Goal: Answer question/provide support: Share knowledge or assist other users

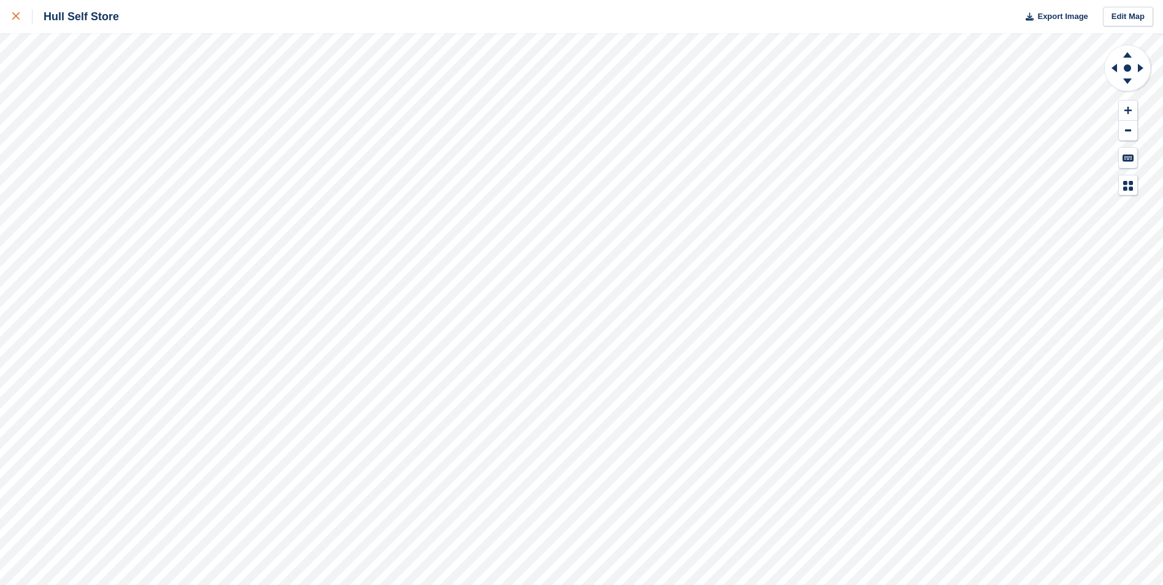
click at [26, 18] on div at bounding box center [22, 16] width 20 height 15
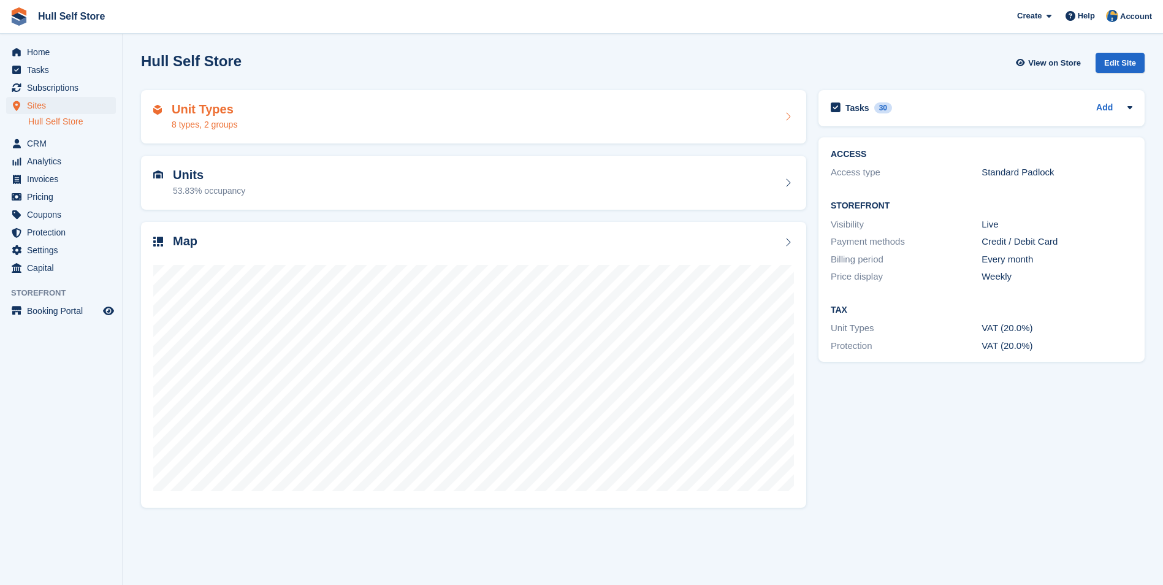
click at [365, 116] on div "Unit Types 8 types, 2 groups" at bounding box center [473, 116] width 641 height 29
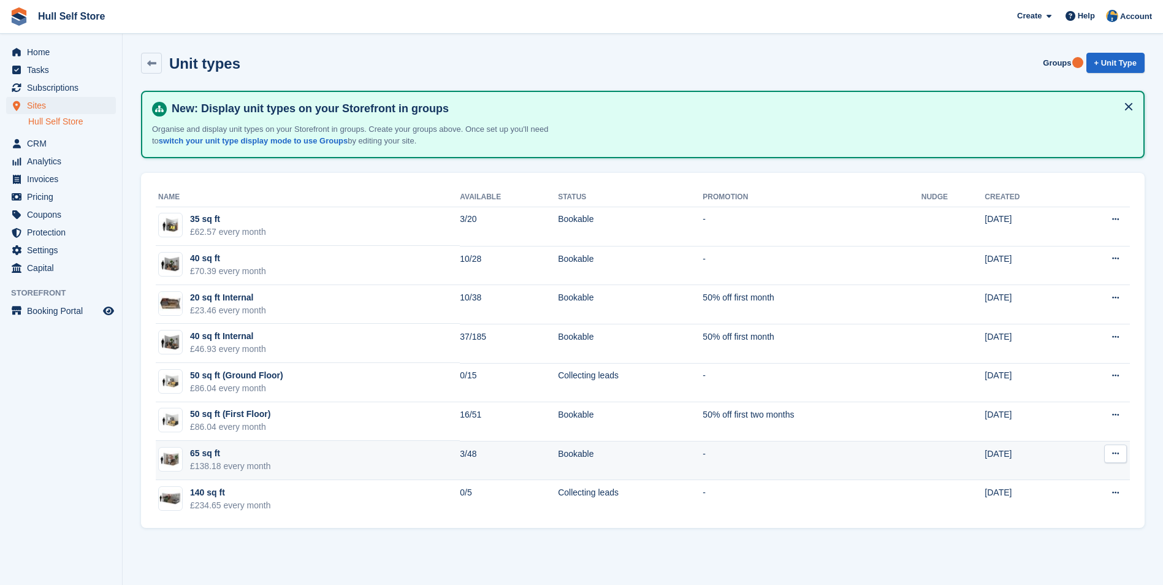
click at [476, 459] on td "3/48" at bounding box center [509, 460] width 98 height 39
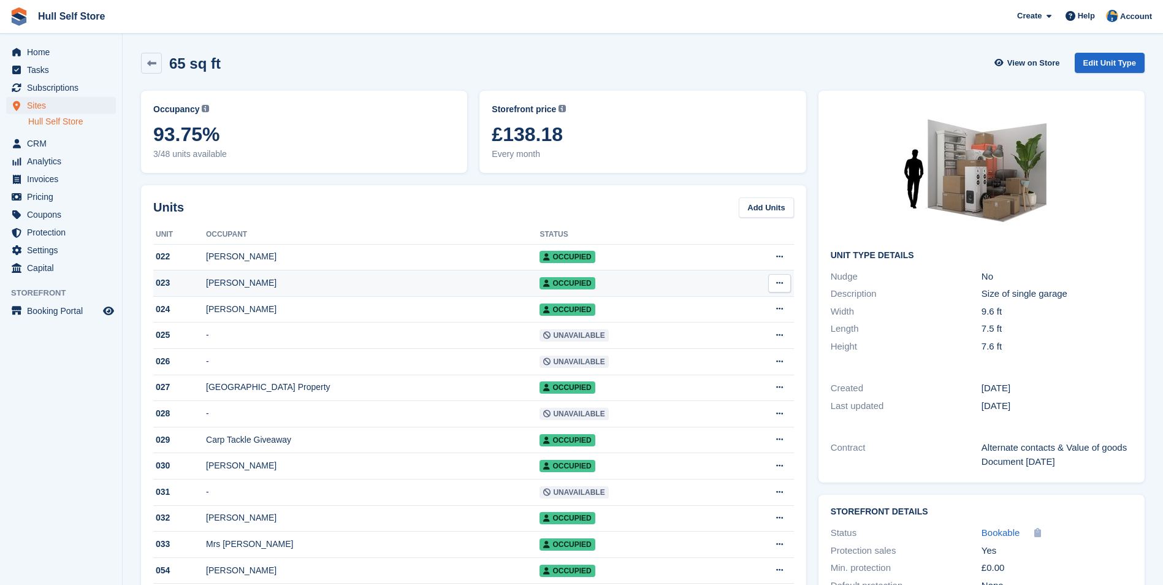
click at [464, 280] on div "[PERSON_NAME]" at bounding box center [372, 282] width 333 height 13
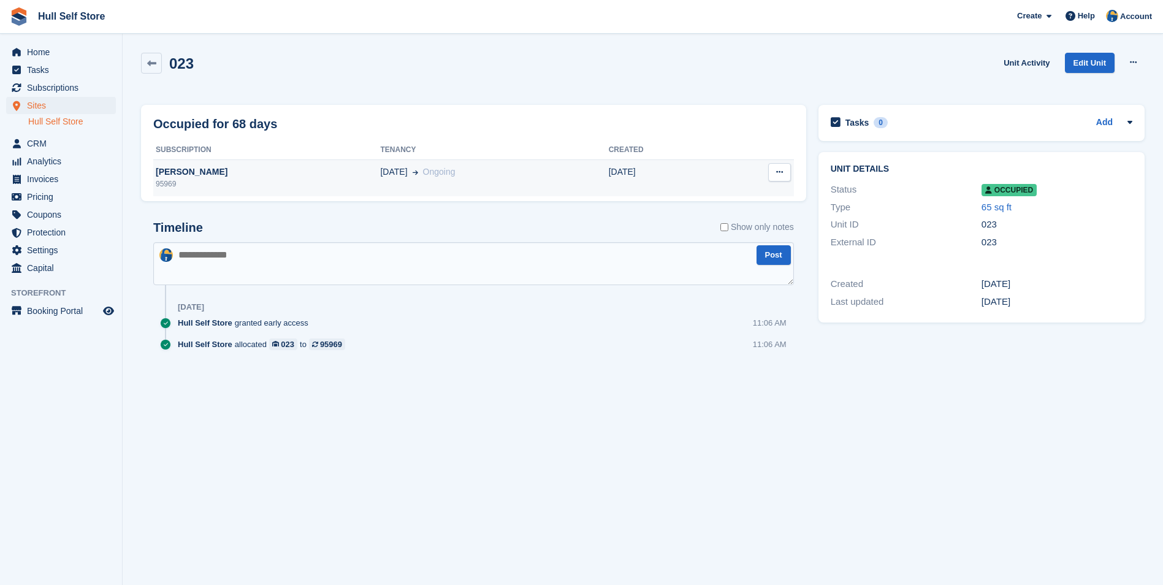
click at [516, 181] on td "[DATE] Ongoing" at bounding box center [494, 177] width 228 height 37
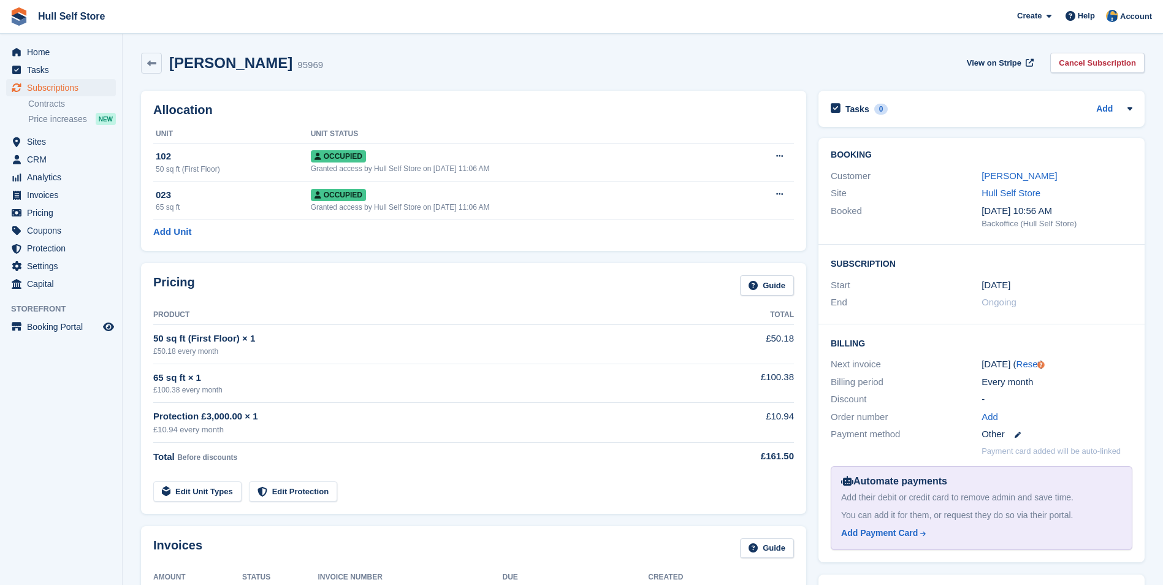
click at [1014, 168] on div "Customer Peter Barley" at bounding box center [982, 176] width 302 height 18
click at [1014, 172] on link "[PERSON_NAME]" at bounding box center [1018, 175] width 75 height 10
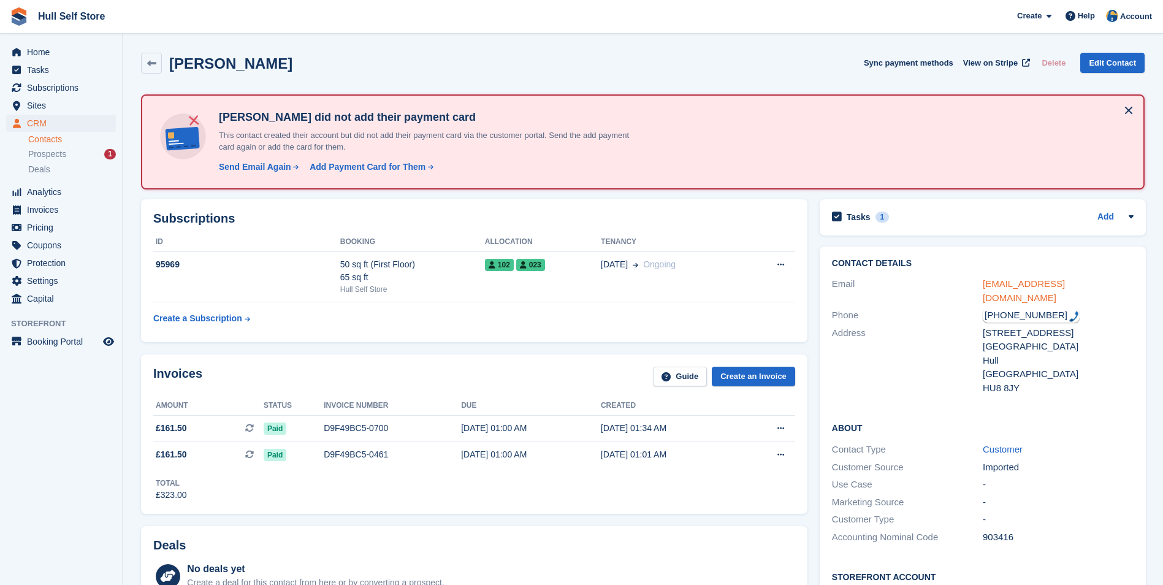
click at [1043, 284] on link "peter_barley@hotmail.com" at bounding box center [1024, 290] width 82 height 25
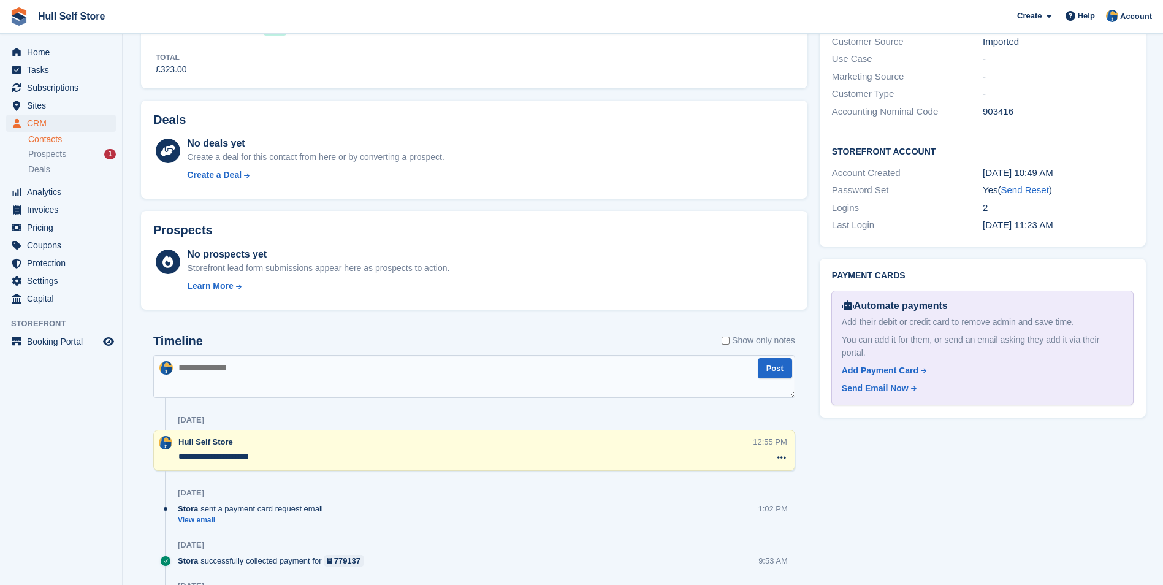
scroll to position [490, 0]
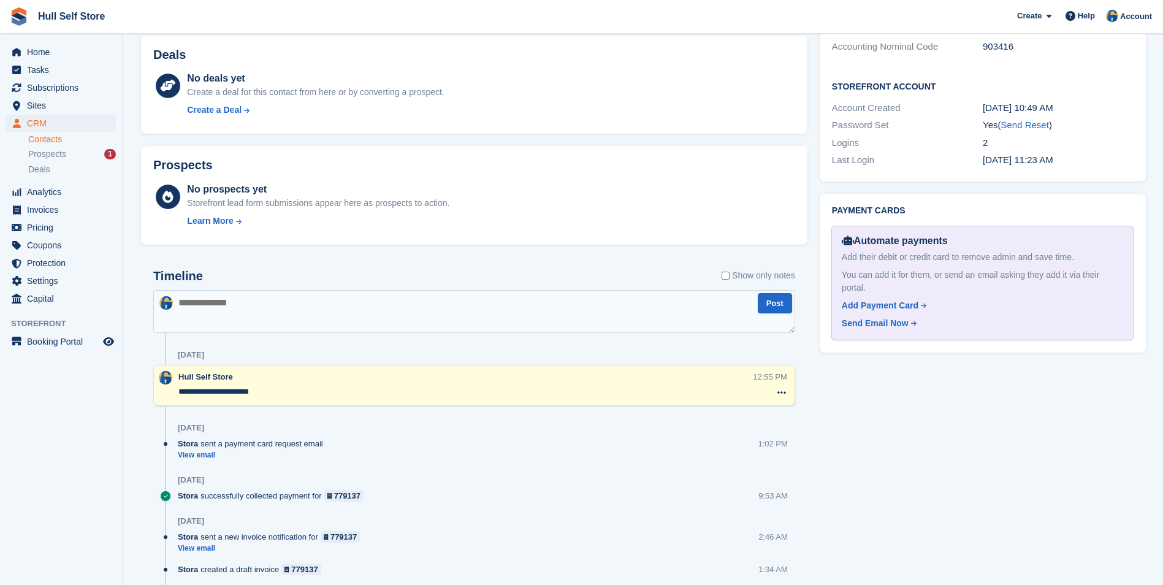
click at [364, 324] on textarea at bounding box center [474, 311] width 642 height 43
type textarea "**********"
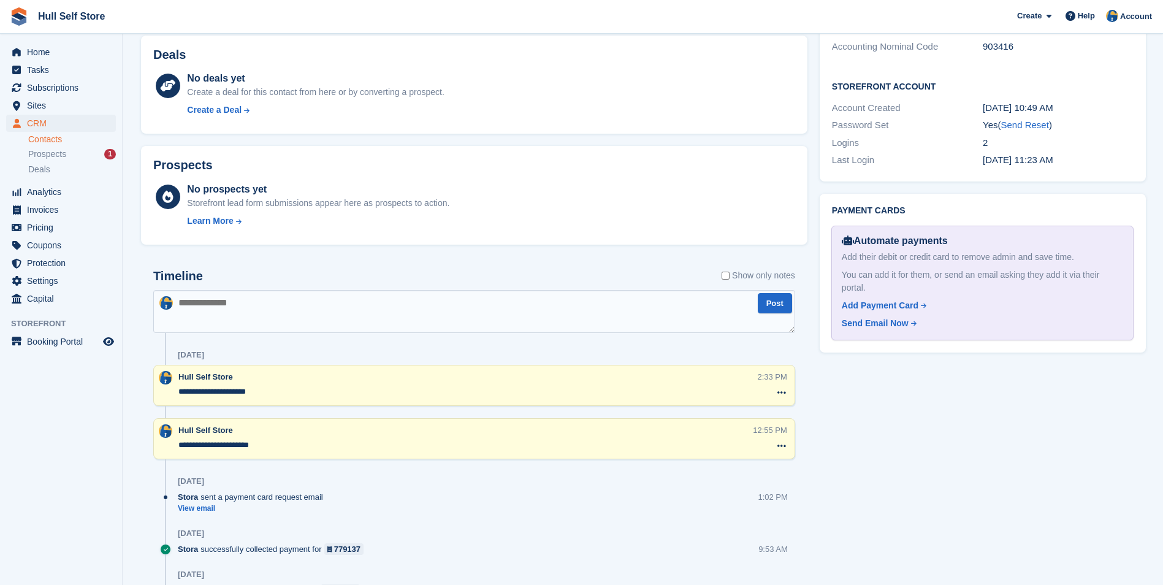
click at [280, 394] on textarea "**********" at bounding box center [467, 392] width 579 height 12
click at [777, 393] on icon at bounding box center [781, 392] width 9 height 10
click at [759, 414] on p "Delete note" at bounding box center [731, 415] width 107 height 16
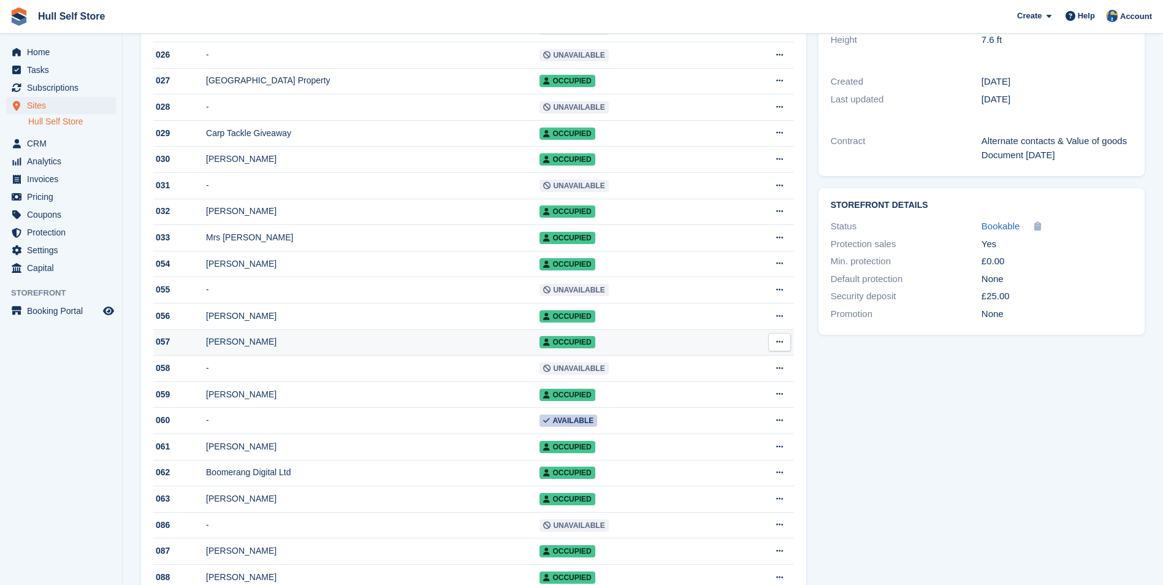
scroll to position [245, 0]
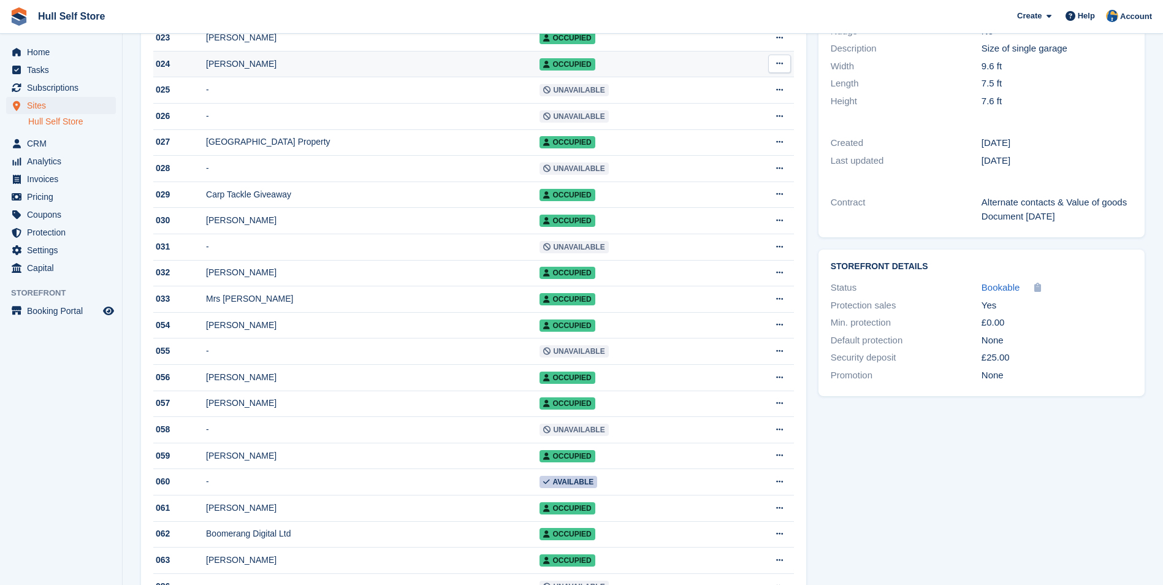
click at [391, 66] on div "[PERSON_NAME]" at bounding box center [372, 64] width 333 height 13
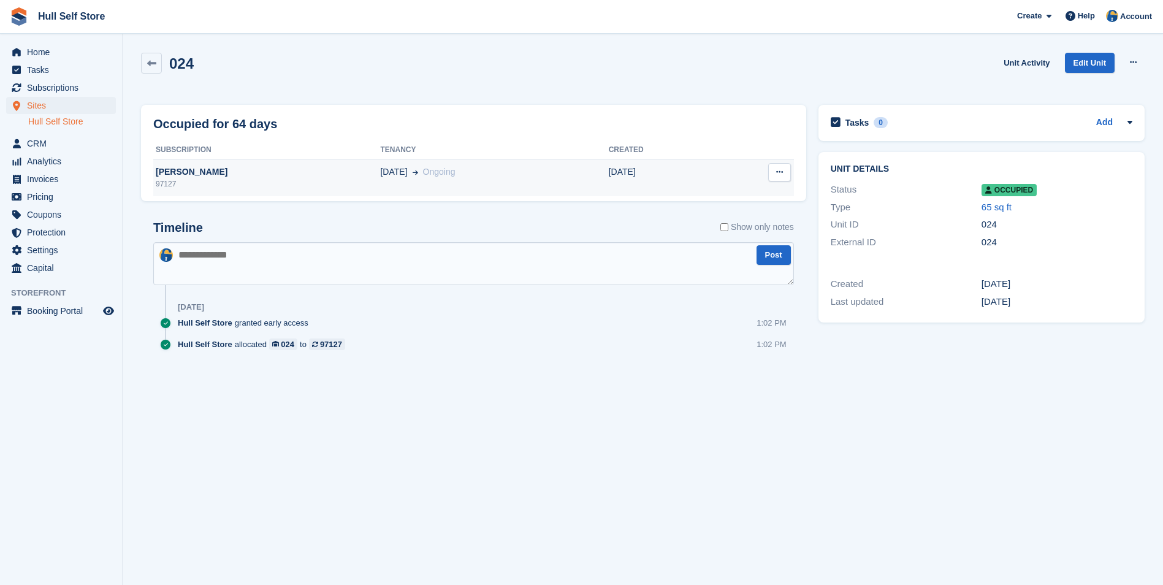
click at [425, 166] on div "28 Sep Ongoing" at bounding box center [494, 172] width 228 height 13
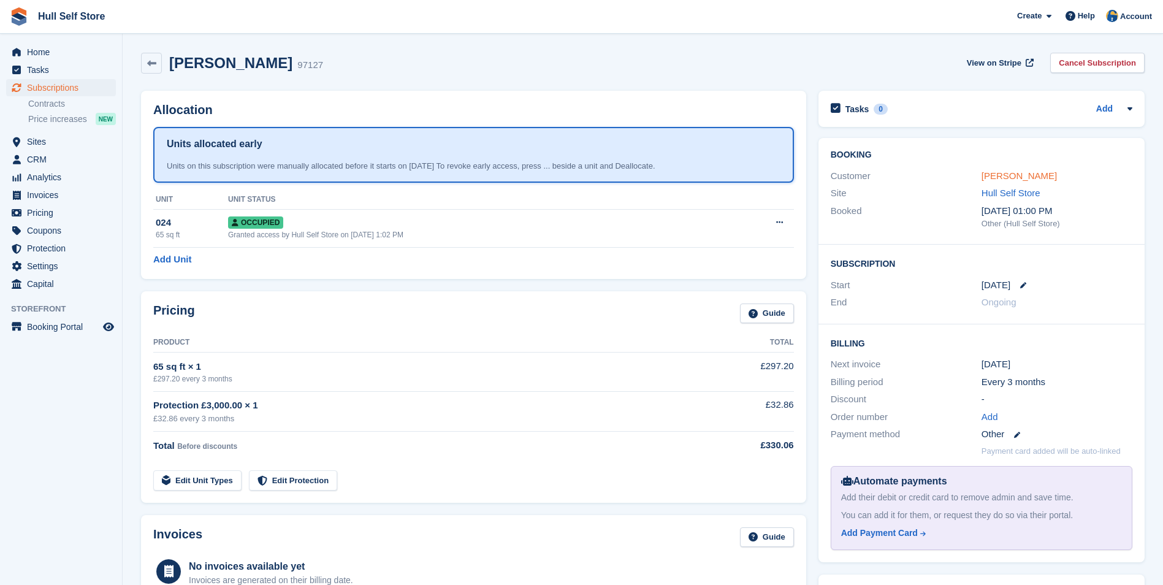
click at [1004, 173] on link "[PERSON_NAME]" at bounding box center [1018, 175] width 75 height 10
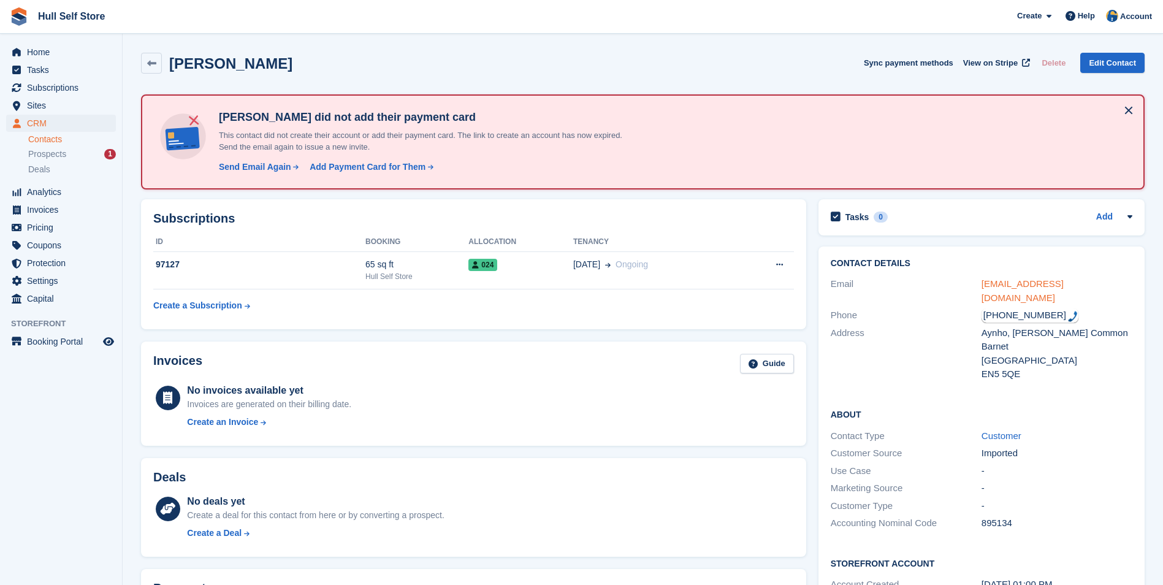
click at [1011, 285] on link "[EMAIL_ADDRESS][DOMAIN_NAME]" at bounding box center [1022, 290] width 82 height 25
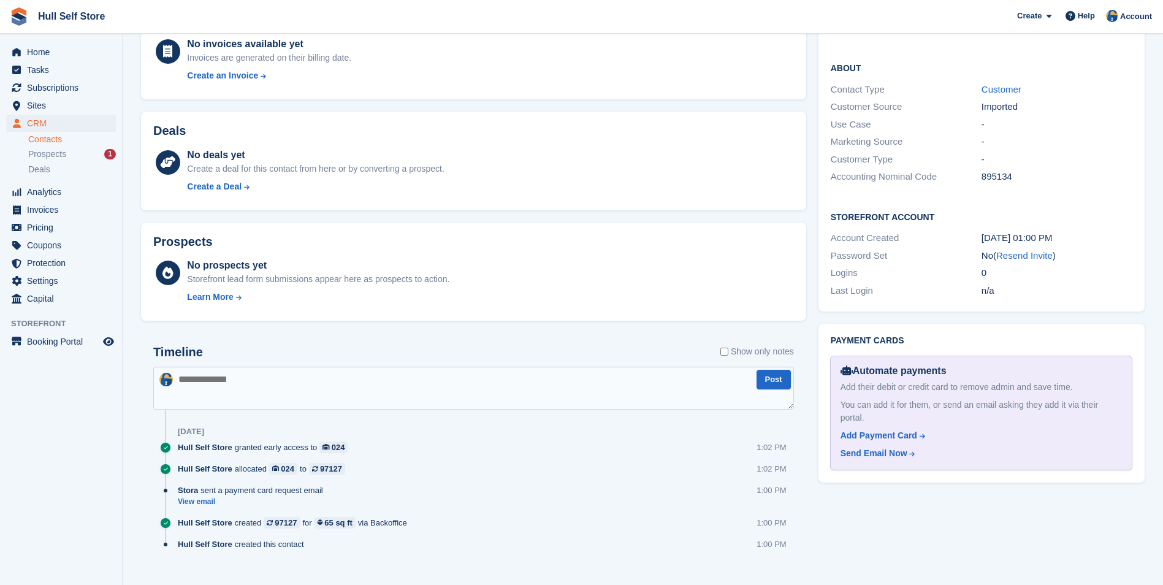
scroll to position [365, 0]
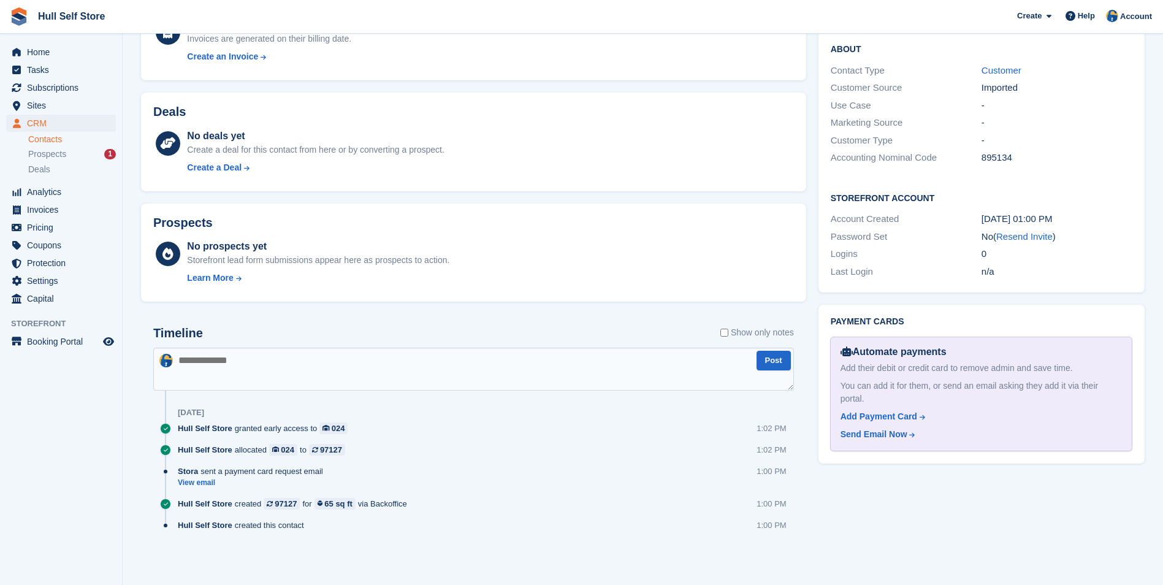
click at [597, 373] on textarea at bounding box center [473, 369] width 641 height 43
type textarea "**********"
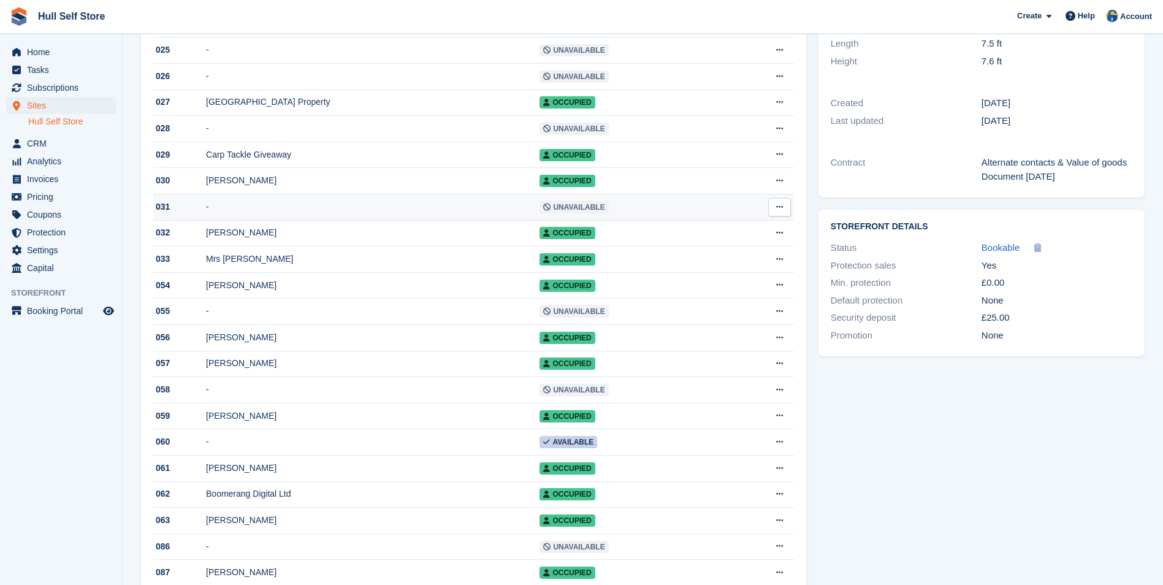
scroll to position [306, 0]
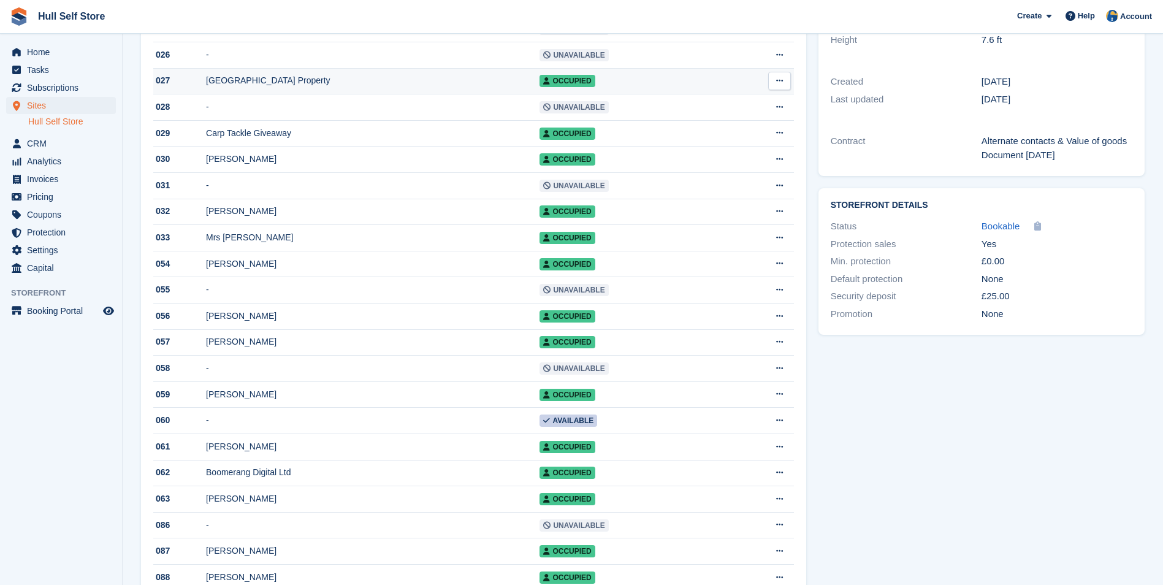
click at [406, 84] on div "[GEOGRAPHIC_DATA] Property" at bounding box center [372, 80] width 333 height 13
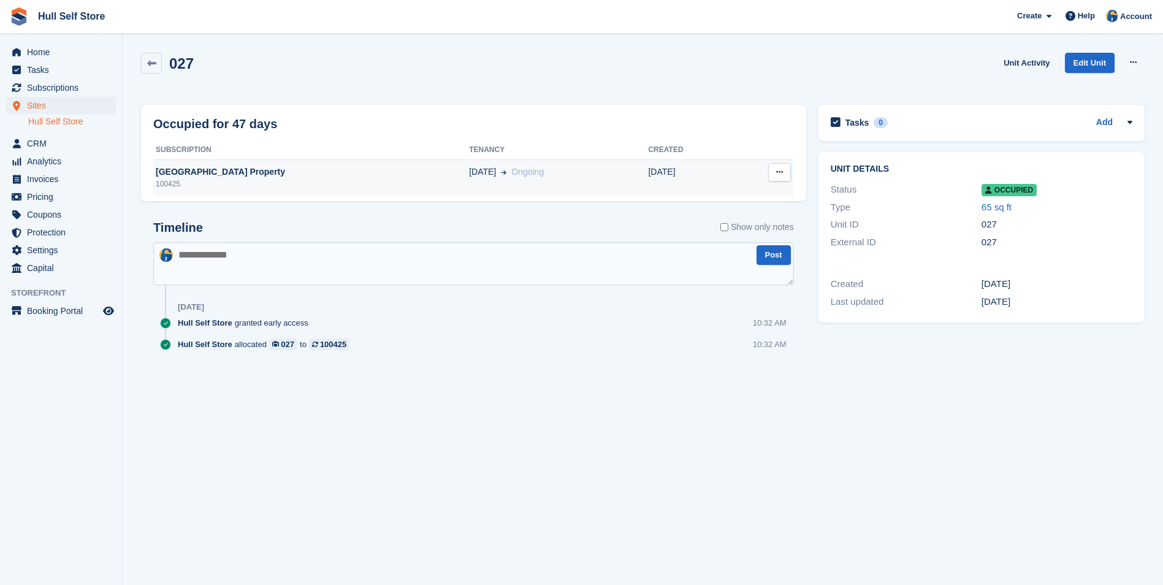
click at [397, 164] on td "[GEOGRAPHIC_DATA] Property 100425" at bounding box center [311, 177] width 316 height 37
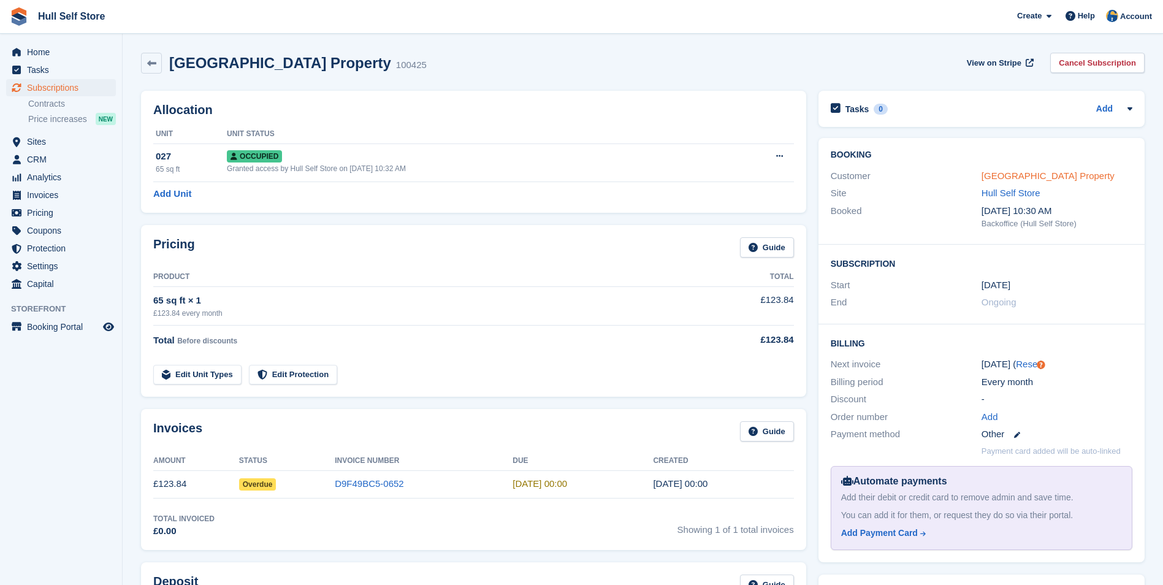
click at [993, 181] on link "[GEOGRAPHIC_DATA] Property" at bounding box center [1047, 175] width 133 height 10
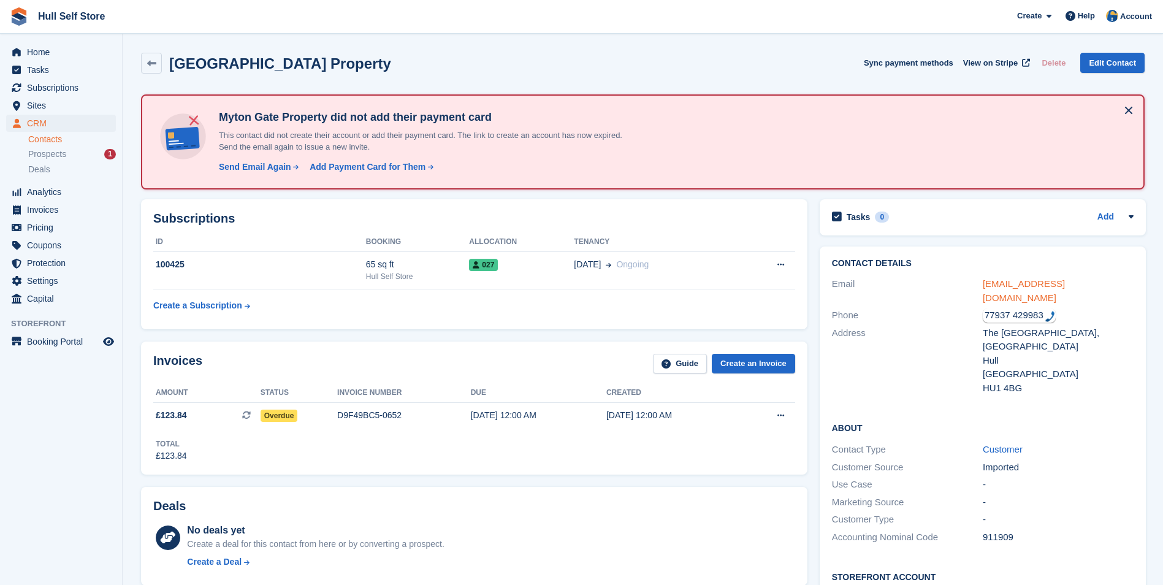
click at [1024, 281] on link "mark@mytongate.co.uk" at bounding box center [1024, 290] width 82 height 25
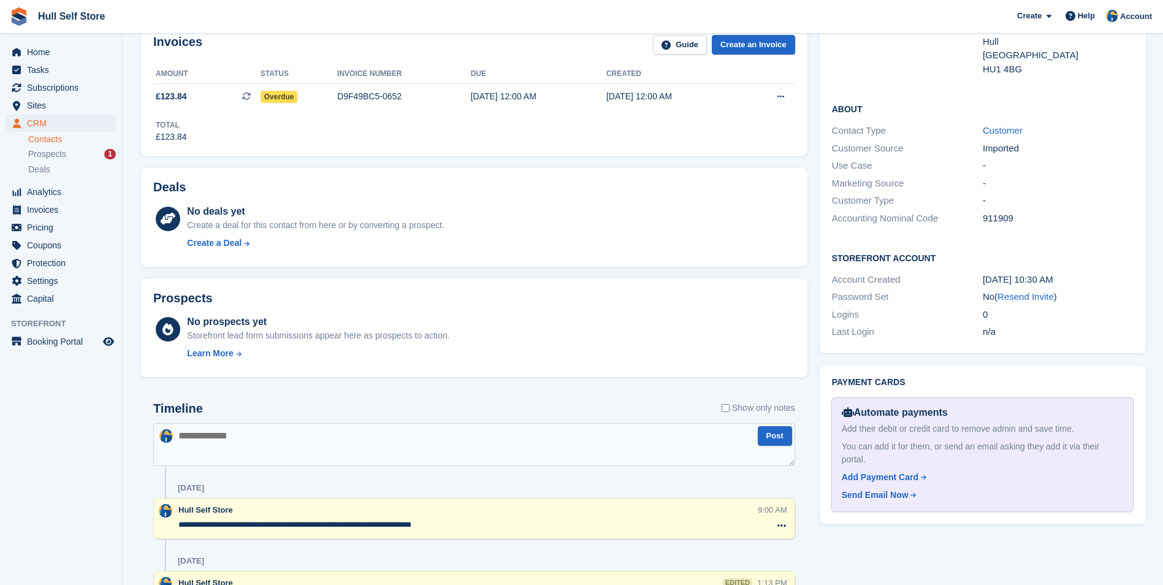
scroll to position [429, 0]
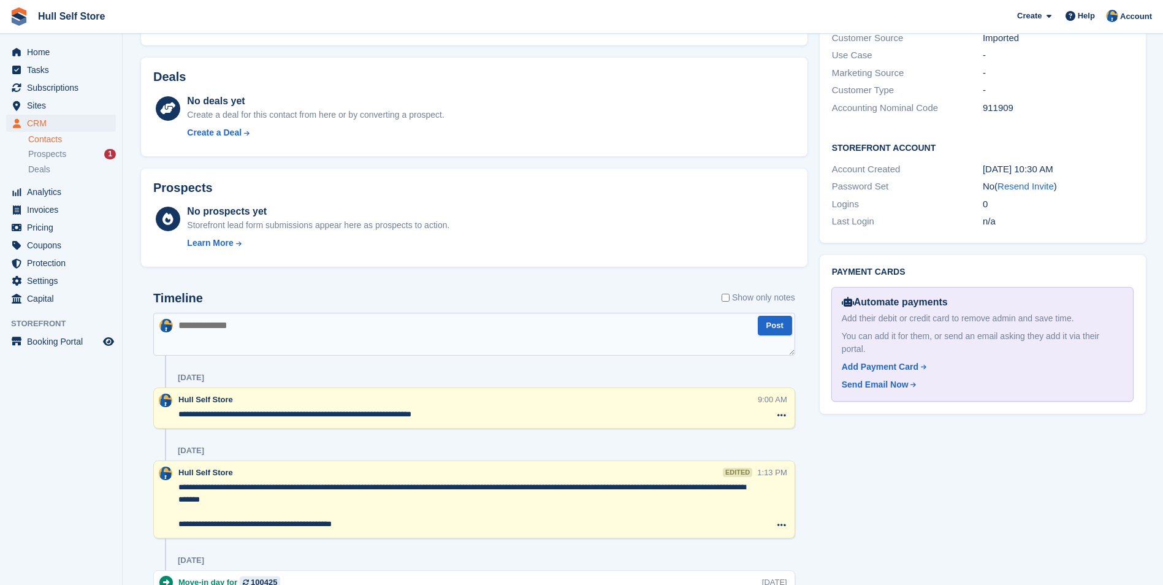
click at [593, 337] on textarea at bounding box center [474, 334] width 642 height 43
type textarea "**********"
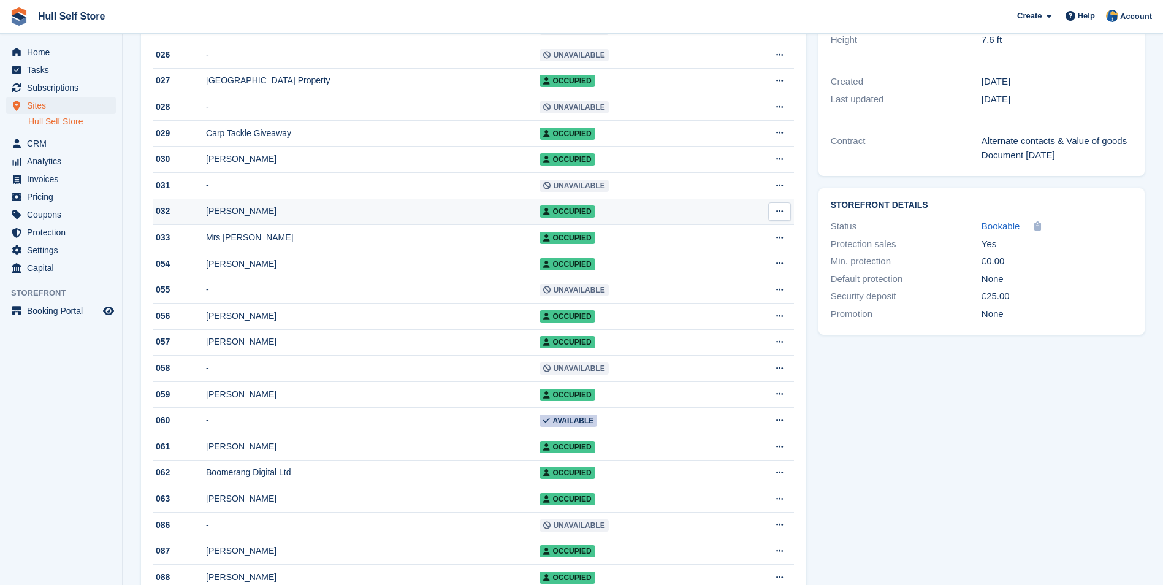
scroll to position [368, 0]
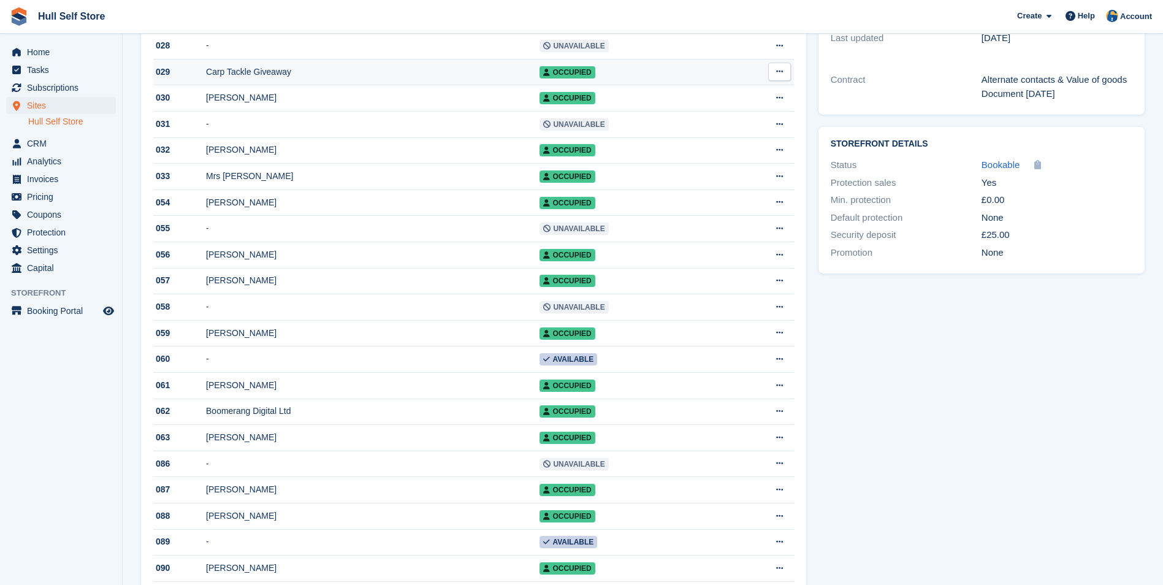
click at [452, 74] on div "Carp Tackle Giveaway" at bounding box center [372, 72] width 333 height 13
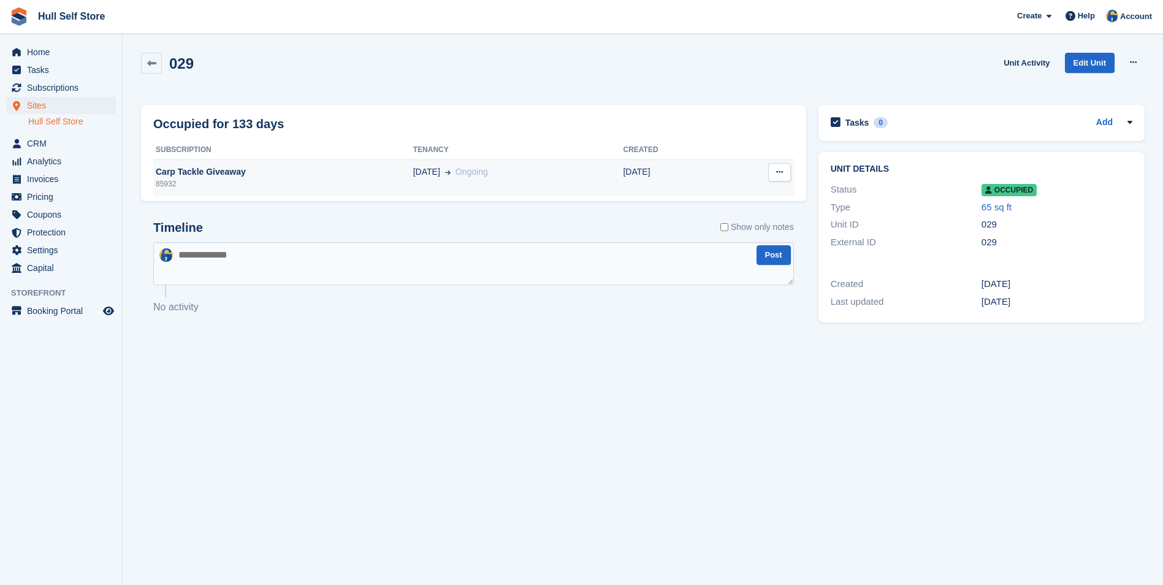
click at [422, 161] on td "[DATE] Ongoing" at bounding box center [518, 177] width 210 height 37
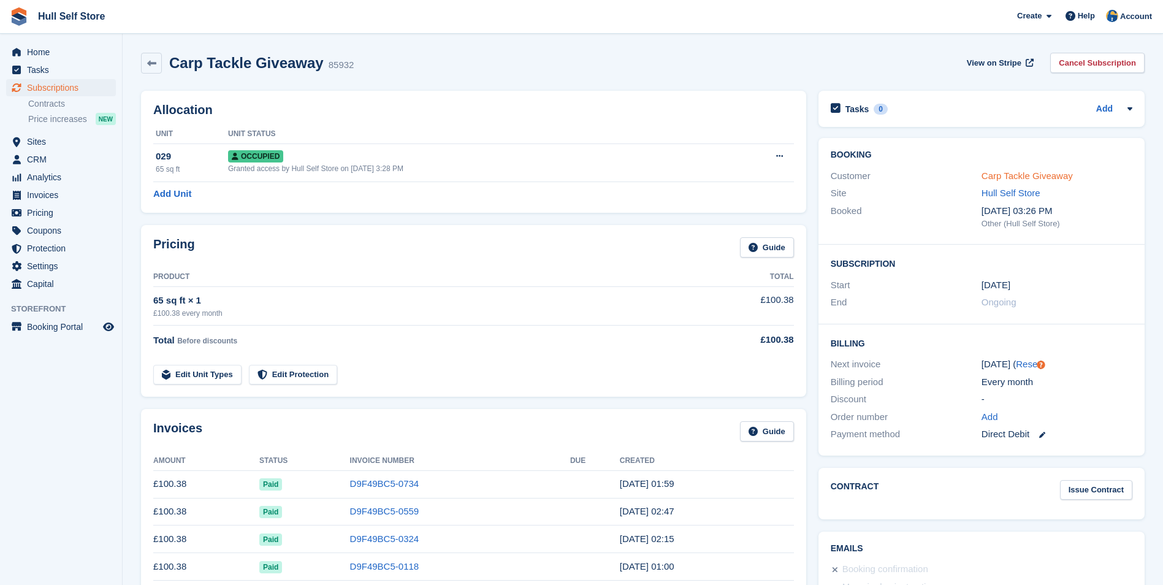
click at [1009, 177] on link "Carp Tackle Giveaway" at bounding box center [1026, 175] width 91 height 10
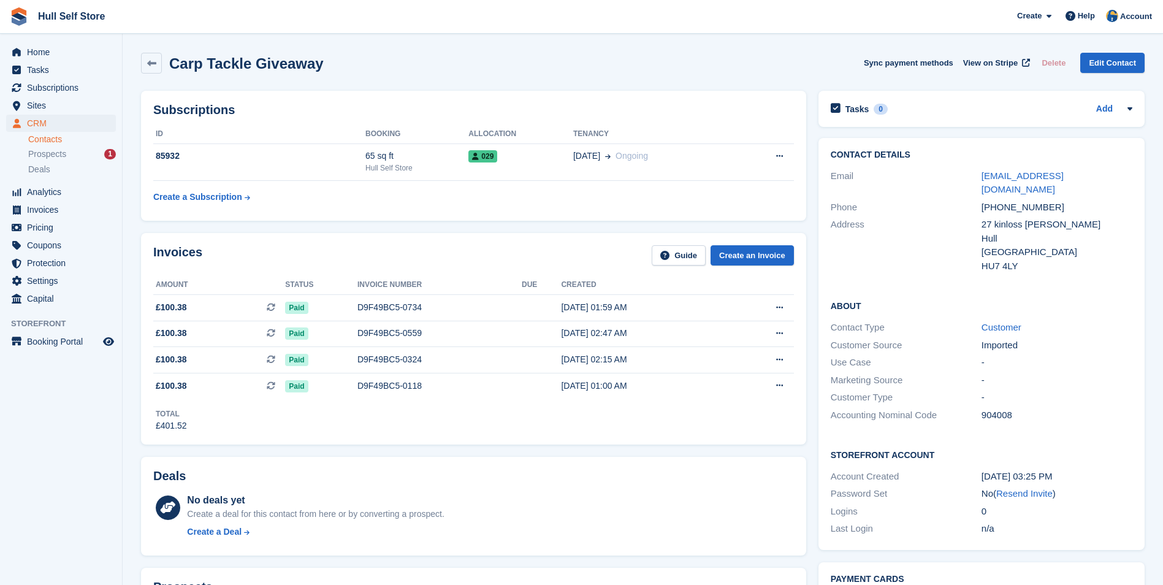
click at [1009, 177] on link "hinch.ctg@gmail.com" at bounding box center [1022, 182] width 82 height 25
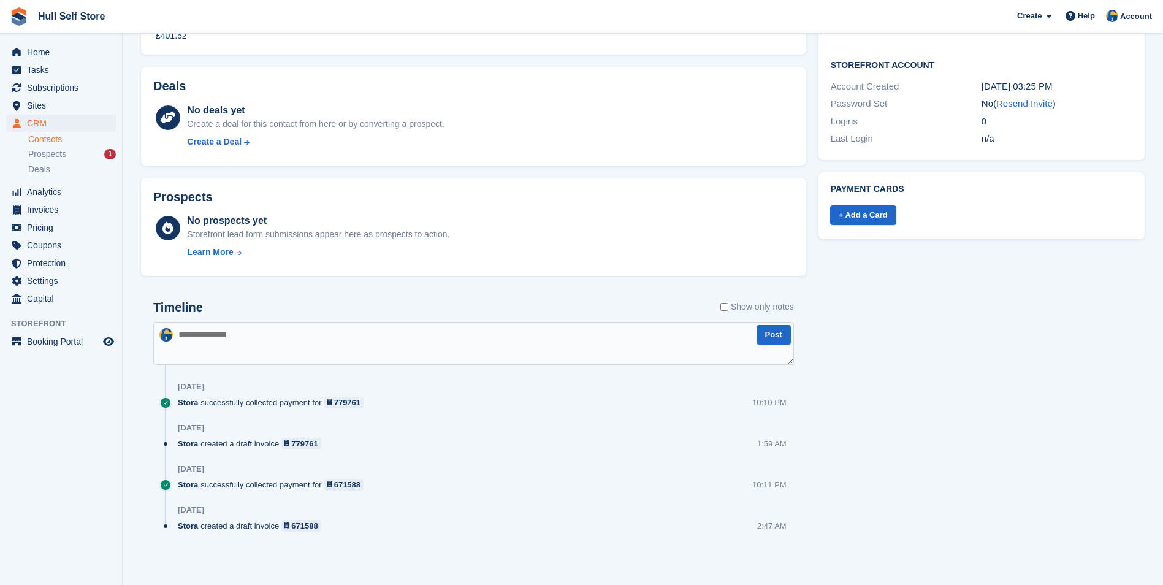
scroll to position [390, 0]
click at [468, 341] on textarea at bounding box center [473, 342] width 641 height 43
type textarea "**********"
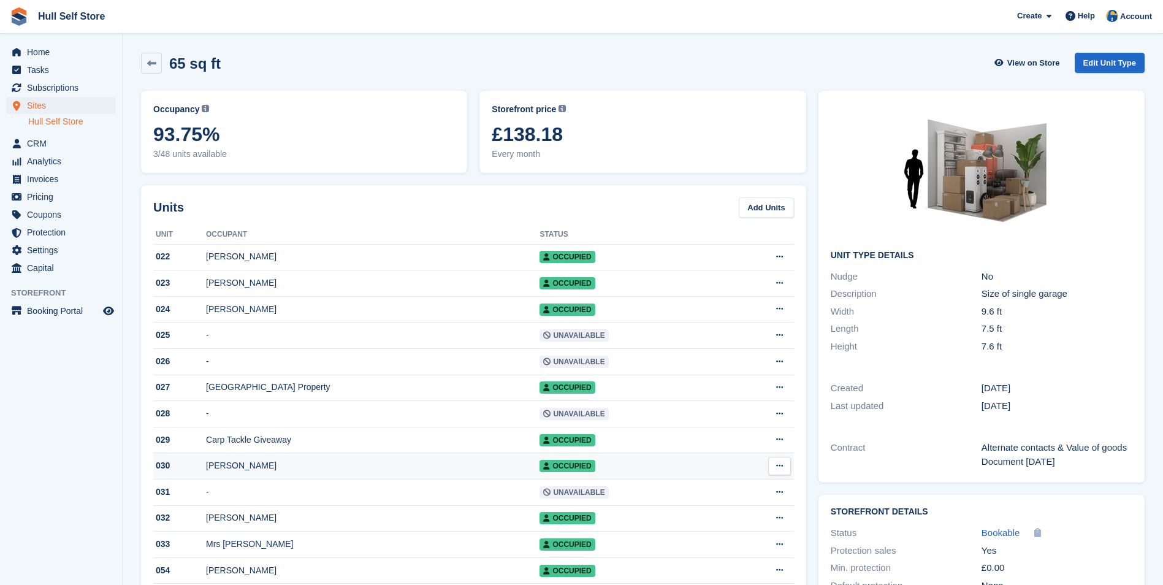
scroll to position [368, 0]
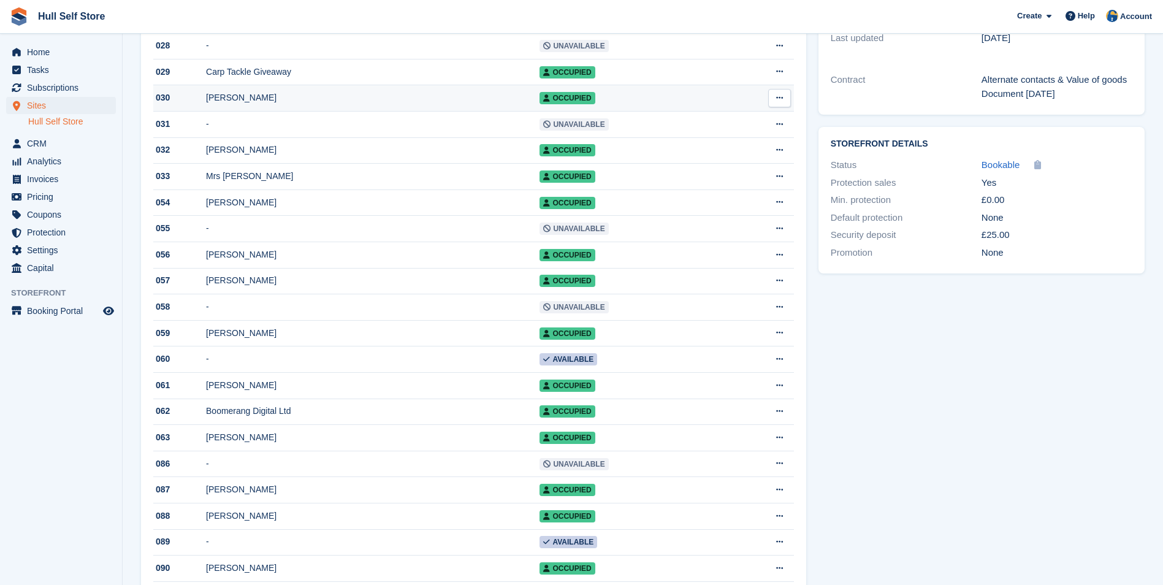
click at [255, 104] on div "[PERSON_NAME]" at bounding box center [372, 97] width 333 height 13
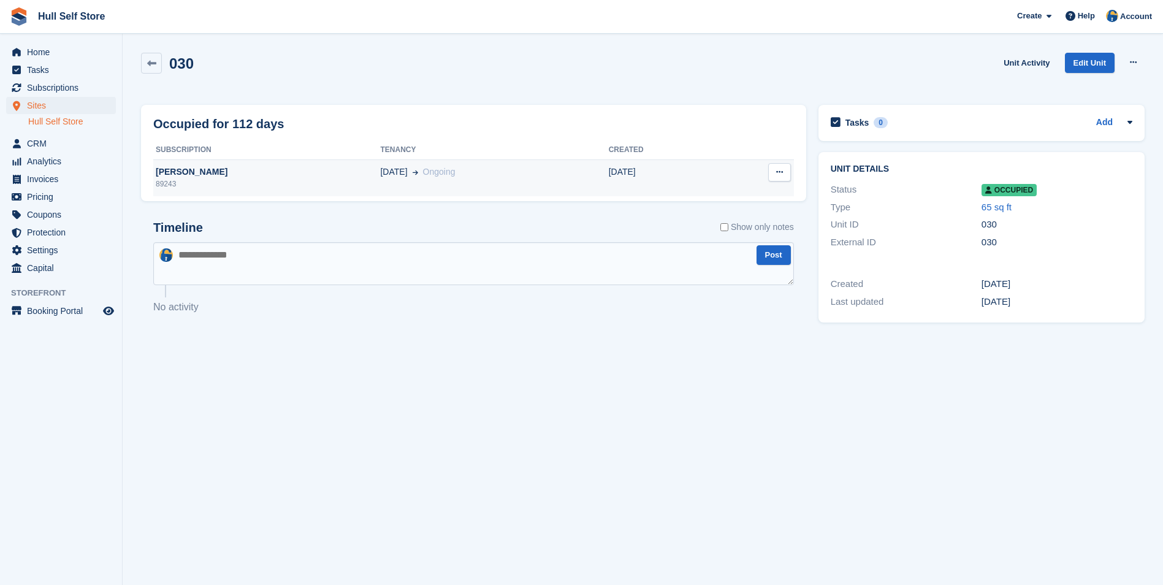
click at [523, 165] on td "[DATE] Ongoing" at bounding box center [494, 177] width 228 height 37
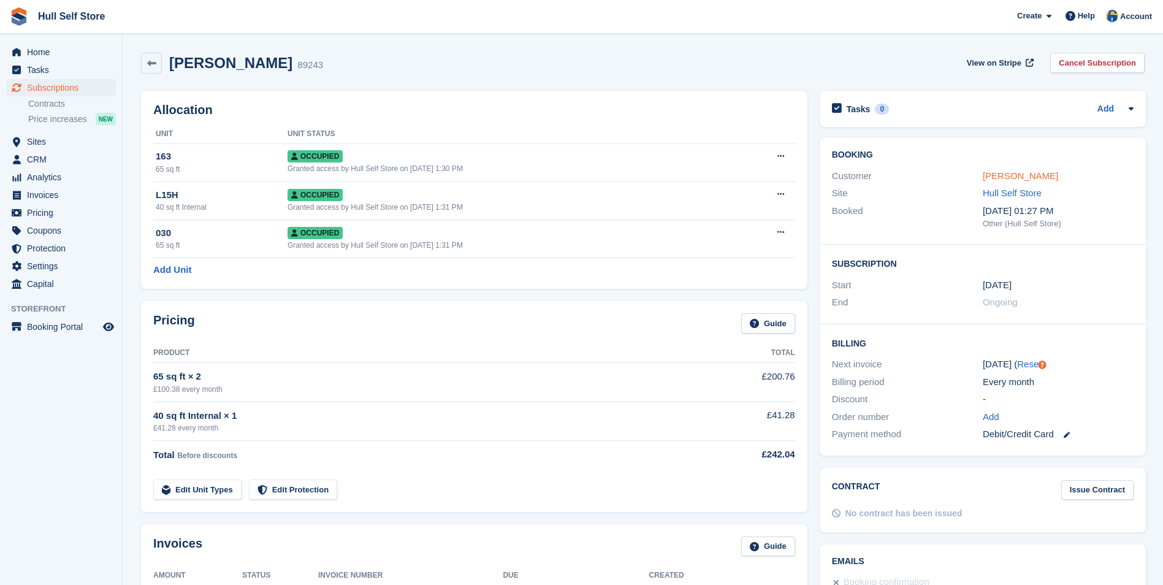
click at [1023, 179] on link "[PERSON_NAME]" at bounding box center [1020, 175] width 75 height 10
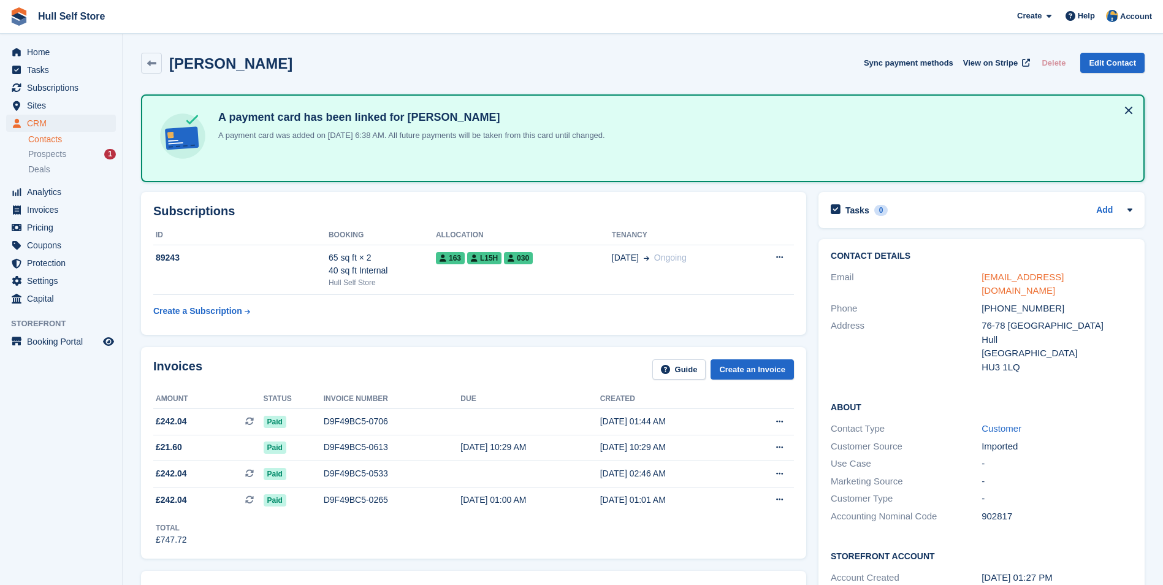
click at [1047, 272] on link "tajelsirhabiballa@gmail.com" at bounding box center [1022, 284] width 82 height 25
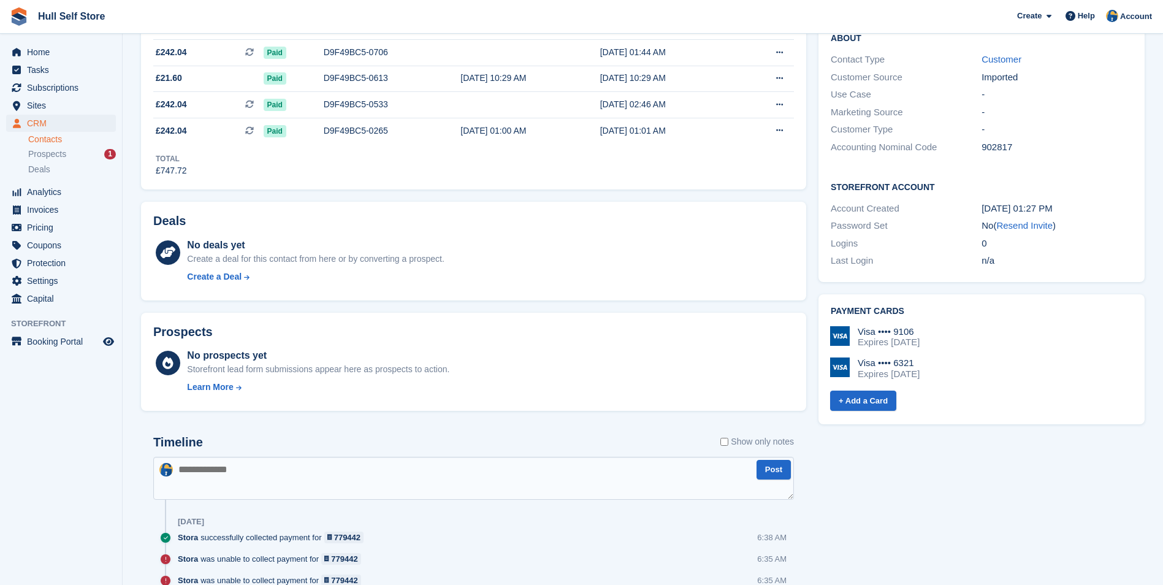
scroll to position [429, 0]
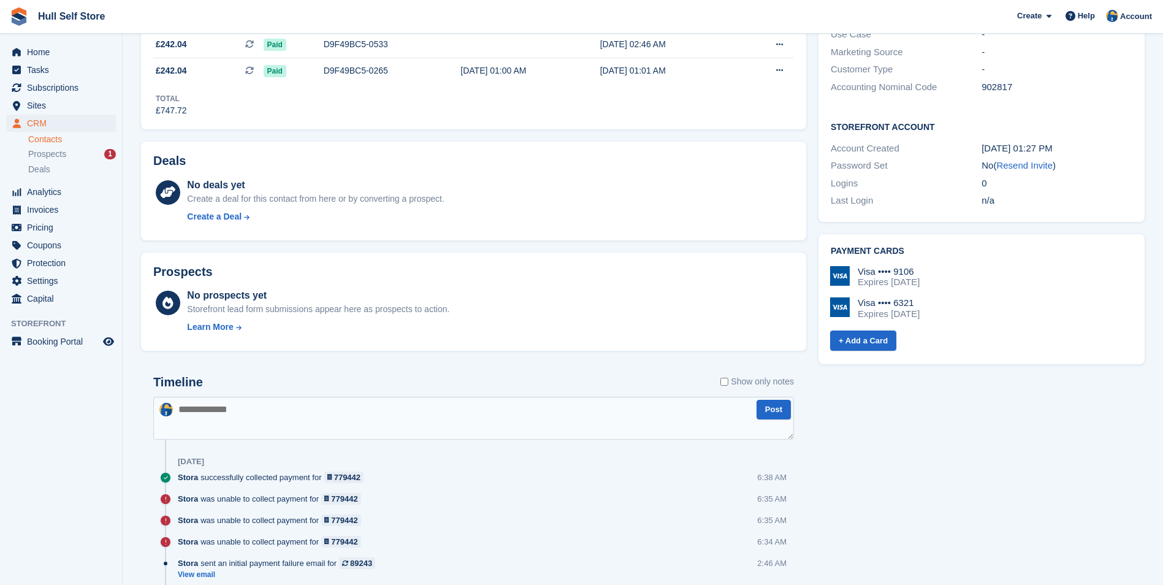
click at [468, 408] on textarea at bounding box center [473, 418] width 641 height 43
type textarea "**********"
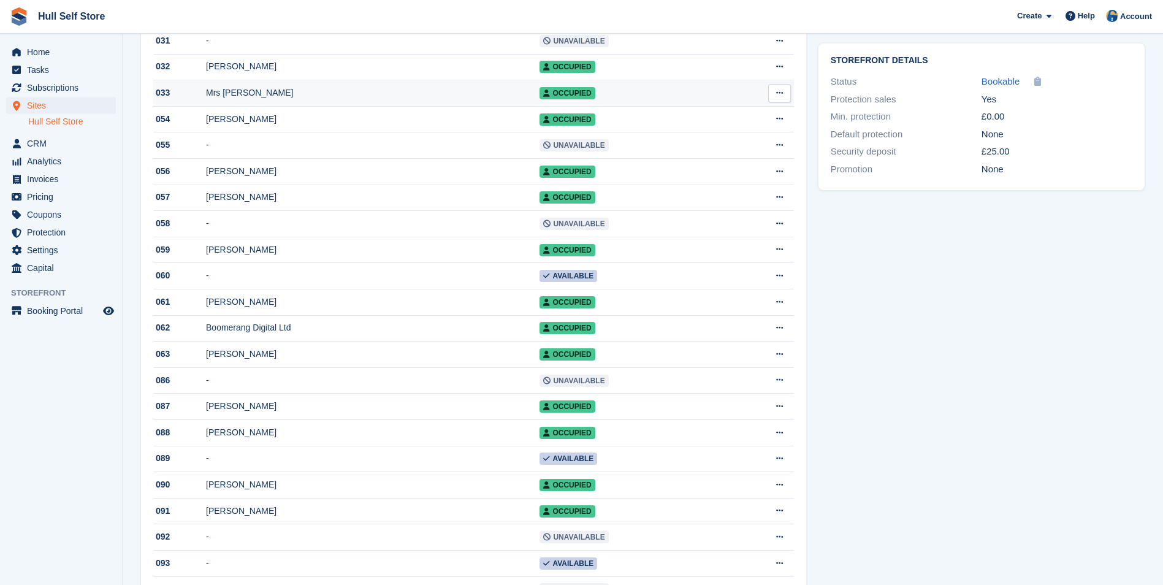
scroll to position [429, 0]
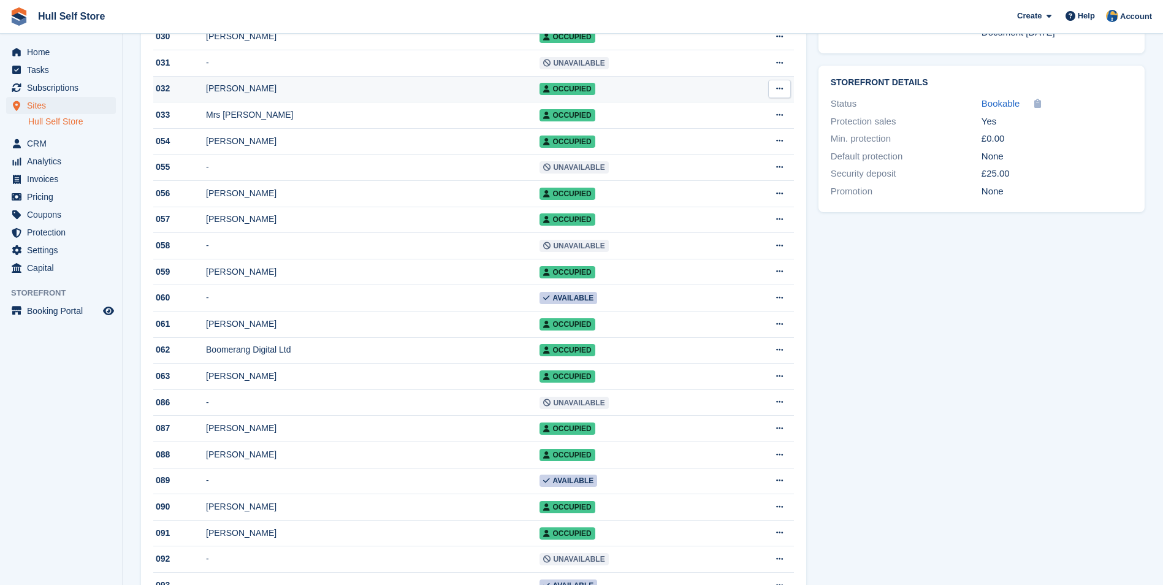
click at [302, 102] on td "[PERSON_NAME]" at bounding box center [372, 89] width 333 height 26
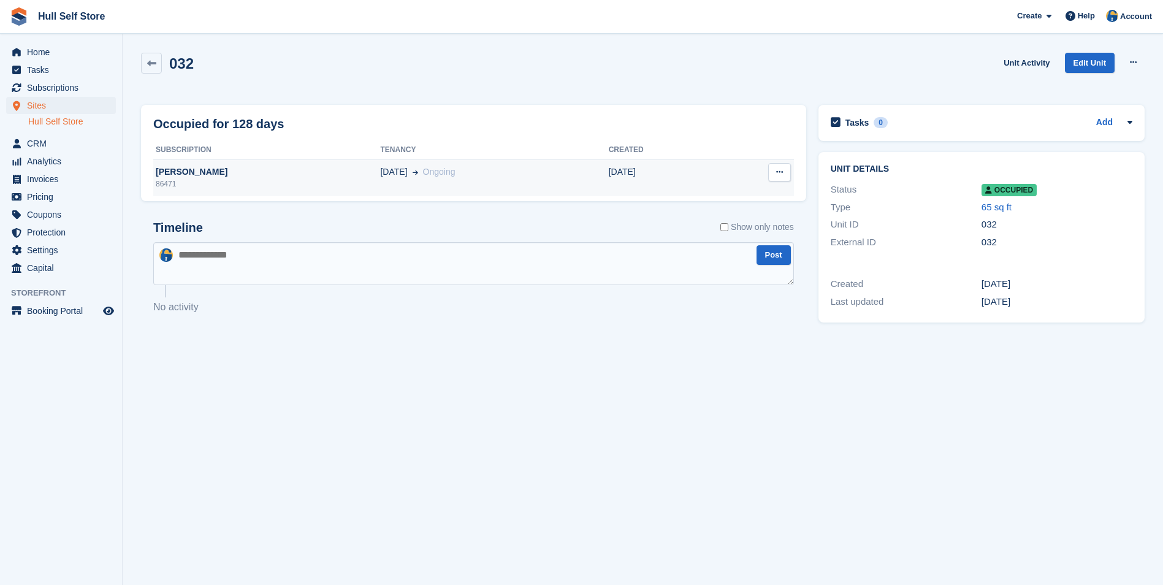
drag, startPoint x: 425, startPoint y: 170, endPoint x: 634, endPoint y: 170, distance: 209.0
click at [425, 170] on div "[DATE] Ongoing" at bounding box center [494, 172] width 228 height 13
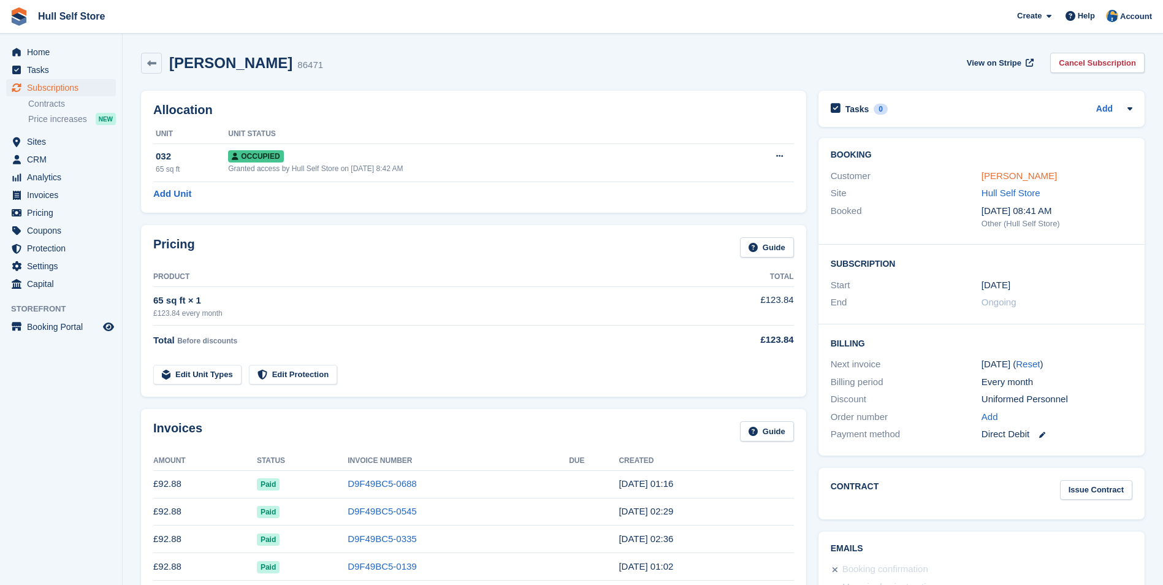
click at [1009, 178] on link "Victoria Burke" at bounding box center [1018, 175] width 75 height 10
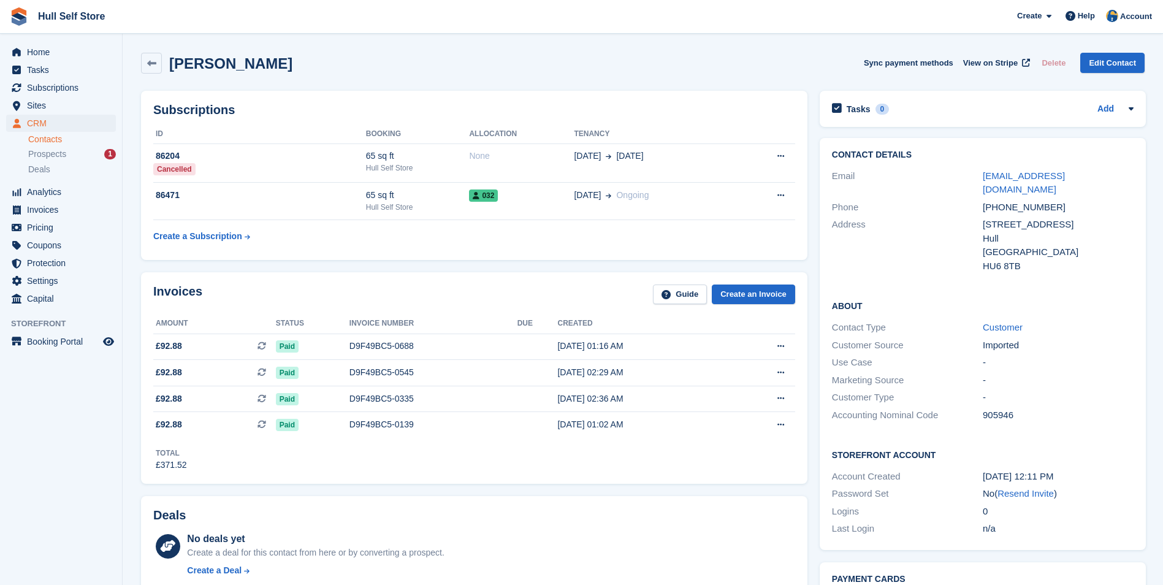
click at [1010, 178] on link "lilo.1976@hotmail.co.uk" at bounding box center [1024, 182] width 82 height 25
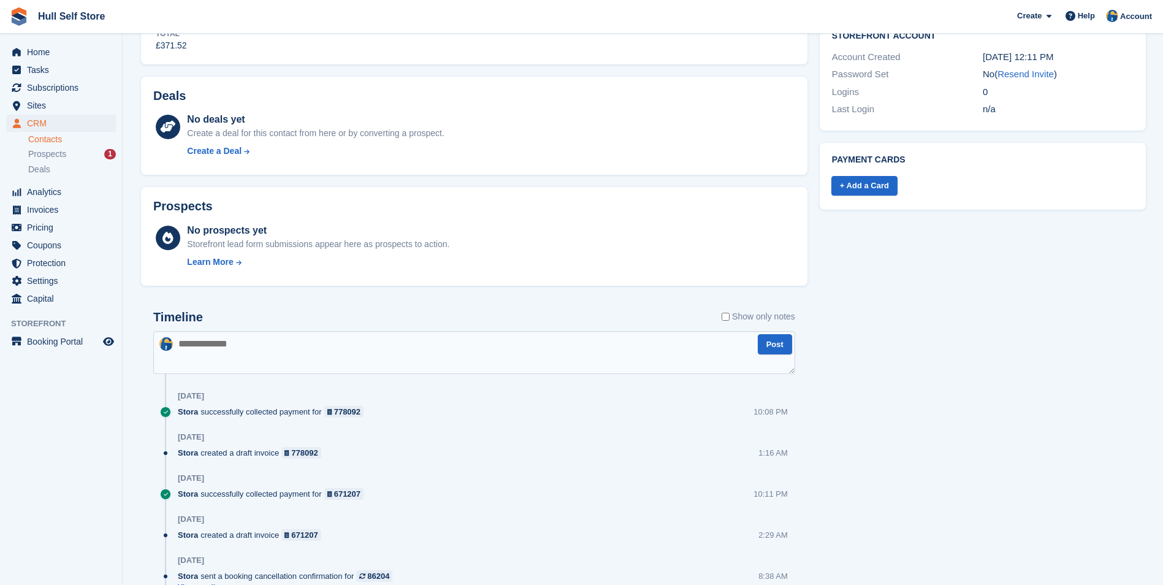
scroll to position [490, 0]
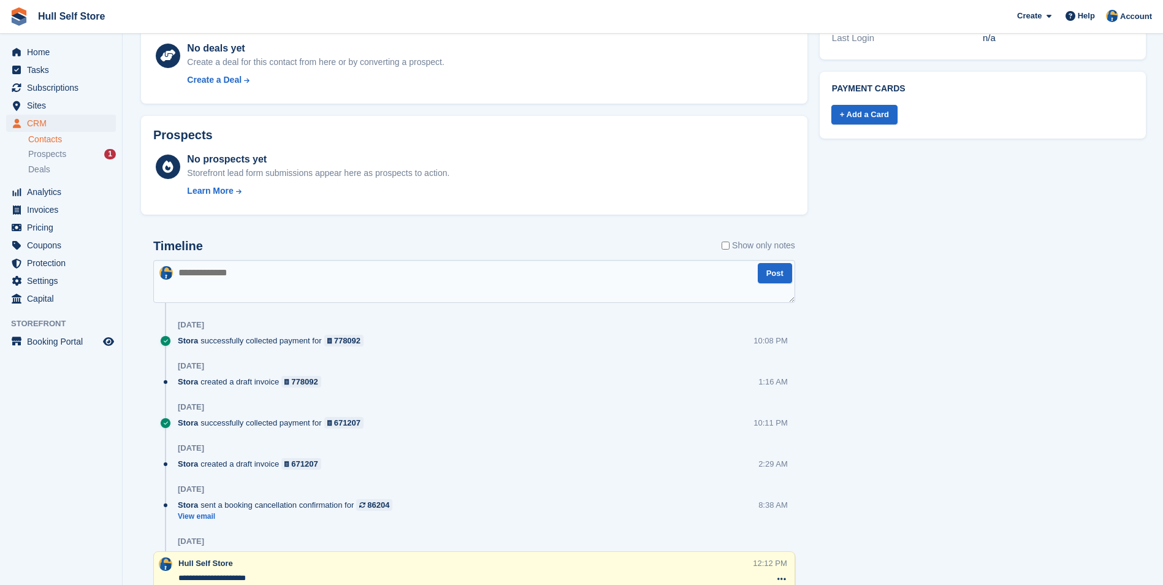
click at [447, 287] on textarea at bounding box center [474, 281] width 642 height 43
type textarea "**********"
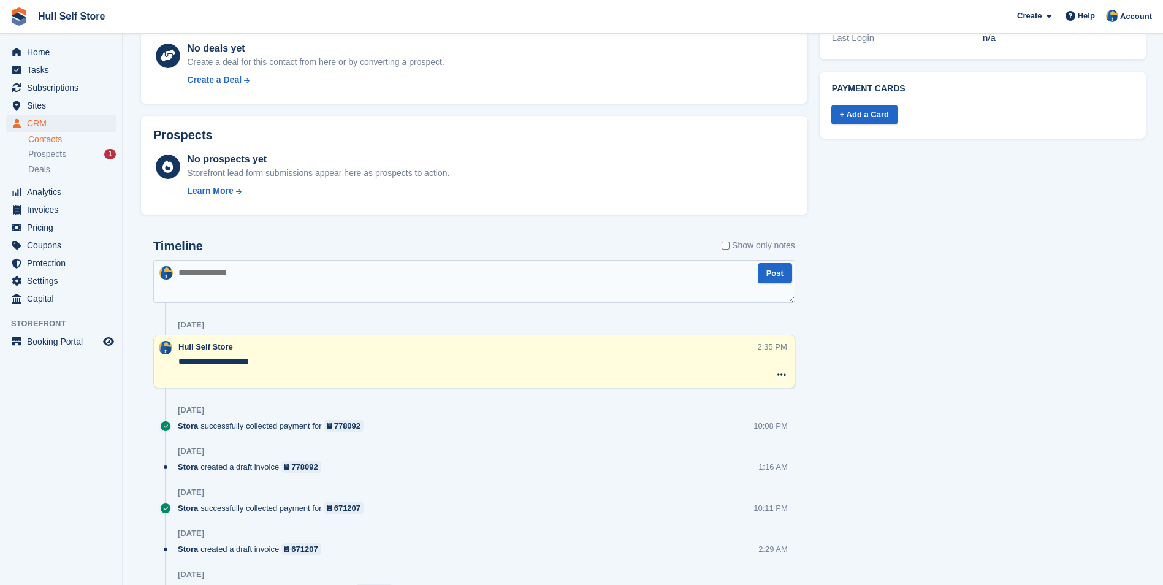
click at [186, 379] on textarea "**********" at bounding box center [467, 368] width 579 height 25
click at [189, 384] on div "**********" at bounding box center [474, 361] width 642 height 53
click at [189, 380] on textarea "**********" at bounding box center [467, 368] width 579 height 25
type textarea "**********"
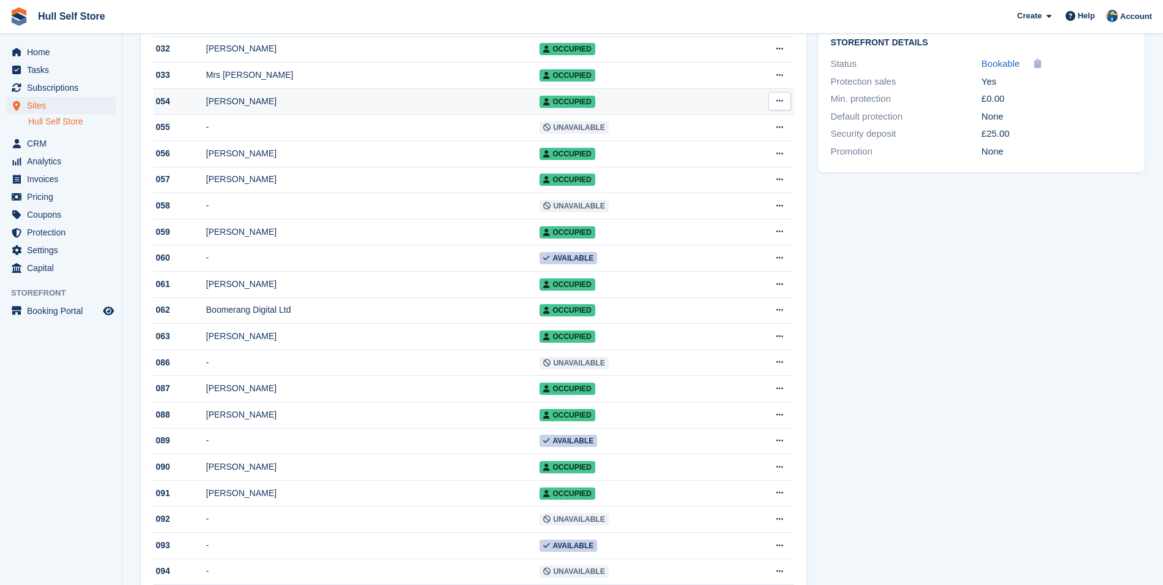
scroll to position [490, 0]
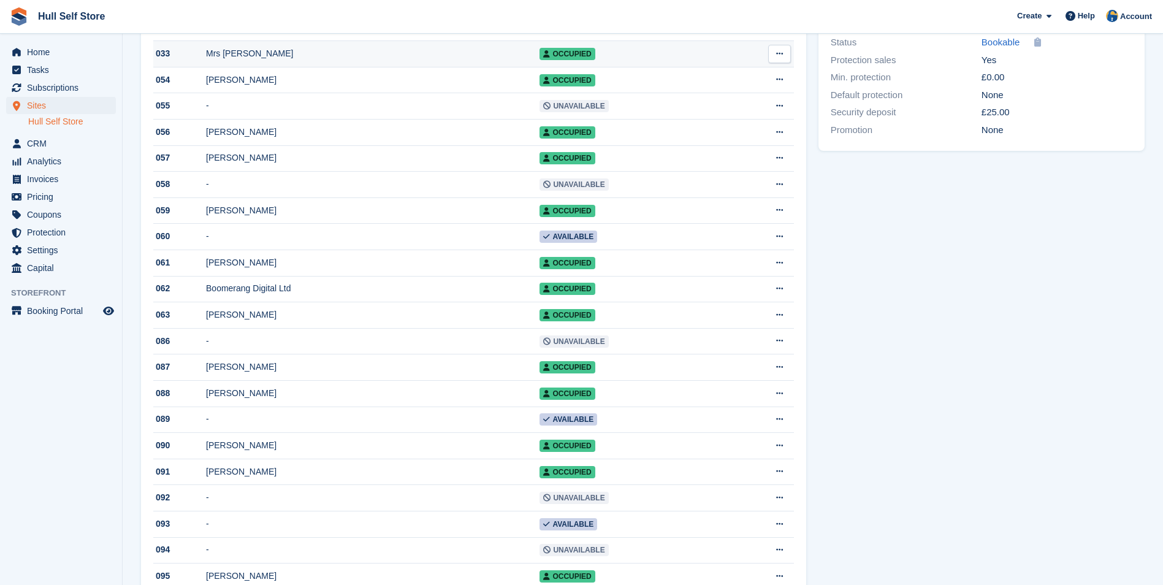
click at [312, 60] on div "Mrs [PERSON_NAME]" at bounding box center [372, 53] width 333 height 13
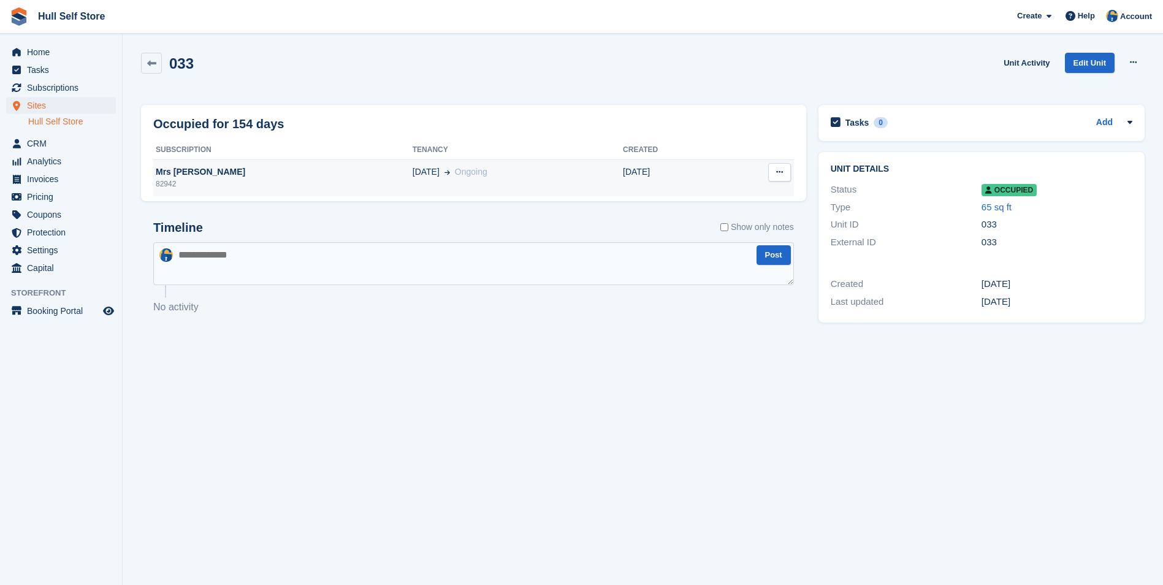
click at [560, 161] on td "[DATE] Ongoing" at bounding box center [518, 177] width 210 height 37
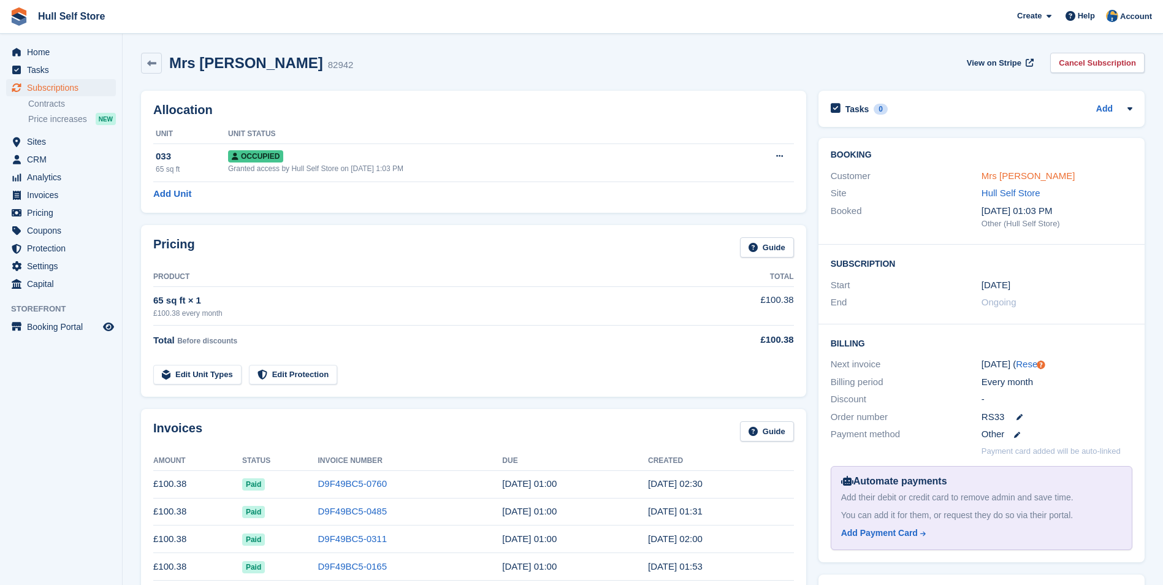
click at [1006, 175] on link "Mrs [PERSON_NAME]" at bounding box center [1028, 175] width 94 height 10
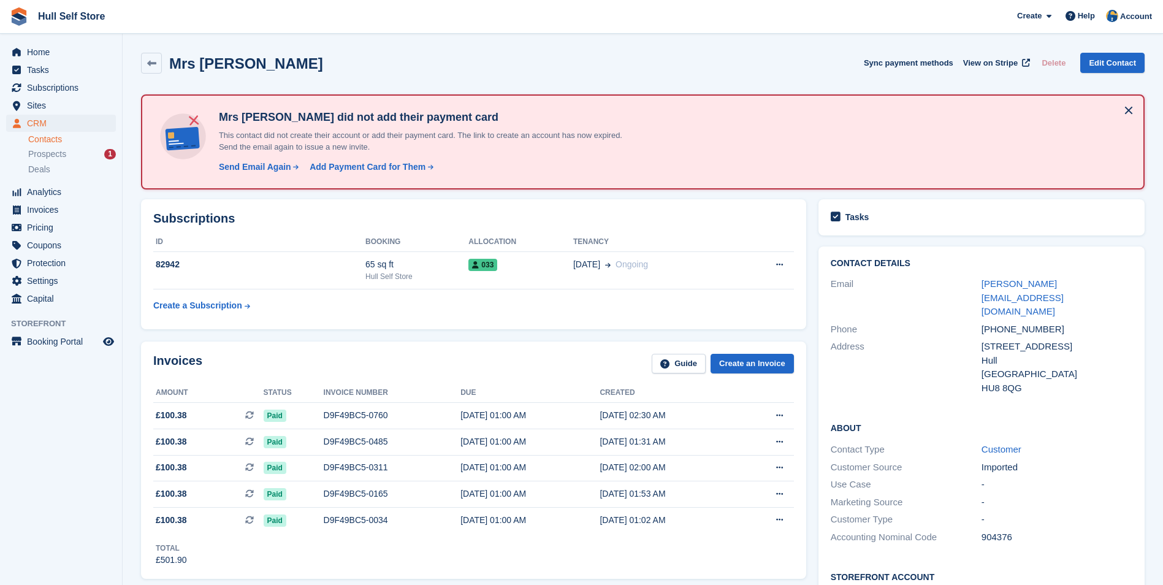
click at [1008, 175] on div "Mrs [PERSON_NAME] did not add their payment card This contact did not create th…" at bounding box center [642, 141] width 981 height 73
click at [1040, 278] on link "[PERSON_NAME][EMAIL_ADDRESS][DOMAIN_NAME]" at bounding box center [1022, 297] width 82 height 38
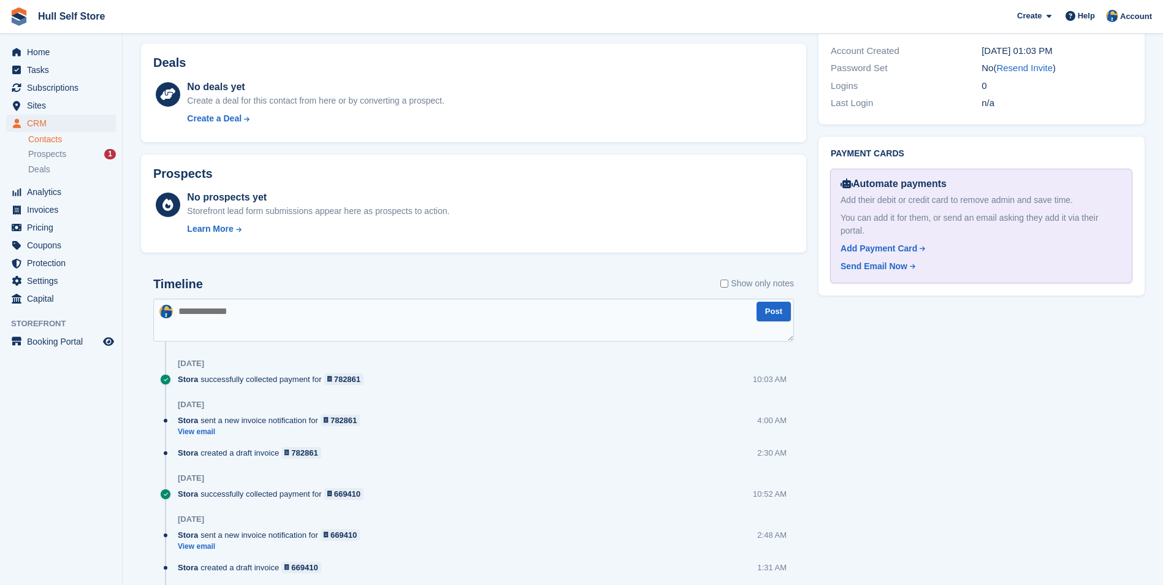
scroll to position [552, 0]
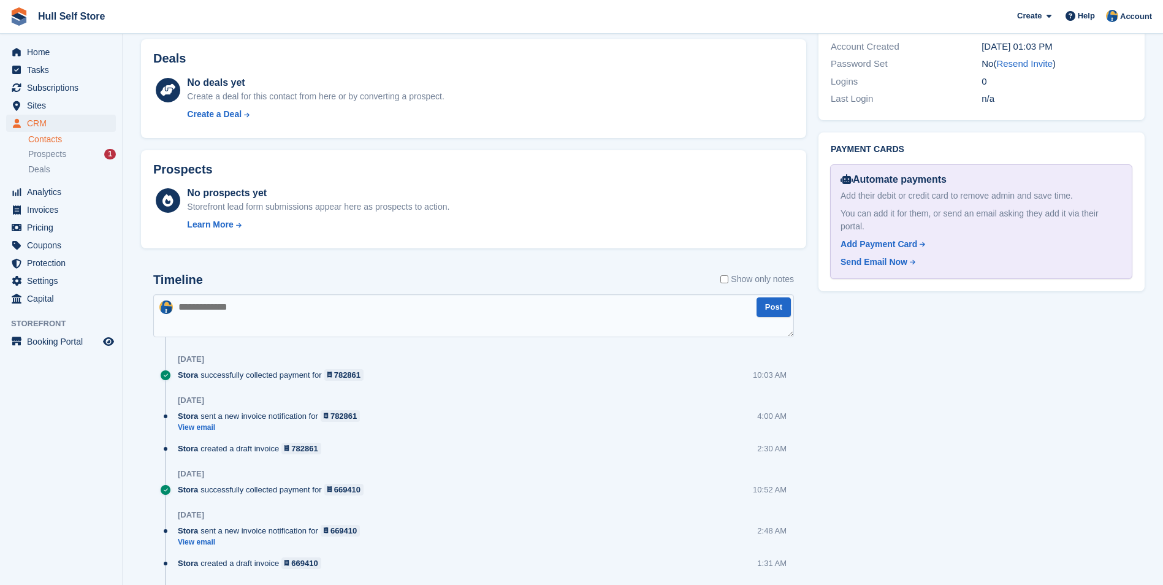
click at [435, 307] on textarea at bounding box center [473, 315] width 641 height 43
type textarea "**********"
click at [357, 283] on div "Timeline Show only notes" at bounding box center [473, 283] width 641 height 21
click at [354, 308] on textarea at bounding box center [473, 315] width 641 height 43
type textarea "**********"
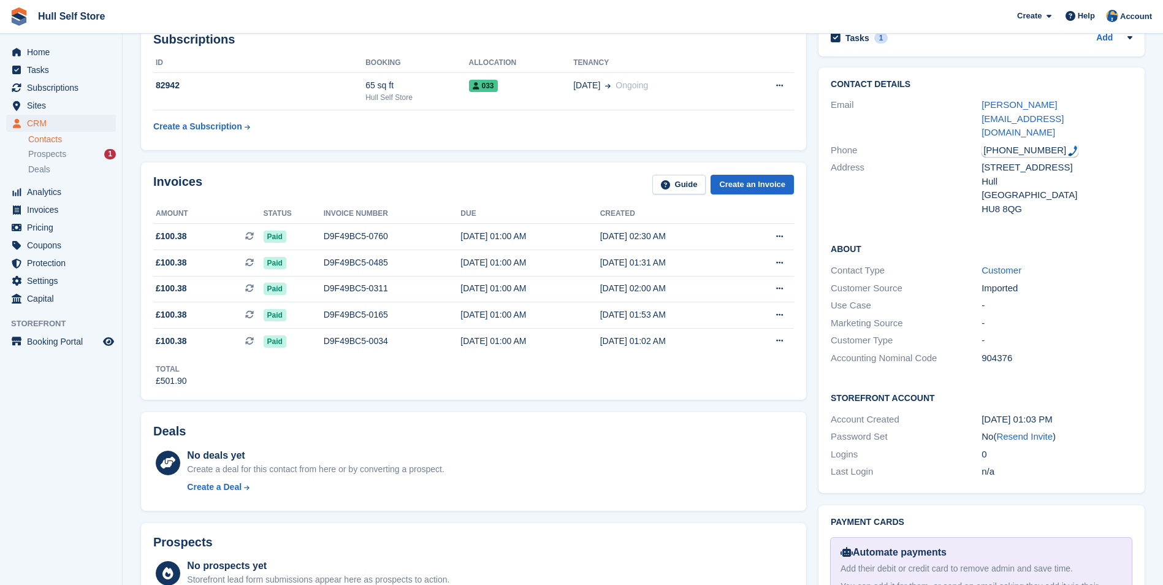
scroll to position [368, 0]
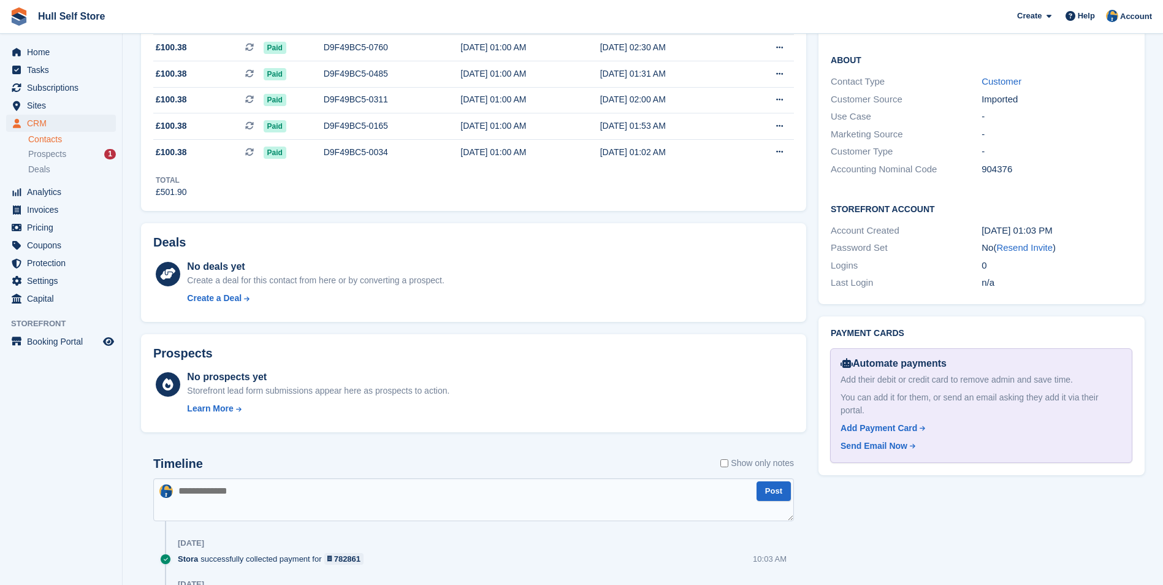
click at [376, 500] on textarea at bounding box center [473, 499] width 641 height 43
type textarea "**"
type textarea "**********"
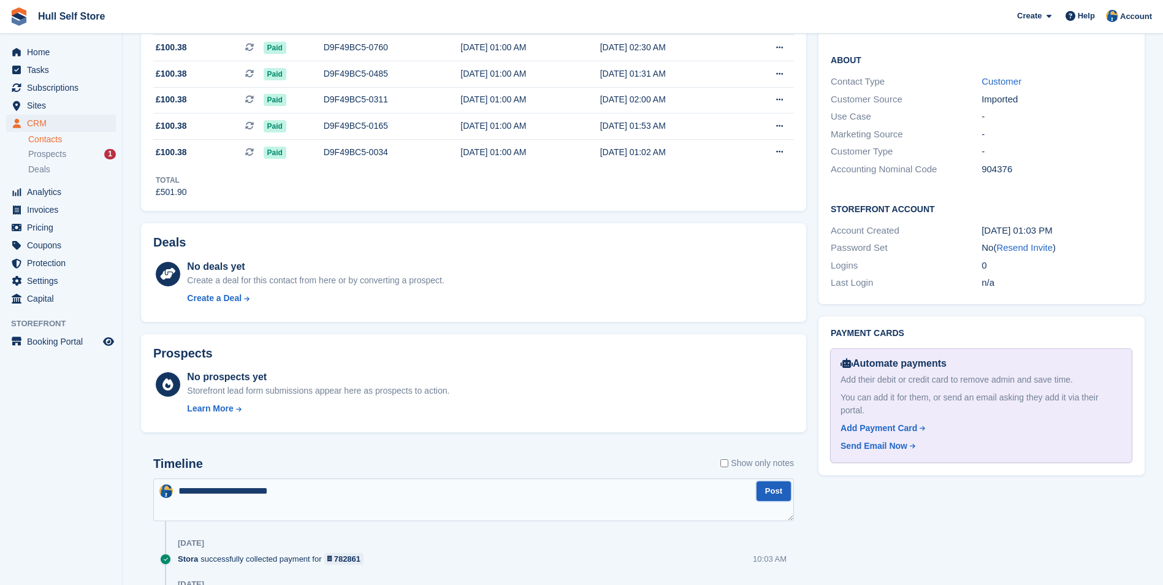
click at [774, 489] on button "Post" at bounding box center [773, 491] width 34 height 20
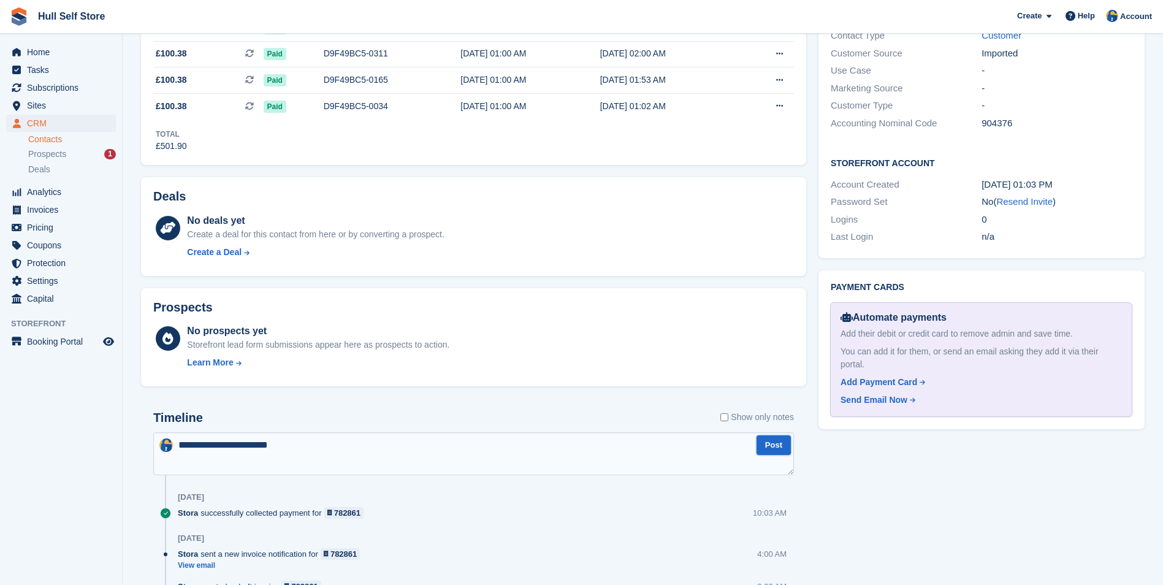
scroll to position [552, 0]
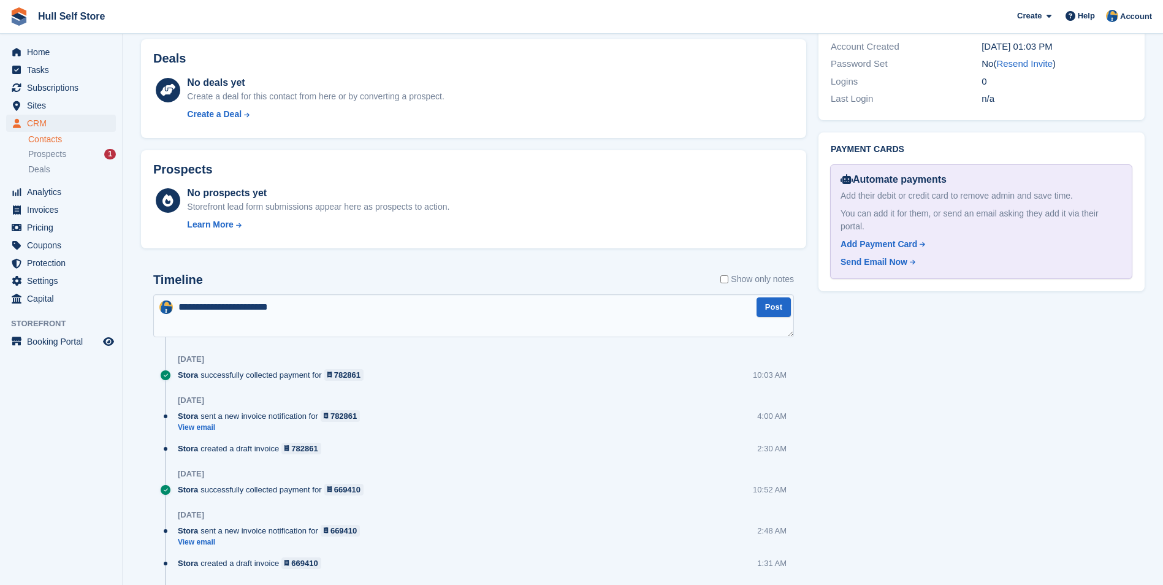
click at [501, 320] on textarea "**********" at bounding box center [473, 315] width 641 height 43
click at [775, 313] on button "Post" at bounding box center [773, 307] width 34 height 20
click at [521, 308] on textarea "**********" at bounding box center [473, 315] width 641 height 43
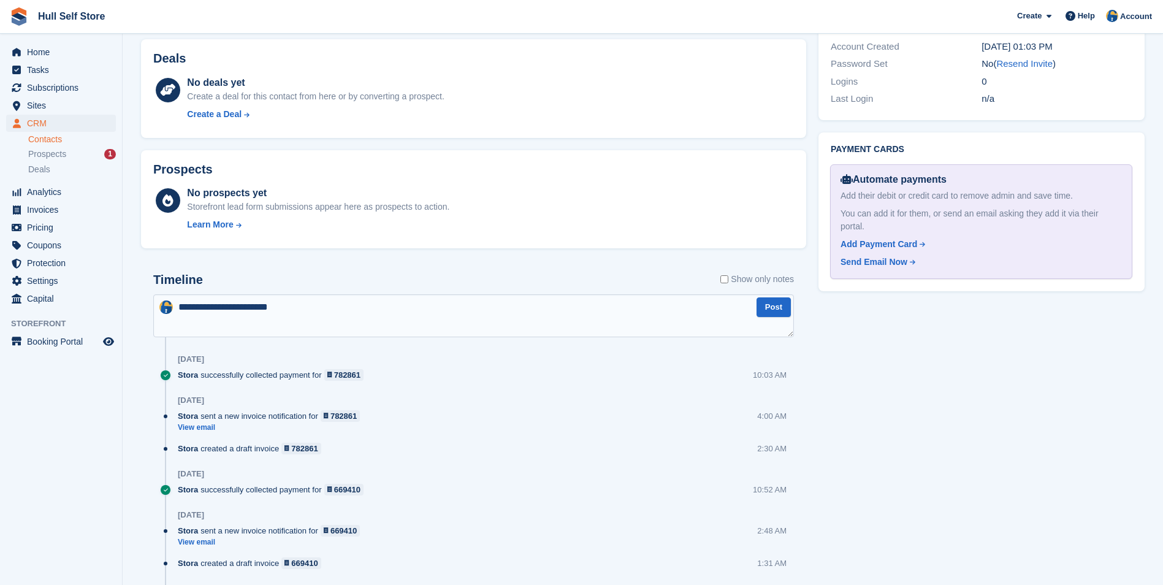
click at [521, 308] on textarea "**********" at bounding box center [473, 315] width 641 height 43
type textarea "********"
click at [780, 298] on button "Post" at bounding box center [773, 307] width 34 height 20
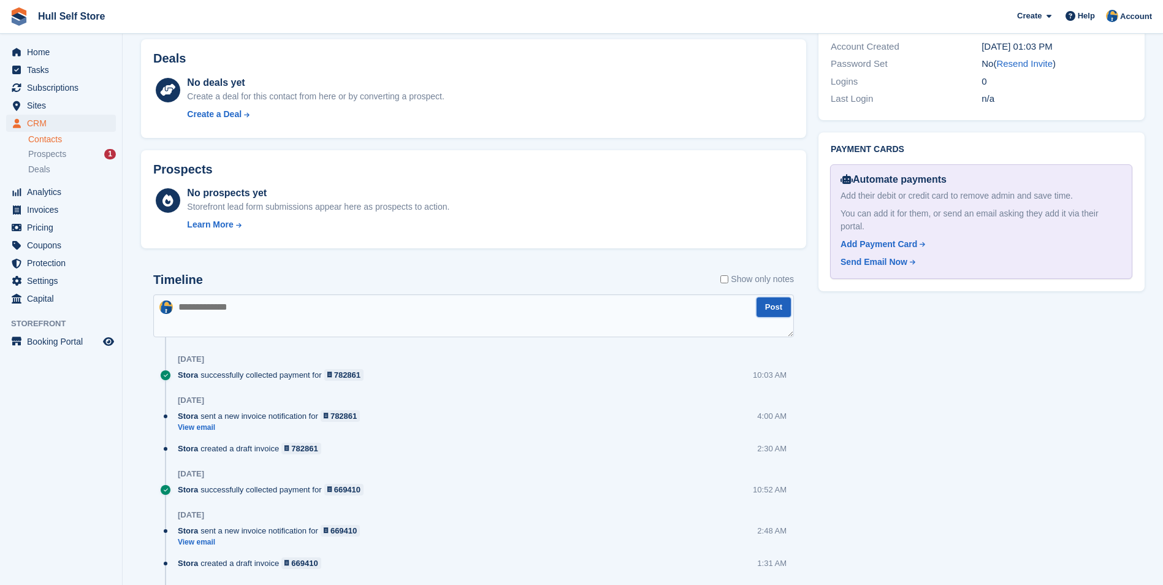
click at [780, 298] on button "Post" at bounding box center [773, 307] width 34 height 20
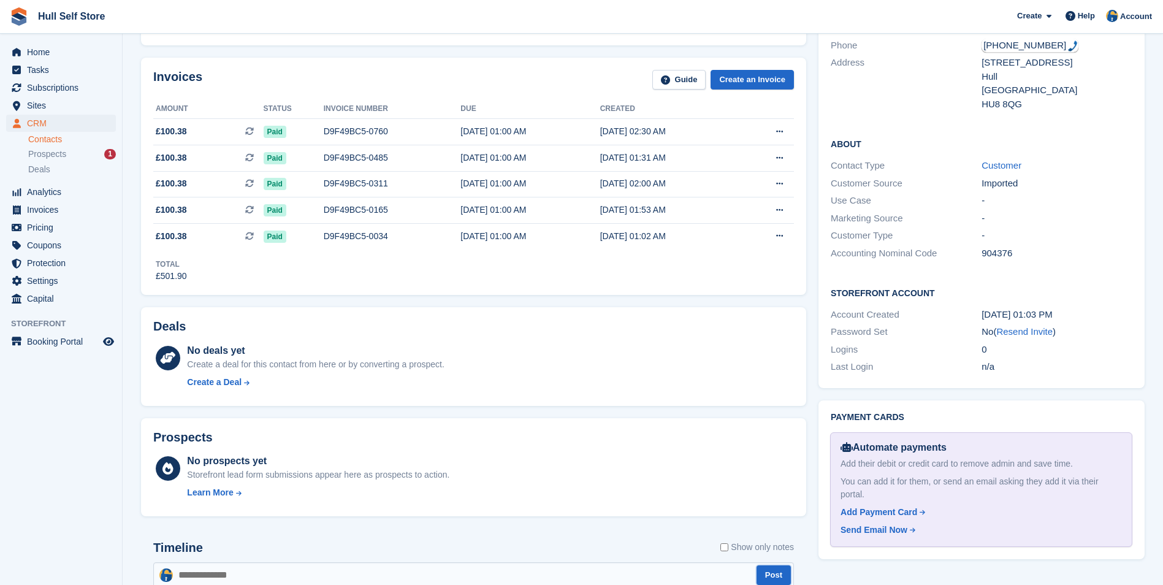
scroll to position [74, 0]
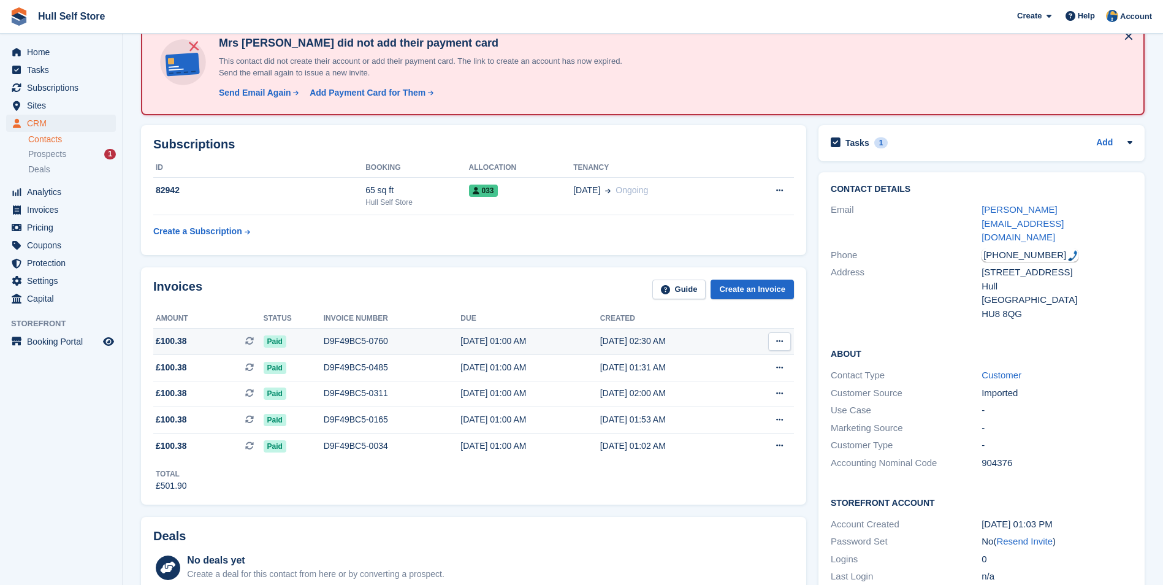
click at [606, 347] on div "01 Sep, 02:30 AM" at bounding box center [669, 341] width 139 height 13
click at [499, 327] on th "Due" at bounding box center [529, 319] width 139 height 20
click at [497, 344] on div "02 Sep, 01:00 AM" at bounding box center [529, 341] width 139 height 13
drag, startPoint x: 484, startPoint y: 351, endPoint x: 476, endPoint y: 354, distance: 8.0
click at [476, 354] on td "02 Sep, 01:00 AM" at bounding box center [529, 342] width 139 height 26
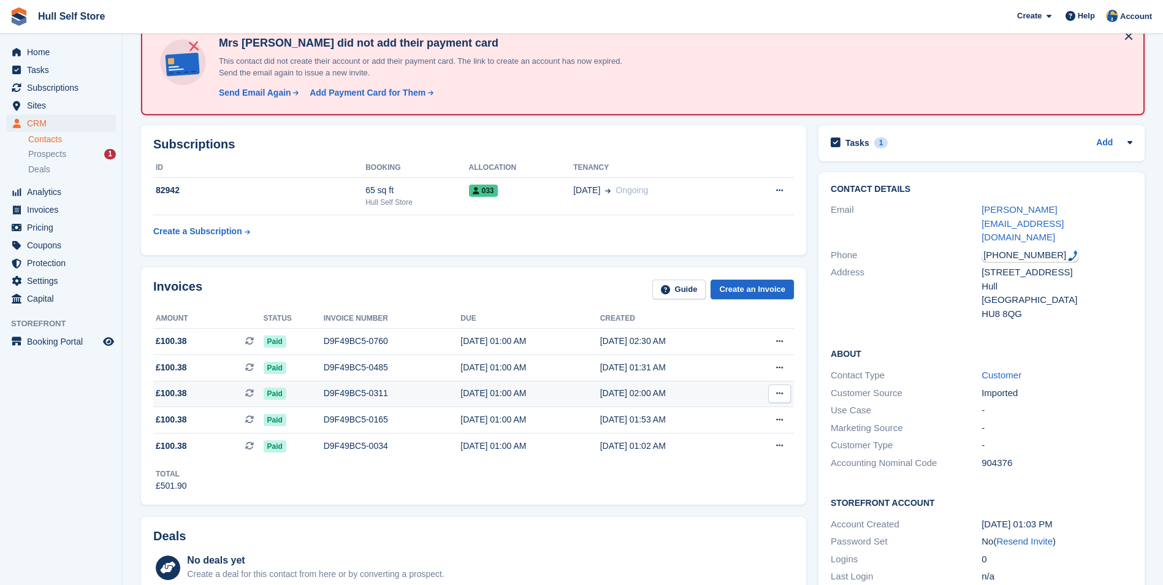
drag, startPoint x: 476, startPoint y: 354, endPoint x: 462, endPoint y: 382, distance: 31.8
click at [462, 382] on td "02 Jul, 01:00 AM" at bounding box center [529, 394] width 139 height 26
click at [462, 383] on td "02 Jul, 01:00 AM" at bounding box center [529, 394] width 139 height 26
drag, startPoint x: 462, startPoint y: 383, endPoint x: 484, endPoint y: 445, distance: 65.7
click at [484, 445] on div "02 May, 01:00 AM" at bounding box center [529, 445] width 139 height 13
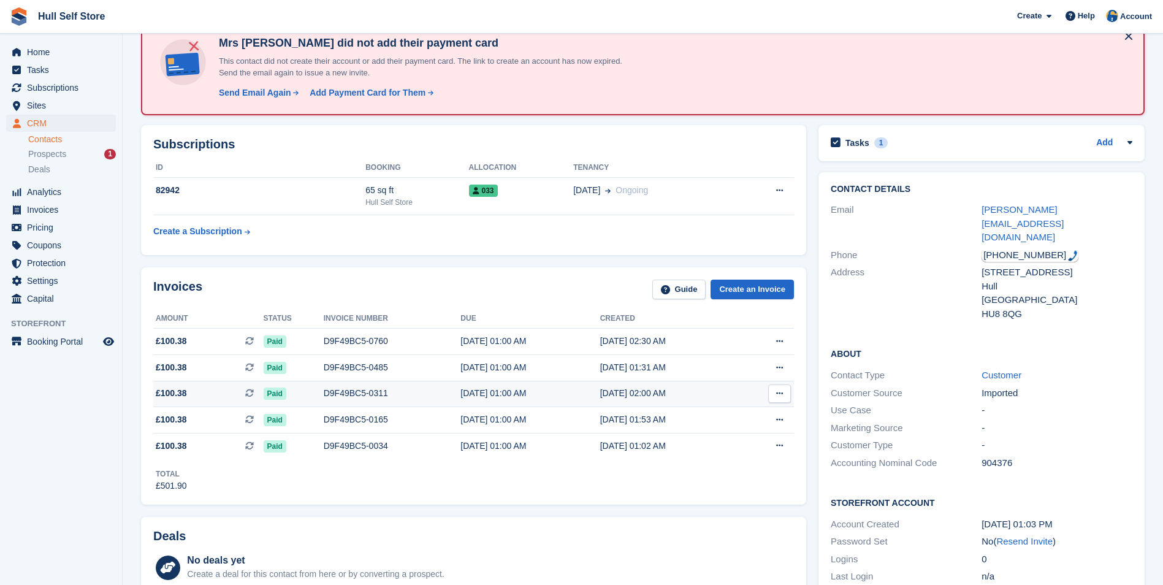
click at [501, 391] on div "02 Jul, 01:00 AM" at bounding box center [529, 393] width 139 height 13
drag, startPoint x: 507, startPoint y: 425, endPoint x: 498, endPoint y: 354, distance: 71.6
click at [507, 425] on div "02 Jun, 01:00 AM" at bounding box center [529, 419] width 139 height 13
click at [498, 355] on td "02 Aug, 01:00 AM" at bounding box center [529, 368] width 139 height 26
click at [518, 431] on td "02 Jun, 01:00 AM" at bounding box center [529, 420] width 139 height 26
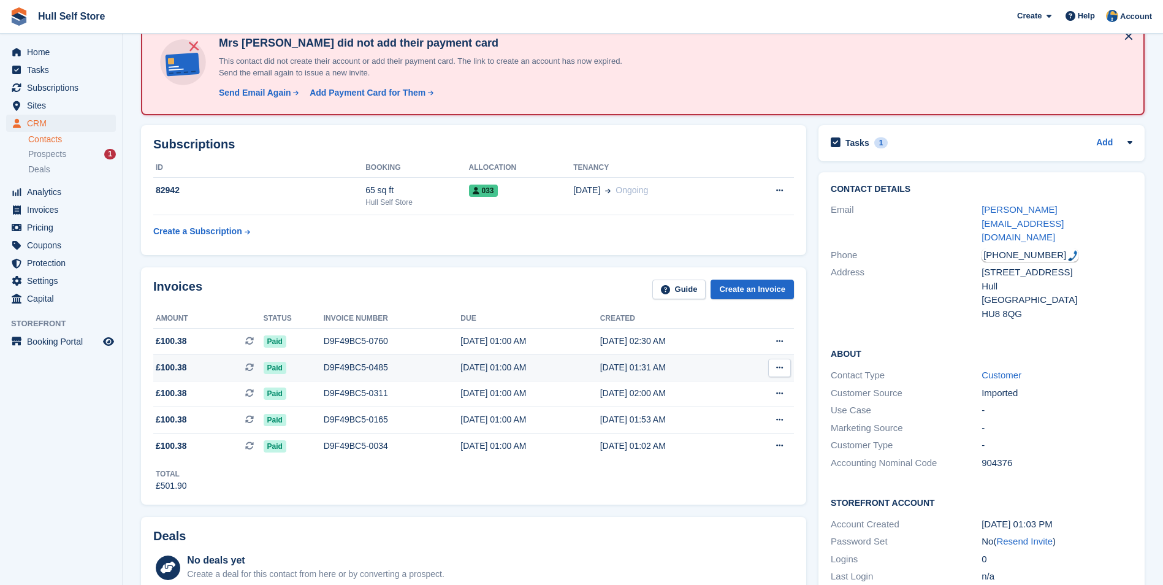
click at [527, 355] on td "02 Aug, 01:00 AM" at bounding box center [529, 368] width 139 height 26
click at [532, 335] on div "02 Sep, 01:00 AM" at bounding box center [529, 341] width 139 height 13
click at [530, 409] on td "02 Jun, 01:00 AM" at bounding box center [529, 420] width 139 height 26
click at [523, 438] on td "02 May, 01:00 AM" at bounding box center [529, 446] width 139 height 26
click at [517, 397] on div "02 Jul, 01:00 AM" at bounding box center [529, 393] width 139 height 13
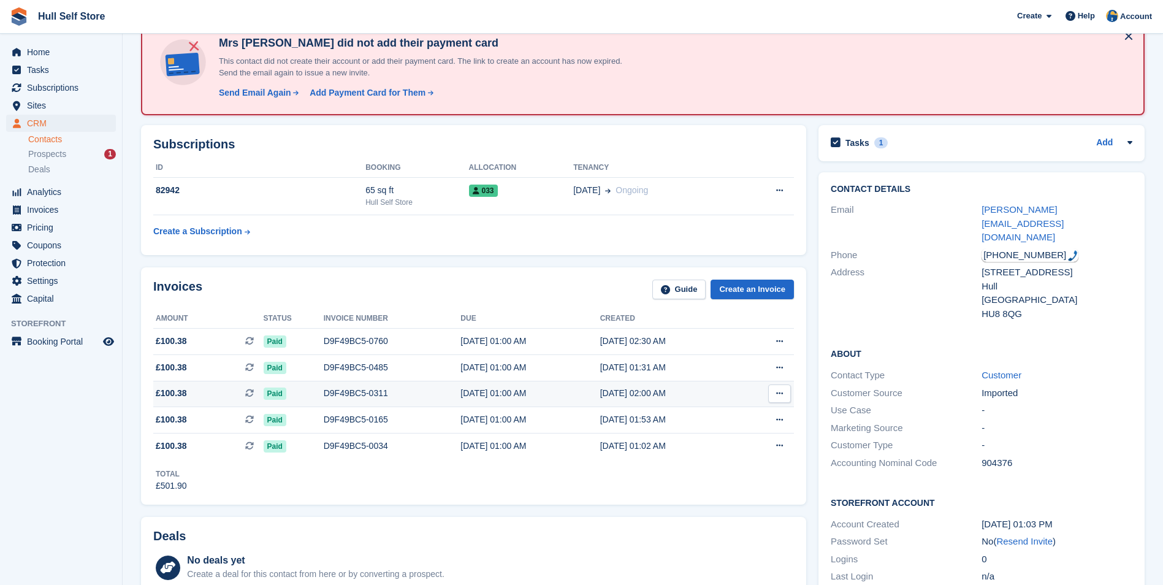
click at [520, 382] on td "02 Jul, 01:00 AM" at bounding box center [529, 394] width 139 height 26
click at [520, 346] on div "02 Sep, 01:00 AM" at bounding box center [529, 341] width 139 height 13
drag, startPoint x: 433, startPoint y: 341, endPoint x: 348, endPoint y: 327, distance: 86.9
click at [424, 339] on div "D9F49BC5-0760" at bounding box center [392, 341] width 137 height 13
click at [348, 327] on th "Invoice number" at bounding box center [392, 319] width 137 height 20
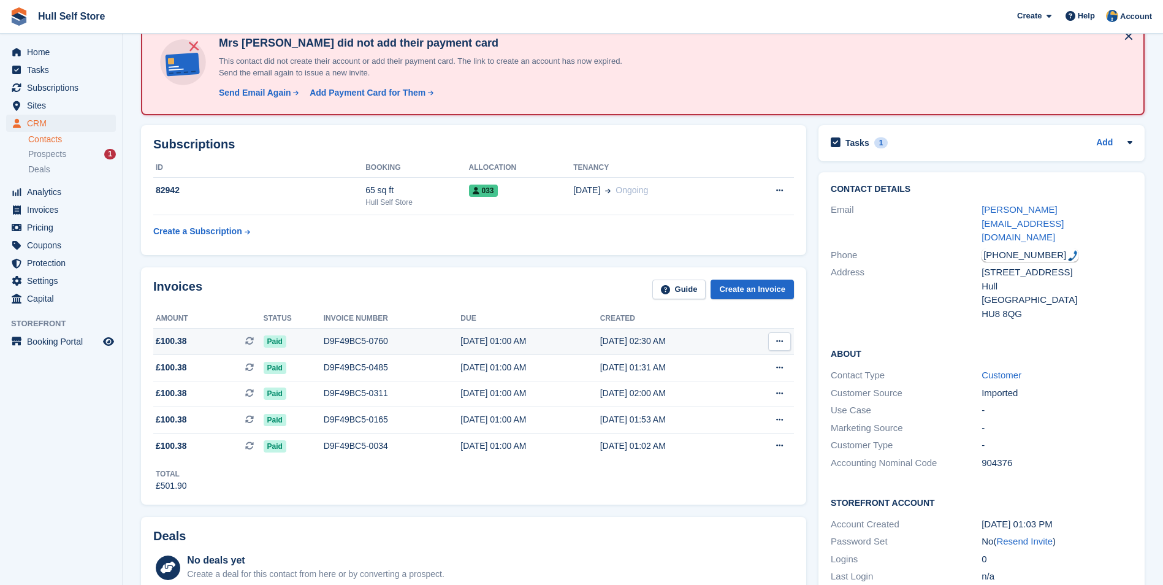
click at [346, 350] on td "D9F49BC5-0760" at bounding box center [392, 342] width 137 height 26
drag, startPoint x: 352, startPoint y: 344, endPoint x: 358, endPoint y: 349, distance: 7.5
click at [358, 349] on td "D9F49BC5-0760" at bounding box center [392, 342] width 137 height 26
drag, startPoint x: 358, startPoint y: 349, endPoint x: 392, endPoint y: 383, distance: 48.5
click at [392, 383] on td "D9F49BC5-0311" at bounding box center [392, 394] width 137 height 26
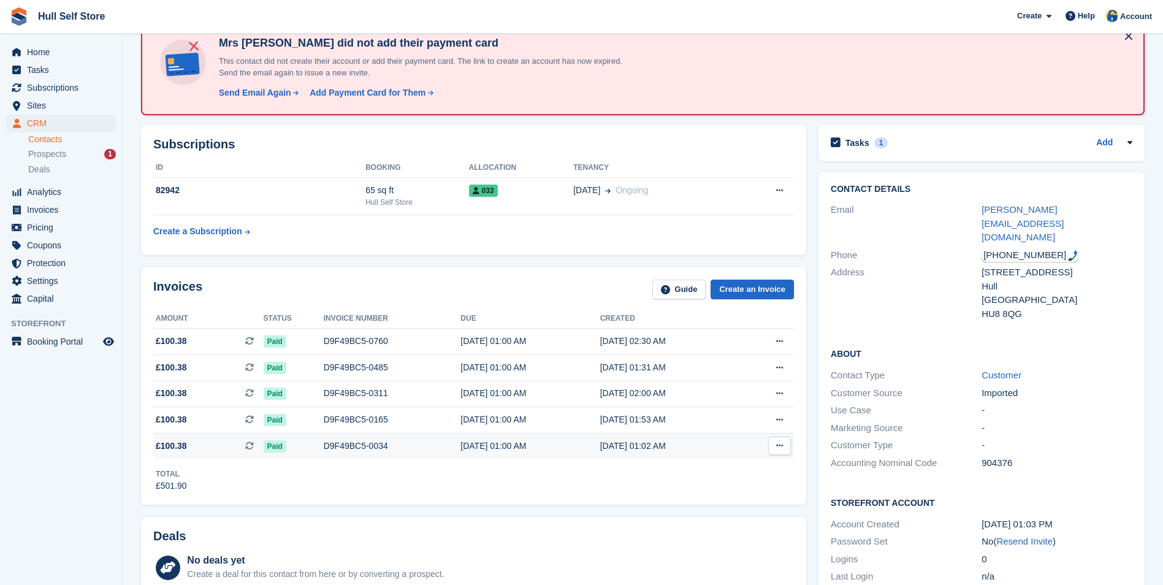
click at [394, 438] on td "D9F49BC5-0034" at bounding box center [392, 446] width 137 height 26
click at [394, 448] on div "D9F49BC5-0034" at bounding box center [392, 445] width 137 height 13
click at [390, 351] on td "D9F49BC5-0760" at bounding box center [392, 342] width 137 height 26
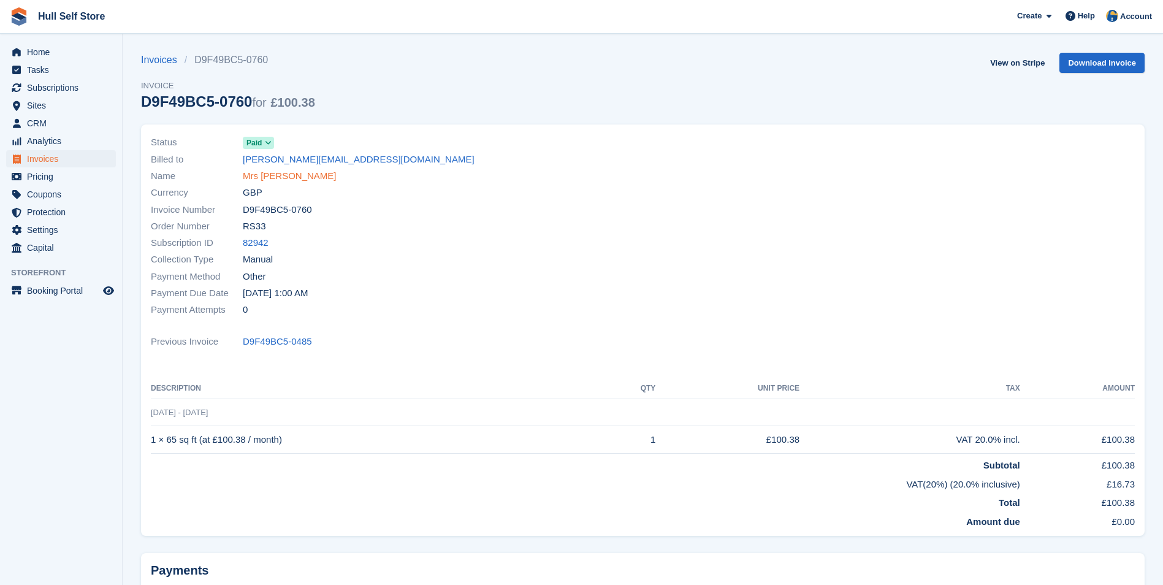
click at [301, 177] on link "Mrs [PERSON_NAME]" at bounding box center [290, 176] width 94 height 14
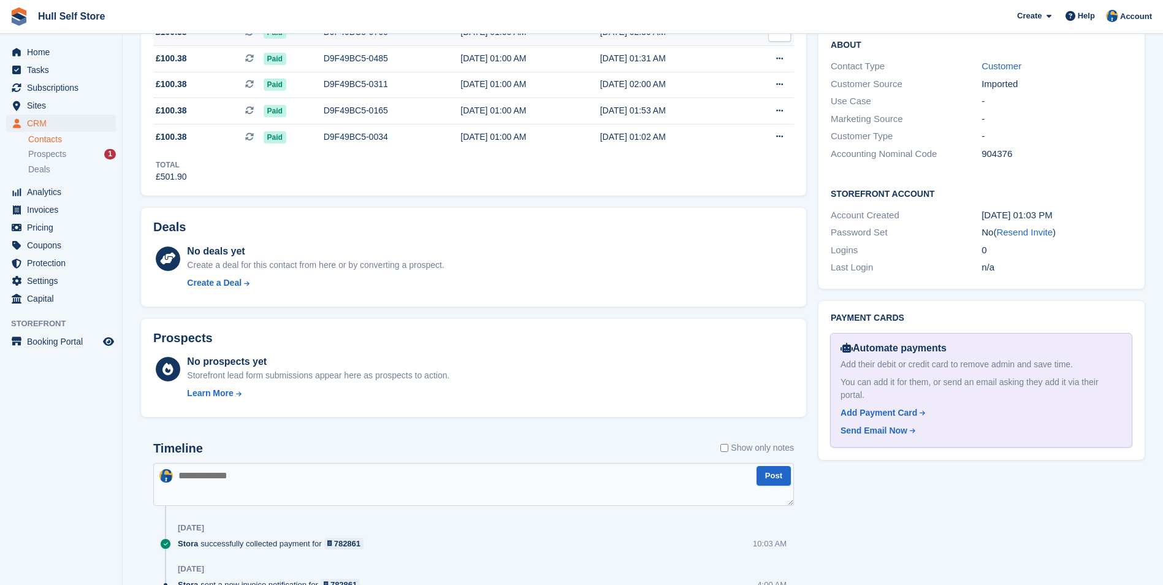
scroll to position [490, 0]
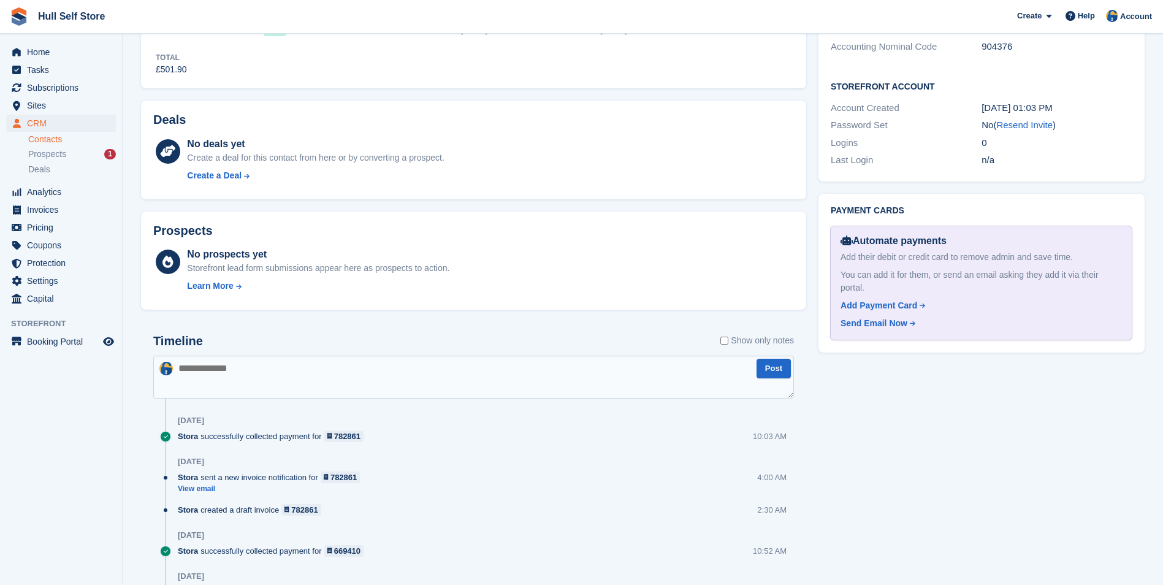
click at [517, 373] on textarea at bounding box center [473, 377] width 641 height 43
type textarea "**********"
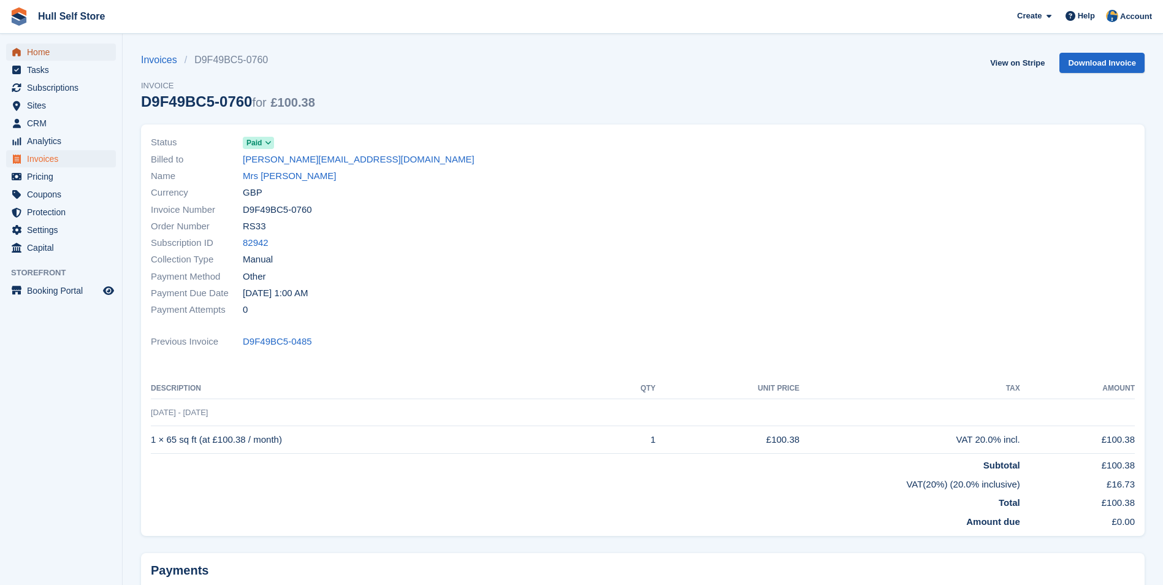
click at [62, 55] on span "Home" at bounding box center [64, 52] width 74 height 17
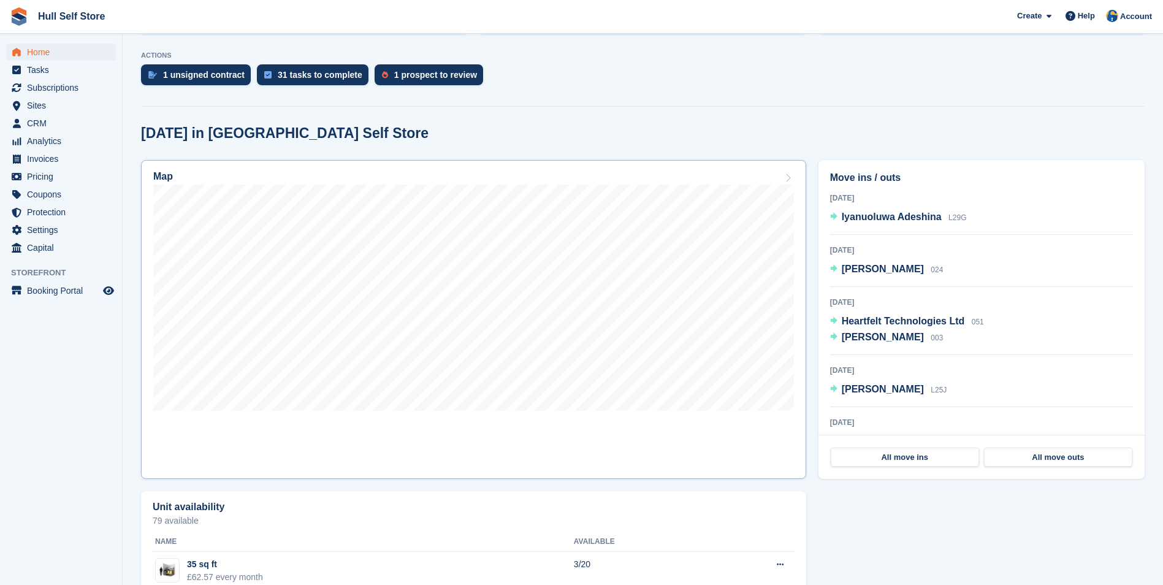
scroll to position [546, 0]
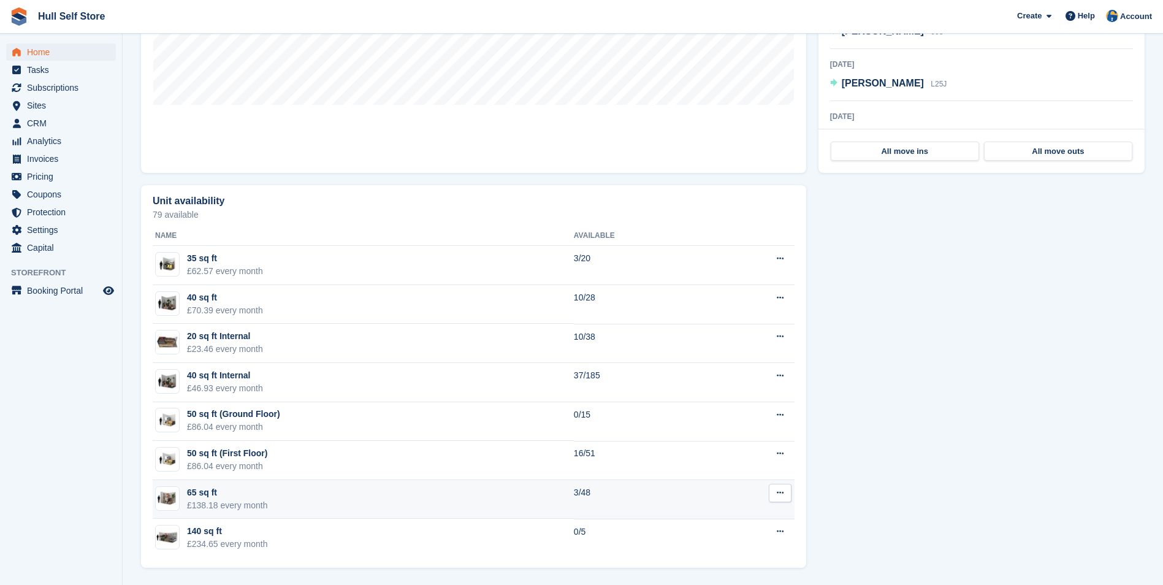
click at [387, 493] on td "65 sq ft £138.18 every month" at bounding box center [363, 499] width 421 height 39
click at [777, 486] on button at bounding box center [780, 493] width 23 height 18
click at [592, 498] on td "3/48" at bounding box center [641, 499] width 135 height 39
click at [471, 487] on td "65 sq ft £138.18 every month" at bounding box center [363, 499] width 421 height 39
click at [461, 486] on td "65 sq ft £138.18 every month" at bounding box center [363, 499] width 421 height 39
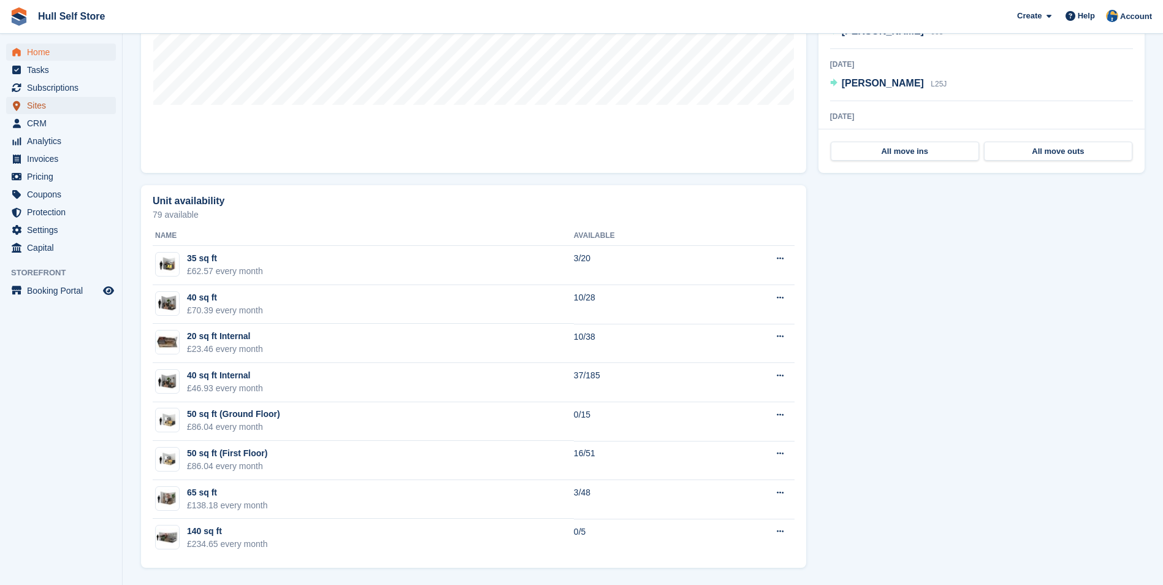
click at [61, 100] on span "Sites" at bounding box center [64, 105] width 74 height 17
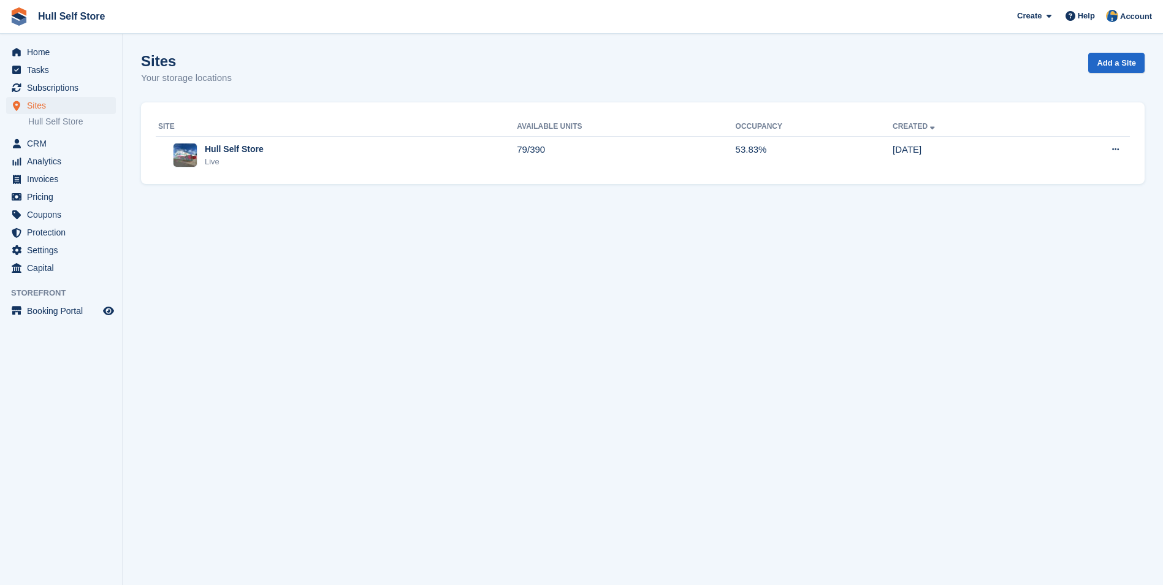
click at [385, 169] on td "Hull Self Store Live" at bounding box center [336, 155] width 361 height 38
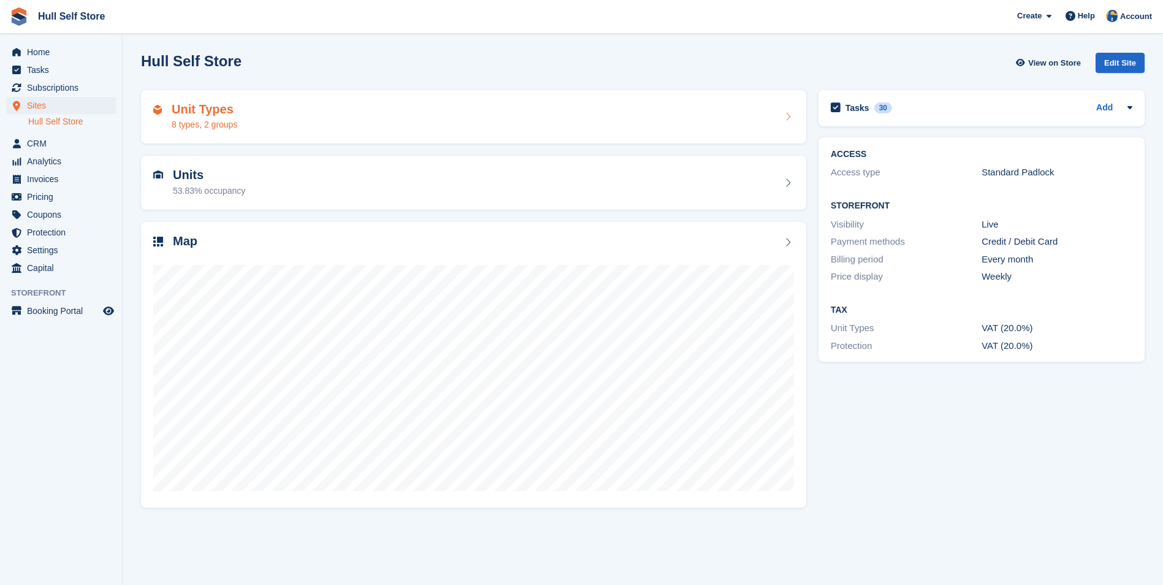
click at [373, 125] on div "Unit Types 8 types, 2 groups" at bounding box center [473, 116] width 641 height 29
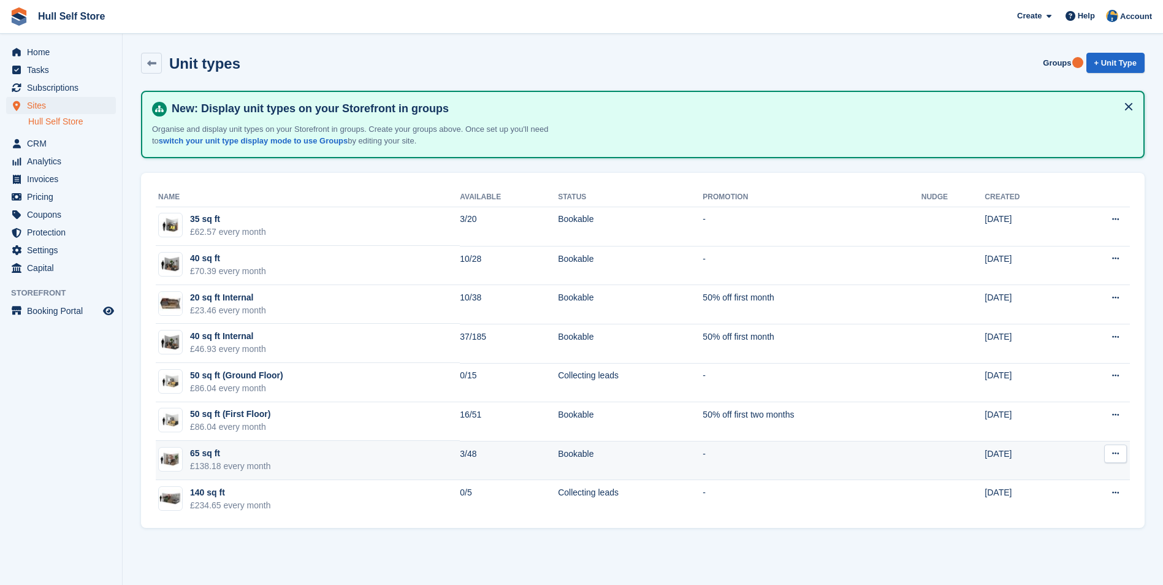
click at [373, 460] on td "65 sq ft £138.18 every month" at bounding box center [308, 460] width 304 height 39
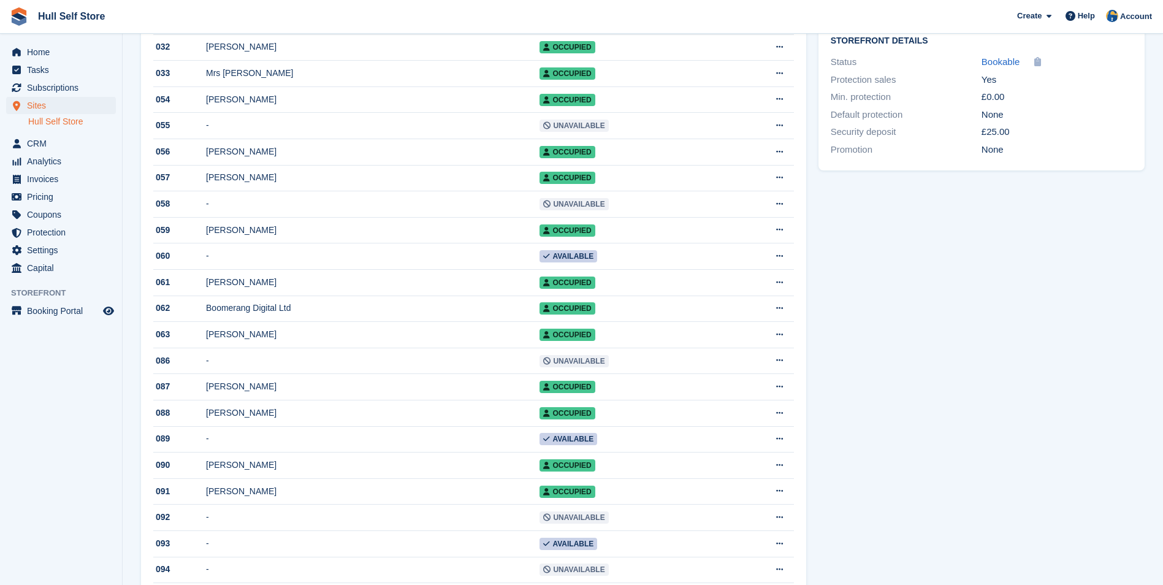
scroll to position [490, 0]
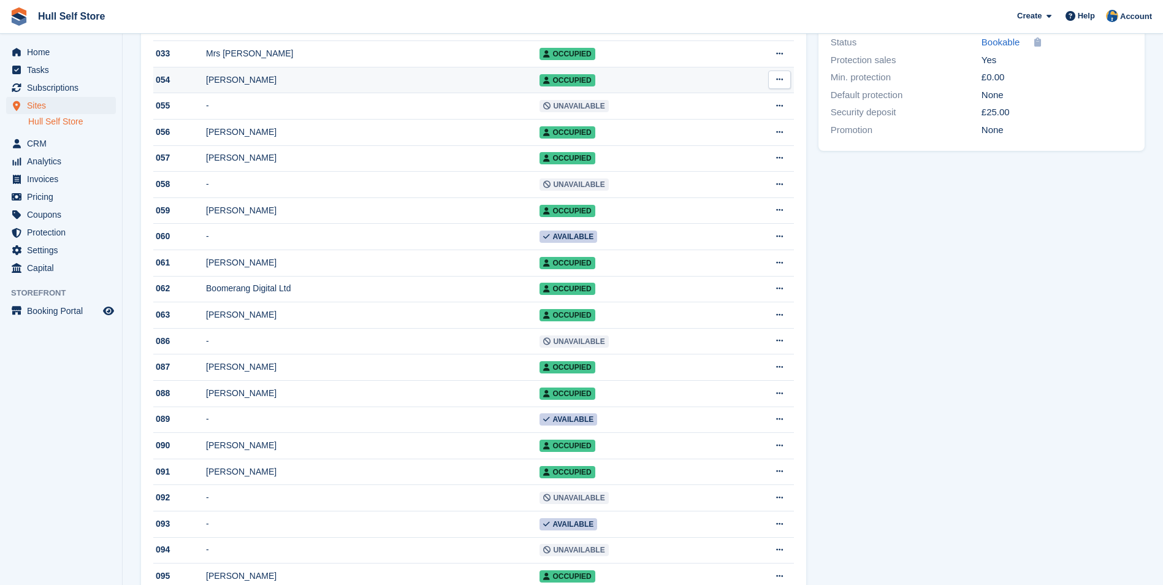
click at [365, 85] on div "[PERSON_NAME]" at bounding box center [372, 80] width 333 height 13
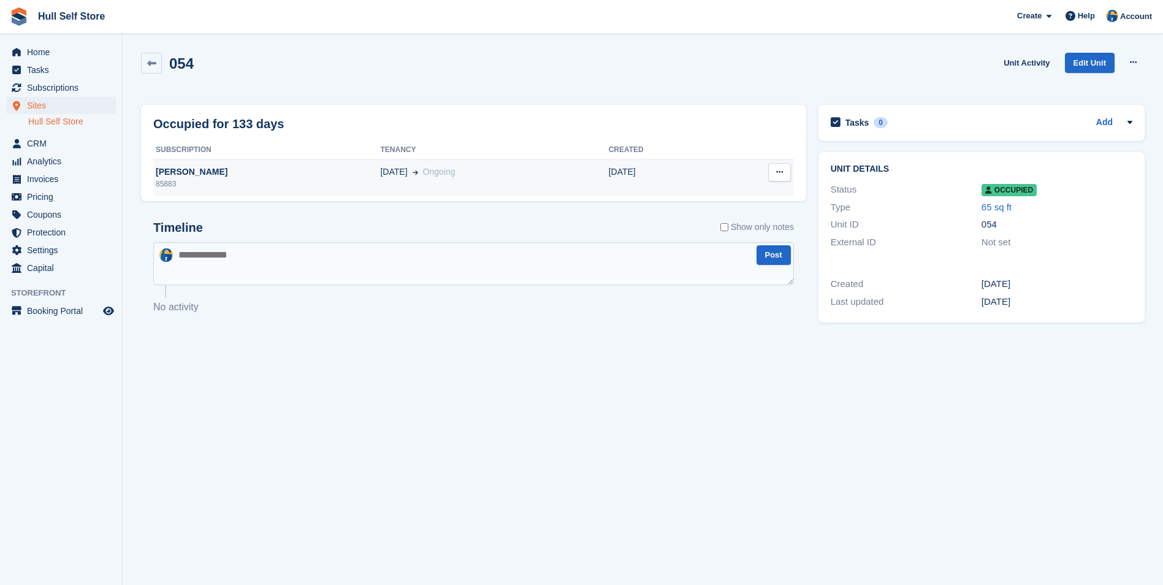
click at [568, 167] on div "01 Jun Ongoing" at bounding box center [494, 172] width 228 height 13
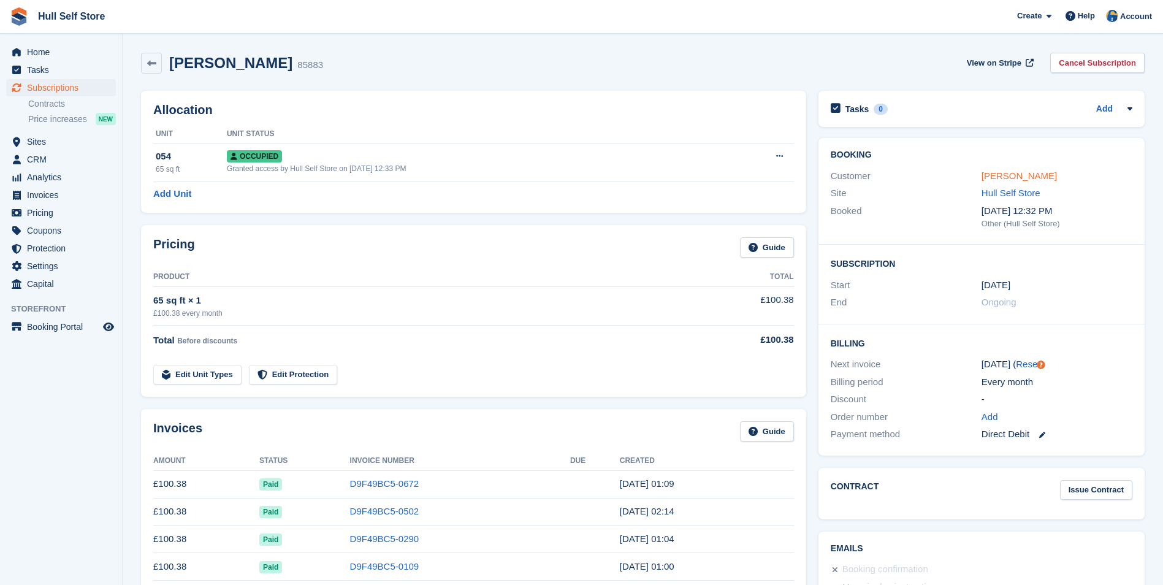
click at [1013, 170] on link "[PERSON_NAME]" at bounding box center [1018, 175] width 75 height 10
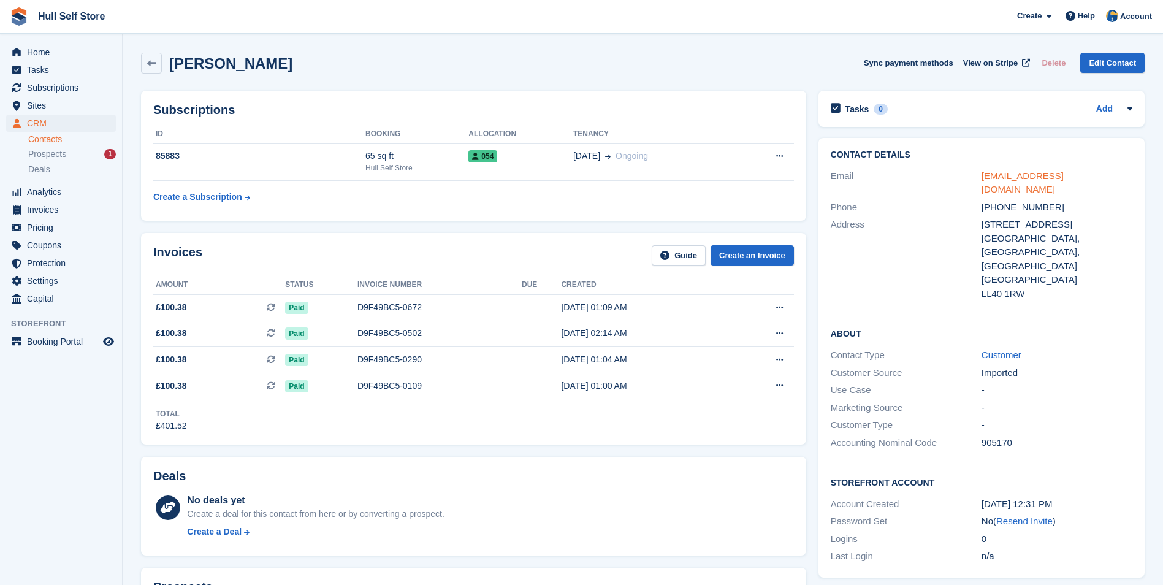
click at [1017, 172] on link "bernhardlanz@gmail.com" at bounding box center [1022, 182] width 82 height 25
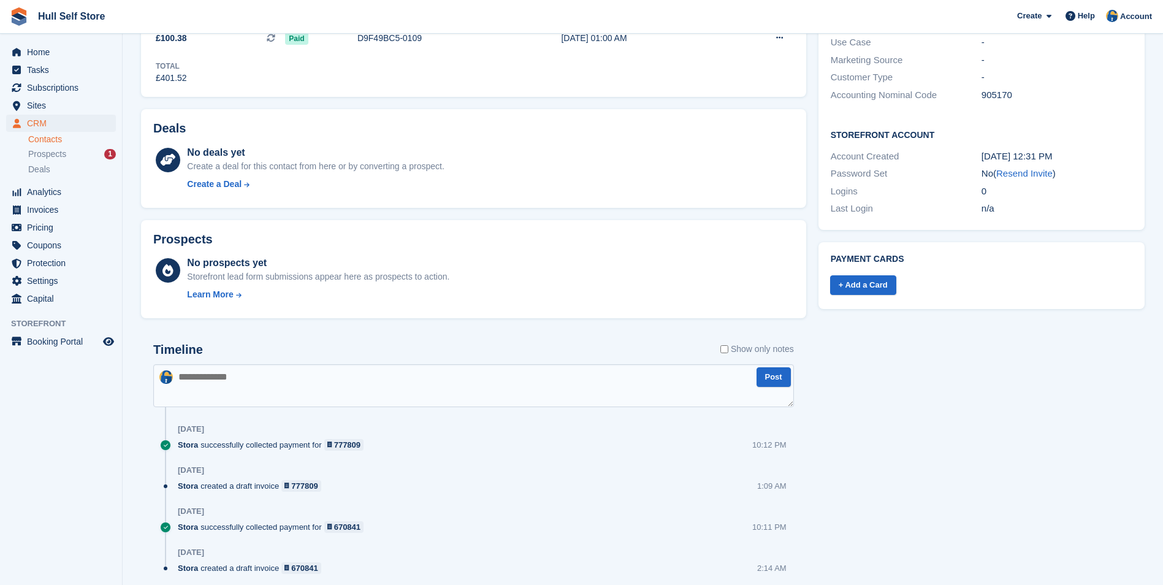
scroll to position [390, 0]
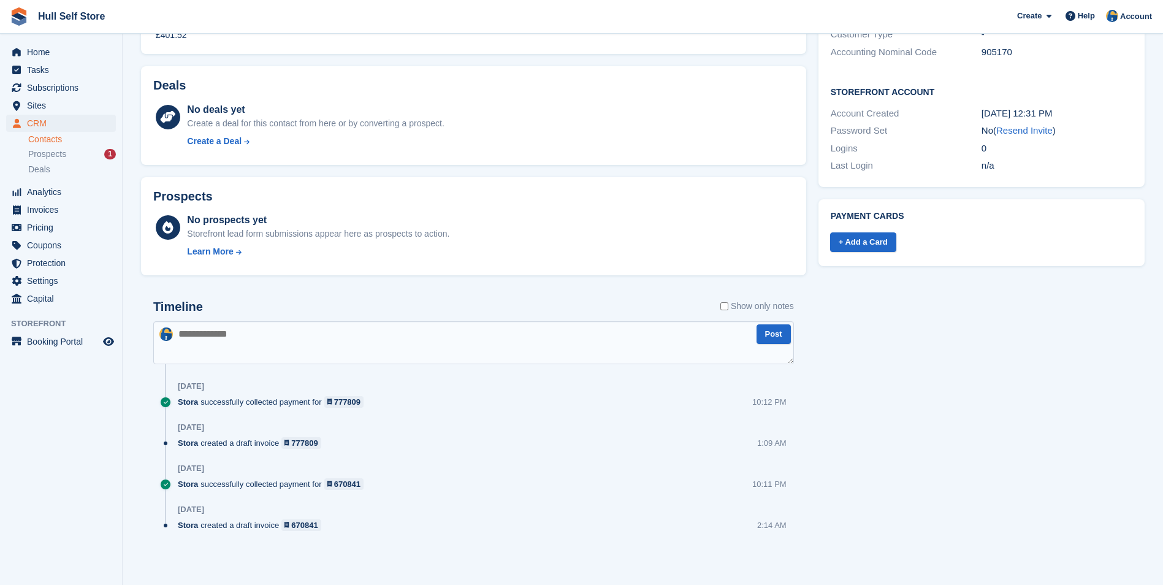
click at [418, 341] on textarea at bounding box center [473, 342] width 641 height 43
type textarea "**********"
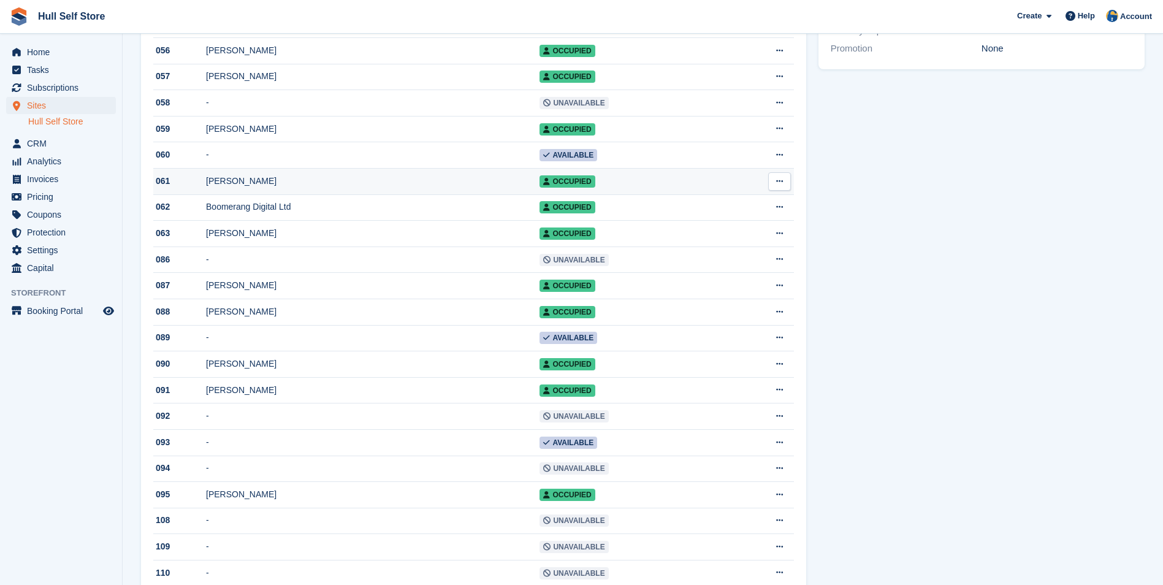
scroll to position [552, 0]
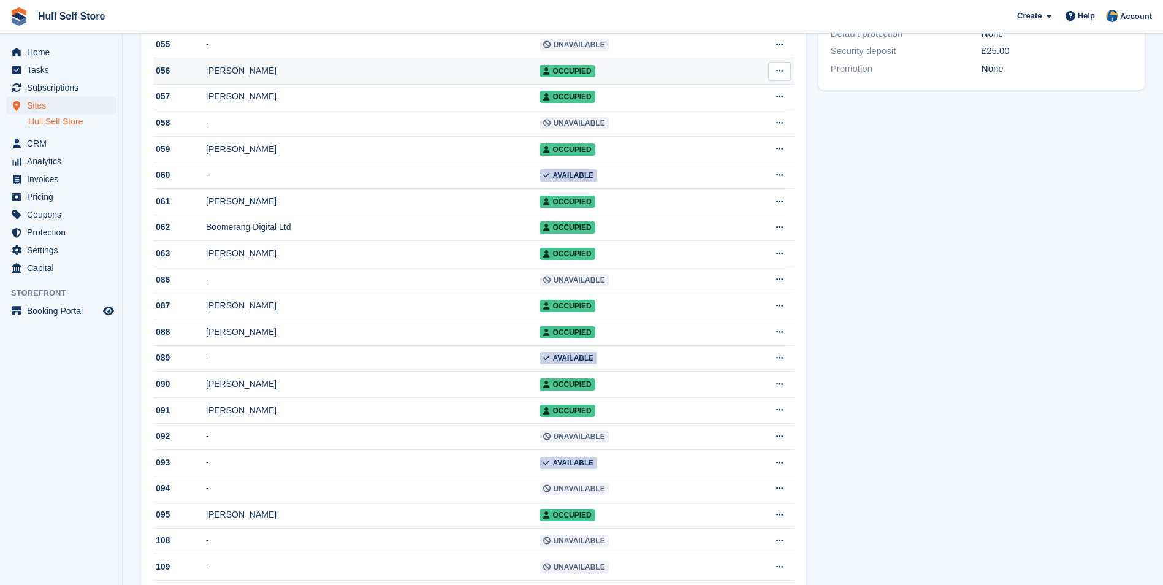
click at [316, 85] on td "[PERSON_NAME]" at bounding box center [372, 71] width 333 height 26
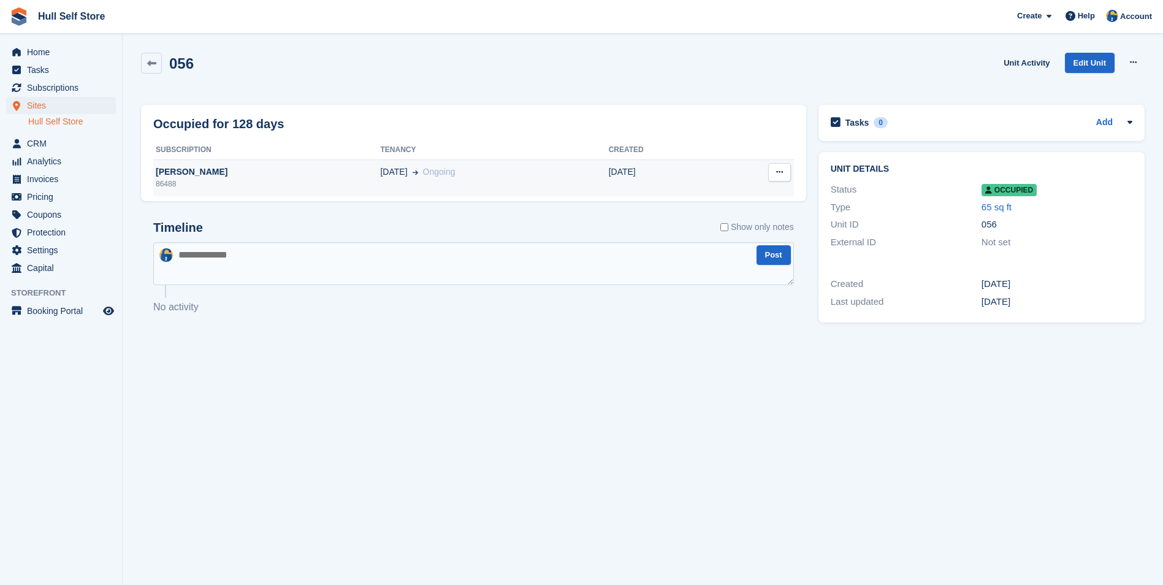
click at [515, 170] on div "01 Jun Ongoing" at bounding box center [494, 172] width 228 height 13
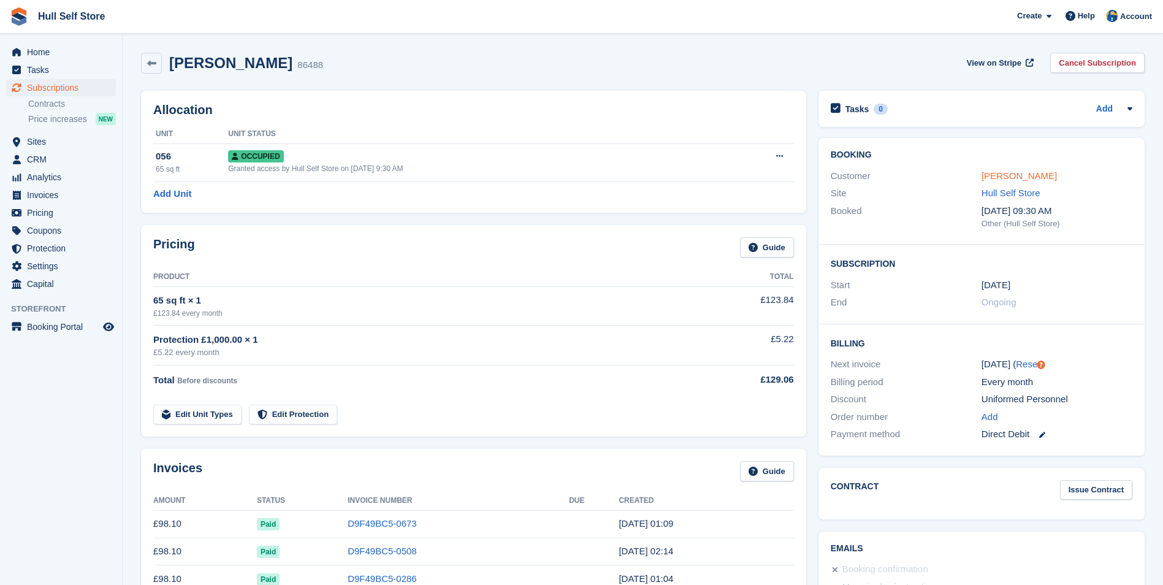
click at [1033, 171] on link "Sam Lowthorpe" at bounding box center [1018, 175] width 75 height 10
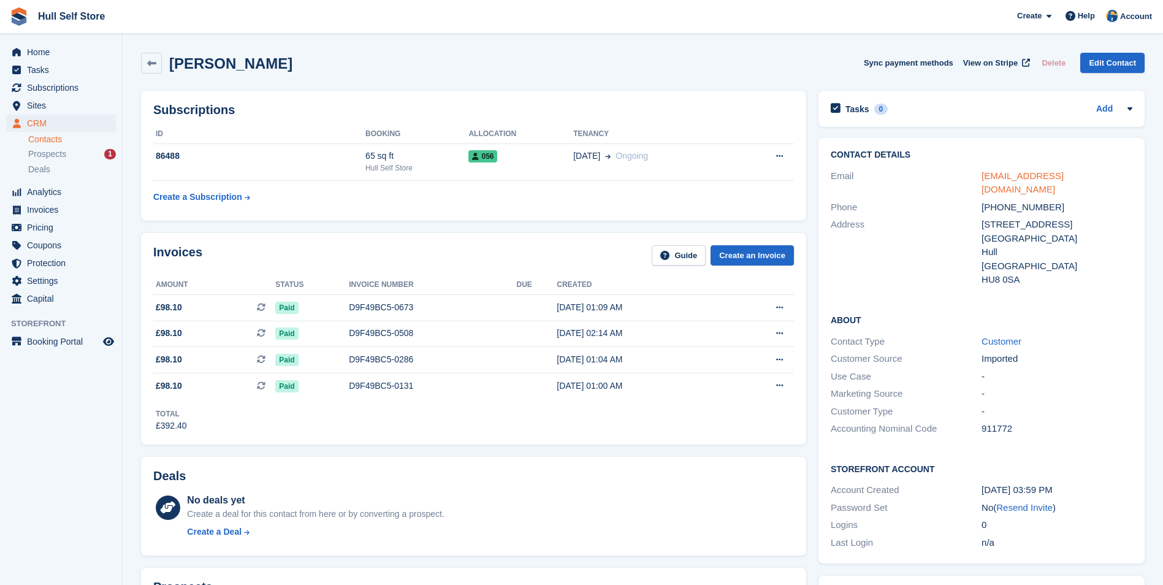
click at [1033, 173] on link "samlowthorpe@outlook.com" at bounding box center [1022, 182] width 82 height 25
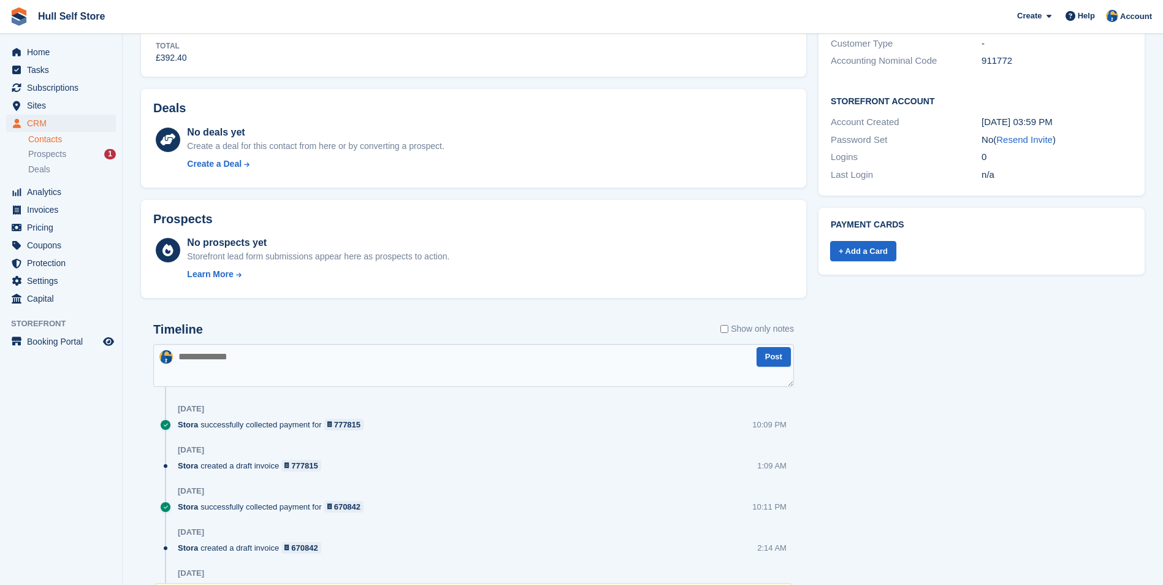
scroll to position [451, 0]
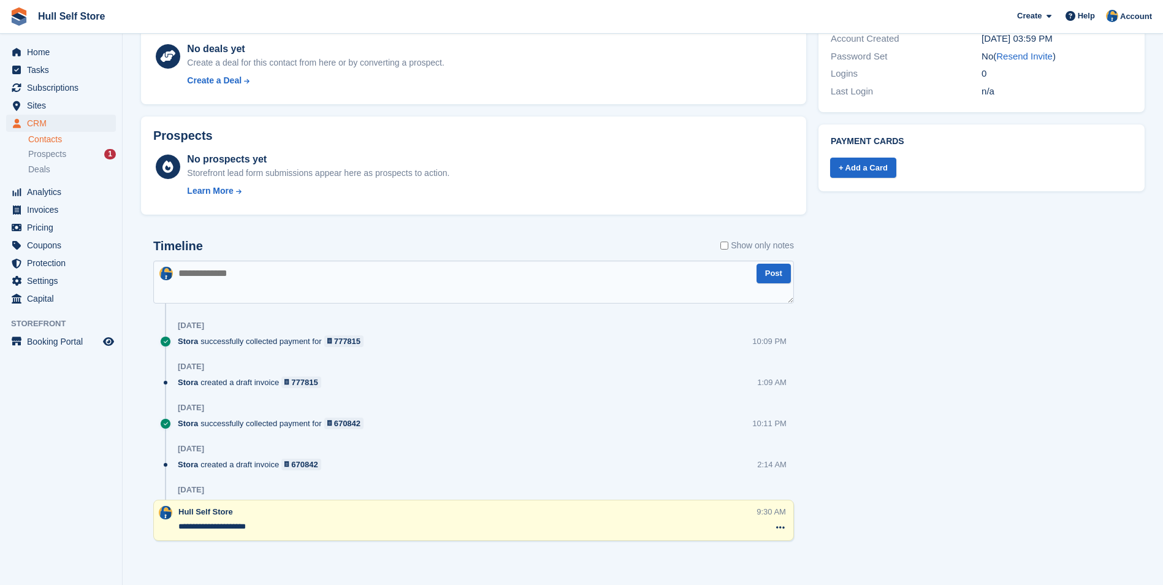
click at [438, 268] on textarea at bounding box center [473, 282] width 641 height 43
type textarea "**********"
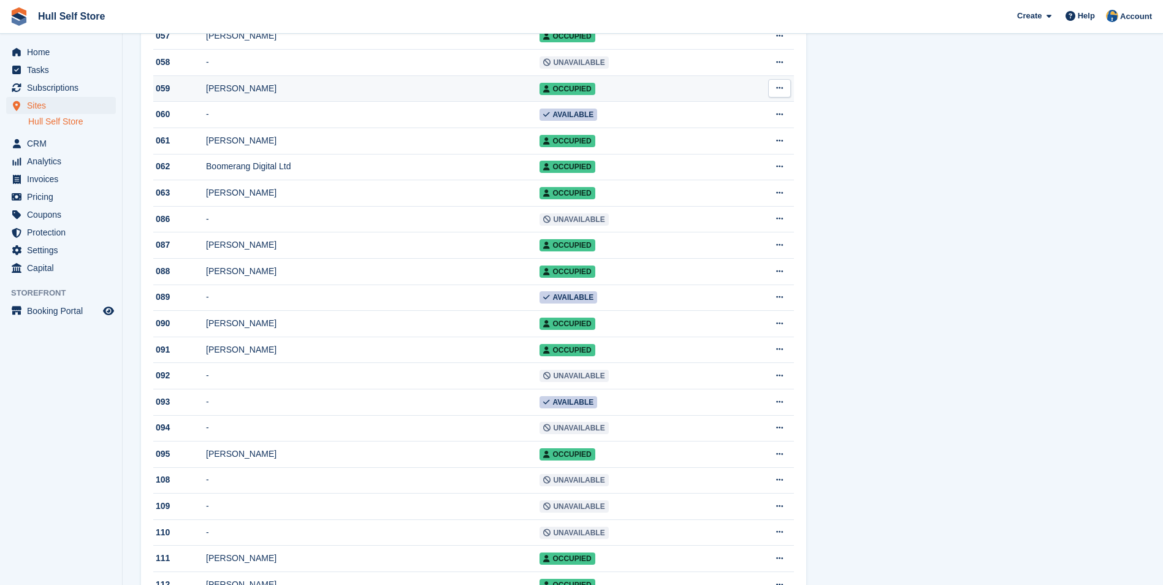
scroll to position [613, 0]
click at [345, 42] on div "[PERSON_NAME]" at bounding box center [372, 35] width 333 height 13
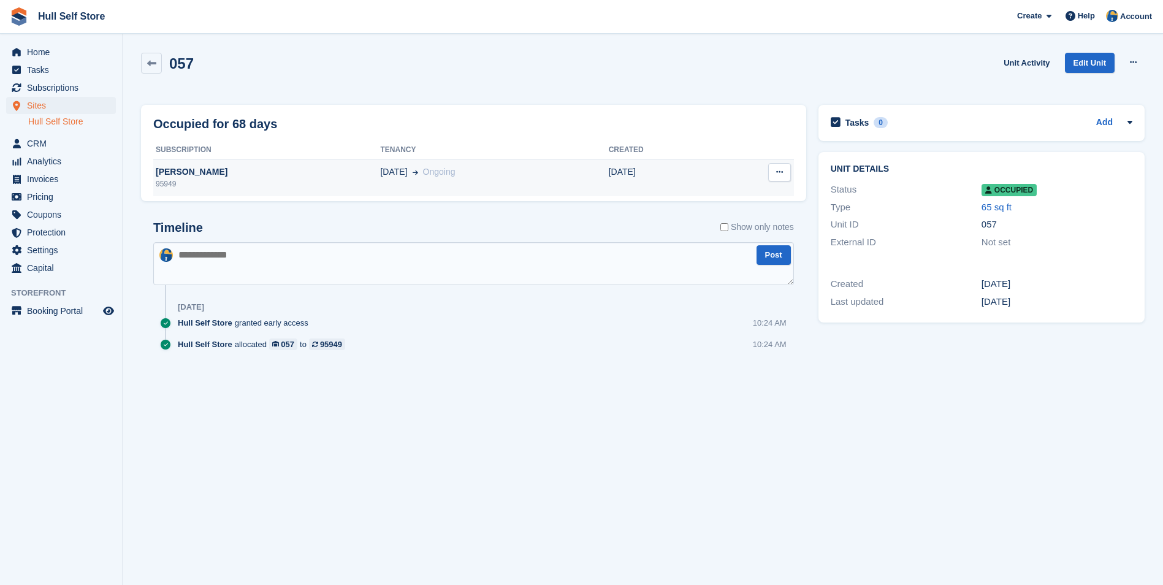
click at [422, 163] on td "[DATE] Ongoing" at bounding box center [494, 177] width 228 height 37
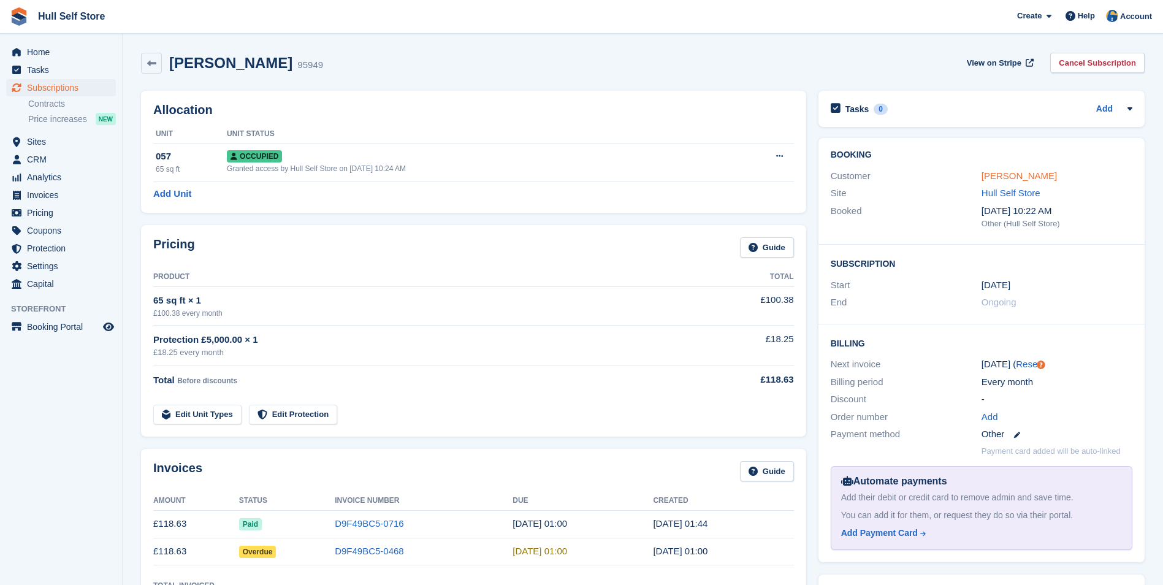
click at [1006, 175] on link "Sean Maloney" at bounding box center [1018, 175] width 75 height 10
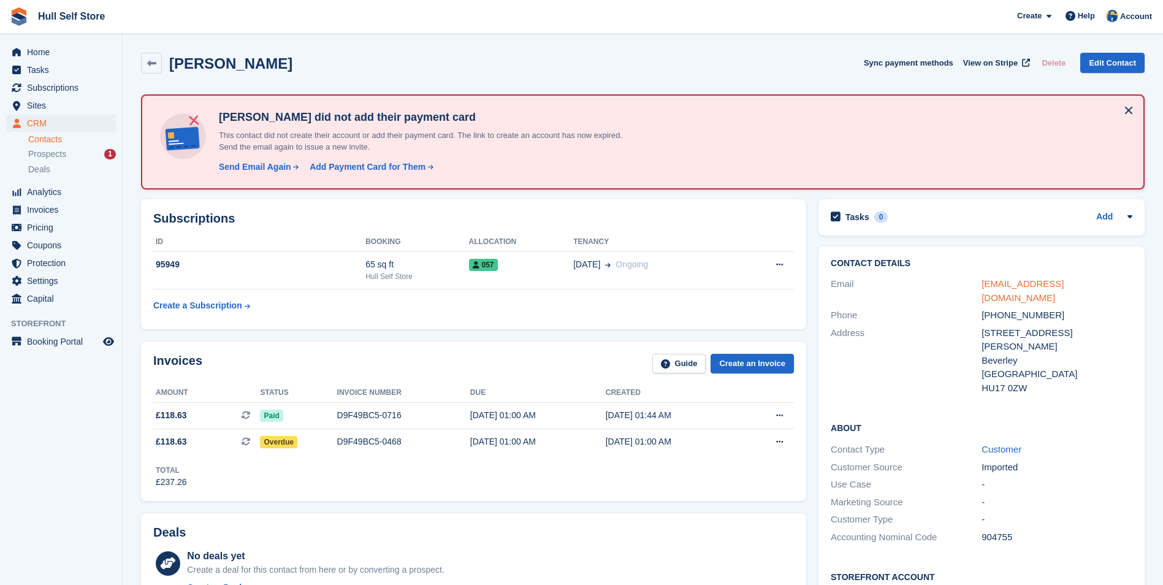
click at [994, 281] on link "jstanley@julie70.karoo.co.uk" at bounding box center [1022, 290] width 82 height 25
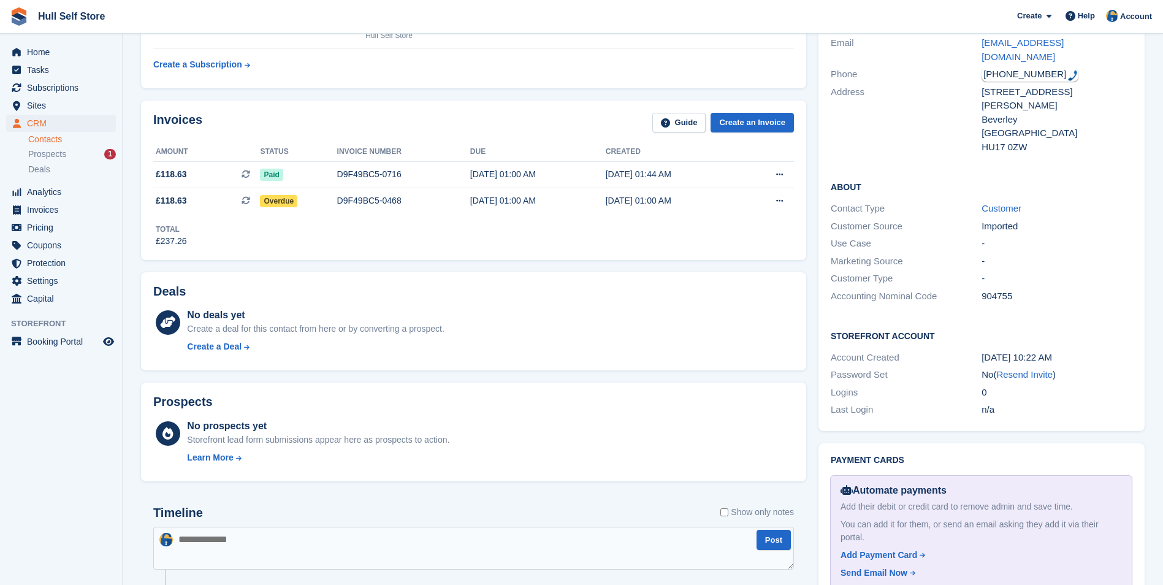
scroll to position [245, 0]
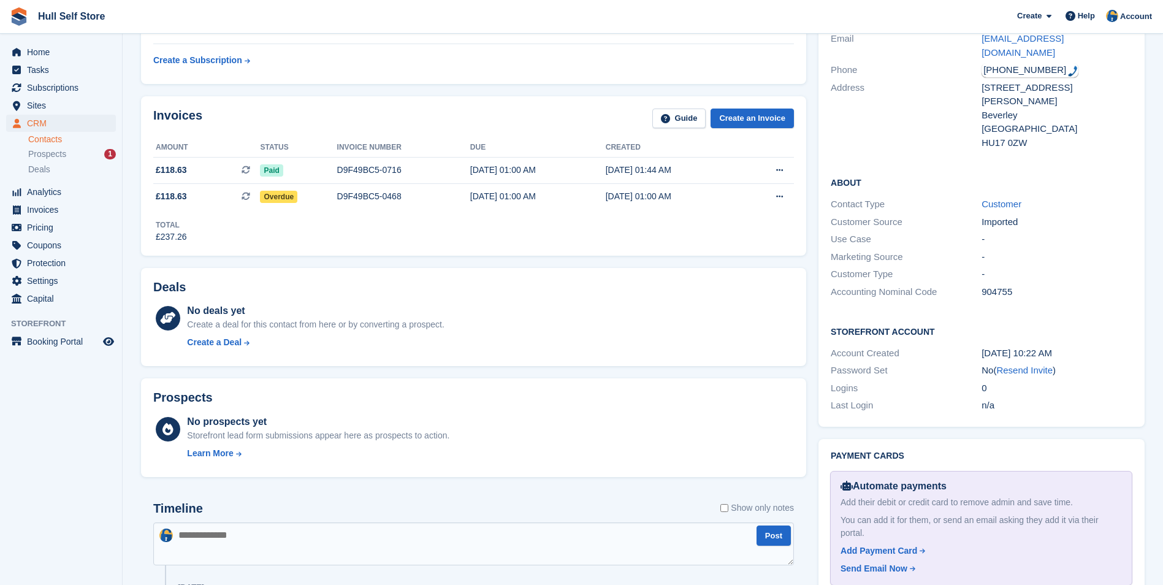
click at [487, 548] on textarea at bounding box center [473, 543] width 641 height 43
type textarea "**********"
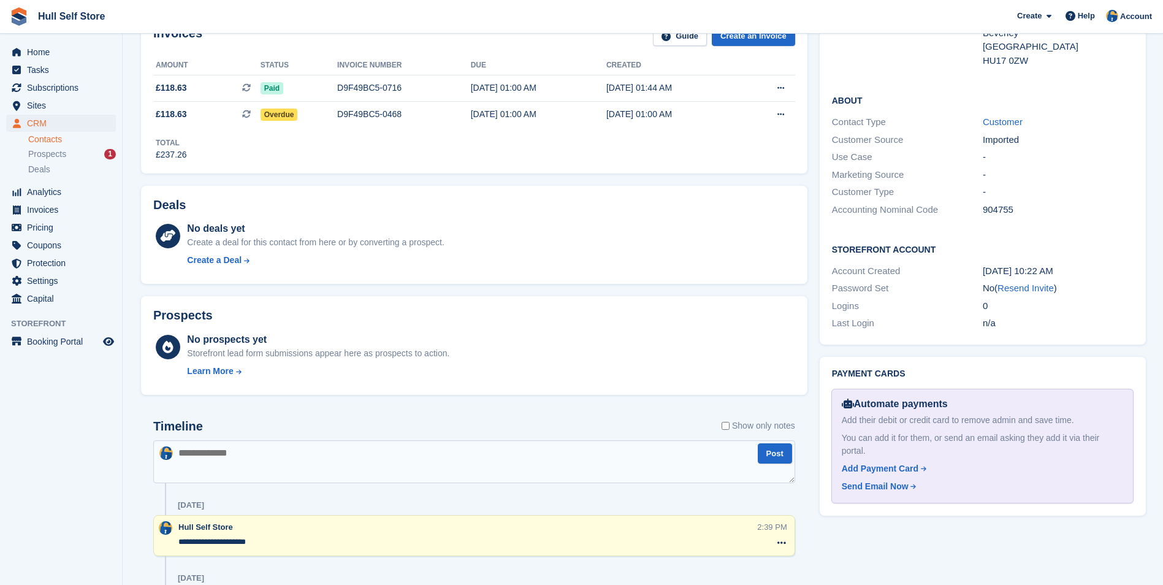
scroll to position [429, 0]
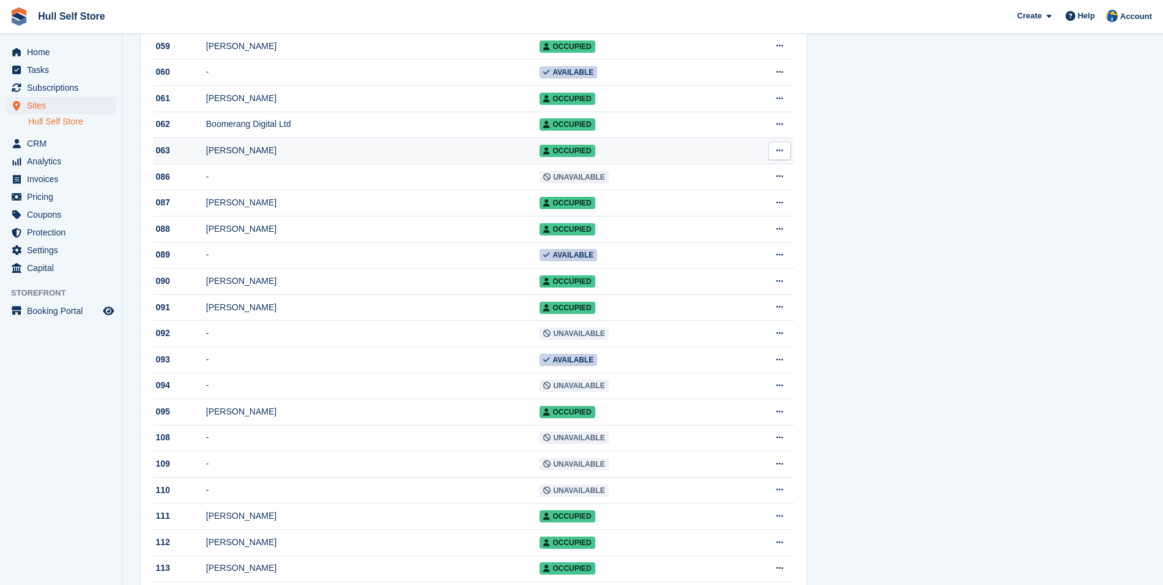
scroll to position [674, 0]
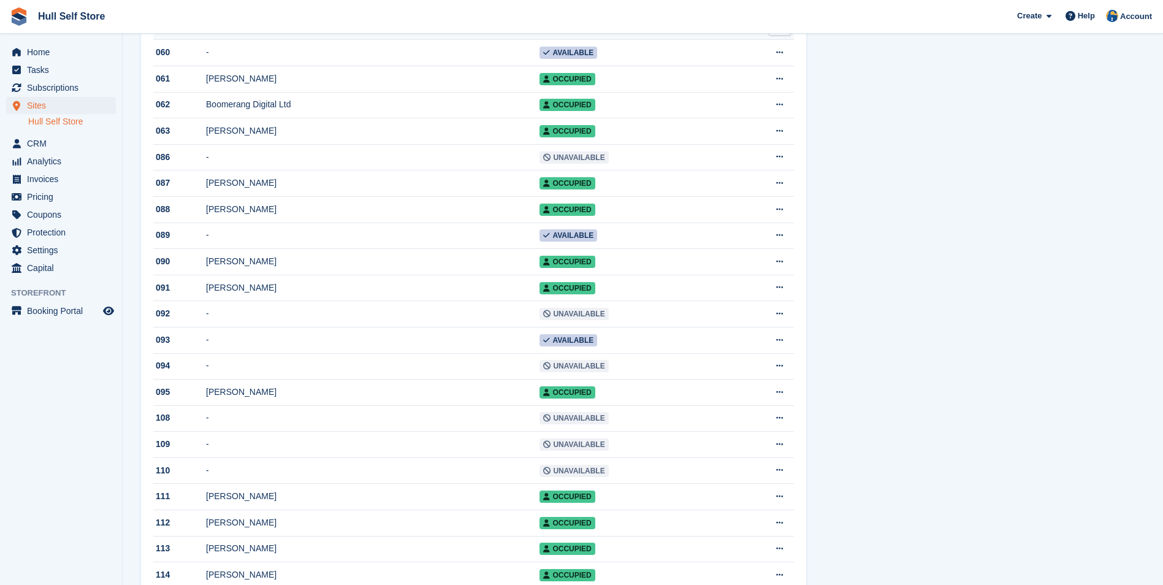
click at [413, 40] on td "[PERSON_NAME]" at bounding box center [372, 26] width 333 height 26
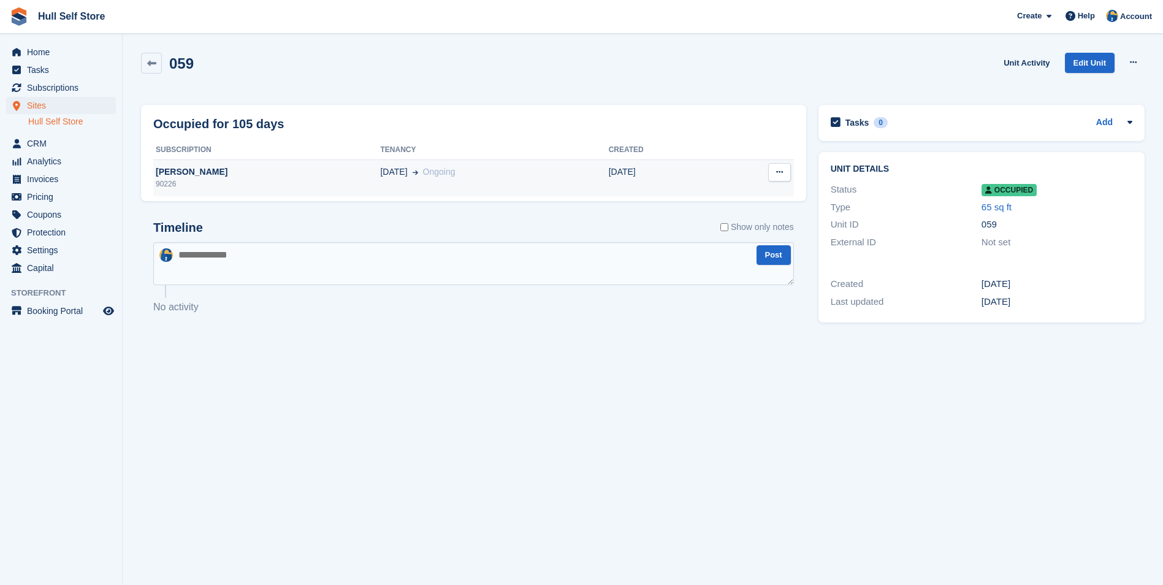
click at [422, 167] on div "[DATE] Ongoing" at bounding box center [494, 172] width 228 height 13
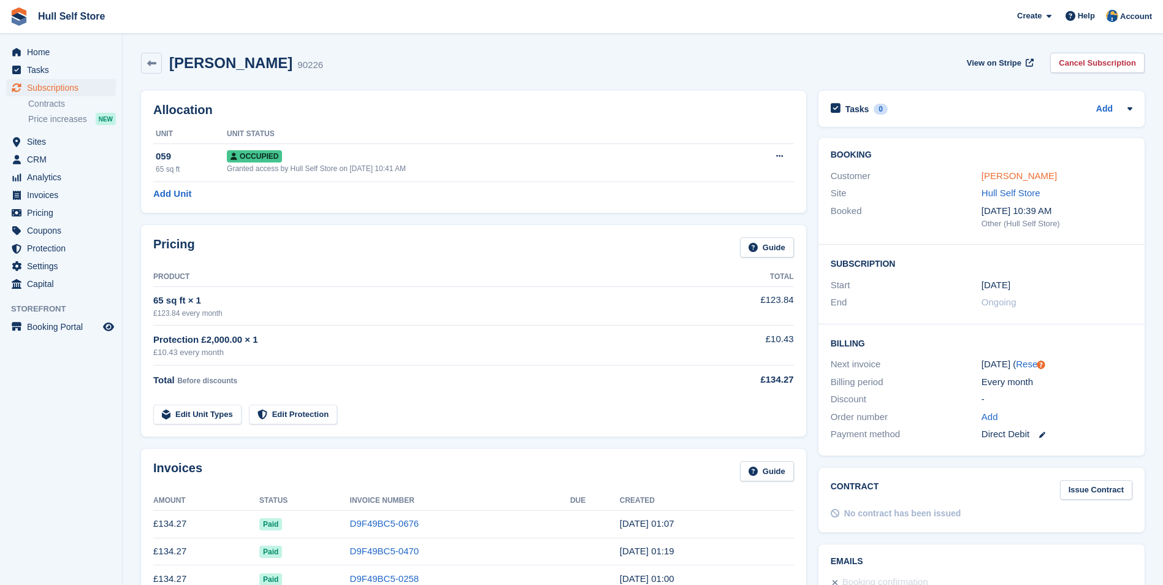
click at [1006, 171] on link "[PERSON_NAME]" at bounding box center [1018, 175] width 75 height 10
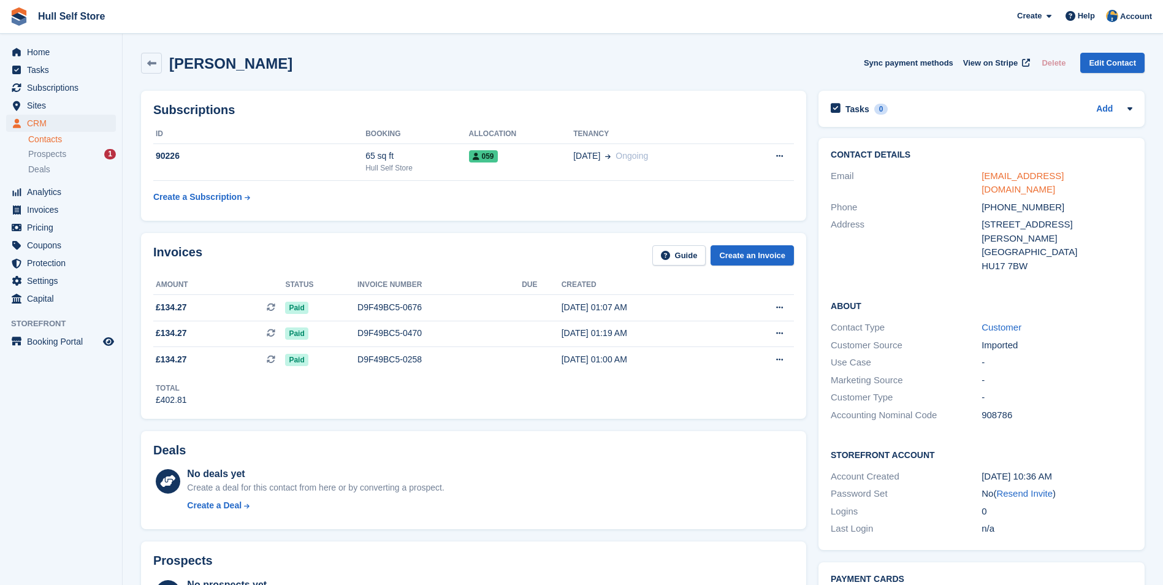
click at [1010, 176] on link "hmott@goji.karoo.co.uk" at bounding box center [1022, 182] width 82 height 25
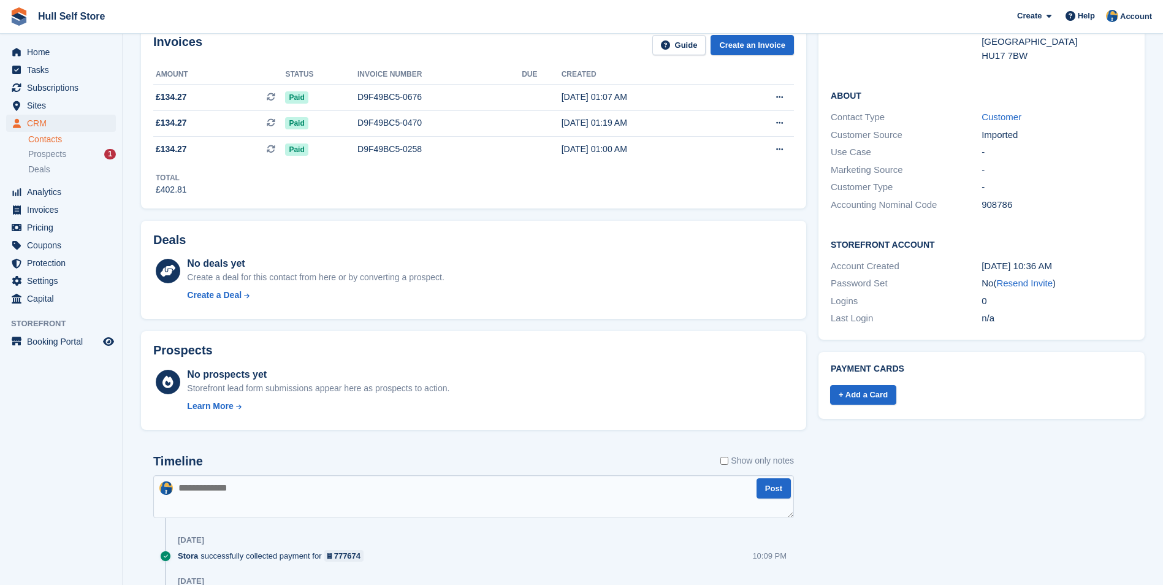
scroll to position [306, 0]
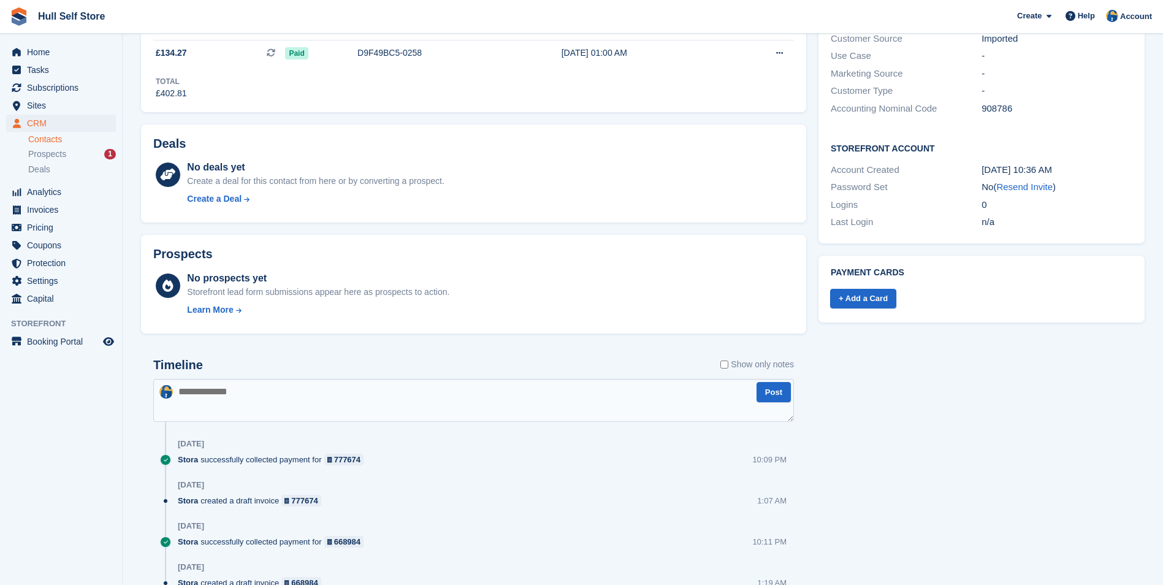
click at [586, 390] on textarea at bounding box center [473, 400] width 641 height 43
type textarea "**********"
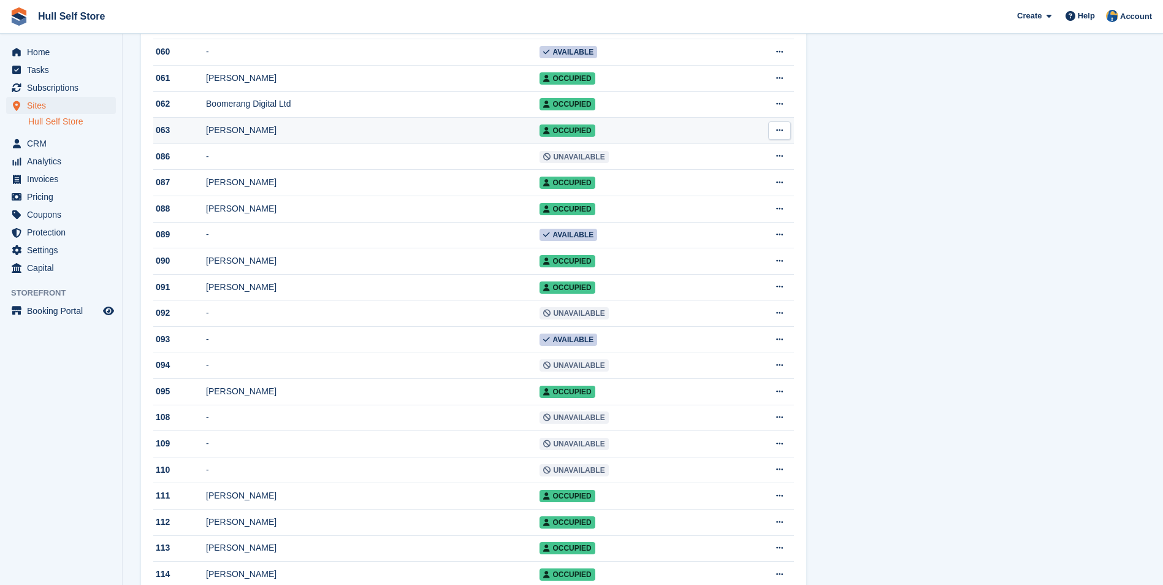
scroll to position [674, 0]
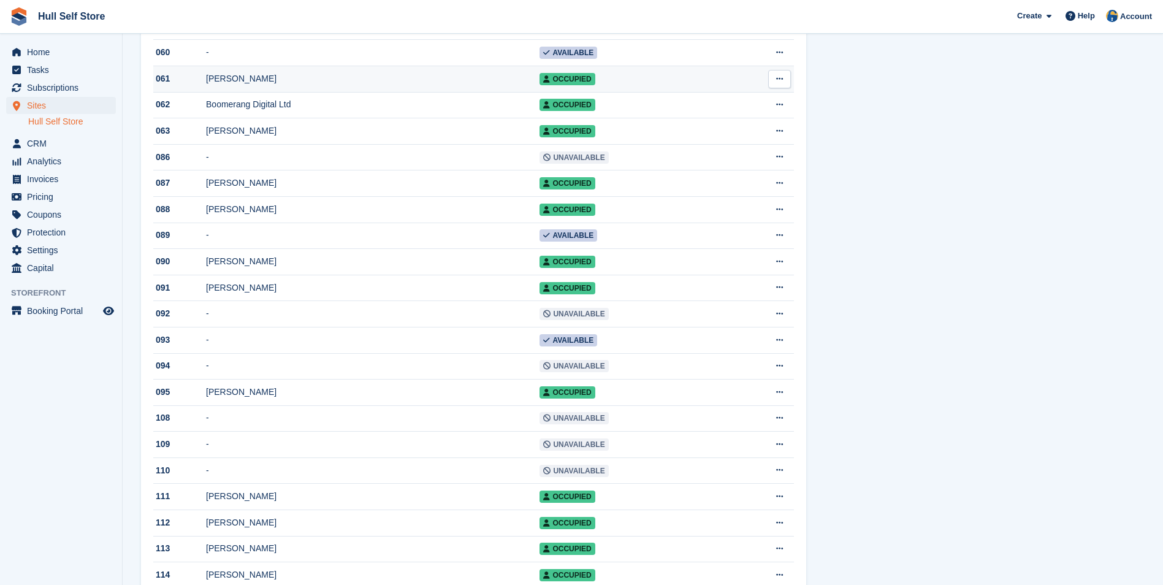
click at [362, 85] on div "[PERSON_NAME]" at bounding box center [372, 78] width 333 height 13
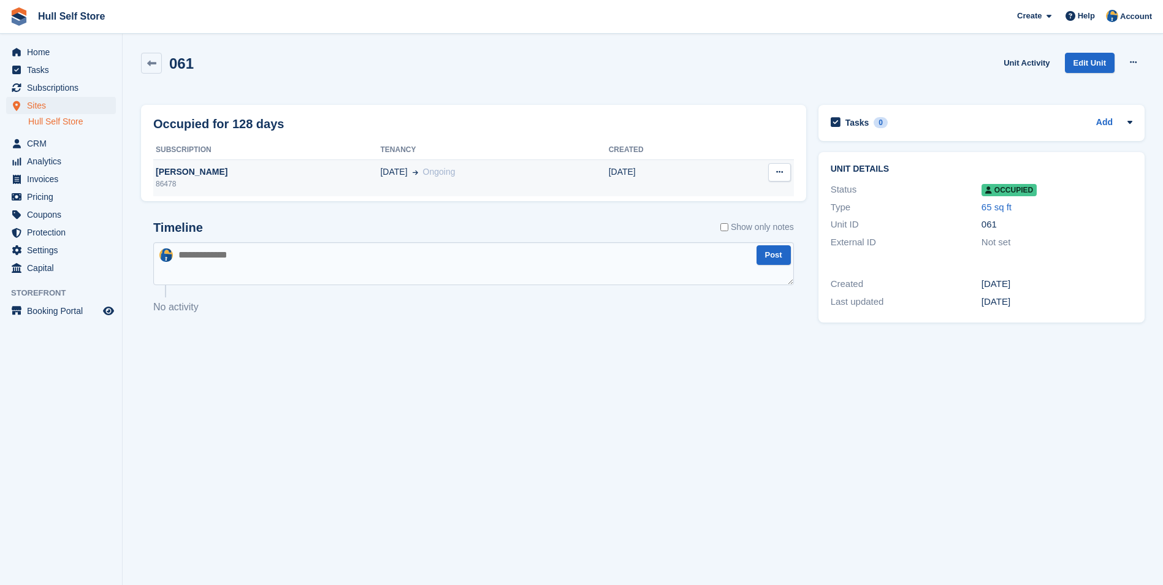
click at [348, 174] on div "[PERSON_NAME]" at bounding box center [266, 172] width 227 height 13
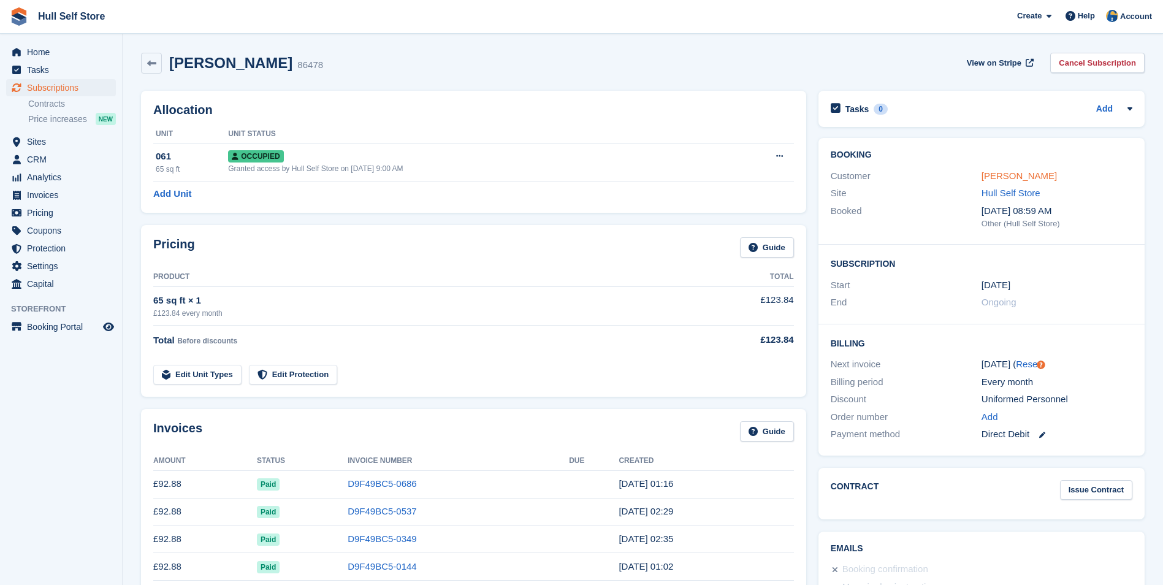
click at [1008, 176] on link "[PERSON_NAME]" at bounding box center [1018, 175] width 75 height 10
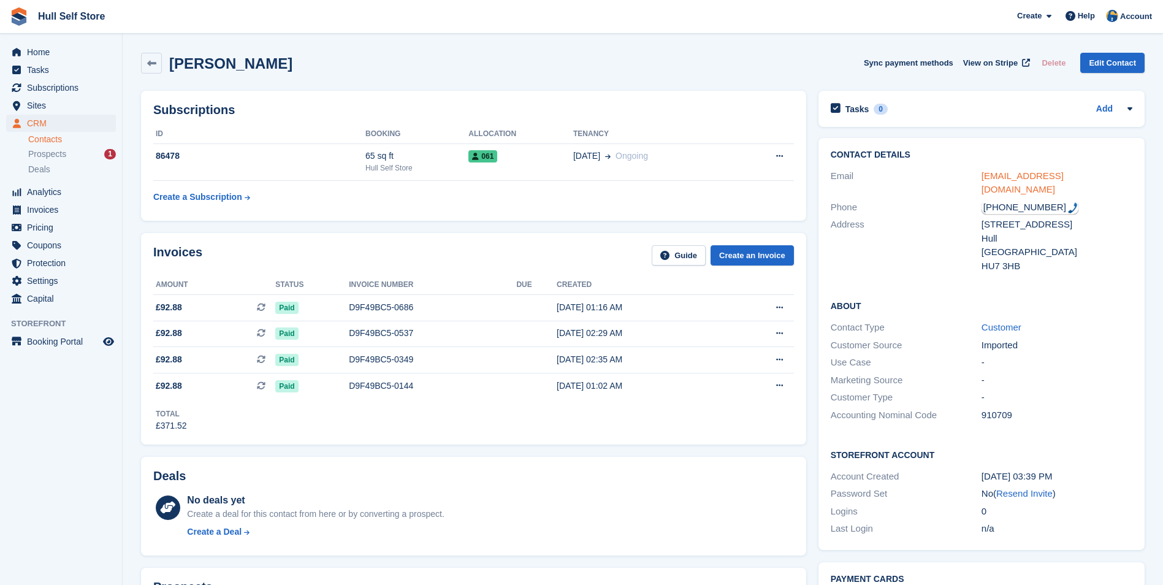
click at [1022, 177] on link "inhandandheart@hotmail.co.uk" at bounding box center [1022, 182] width 82 height 25
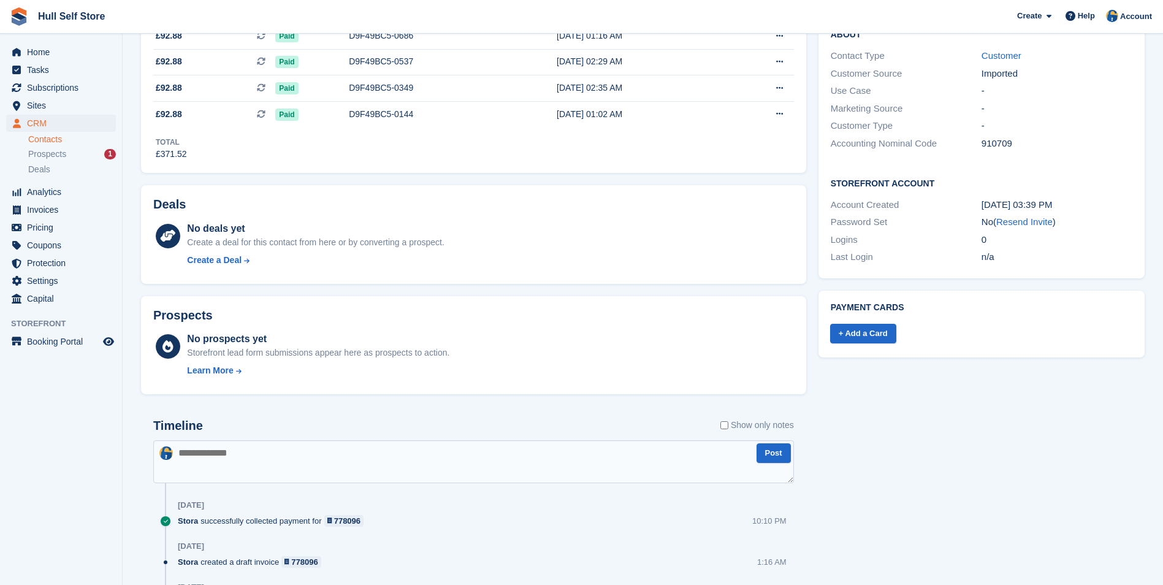
scroll to position [306, 0]
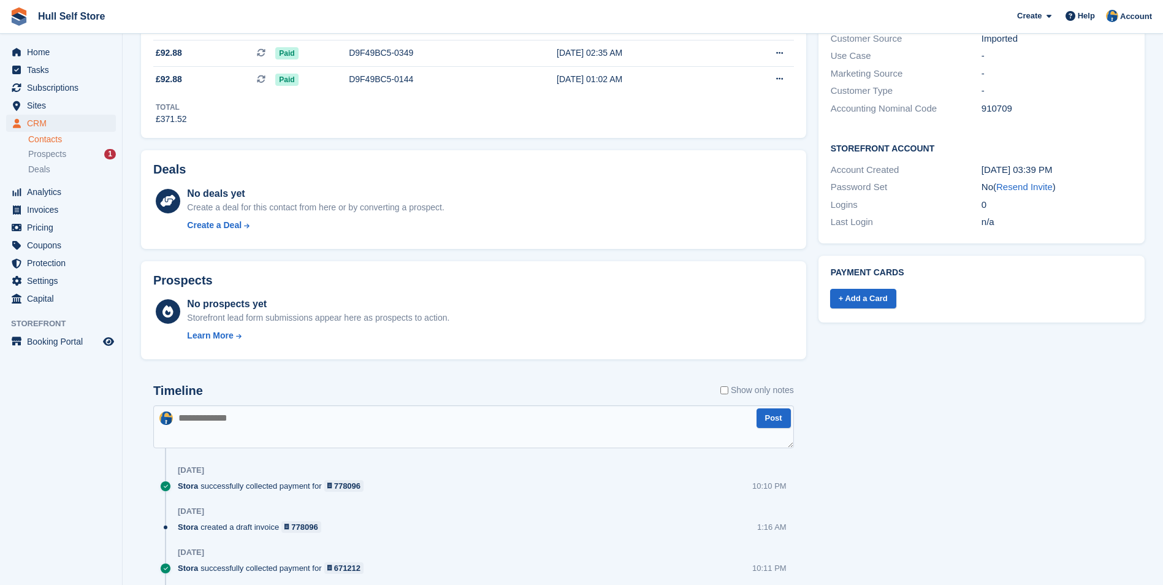
click at [647, 401] on div "Timeline Show only notes" at bounding box center [473, 394] width 641 height 21
click at [654, 421] on textarea at bounding box center [473, 426] width 641 height 43
type textarea "**********"
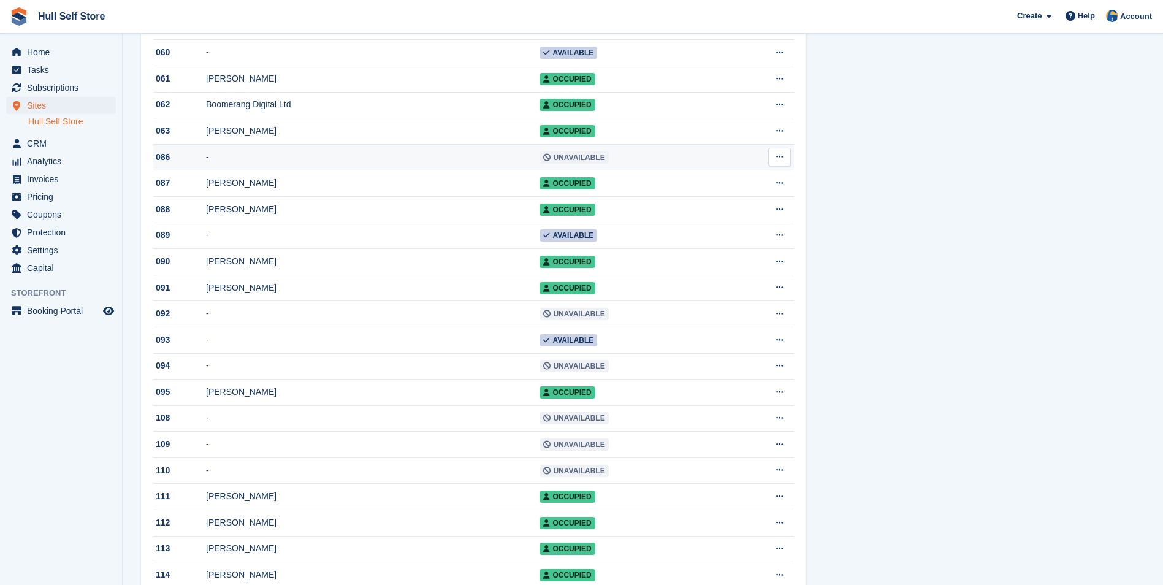
scroll to position [736, 0]
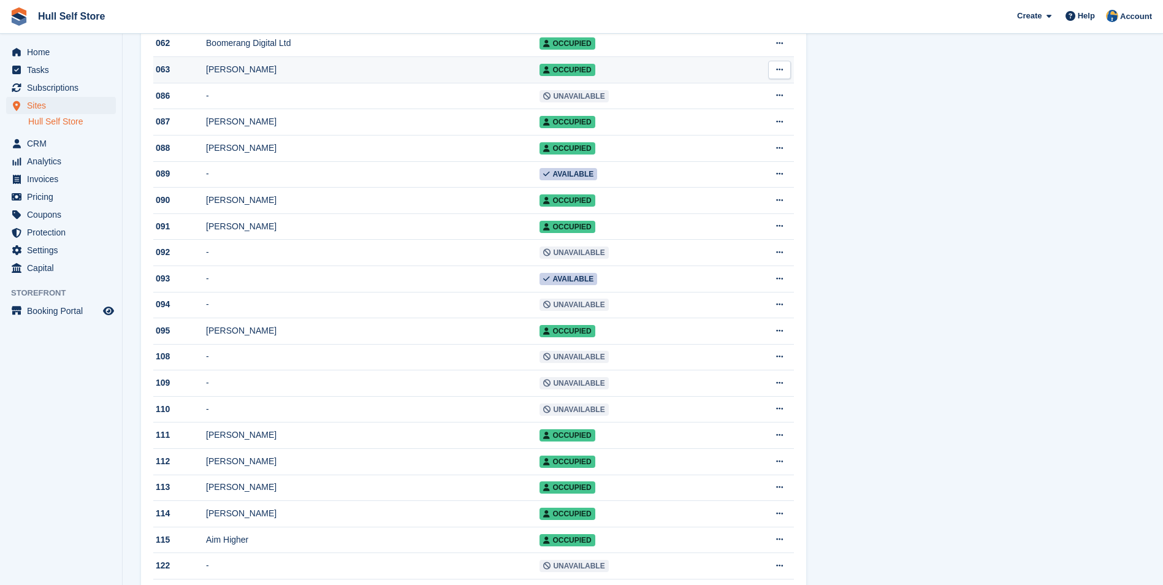
click at [279, 71] on td "[PERSON_NAME]" at bounding box center [372, 70] width 333 height 26
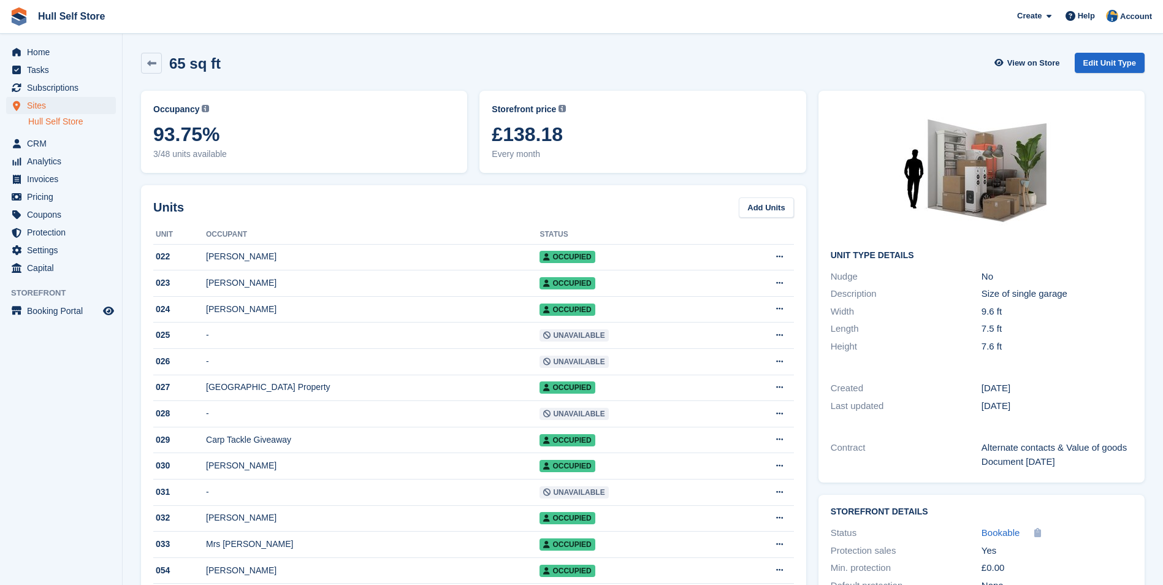
scroll to position [736, 0]
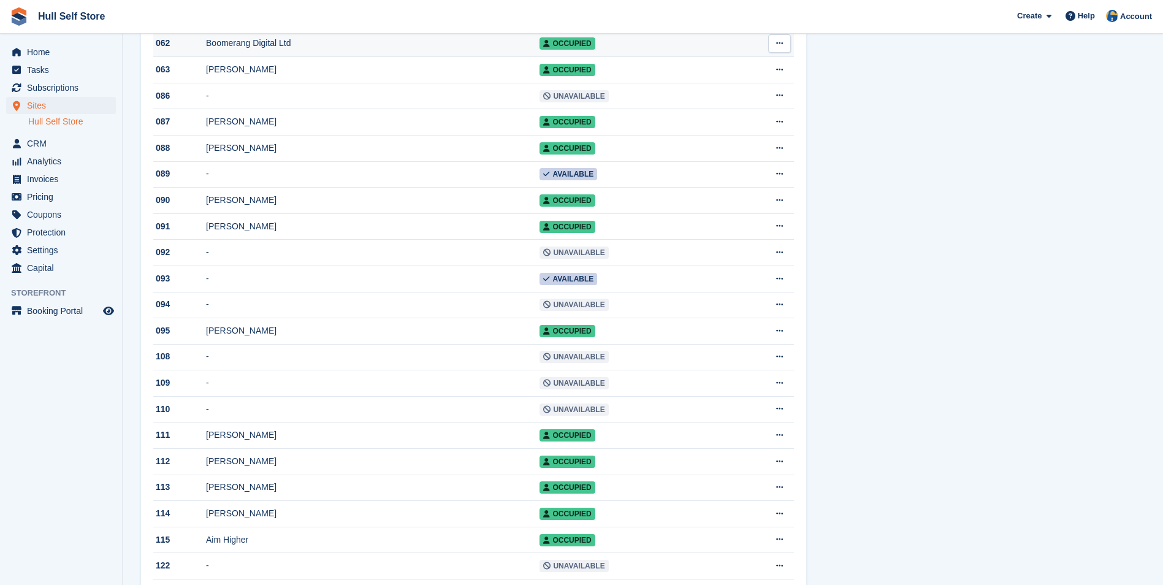
click at [267, 50] on div "Boomerang Digital Ltd" at bounding box center [372, 43] width 333 height 13
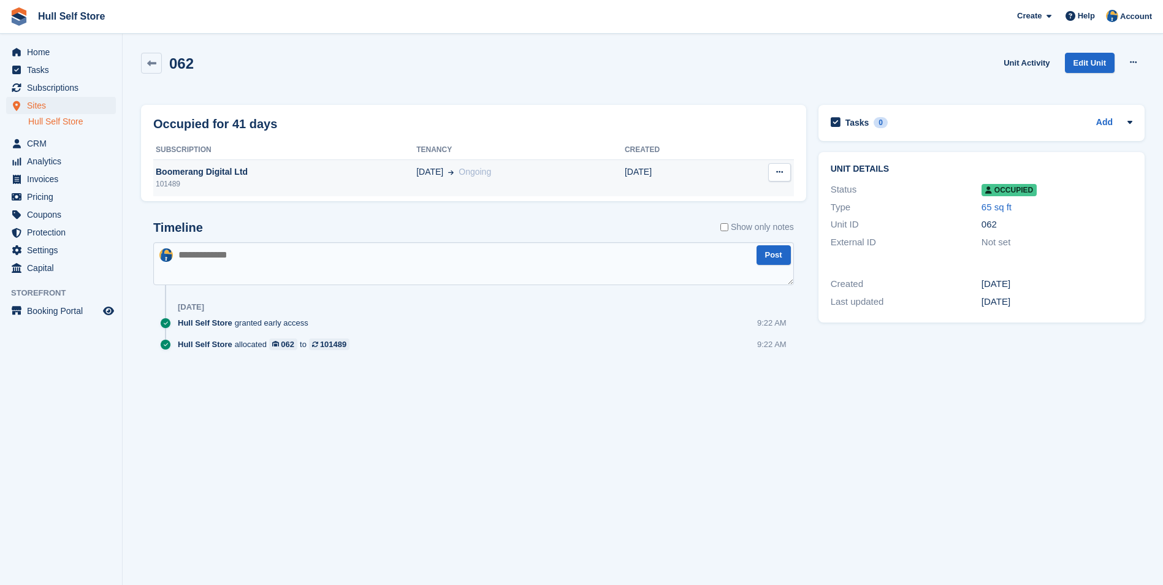
click at [427, 171] on span "[DATE]" at bounding box center [429, 172] width 27 height 13
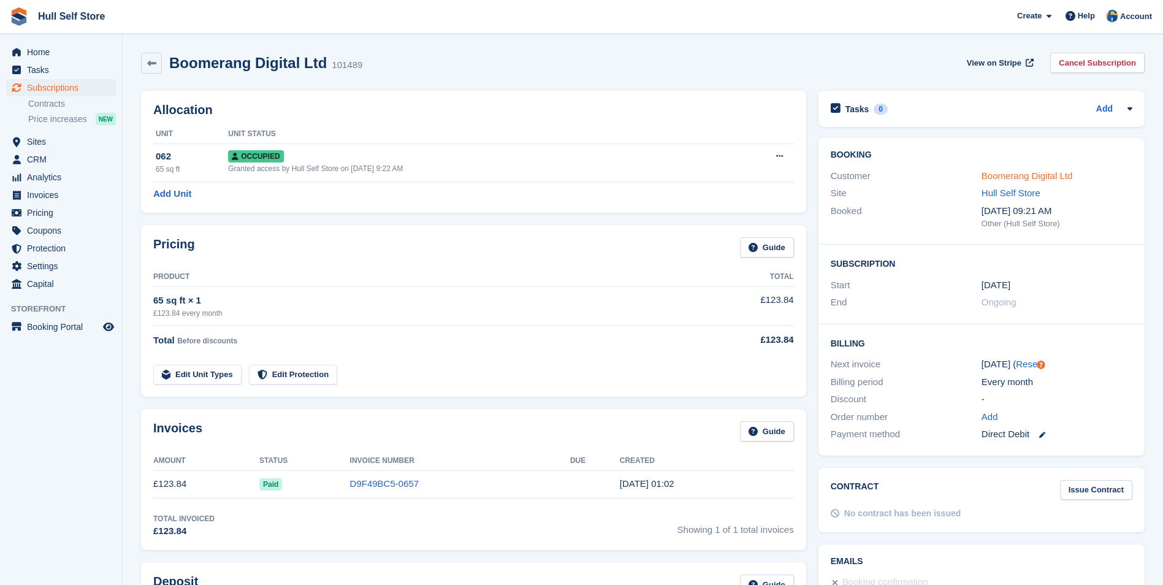
click at [1034, 180] on link "Boomerang Digital Ltd" at bounding box center [1026, 175] width 91 height 10
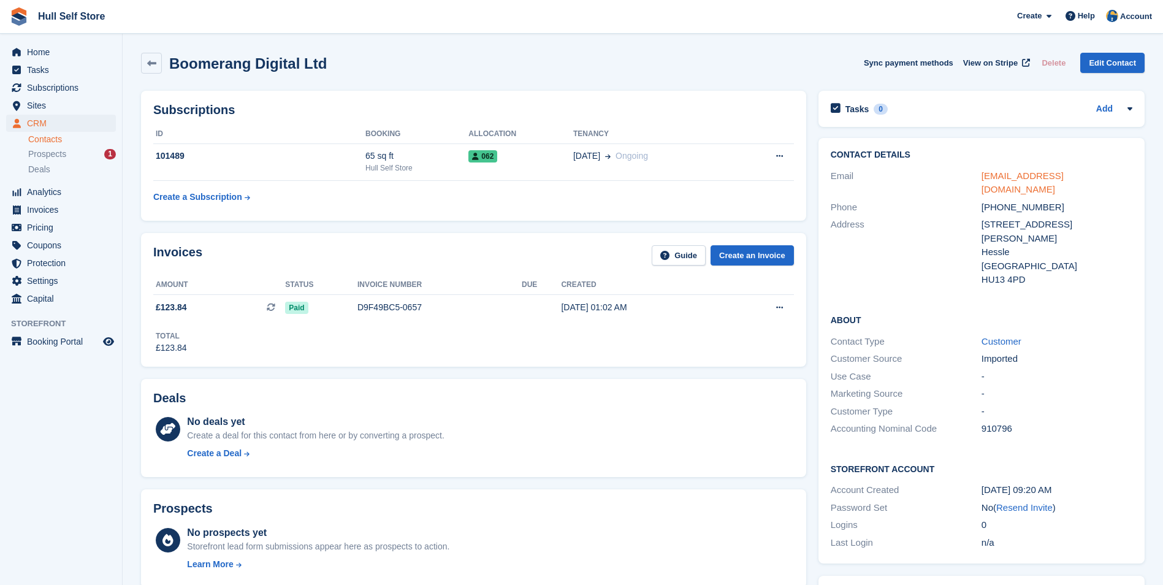
click at [1044, 178] on link "accounts@boomerangdigital.co.uk" at bounding box center [1022, 182] width 82 height 25
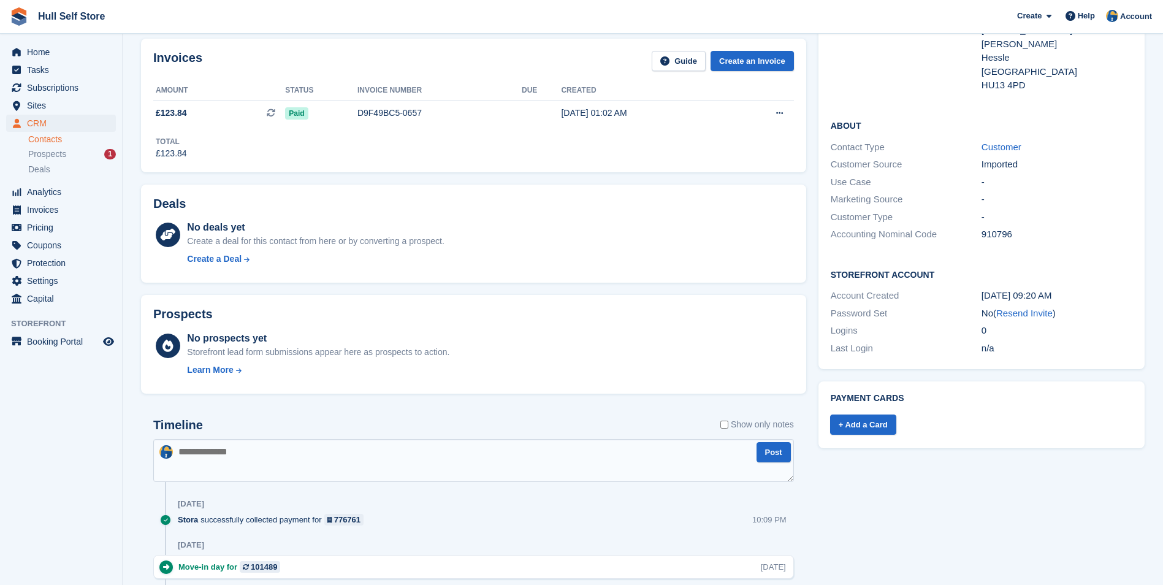
scroll to position [306, 0]
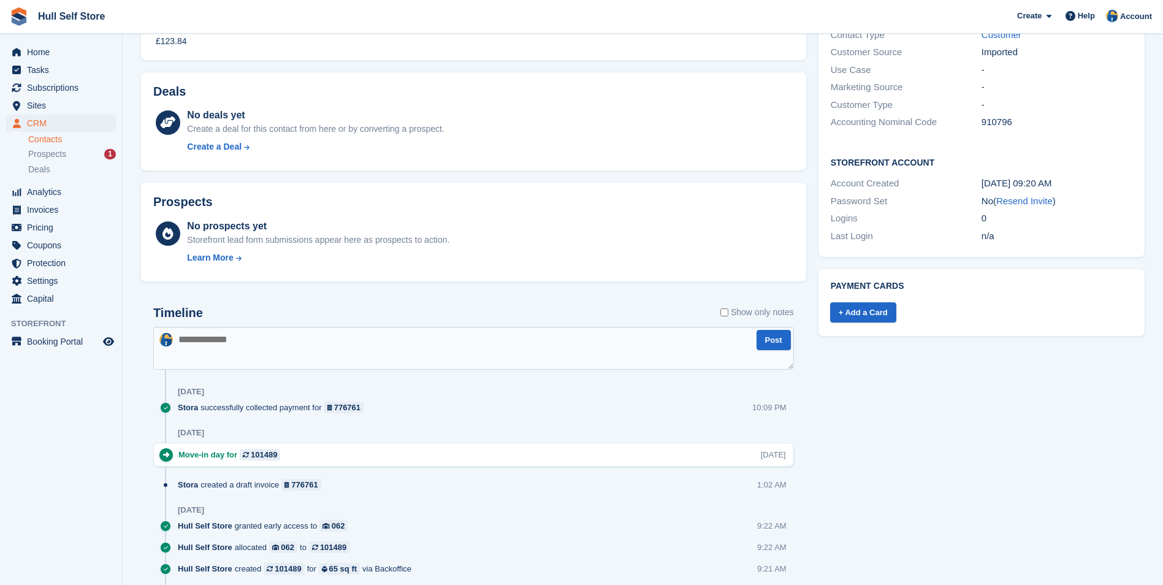
click at [578, 358] on textarea at bounding box center [473, 348] width 641 height 43
type textarea "**********"
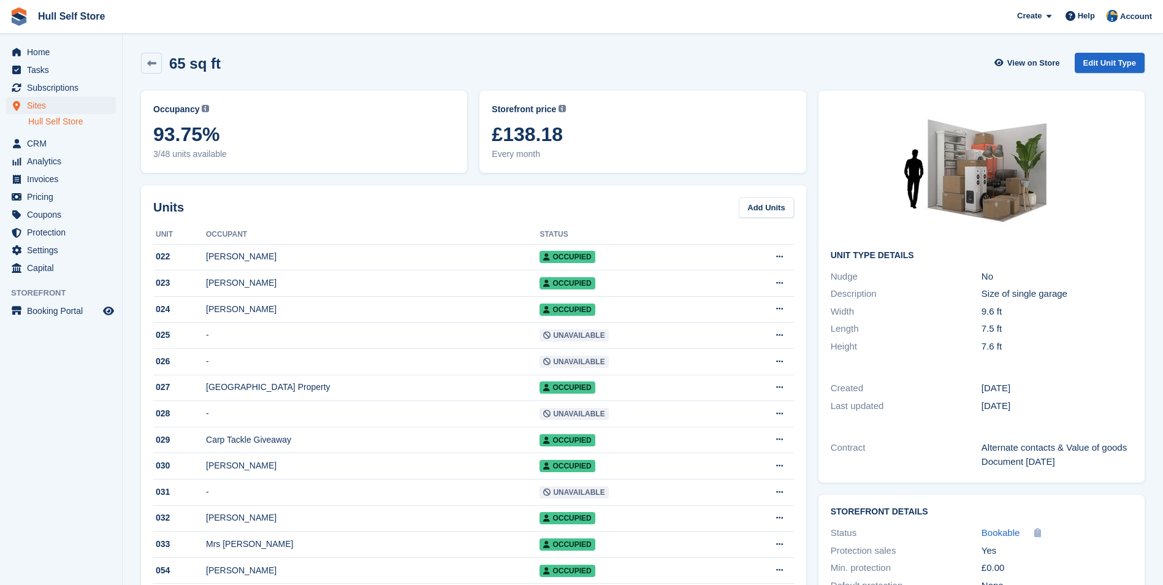
scroll to position [736, 0]
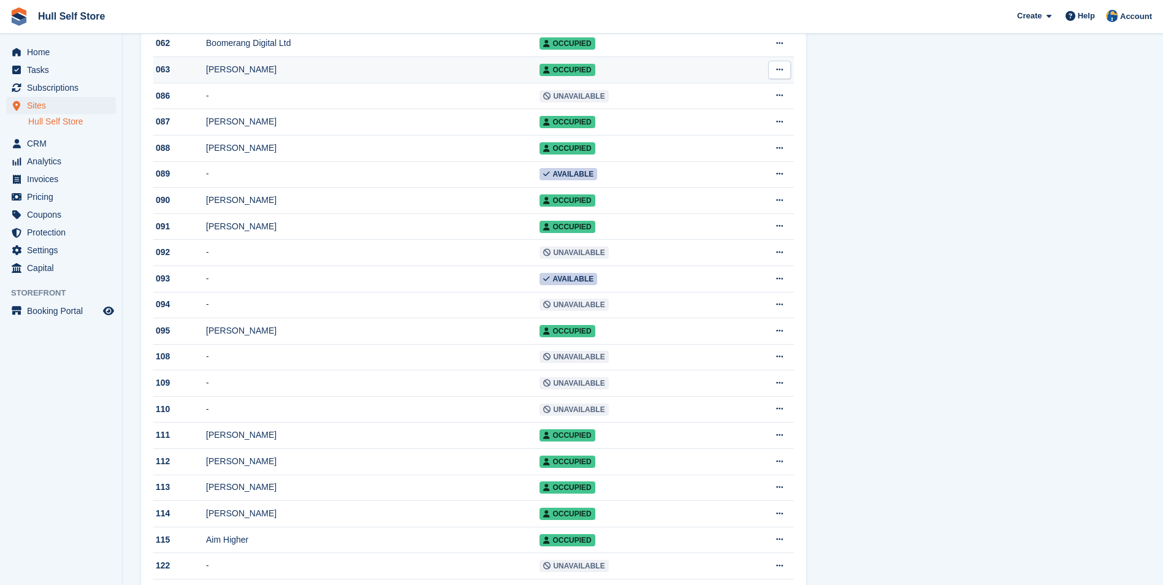
click at [249, 76] on div "Samm Usher" at bounding box center [372, 69] width 333 height 13
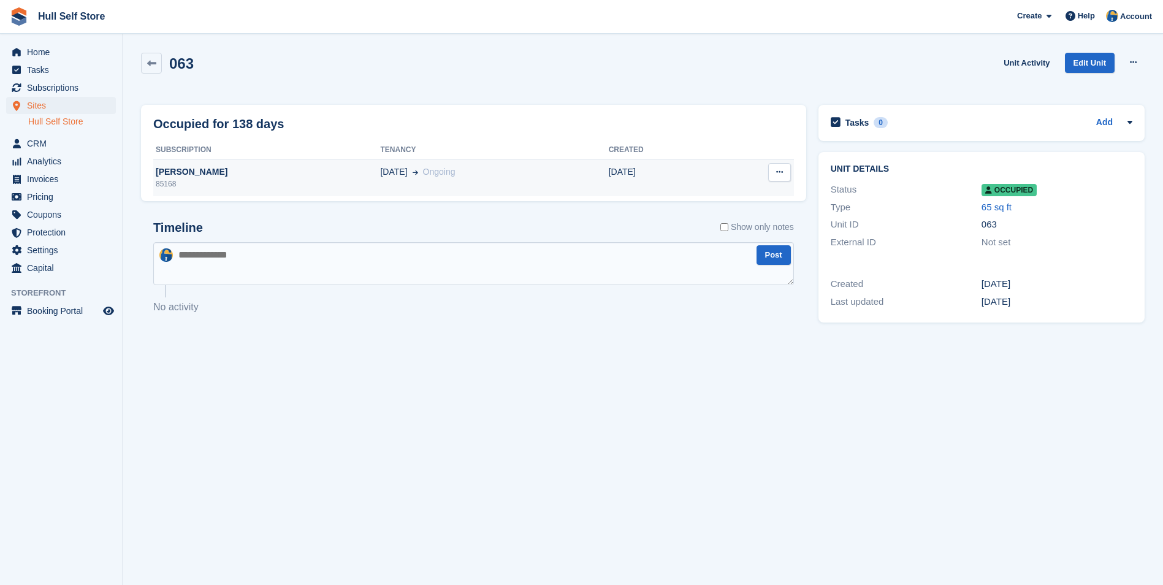
click at [408, 178] on span at bounding box center [413, 172] width 10 height 13
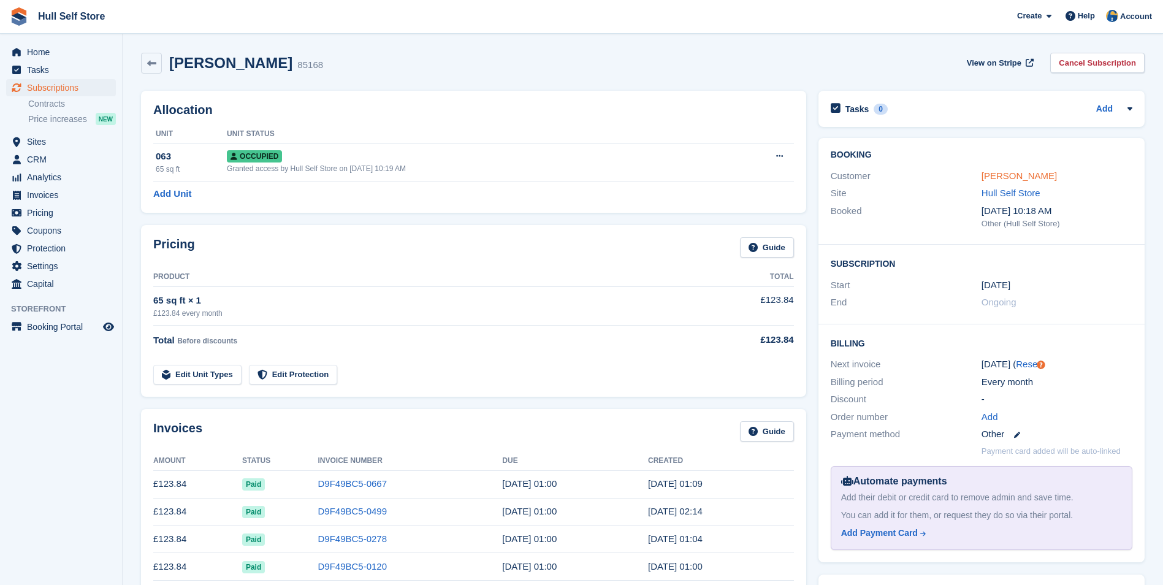
click at [1033, 179] on div "Samm Usher" at bounding box center [1056, 176] width 151 height 14
click at [1028, 178] on link "Samm Usher" at bounding box center [1018, 175] width 75 height 10
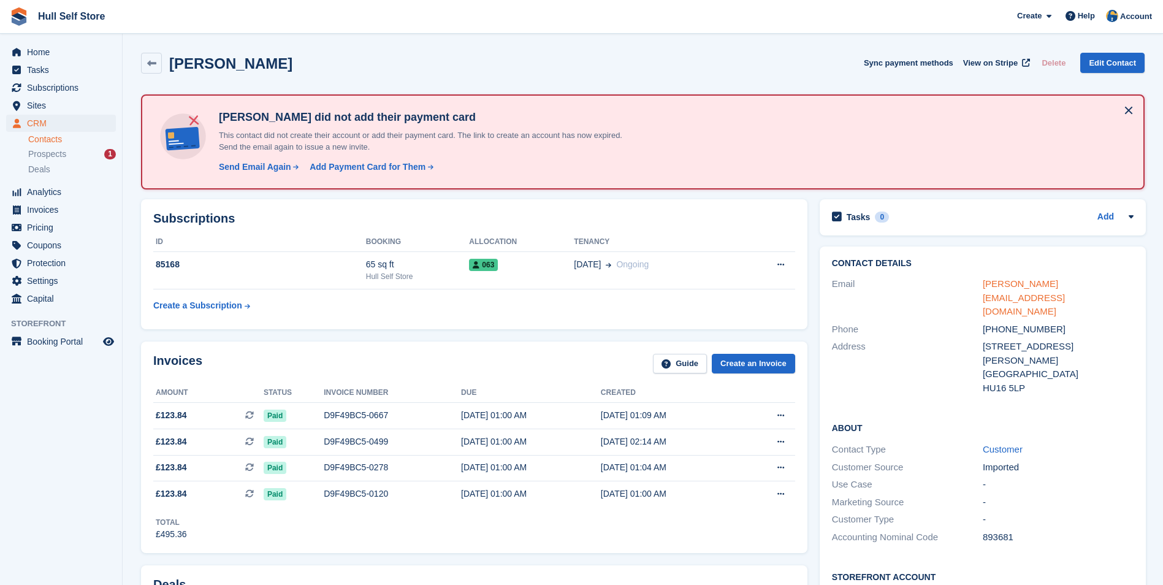
click at [1041, 284] on link "s.p.usher@hotmail.com" at bounding box center [1024, 297] width 82 height 38
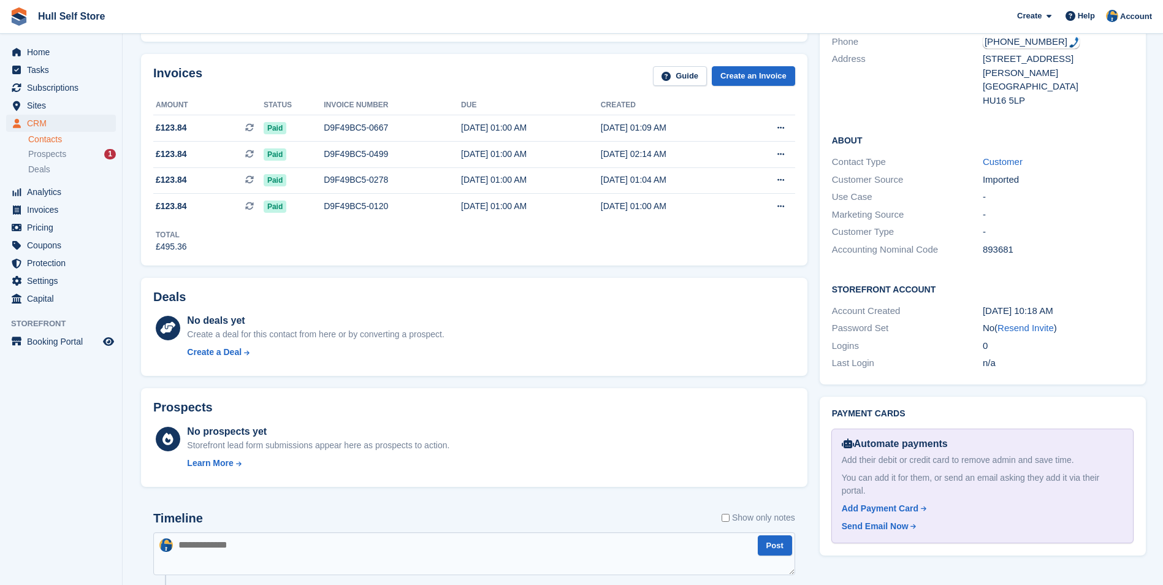
scroll to position [306, 0]
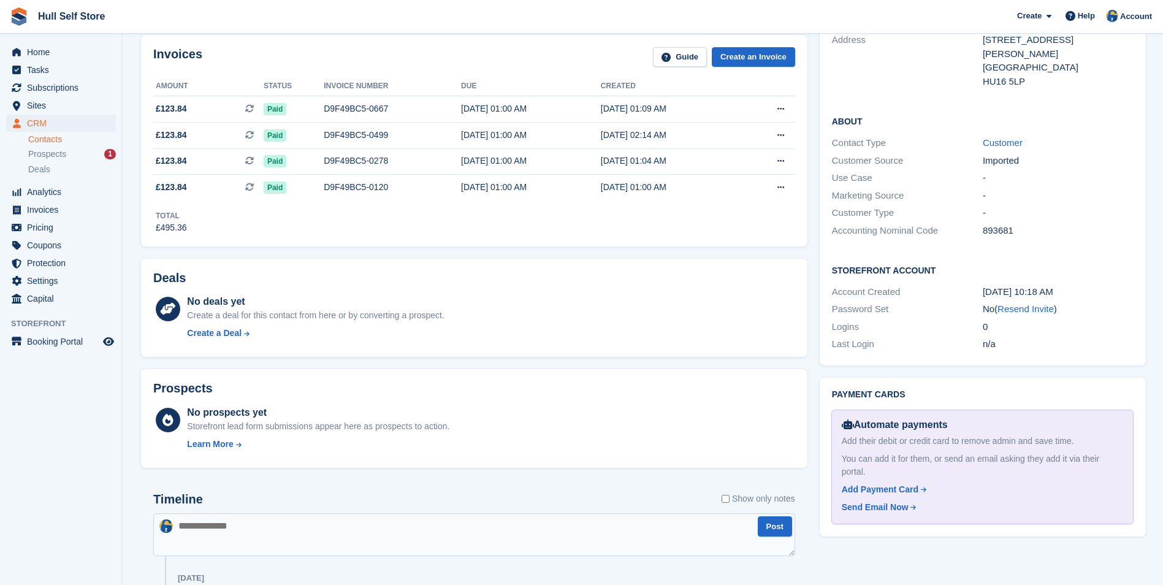
click at [460, 535] on textarea at bounding box center [474, 534] width 642 height 43
type textarea "**********"
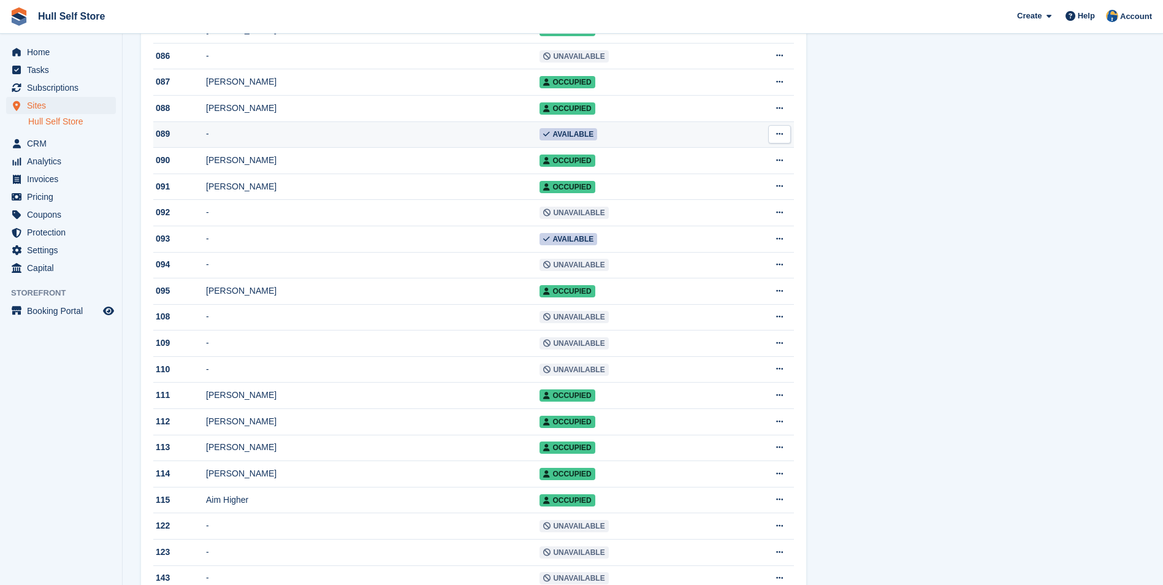
scroll to position [797, 0]
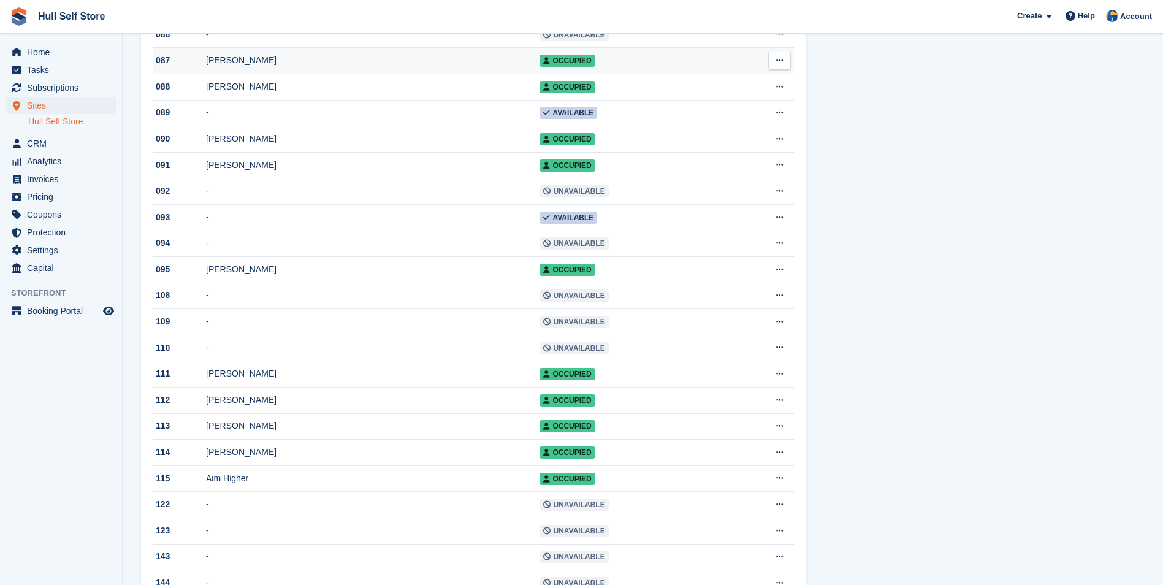
click at [262, 67] on div "Emma Holmes" at bounding box center [372, 60] width 333 height 13
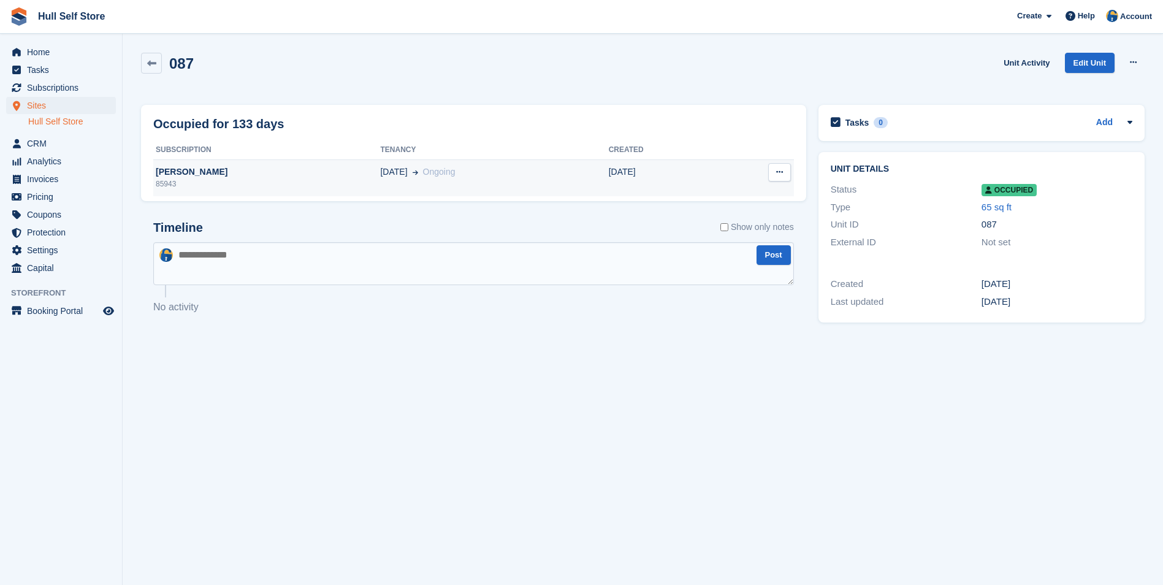
click at [264, 183] on div "85943" at bounding box center [266, 183] width 227 height 11
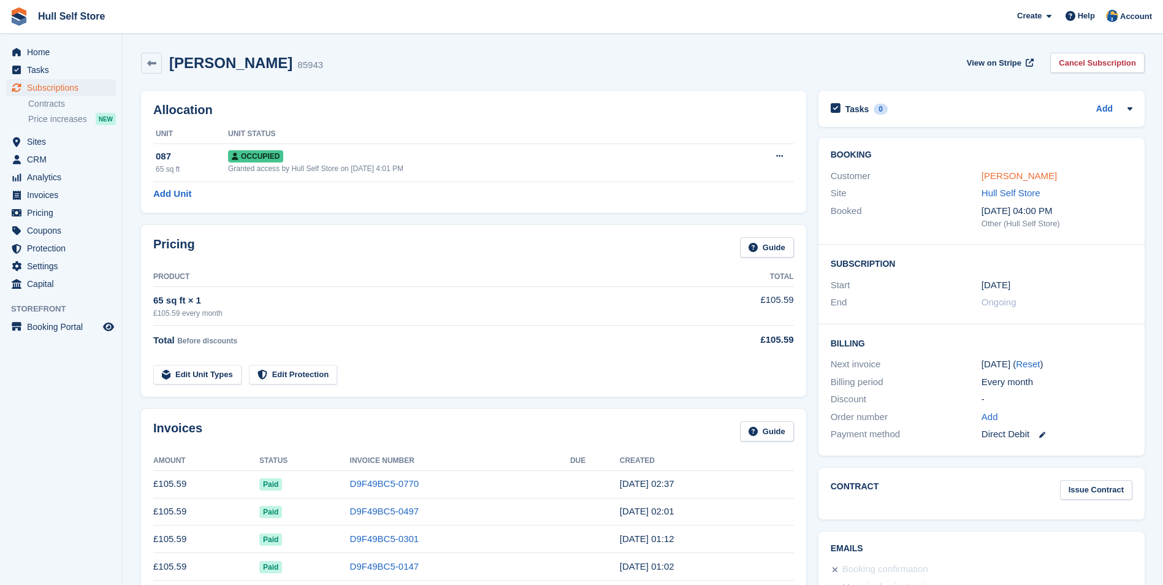
click at [1033, 175] on link "[PERSON_NAME]" at bounding box center [1018, 175] width 75 height 10
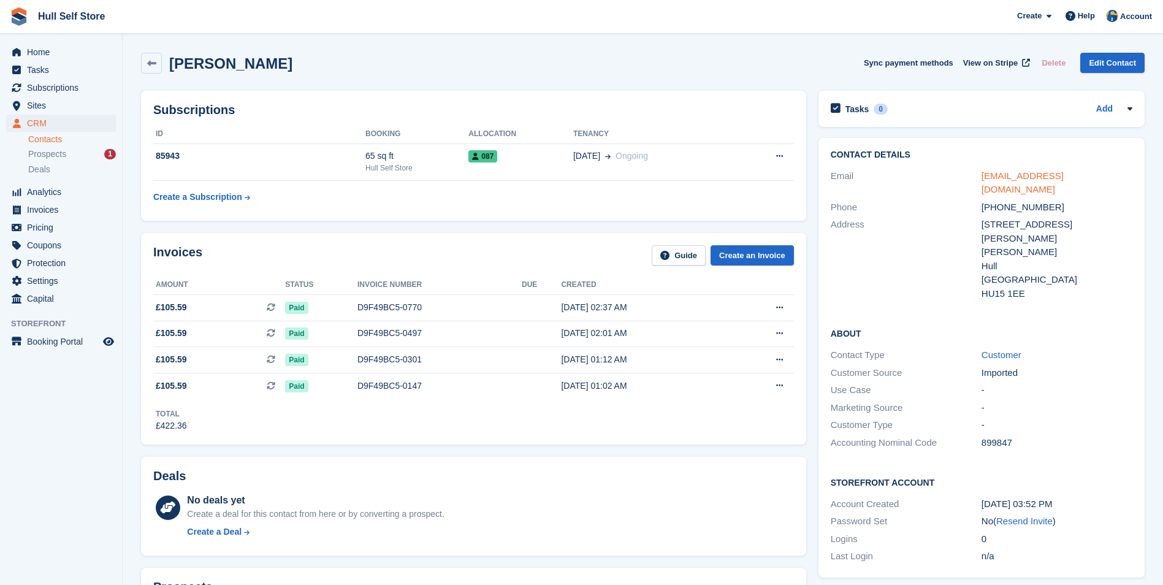
click at [1031, 180] on link "angel90_2000@hotmail.com" at bounding box center [1022, 182] width 82 height 25
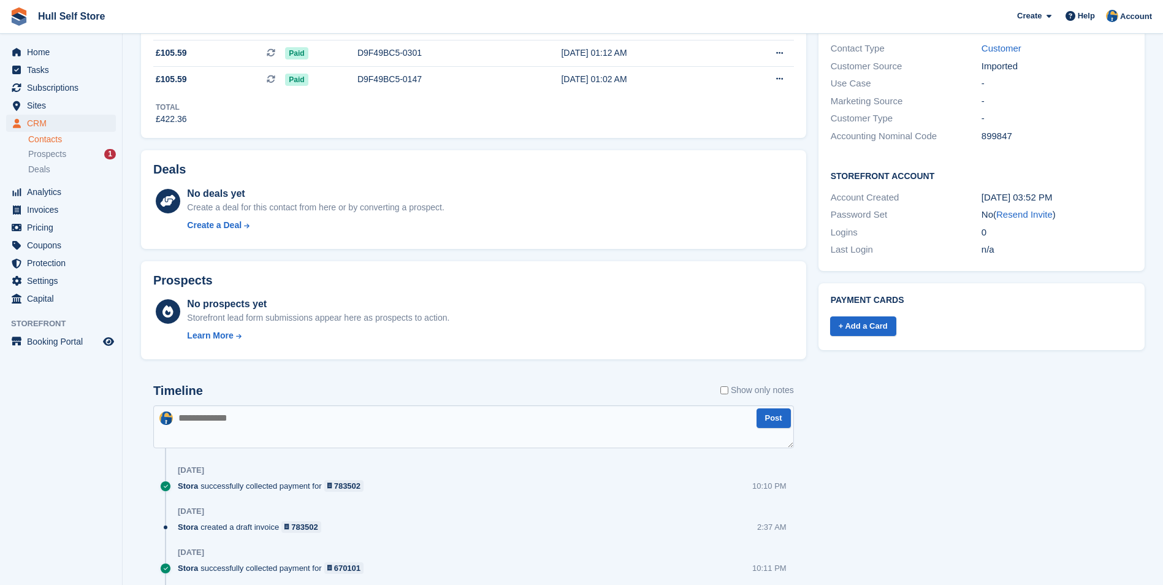
click at [527, 415] on textarea at bounding box center [473, 426] width 641 height 43
type textarea "**********"
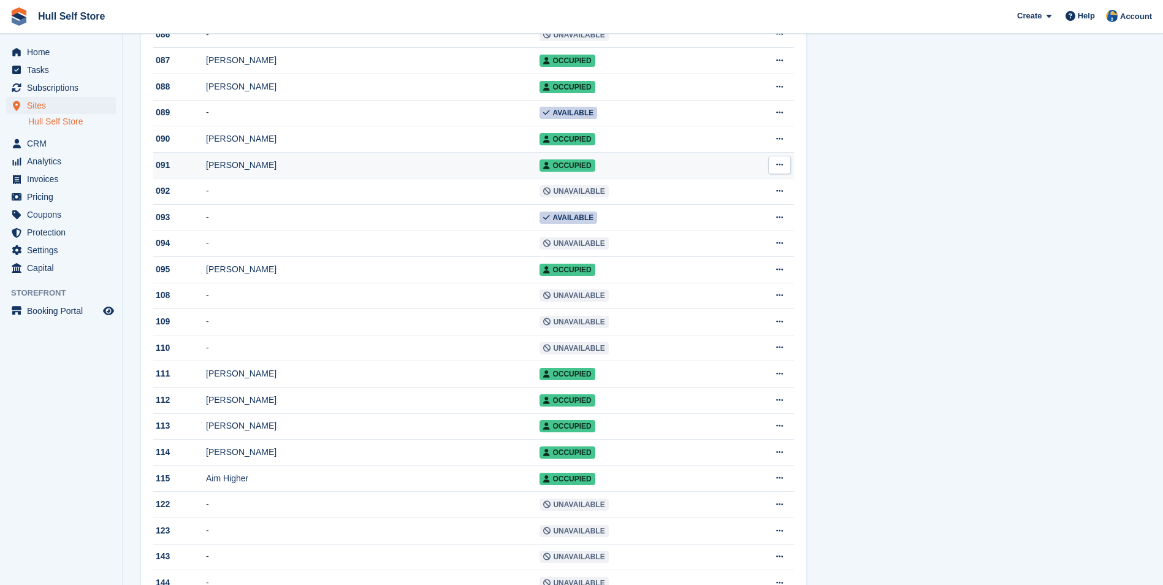
scroll to position [858, 0]
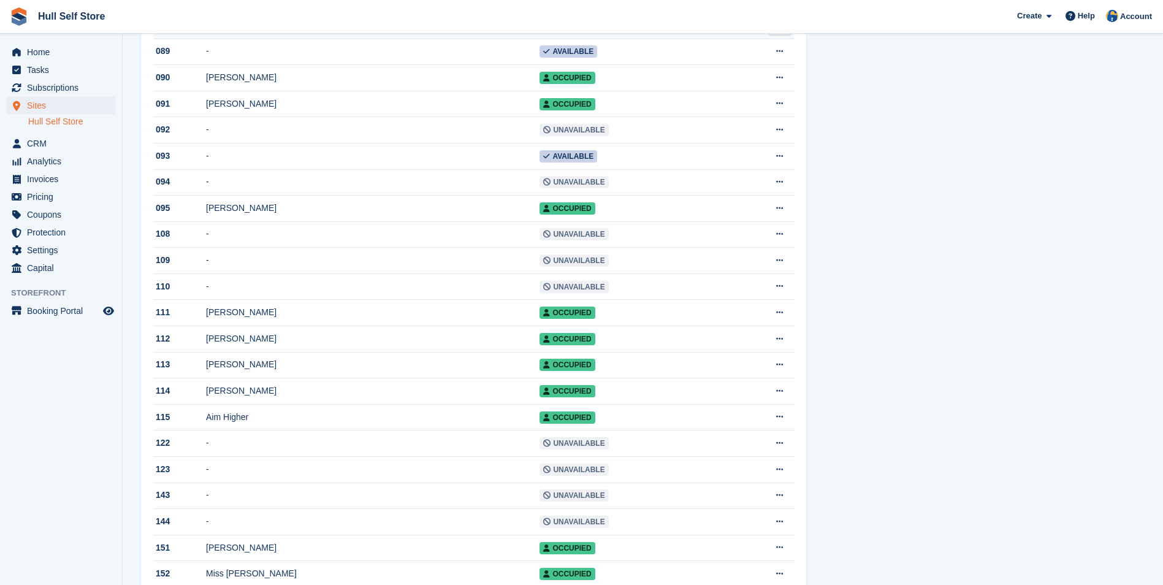
click at [317, 39] on td "Mr Lee Skinner" at bounding box center [372, 25] width 333 height 26
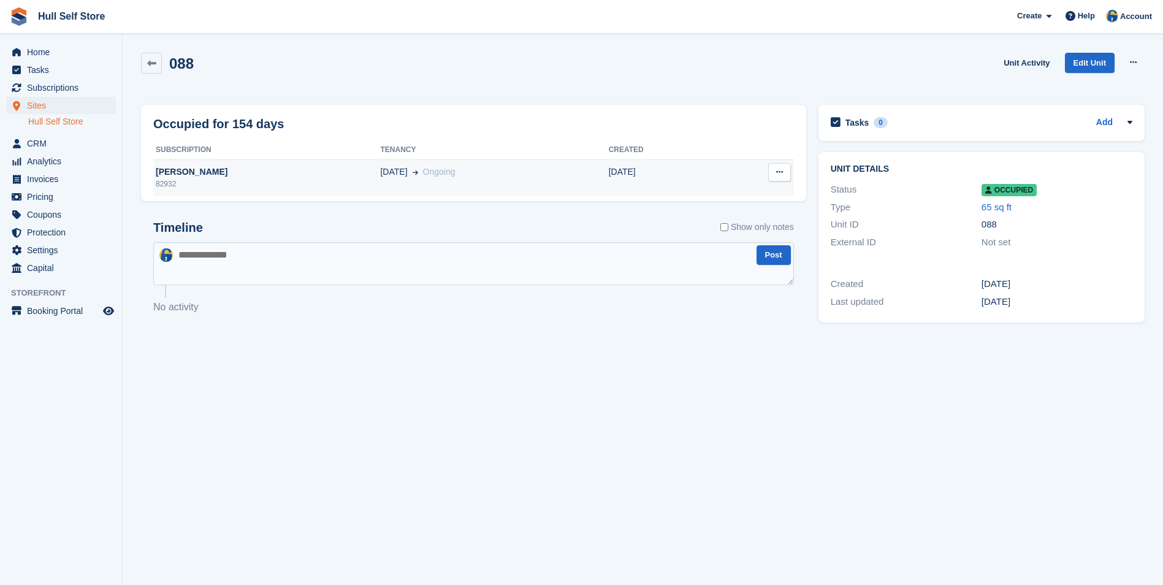
click at [335, 179] on div "82932" at bounding box center [266, 183] width 227 height 11
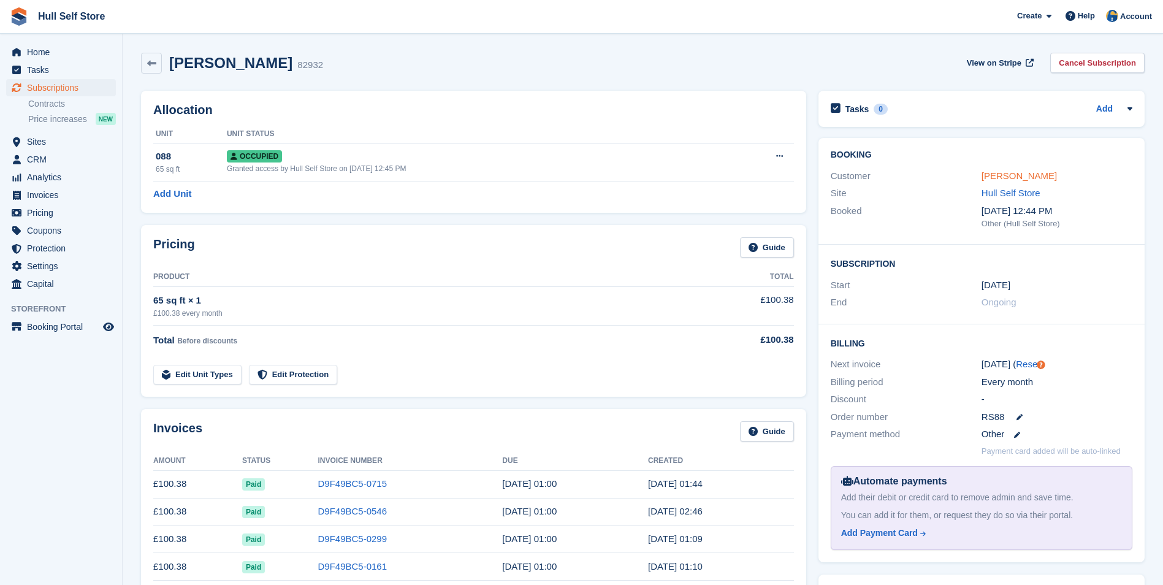
click at [986, 177] on link "[PERSON_NAME]" at bounding box center [1018, 175] width 75 height 10
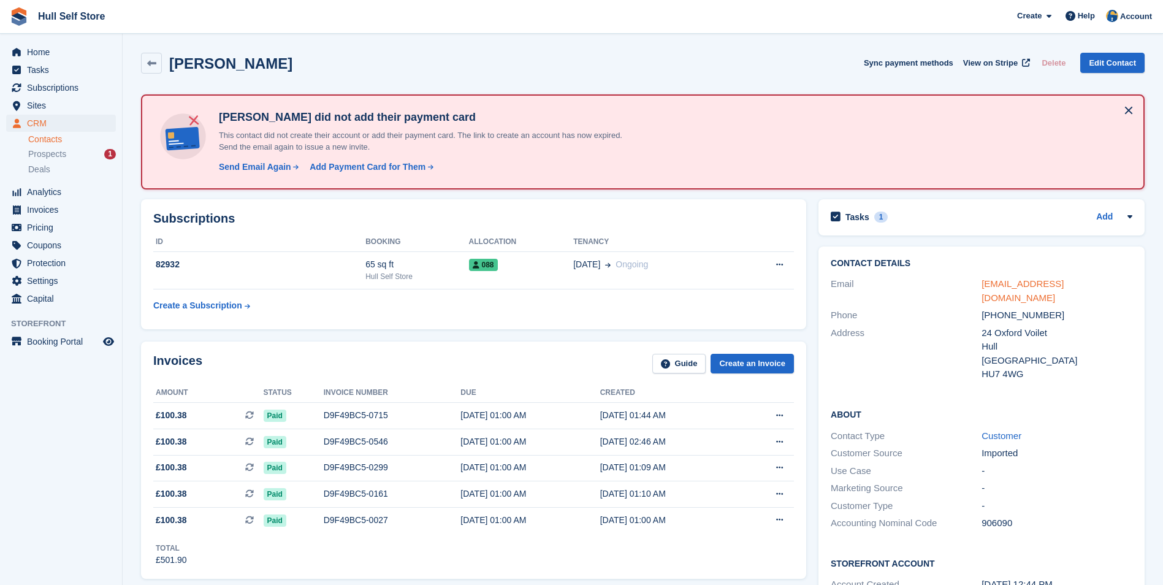
click at [1046, 281] on link "leeandnat@live.co.uk" at bounding box center [1022, 290] width 82 height 25
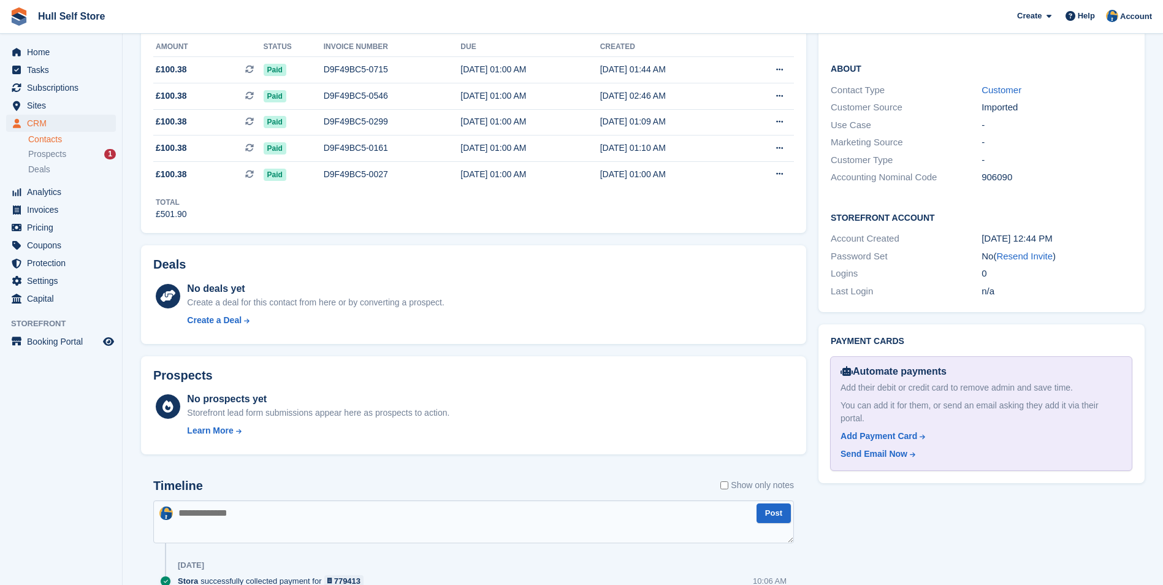
scroll to position [368, 0]
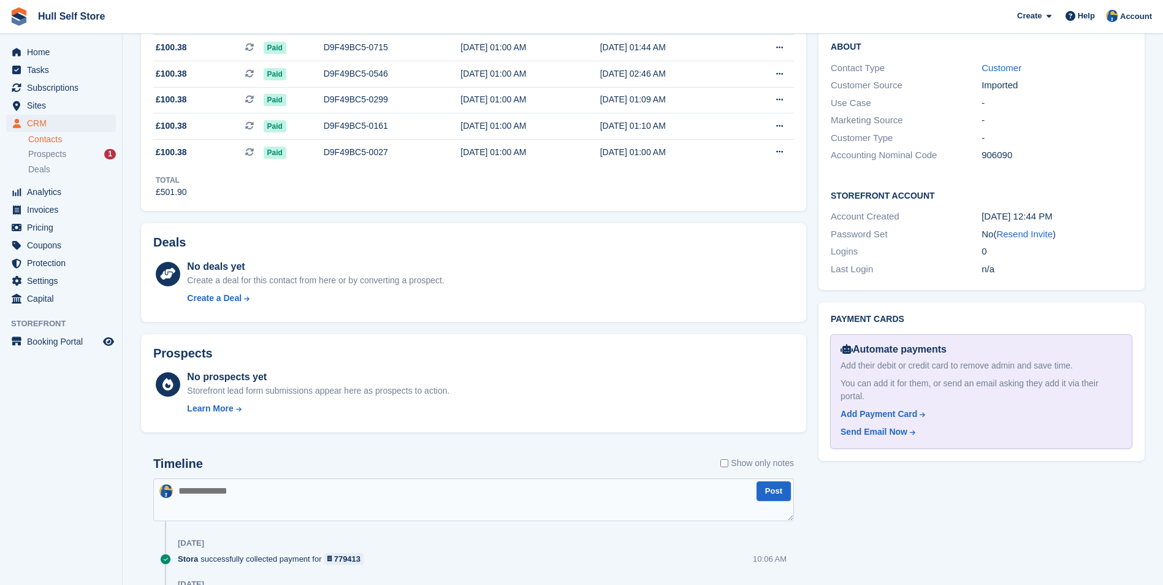
click at [473, 503] on textarea at bounding box center [473, 499] width 641 height 43
type textarea "**********"
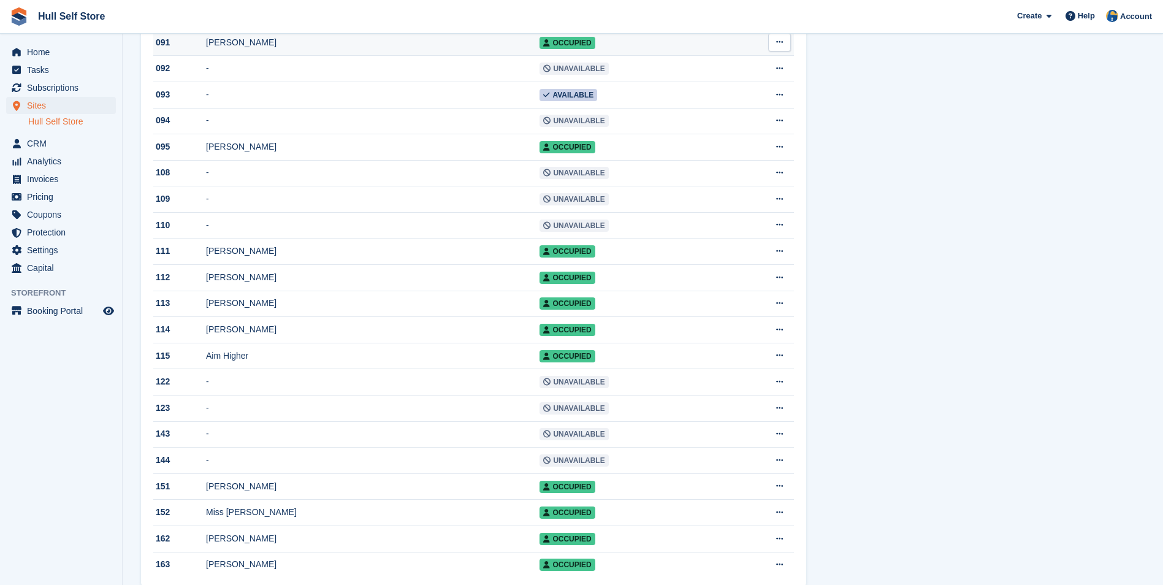
scroll to position [858, 0]
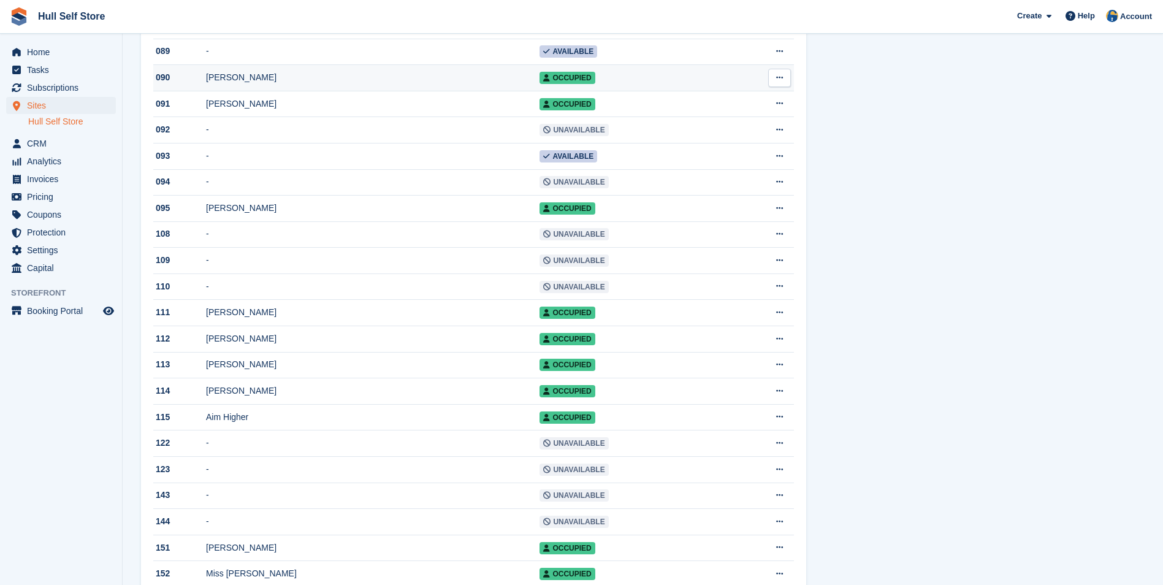
click at [319, 84] on div "[PERSON_NAME]" at bounding box center [372, 77] width 333 height 13
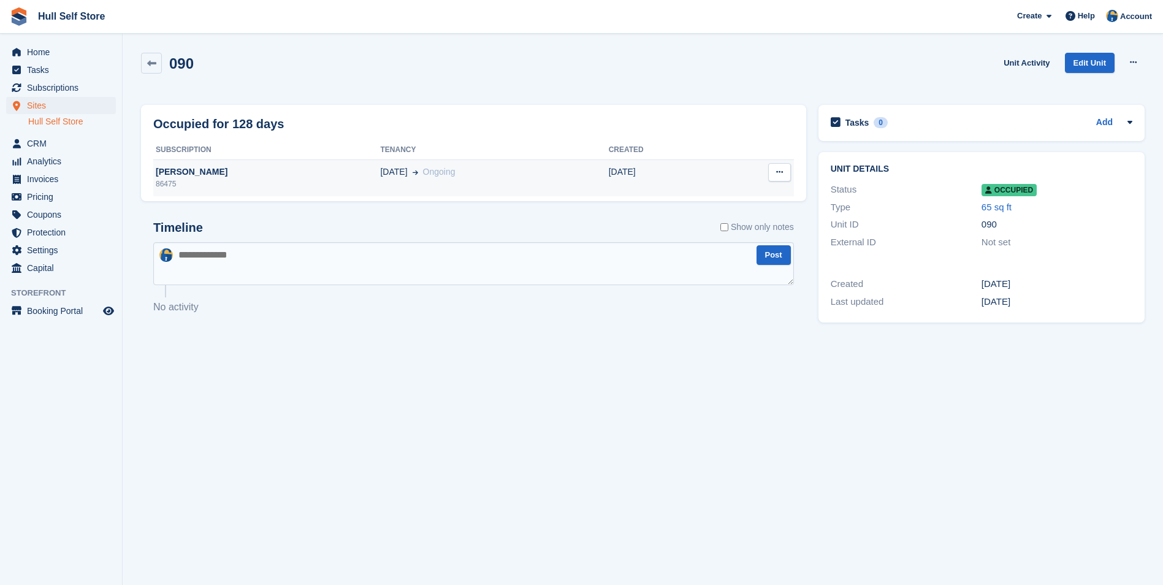
click at [363, 184] on div "86475" at bounding box center [266, 183] width 227 height 11
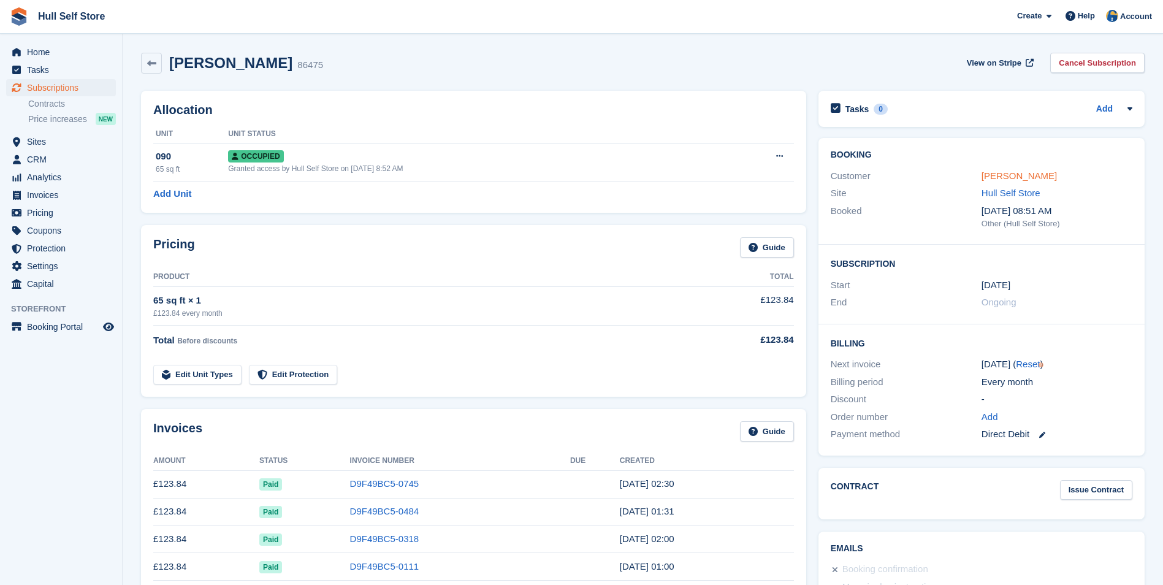
click at [1005, 176] on link "[PERSON_NAME]" at bounding box center [1018, 175] width 75 height 10
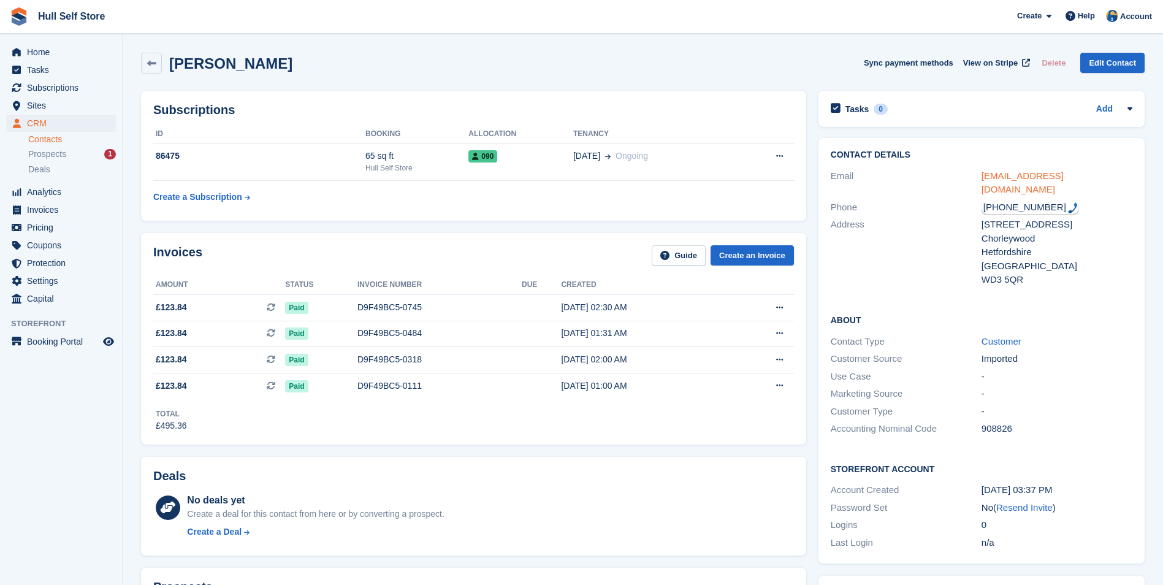
click at [1010, 170] on link "ppresanna@gmail.com" at bounding box center [1022, 182] width 82 height 25
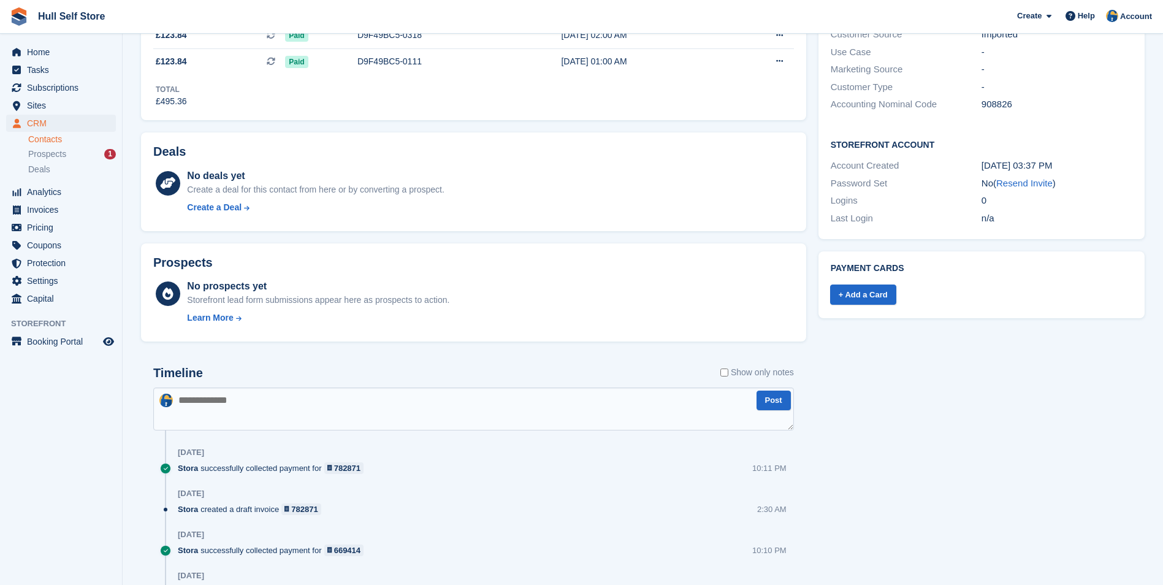
scroll to position [390, 0]
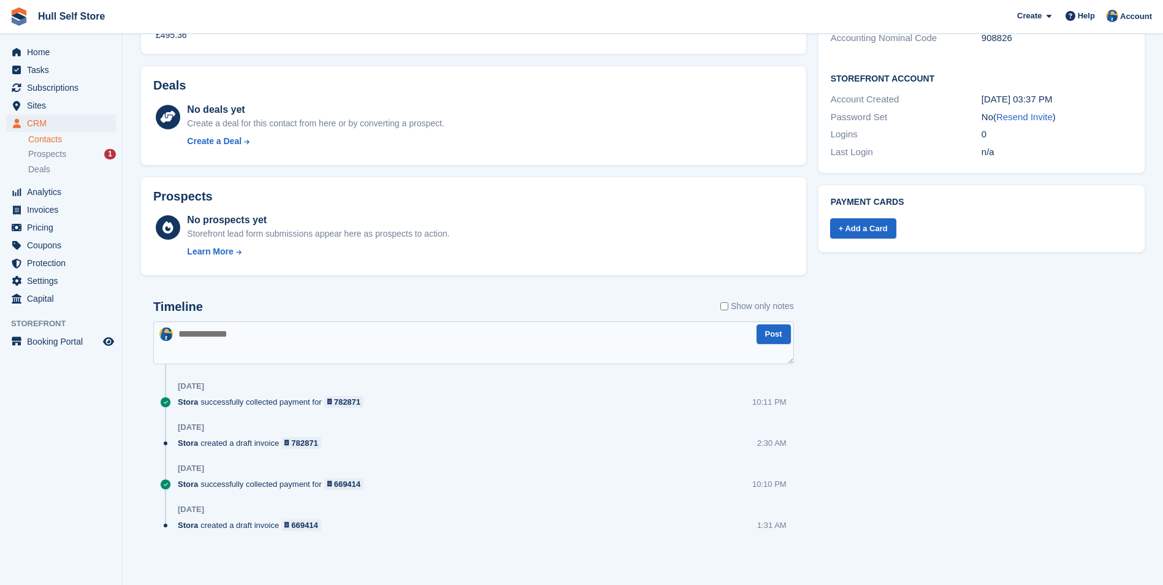
click at [561, 338] on textarea at bounding box center [473, 342] width 641 height 43
type textarea "**********"
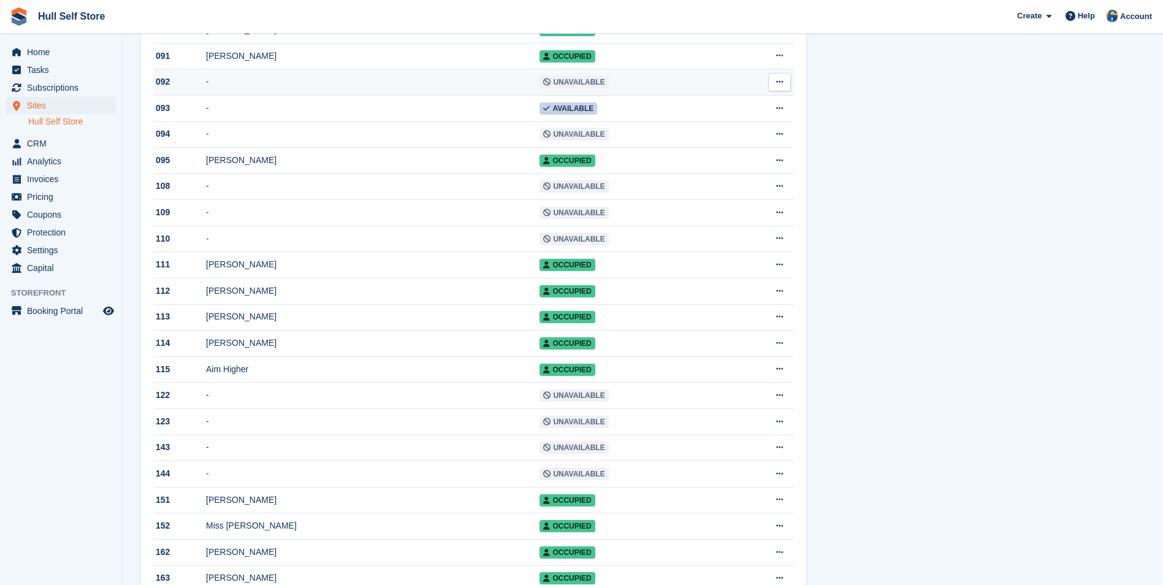
scroll to position [919, 0]
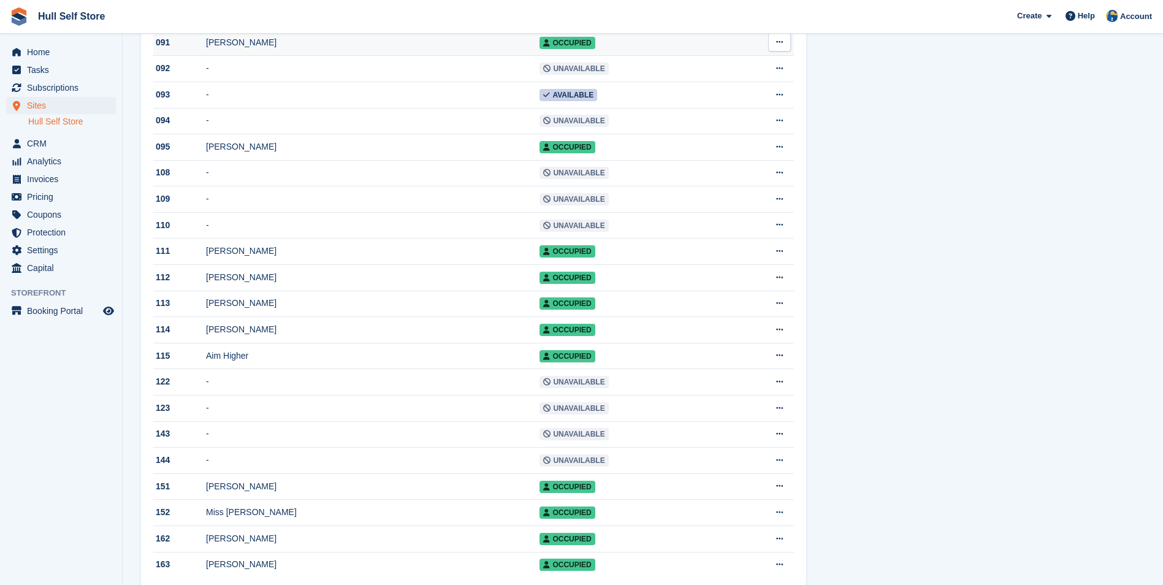
click at [322, 49] on div "[PERSON_NAME]" at bounding box center [372, 42] width 333 height 13
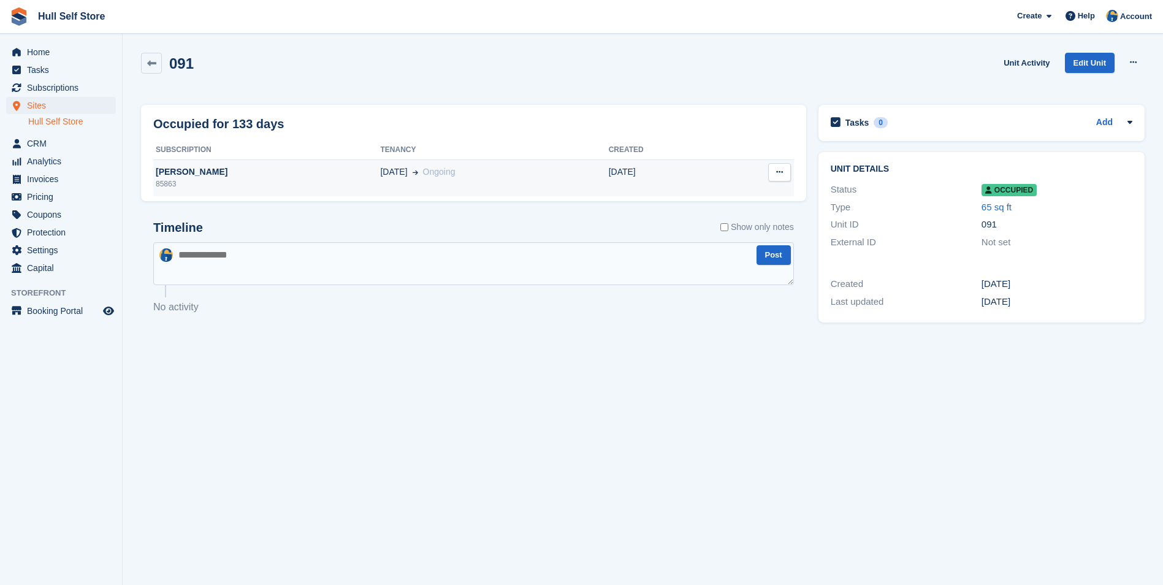
click at [346, 184] on div "85863" at bounding box center [266, 183] width 227 height 11
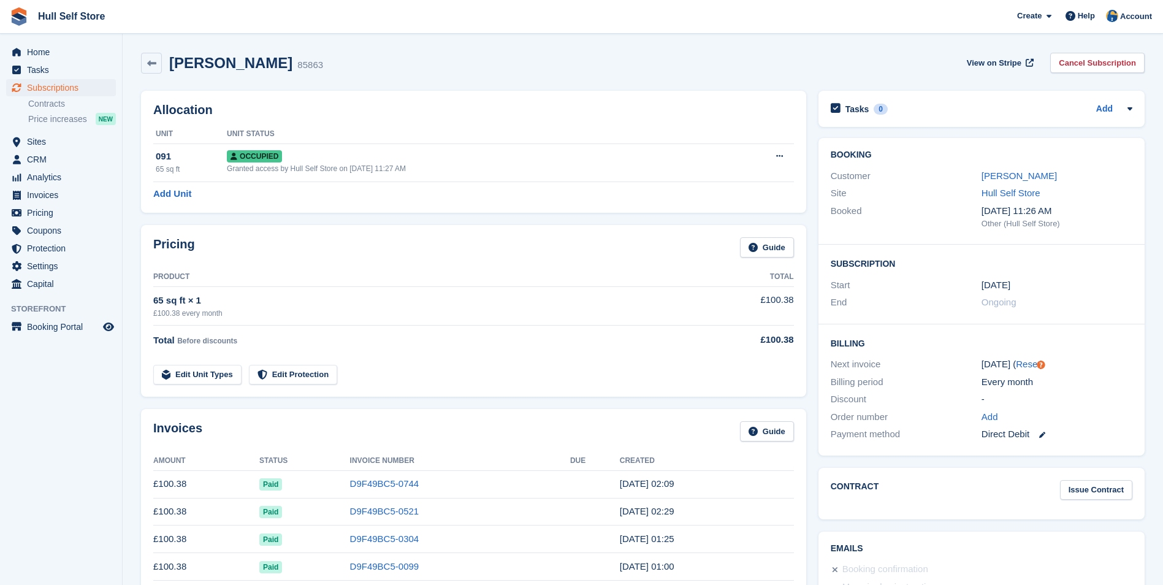
click at [978, 179] on div "Customer" at bounding box center [906, 176] width 151 height 14
click at [991, 178] on link "[PERSON_NAME]" at bounding box center [1018, 175] width 75 height 10
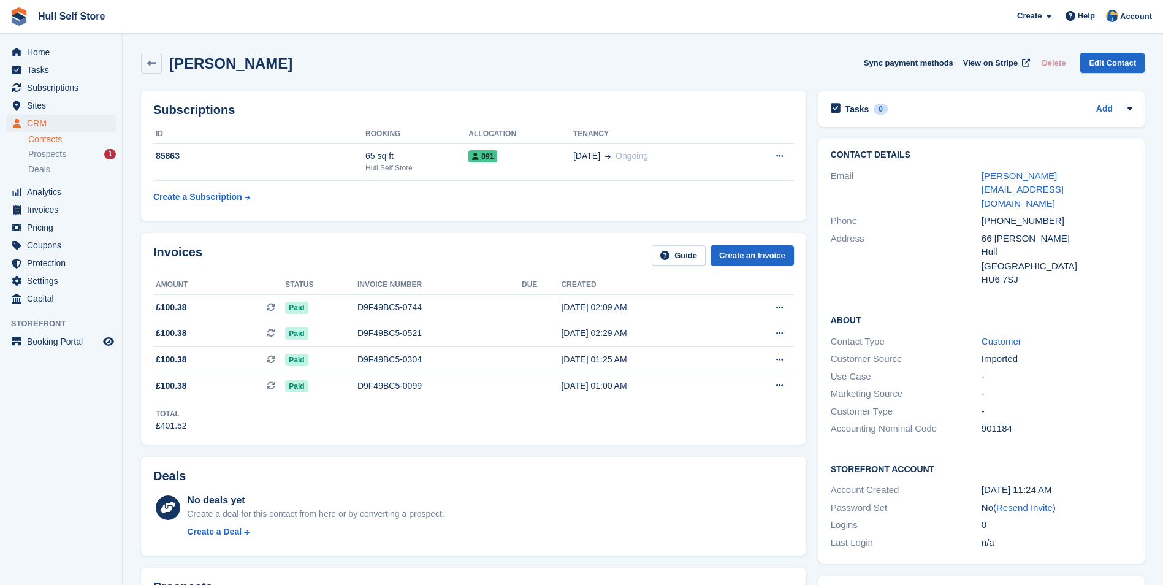
click at [995, 183] on div "rebecca_mangan@hotmail.com" at bounding box center [1056, 190] width 151 height 42
click at [994, 179] on link "rebecca_mangan@hotmail.com" at bounding box center [1022, 189] width 82 height 38
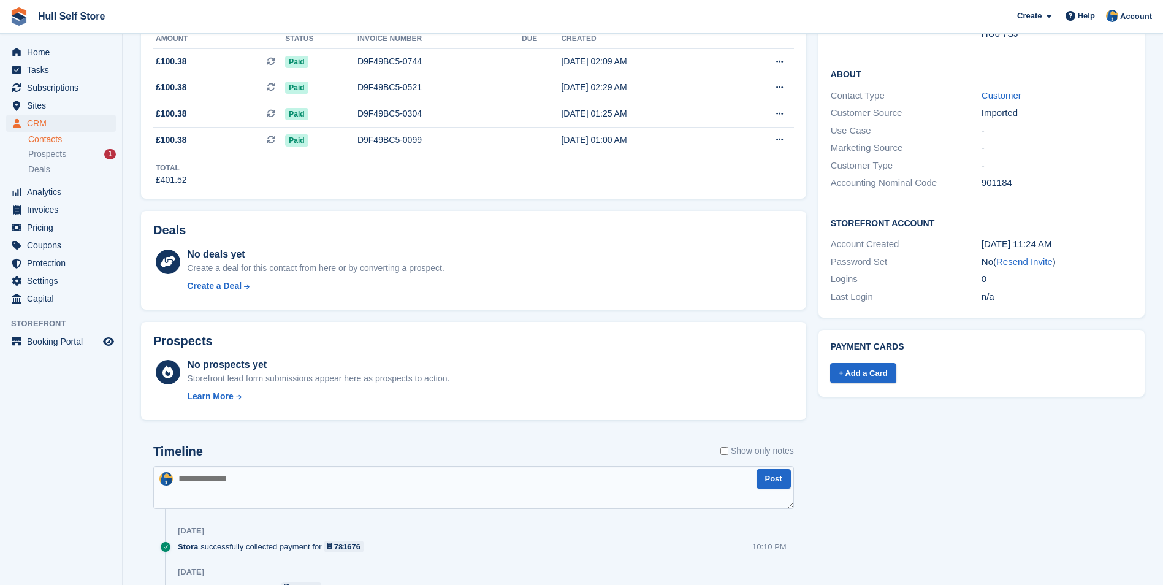
scroll to position [306, 0]
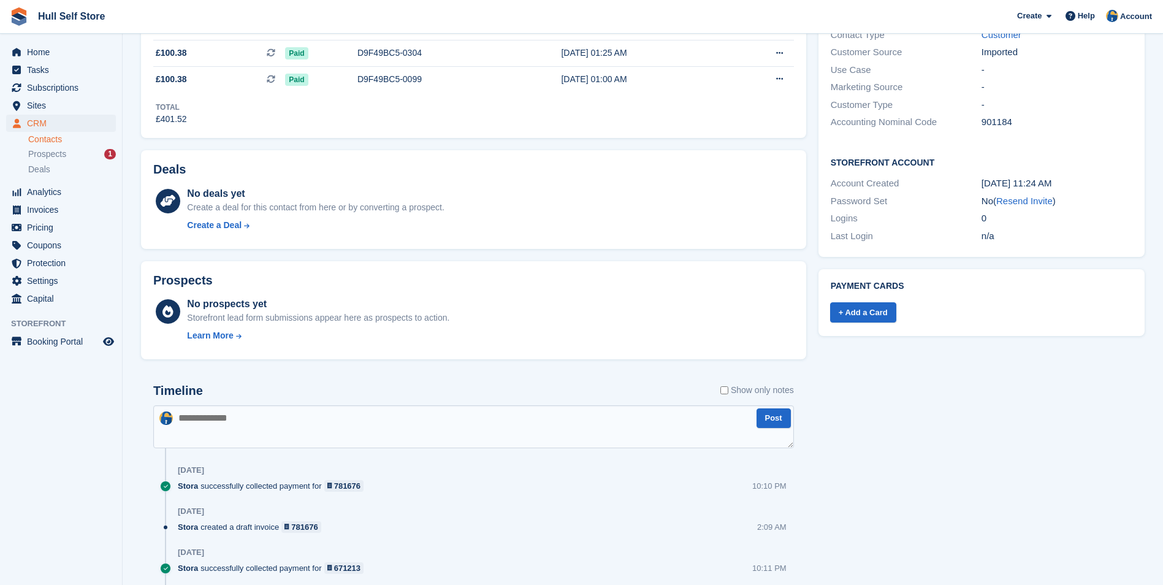
click at [588, 438] on textarea at bounding box center [473, 426] width 641 height 43
type textarea "**********"
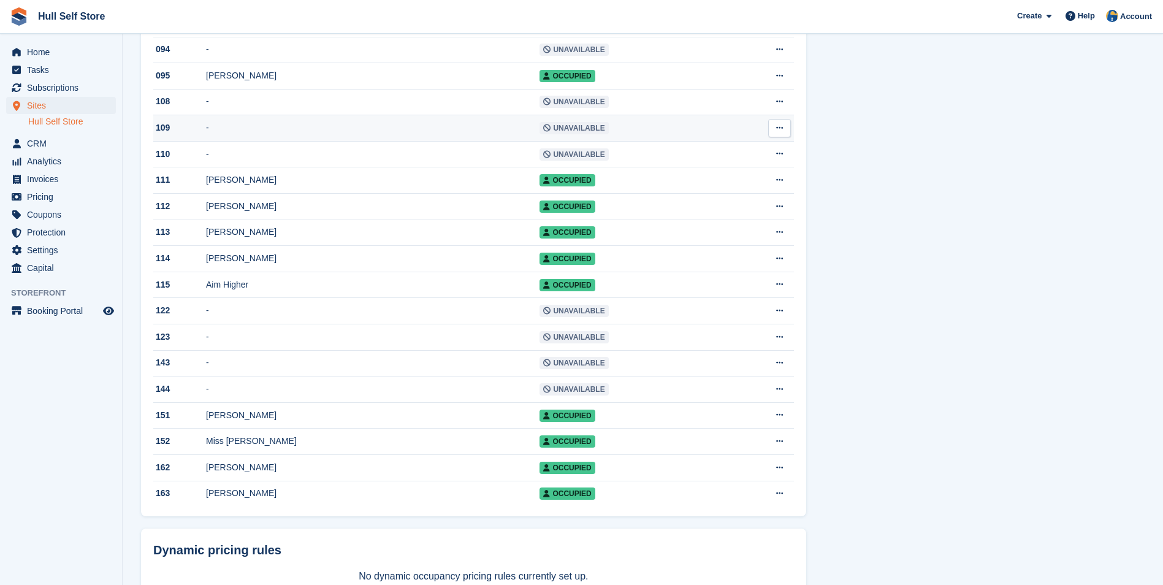
scroll to position [1042, 0]
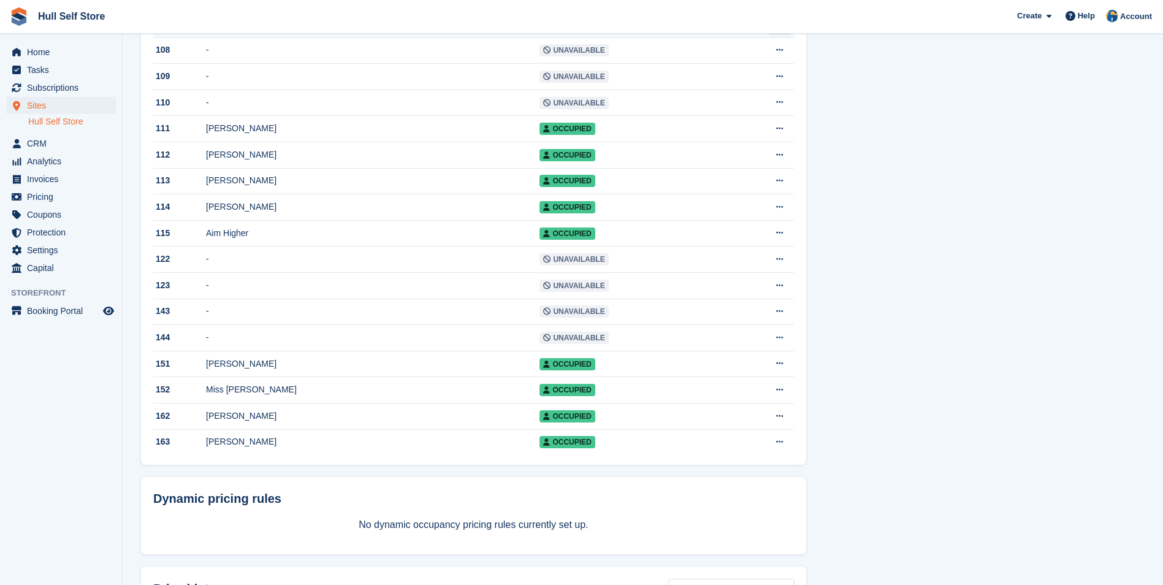
click at [331, 38] on td "[PERSON_NAME]" at bounding box center [372, 25] width 333 height 26
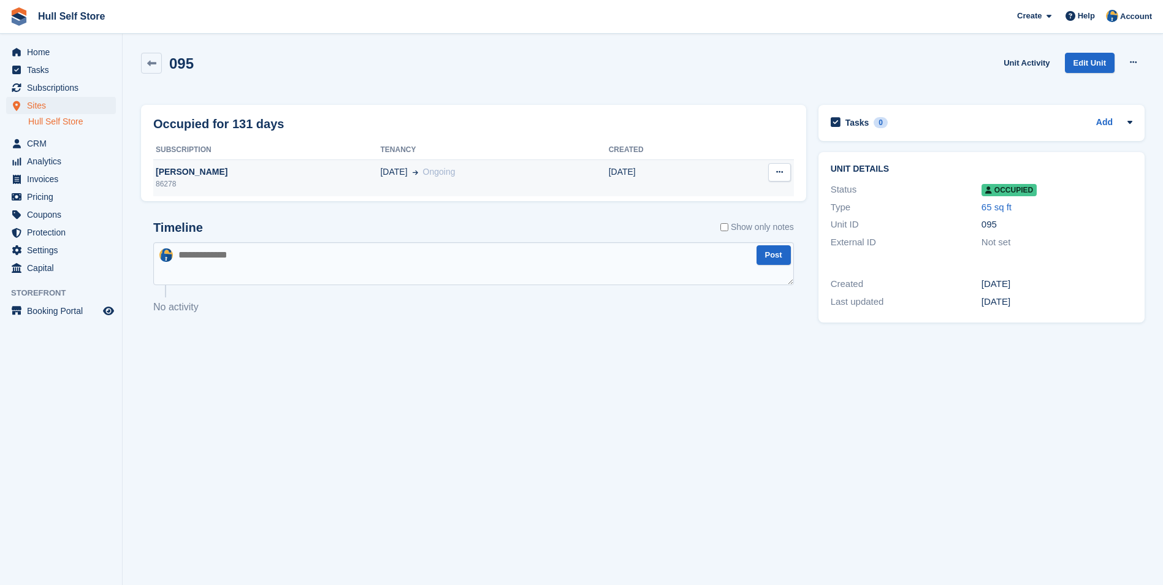
click at [439, 178] on div "01 Jun Ongoing" at bounding box center [494, 172] width 228 height 13
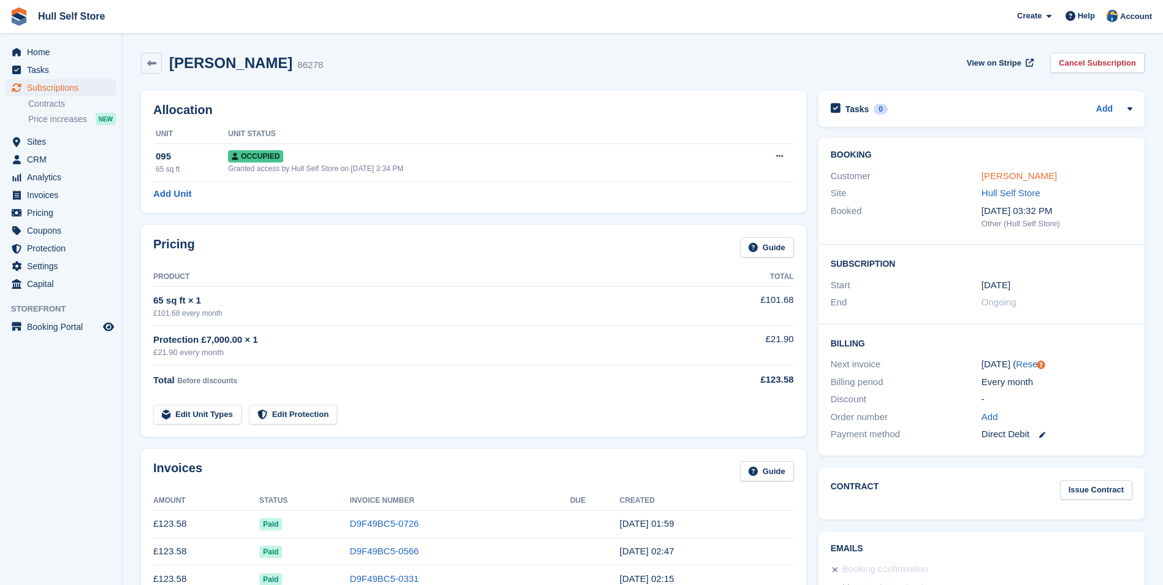
click at [1014, 179] on link "[PERSON_NAME]" at bounding box center [1018, 175] width 75 height 10
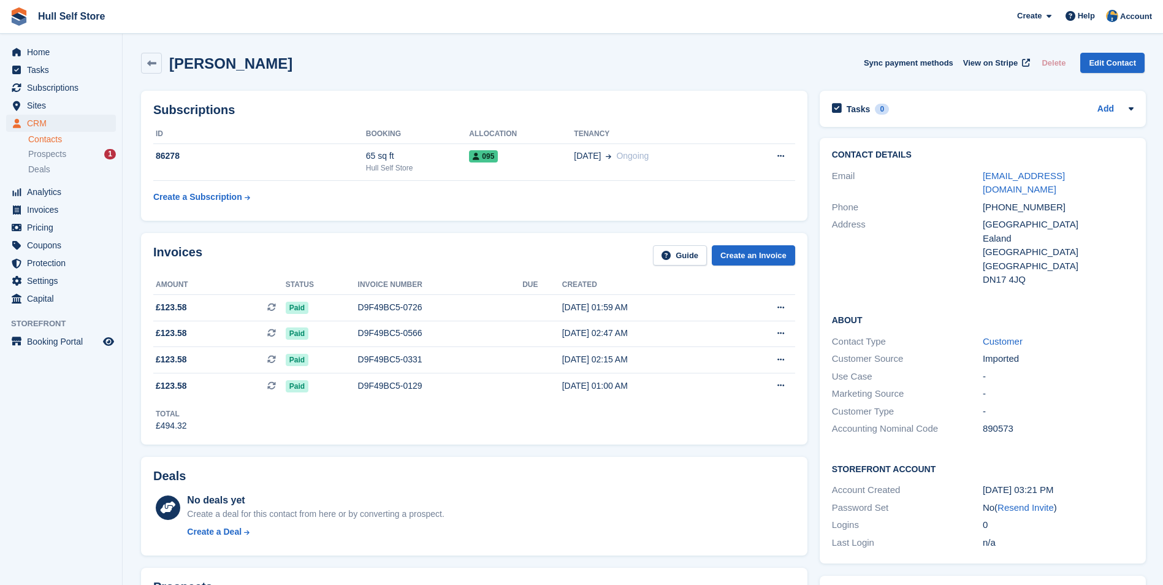
click at [1014, 179] on link "pporter5770@gmail.com" at bounding box center [1024, 182] width 82 height 25
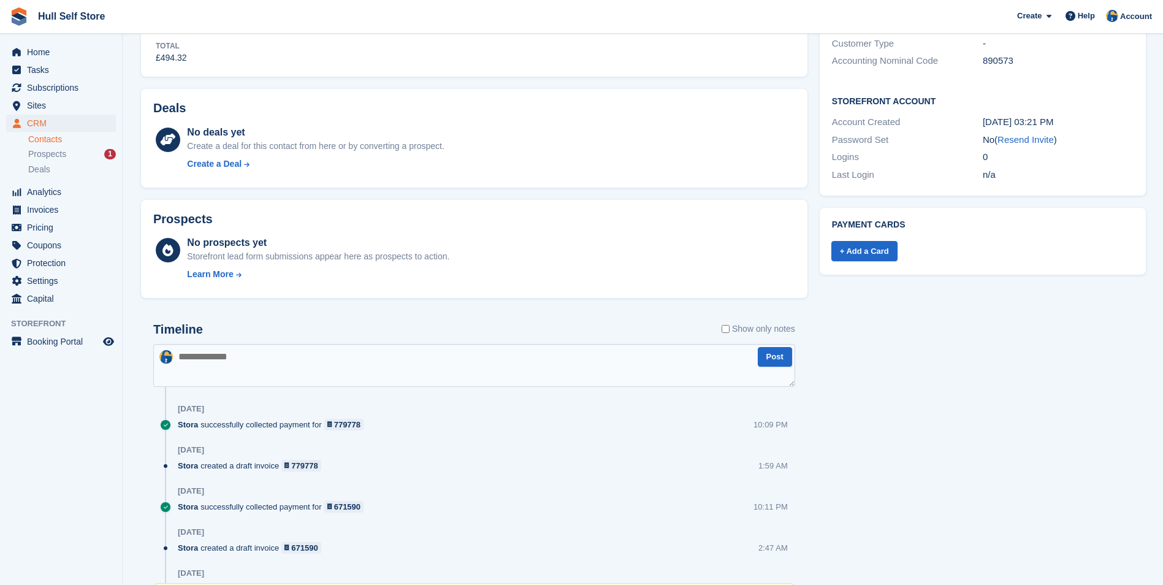
click at [614, 360] on textarea at bounding box center [474, 365] width 642 height 43
type textarea "********"
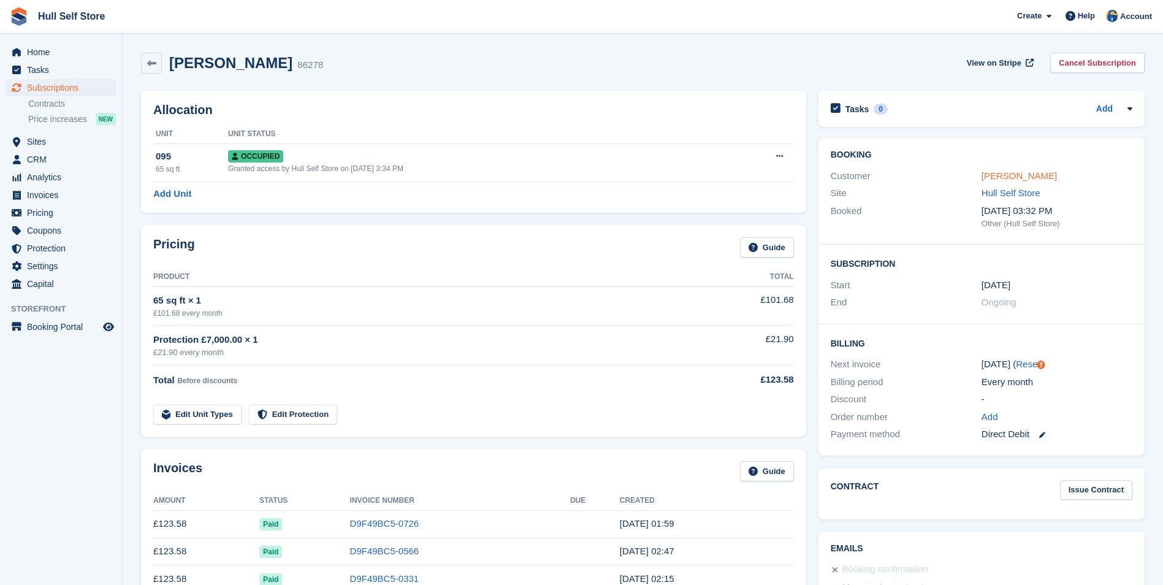
click at [994, 181] on link "Paul Porter" at bounding box center [1018, 175] width 75 height 10
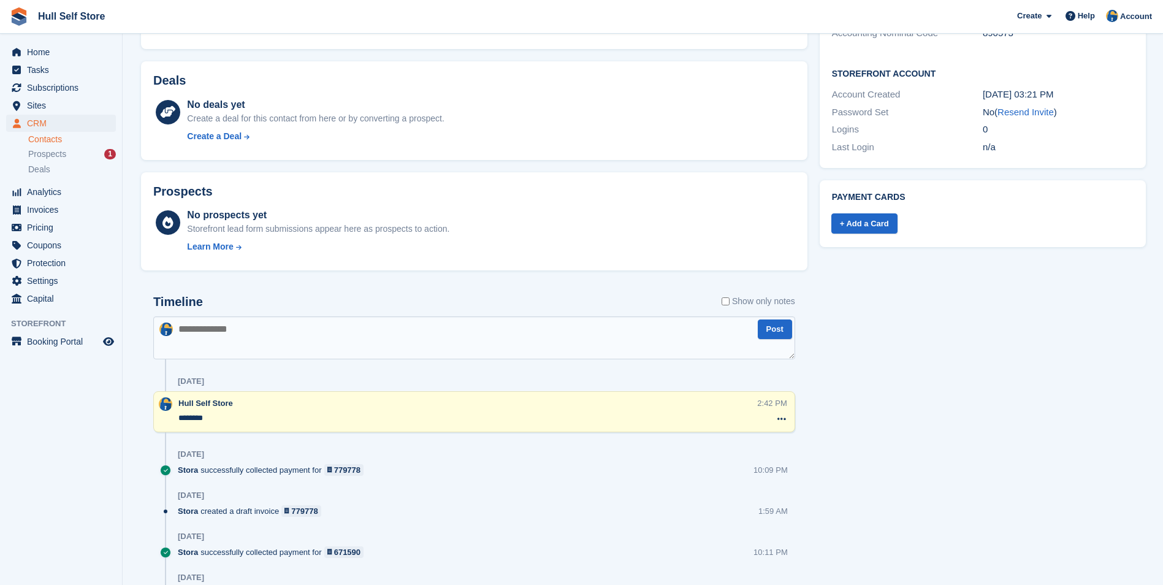
scroll to position [429, 0]
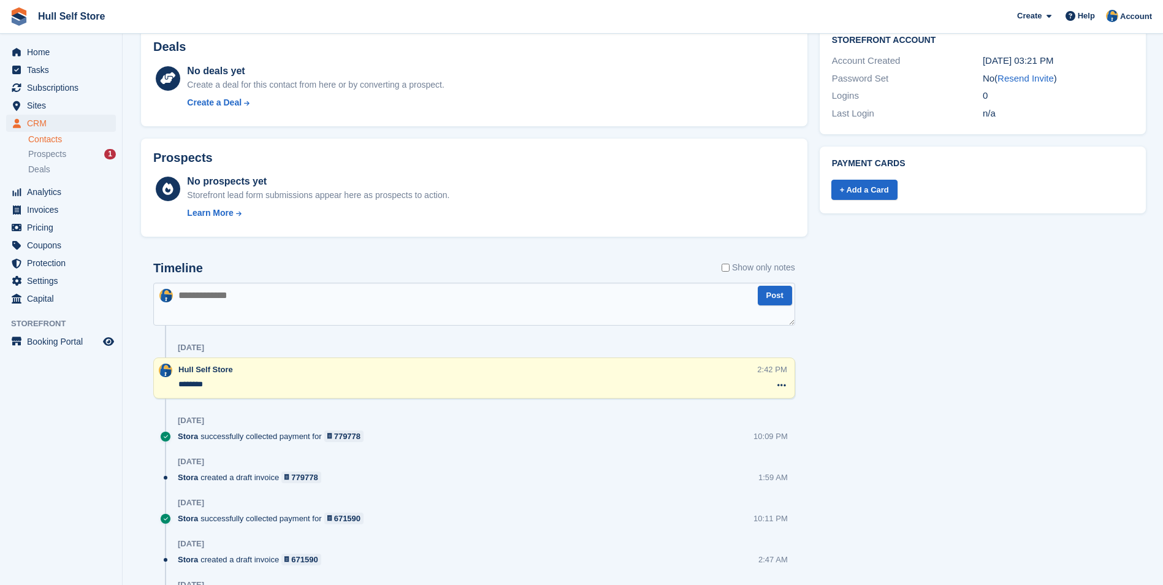
click at [373, 375] on div "Hull Self Store" at bounding box center [465, 369] width 574 height 12
click at [376, 386] on textarea "********" at bounding box center [467, 384] width 579 height 12
type textarea "**********"
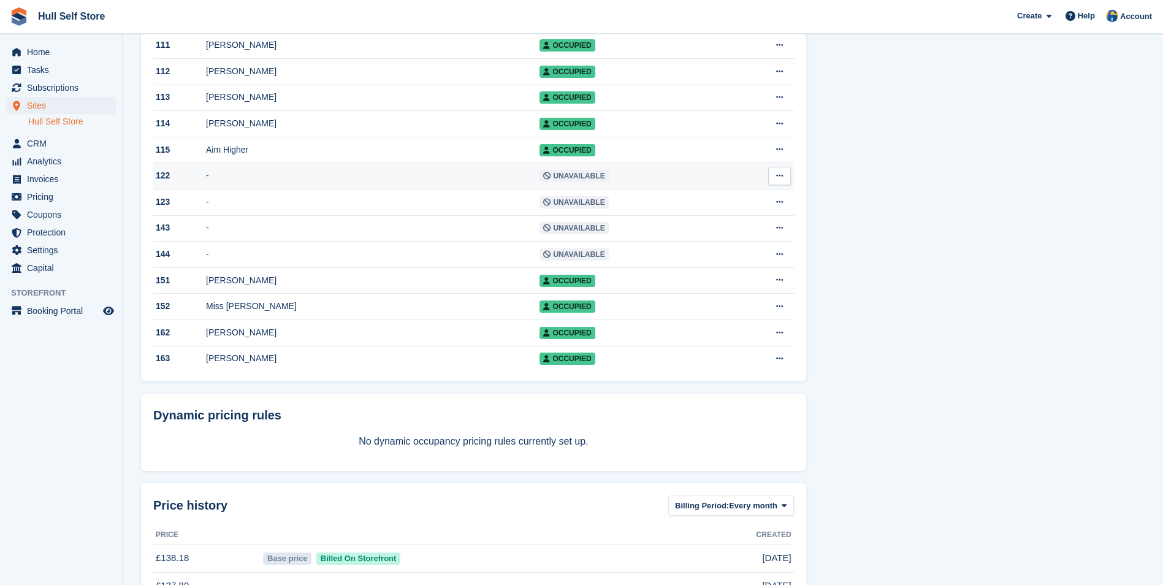
scroll to position [1103, 0]
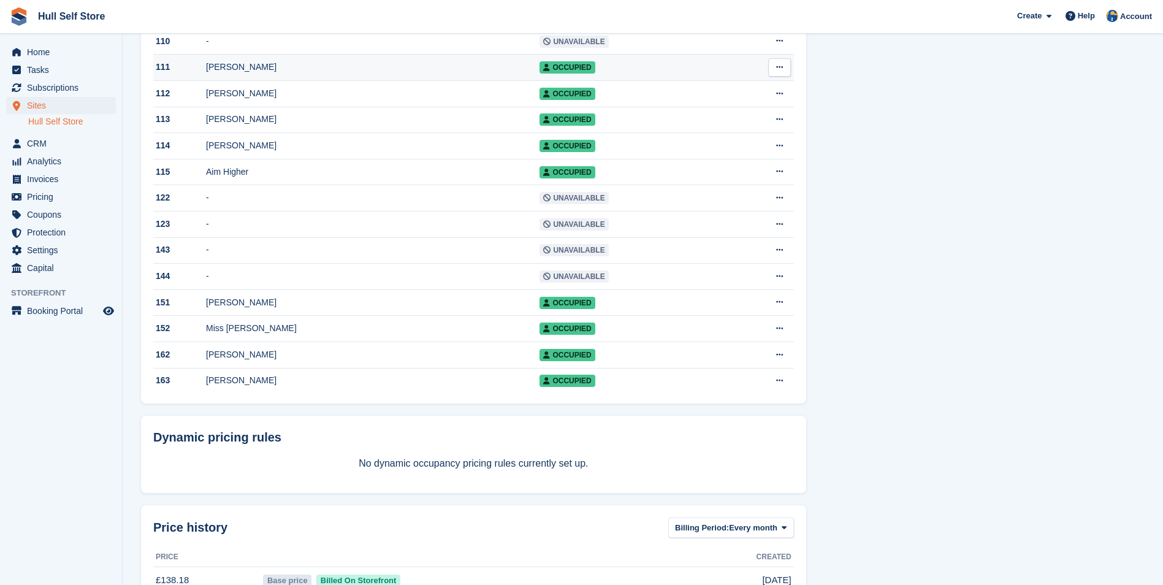
click at [359, 81] on td "[PERSON_NAME]" at bounding box center [372, 68] width 333 height 26
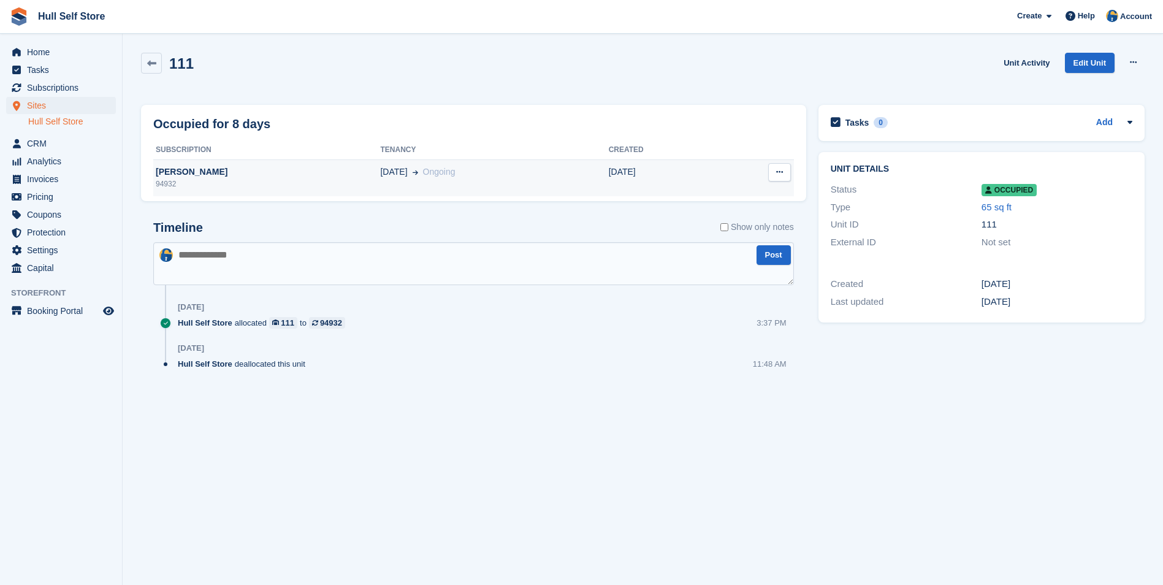
click at [341, 173] on div "[PERSON_NAME]" at bounding box center [266, 172] width 227 height 13
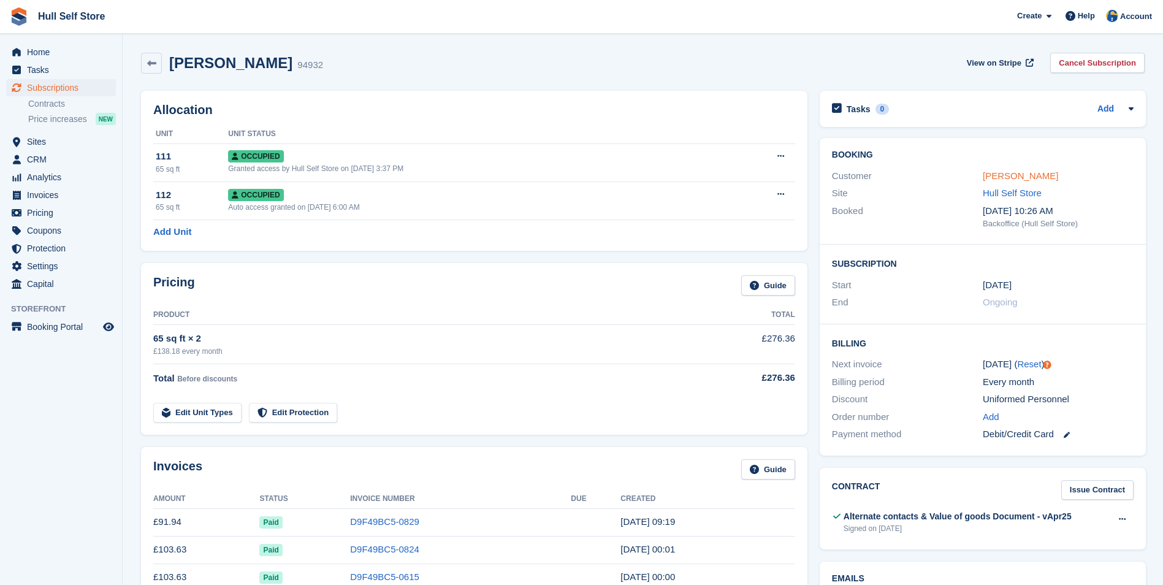
click at [1003, 178] on link "[PERSON_NAME]" at bounding box center [1020, 175] width 75 height 10
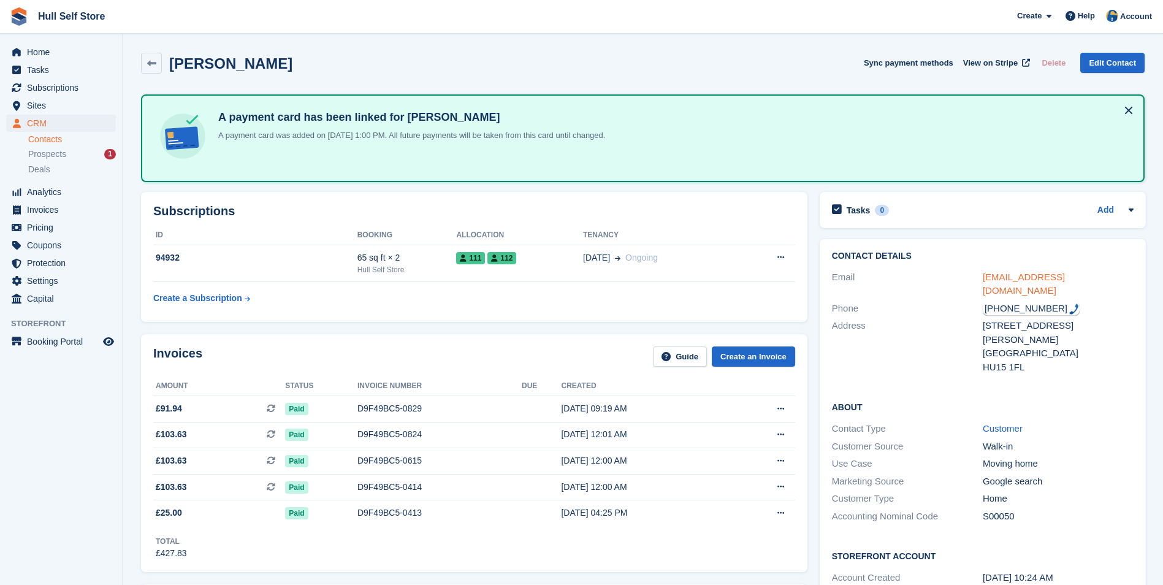
click at [1024, 272] on link "jtwhittingham11@gmail.com" at bounding box center [1024, 284] width 82 height 25
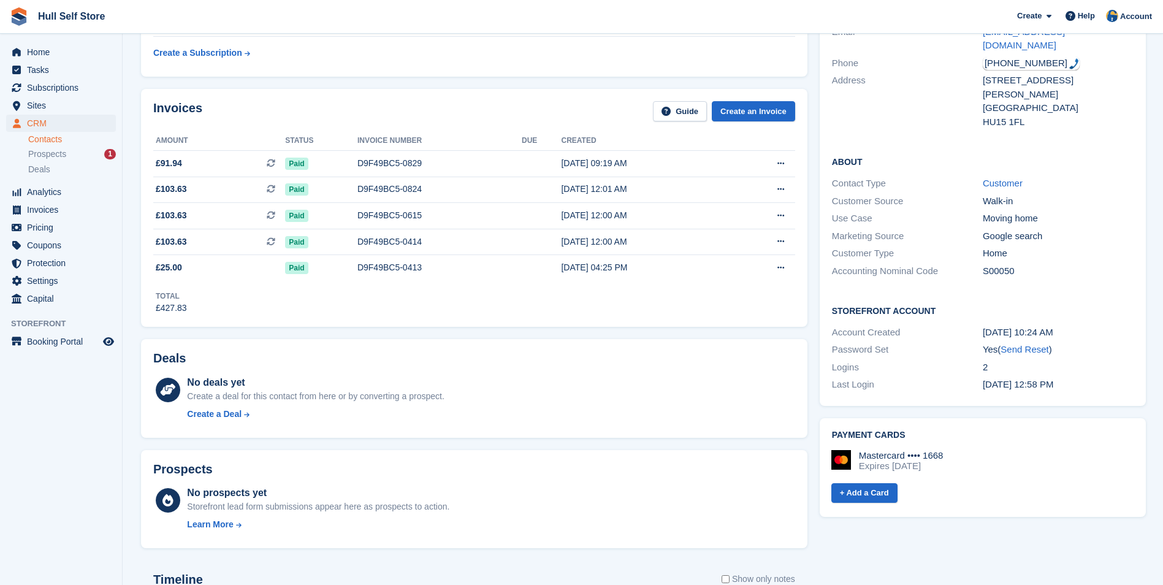
scroll to position [490, 0]
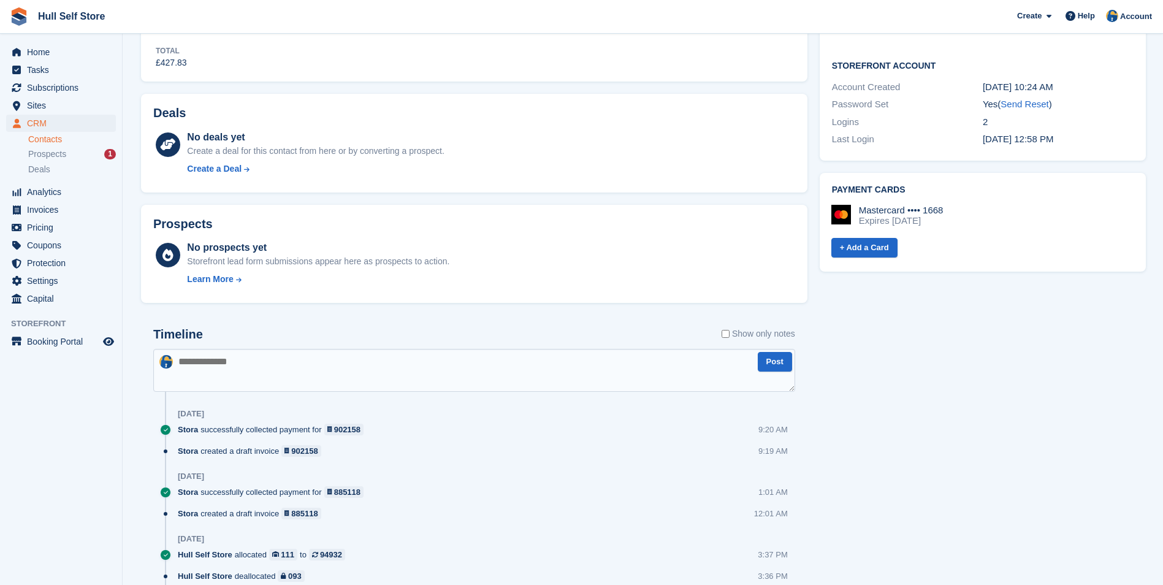
click at [469, 374] on textarea at bounding box center [474, 370] width 642 height 43
type textarea "**********"
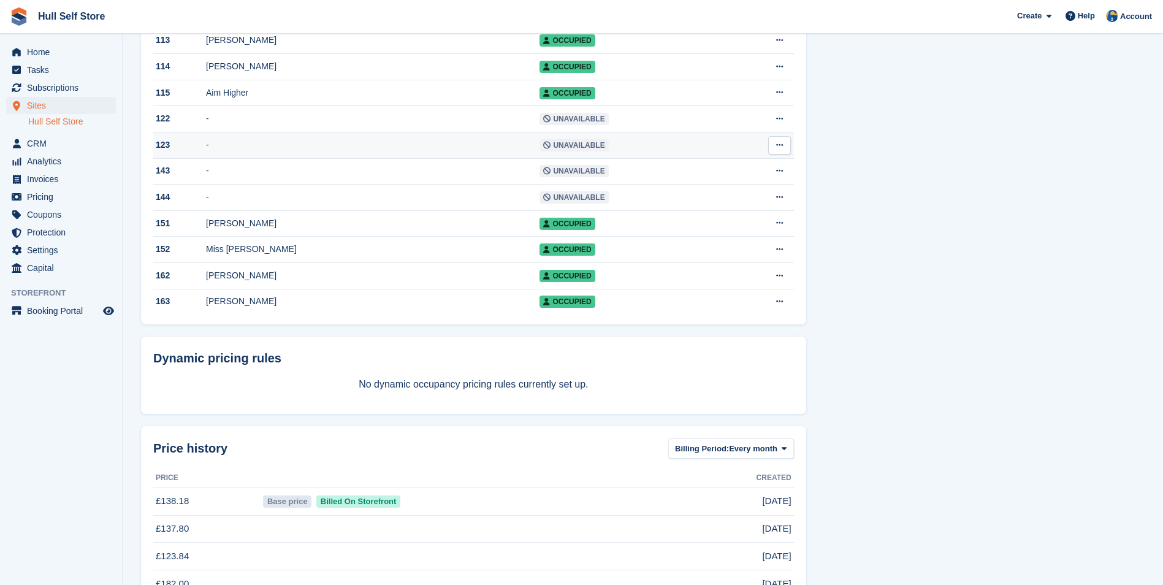
scroll to position [1165, 0]
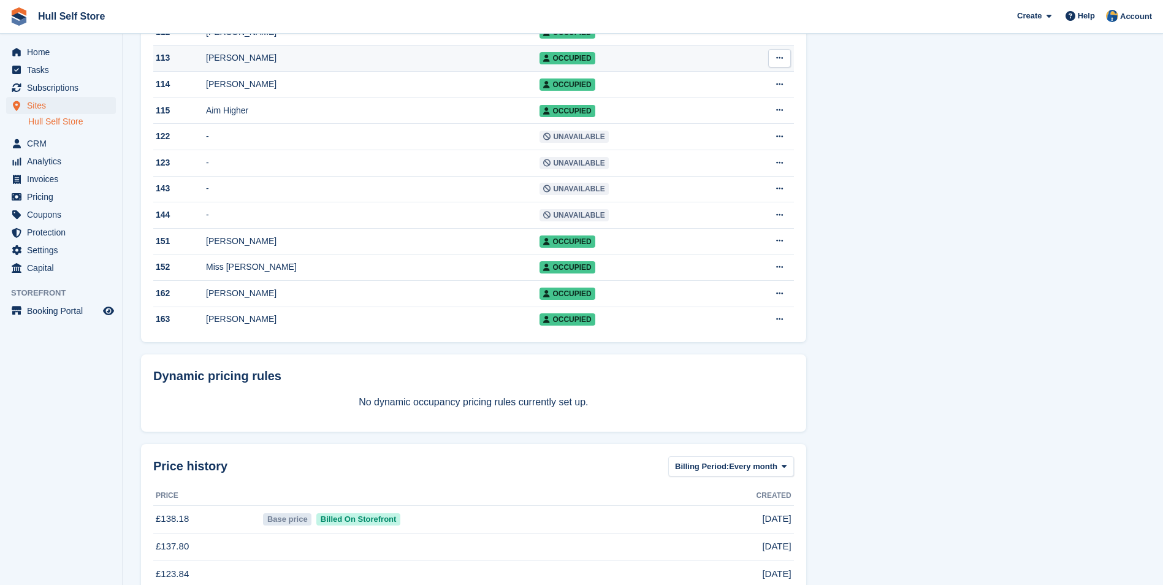
click at [366, 64] on div "[PERSON_NAME]" at bounding box center [372, 57] width 333 height 13
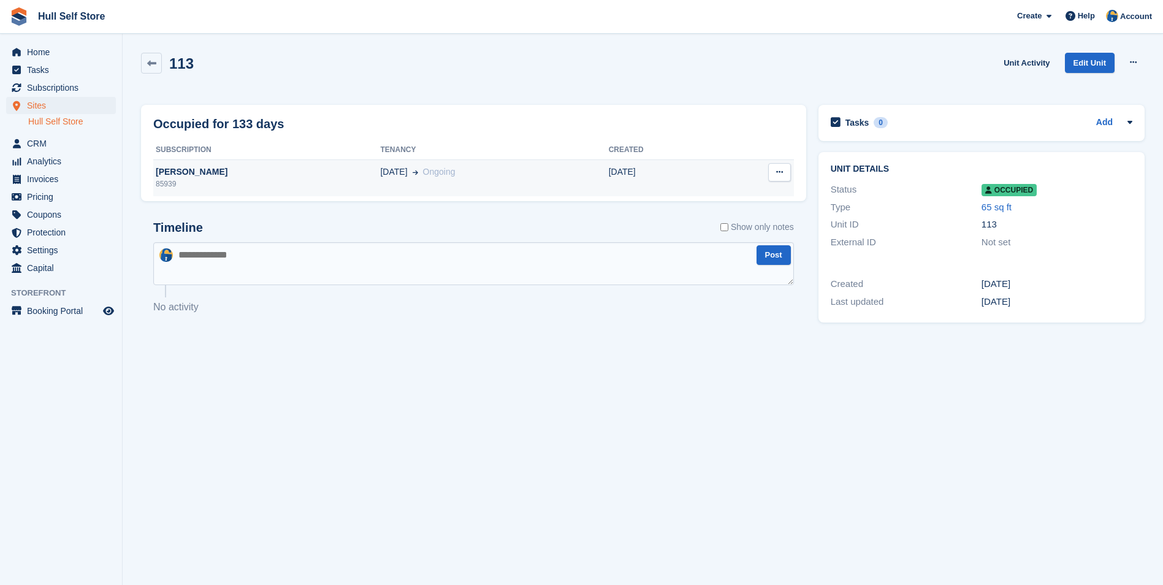
click at [380, 170] on div "01 Jun Ongoing" at bounding box center [494, 172] width 228 height 13
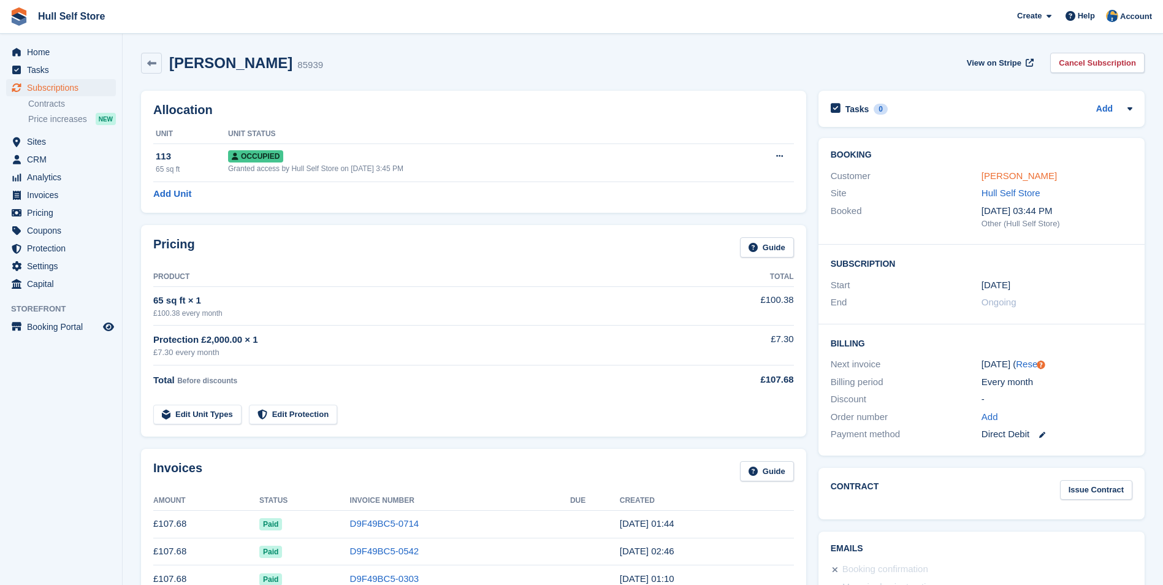
click at [1005, 177] on link "[PERSON_NAME]" at bounding box center [1018, 175] width 75 height 10
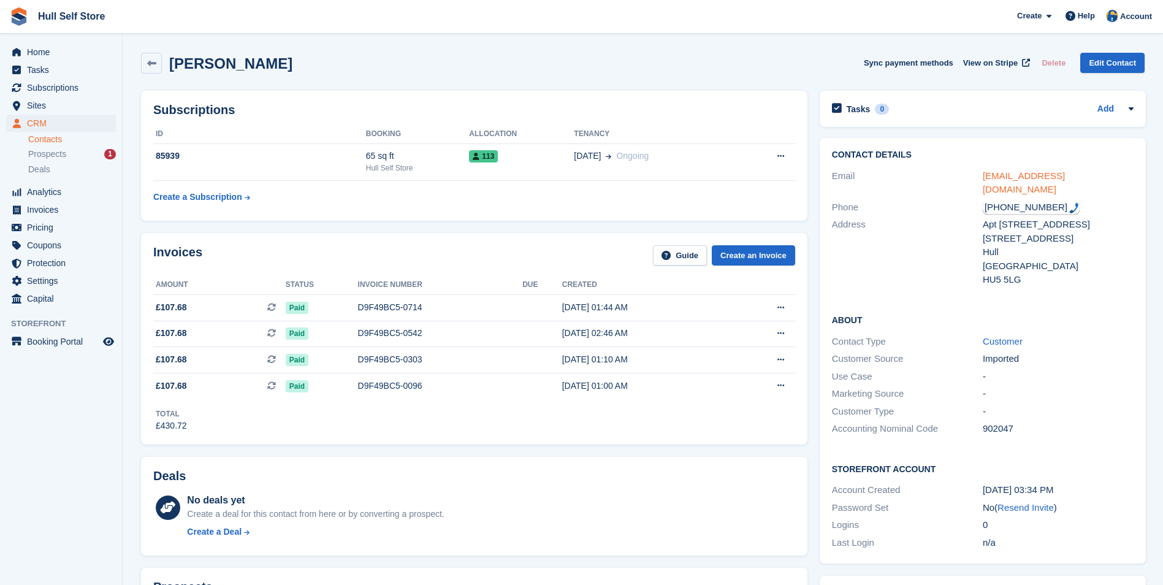
click at [1005, 178] on link "erniehill02@hotmail.com" at bounding box center [1024, 182] width 82 height 25
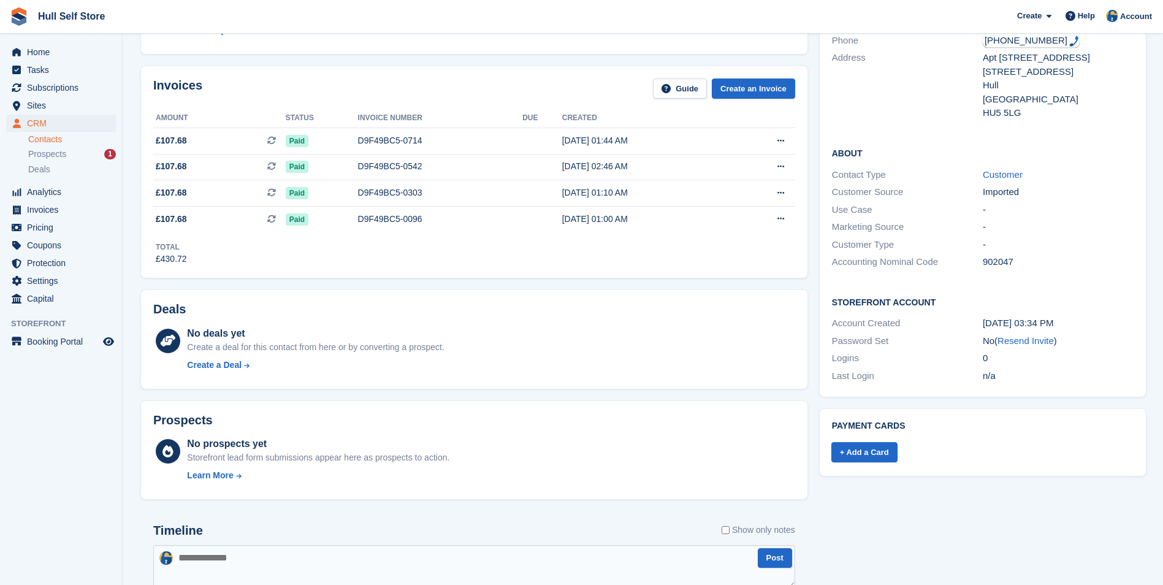
scroll to position [368, 0]
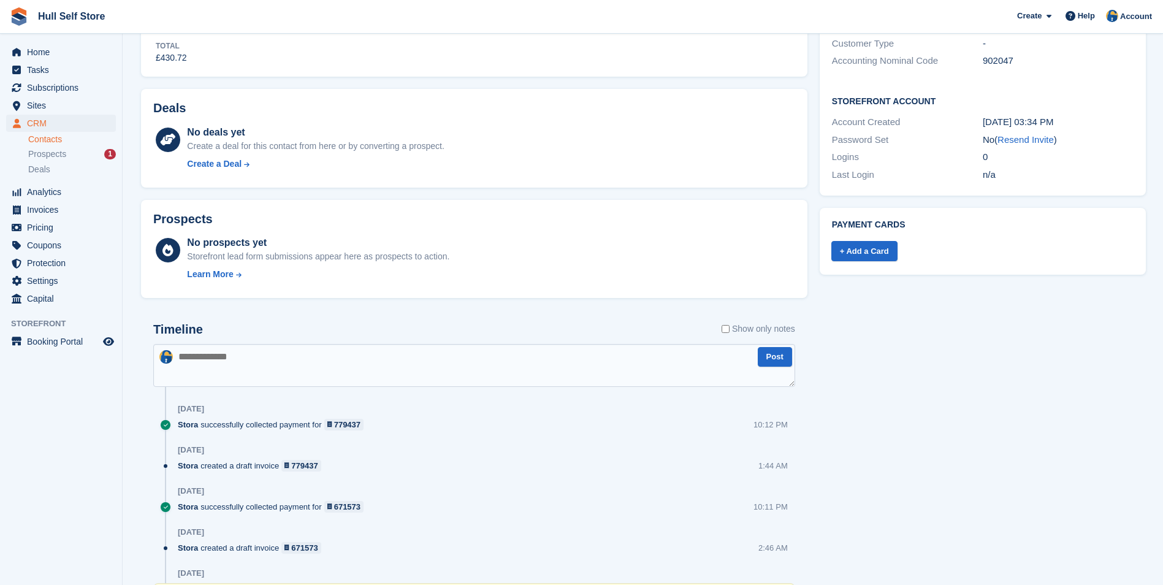
click at [432, 370] on textarea at bounding box center [474, 365] width 642 height 43
type textarea "**********"
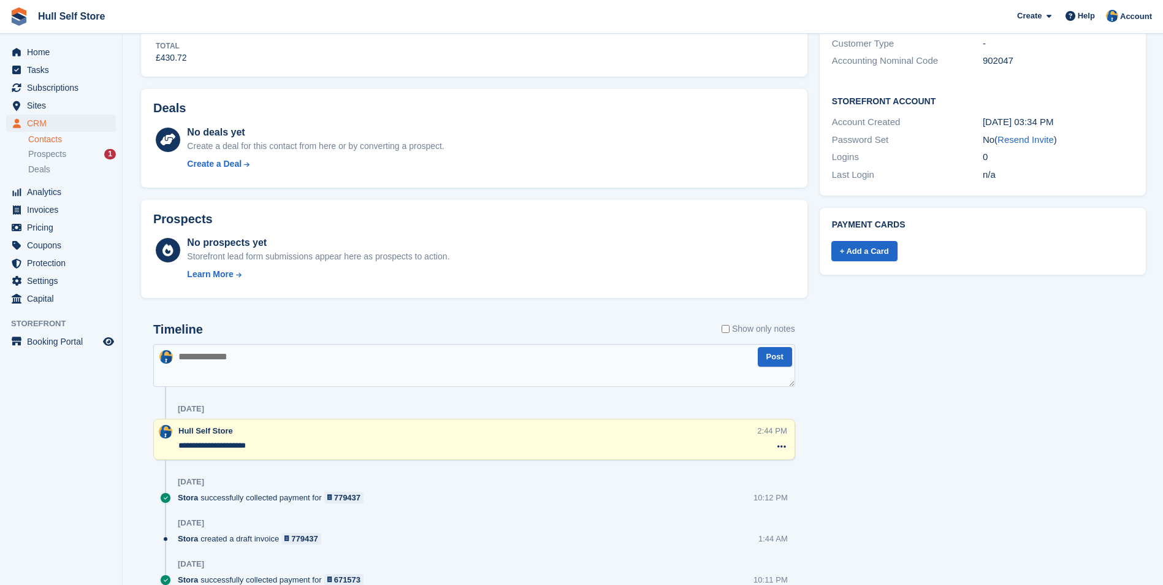
drag, startPoint x: 22, startPoint y: 2, endPoint x: 210, endPoint y: 21, distance: 188.5
click at [210, 21] on span "Hull Self Store Create Subscription Invoice Contact Deal Discount Page Help Cha…" at bounding box center [581, 16] width 1163 height 33
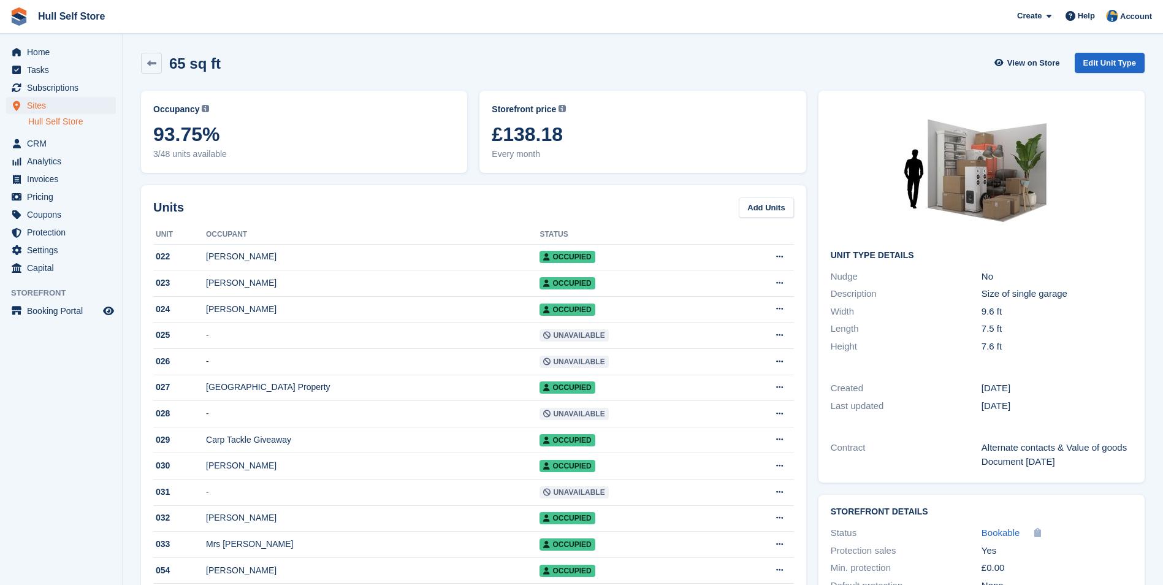
scroll to position [1165, 0]
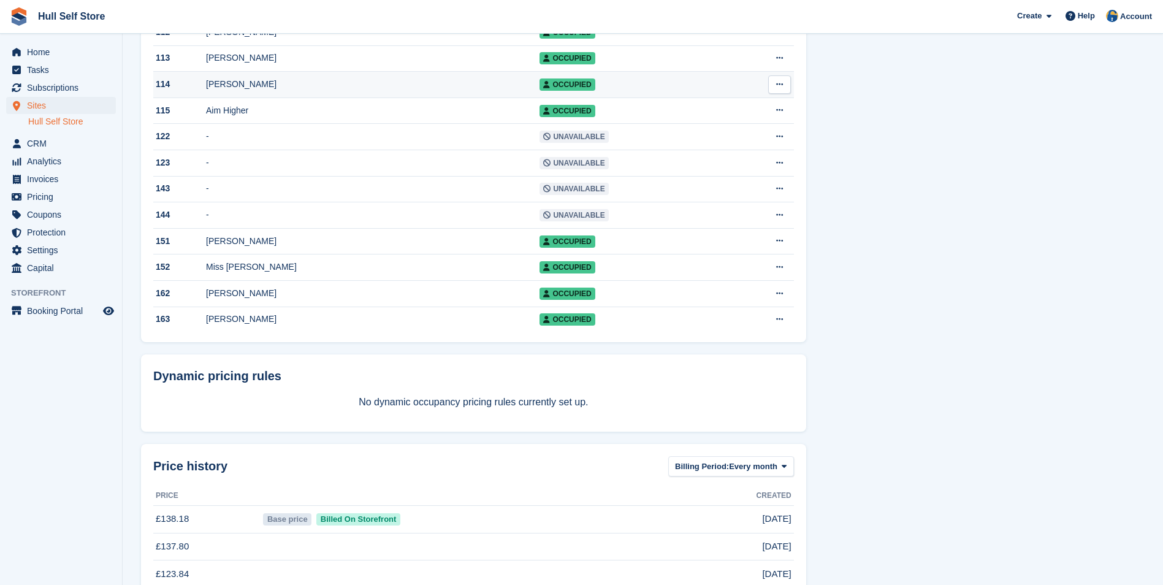
click at [289, 96] on td "[PERSON_NAME]" at bounding box center [372, 85] width 333 height 26
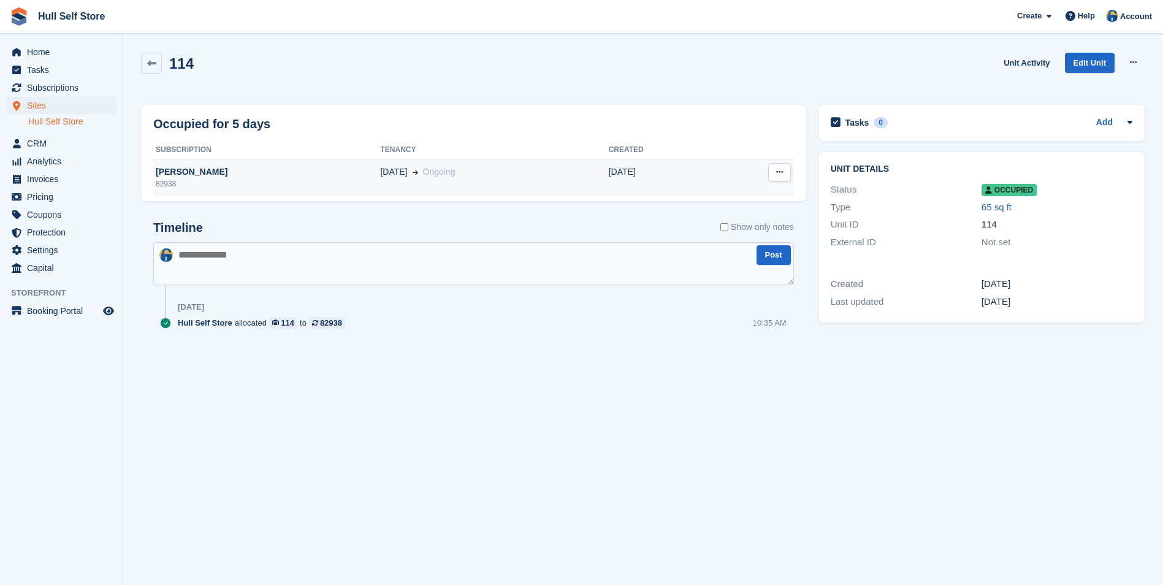
click at [544, 162] on td "[DATE] Ongoing" at bounding box center [494, 177] width 228 height 37
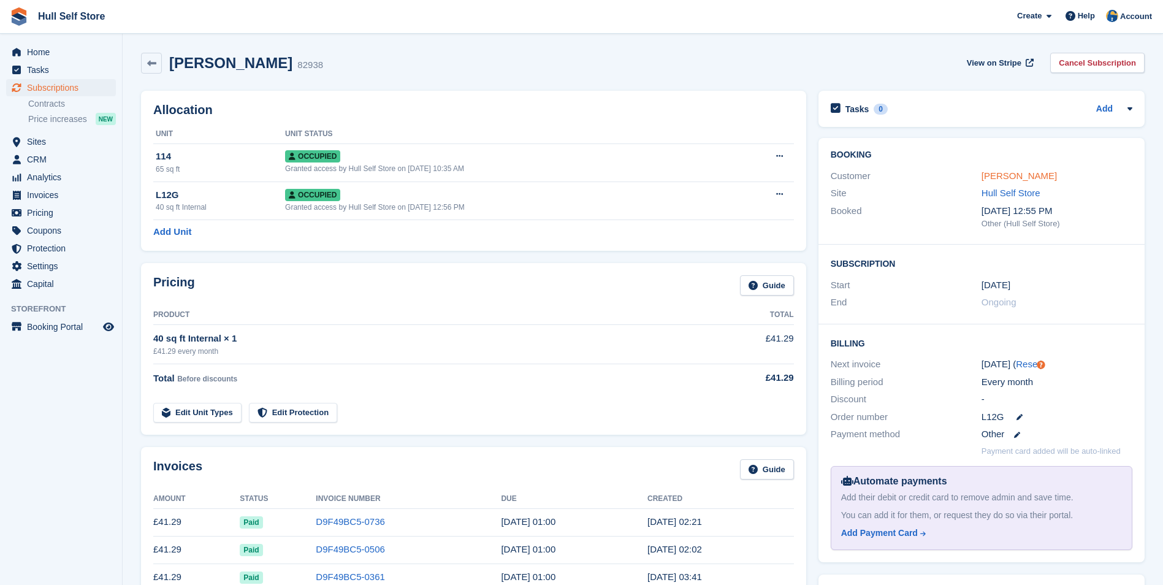
click at [992, 175] on link "Mr Patrick Maunder" at bounding box center [1018, 175] width 75 height 10
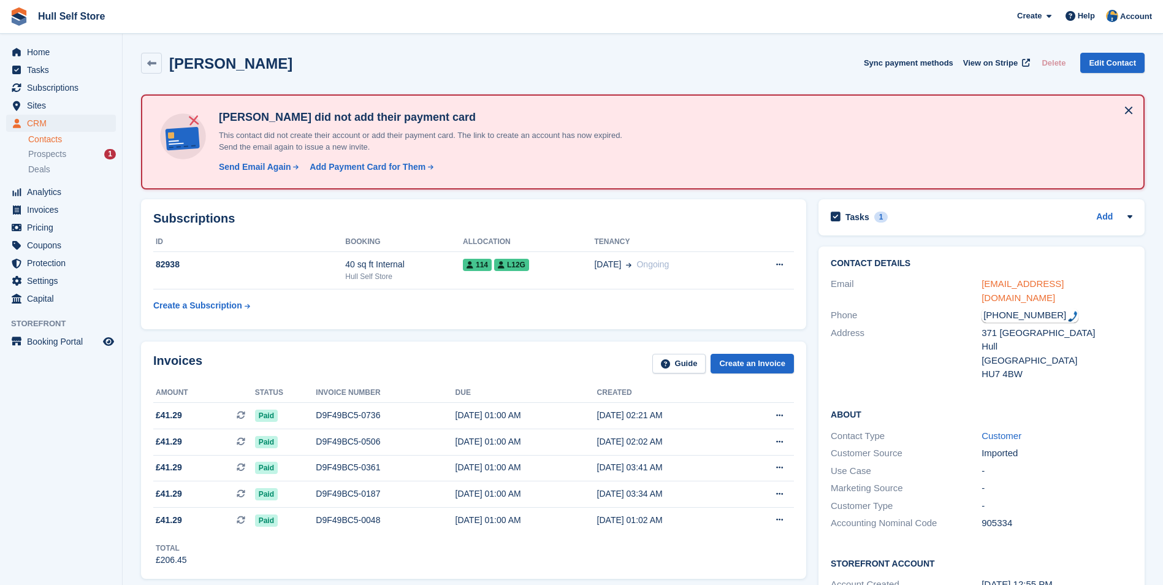
click at [1039, 279] on link "patrickmaunder@artlings.co.uk" at bounding box center [1022, 290] width 82 height 25
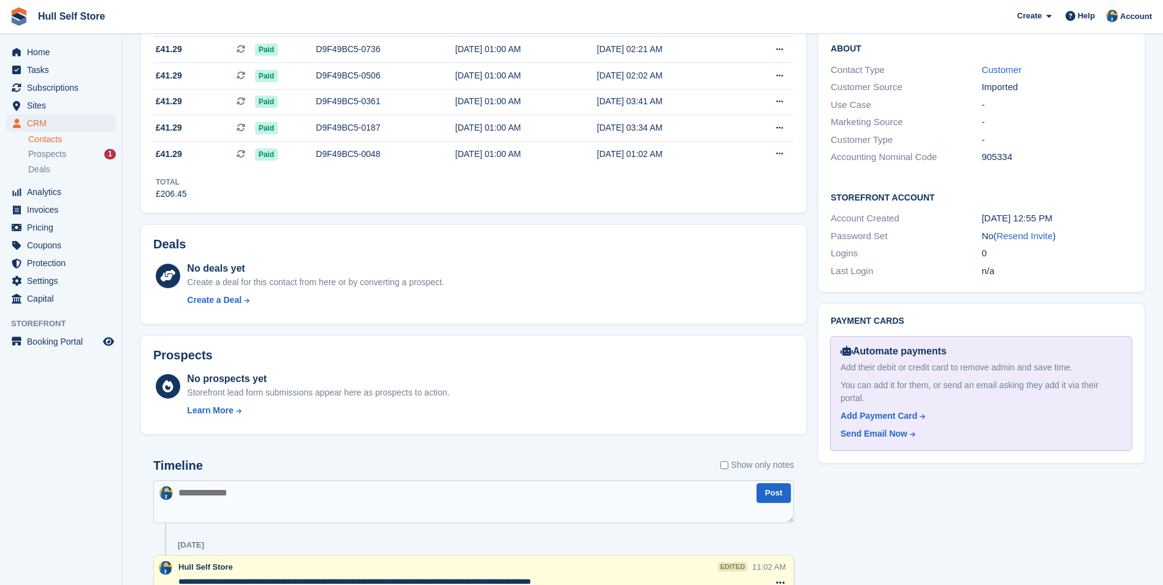
scroll to position [490, 0]
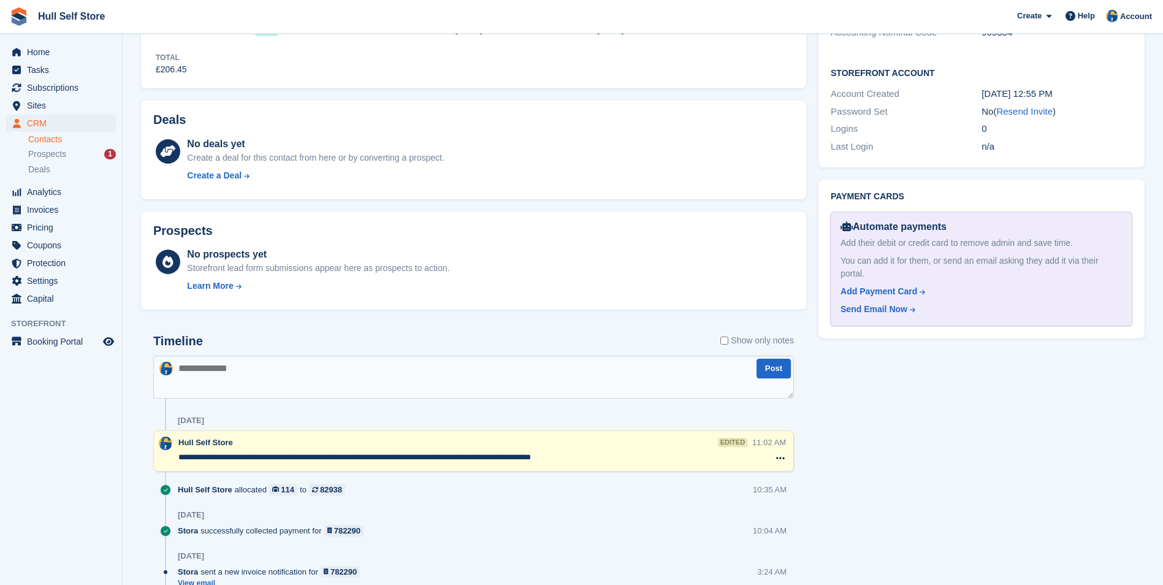
click at [393, 360] on textarea at bounding box center [473, 377] width 641 height 43
type textarea "**********"
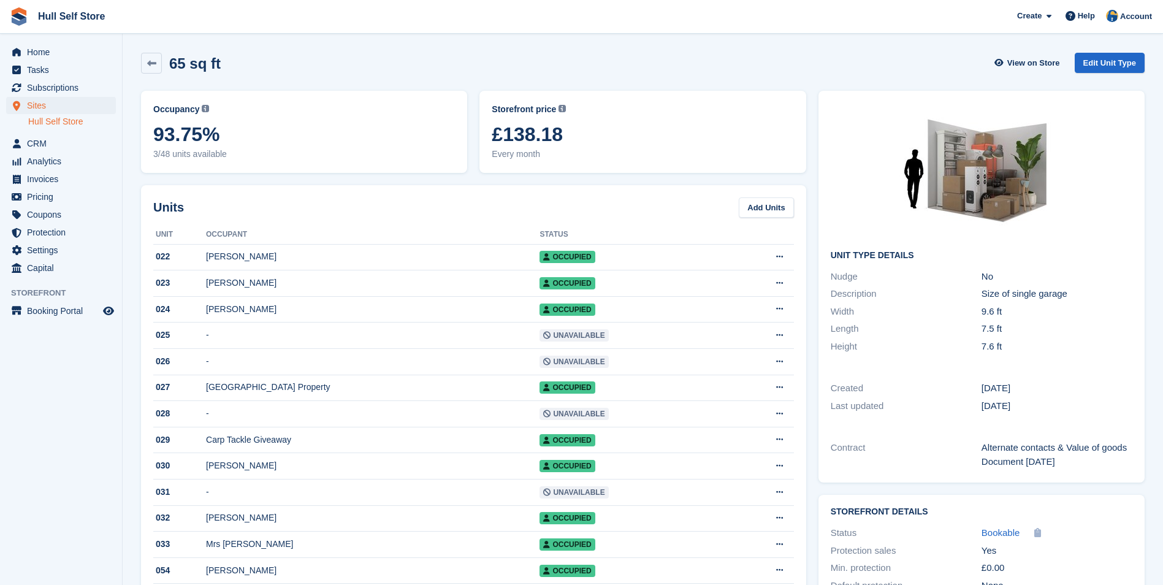
scroll to position [1165, 0]
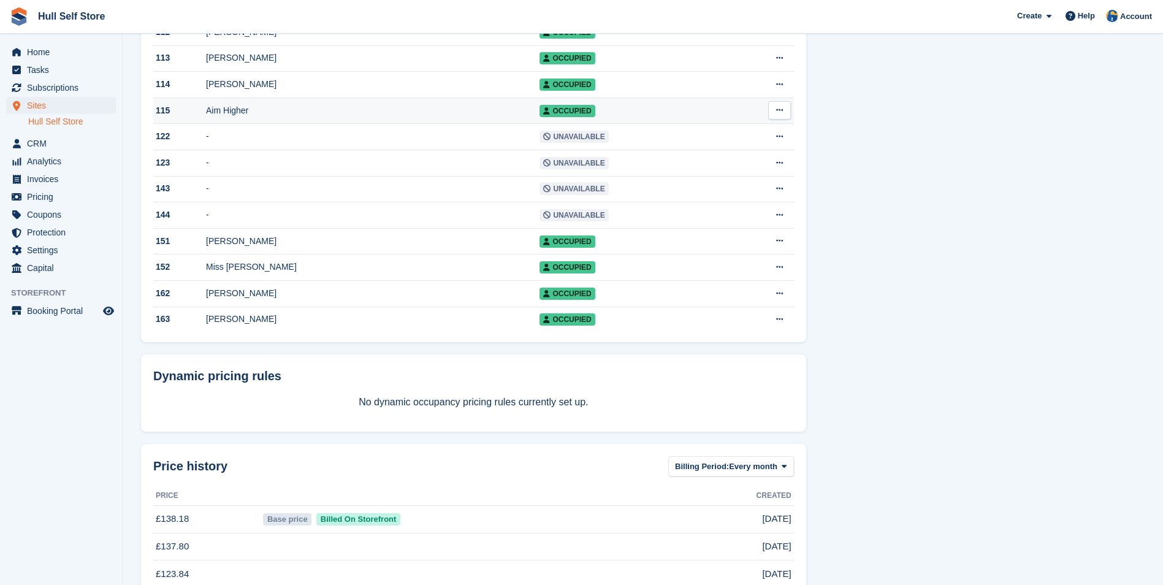
click at [396, 117] on div "Aim Higher" at bounding box center [372, 110] width 333 height 13
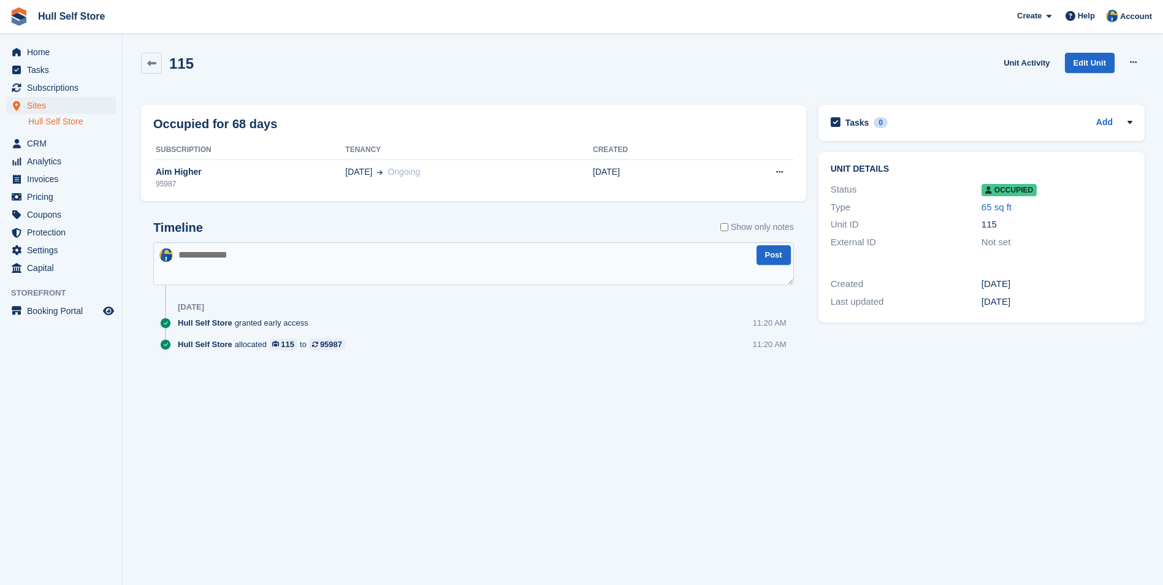
click at [589, 199] on div "Occupied for 68 days Subscription Tenancy Created Aim Higher 95987 01 Aug Ongoi…" at bounding box center [473, 153] width 665 height 97
click at [583, 179] on td "01 Aug Ongoing" at bounding box center [469, 177] width 248 height 37
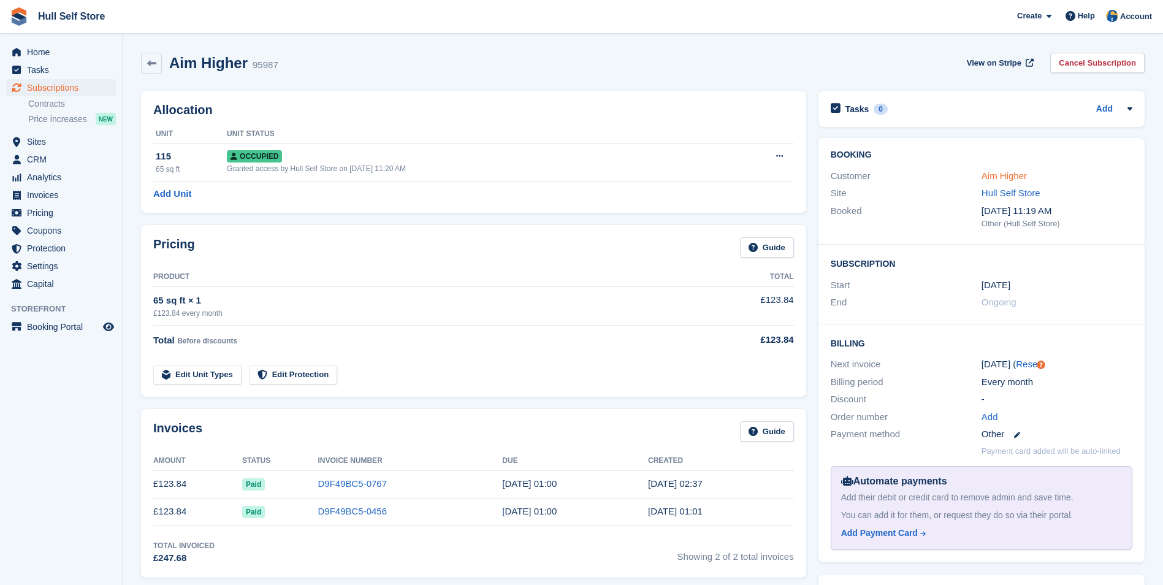
click at [1005, 177] on link "Aim Higher" at bounding box center [1003, 175] width 45 height 10
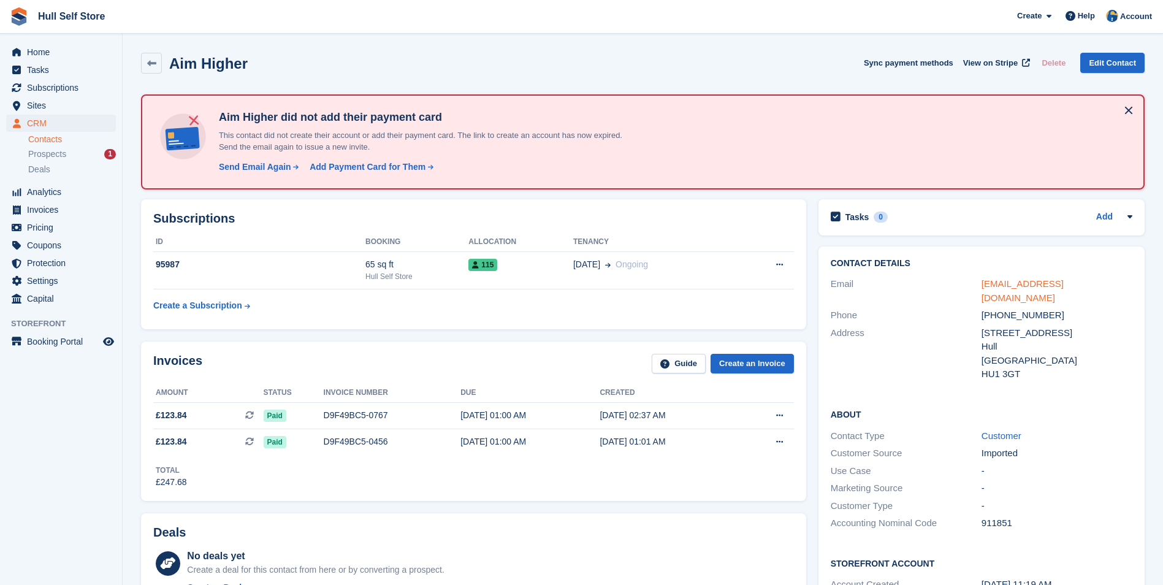
click at [1019, 281] on link "aimhigher17@yahoo.com" at bounding box center [1022, 290] width 82 height 25
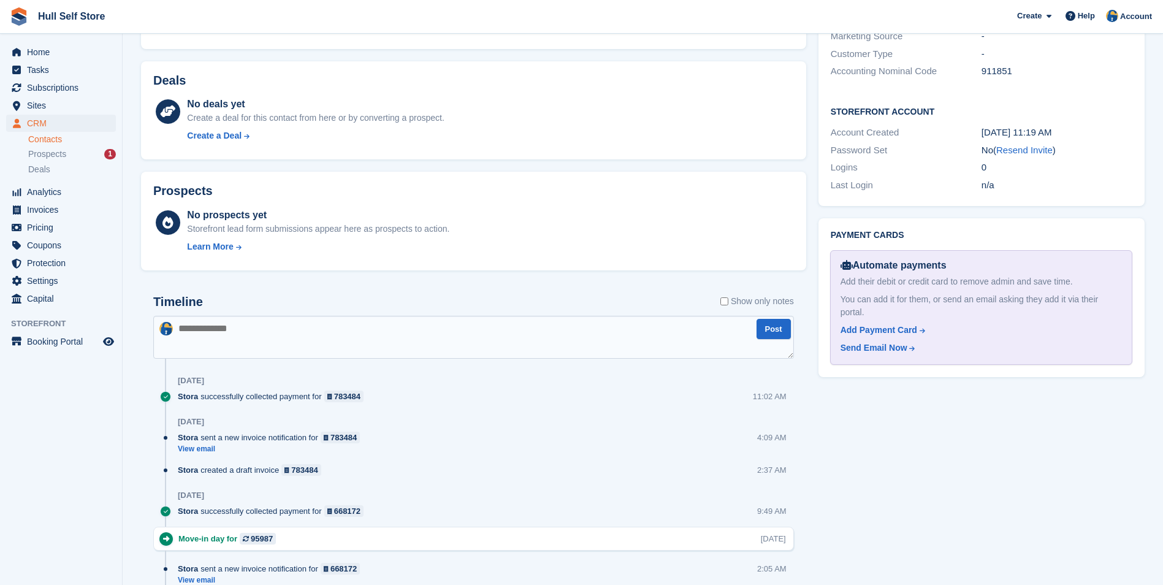
scroll to position [613, 0]
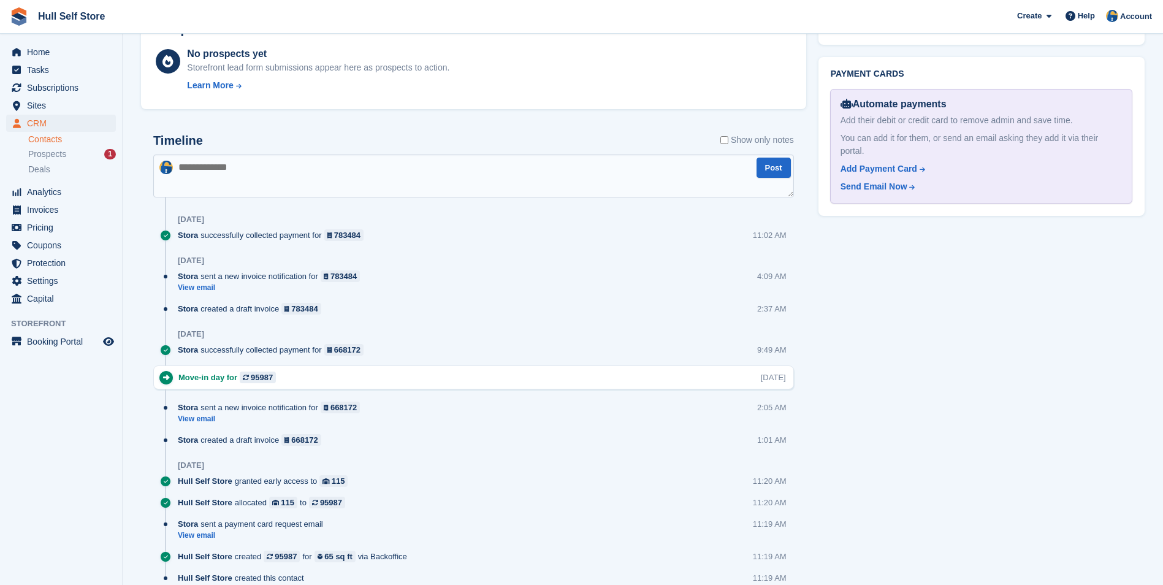
click at [563, 175] on textarea at bounding box center [473, 175] width 641 height 43
type textarea "**********"
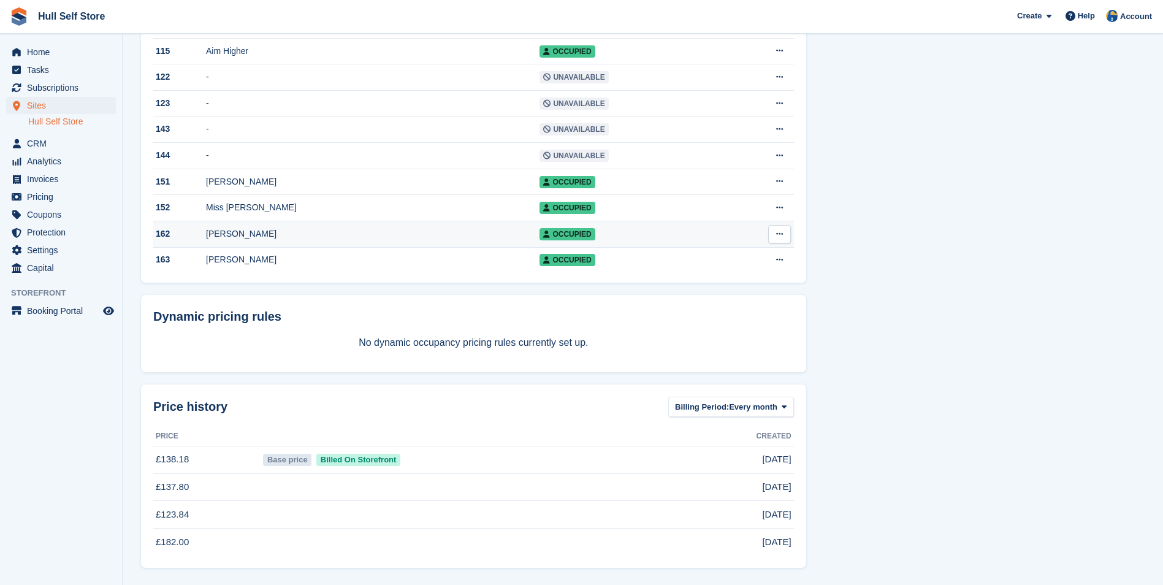
scroll to position [1254, 0]
click at [329, 182] on div "[PERSON_NAME]" at bounding box center [372, 181] width 333 height 13
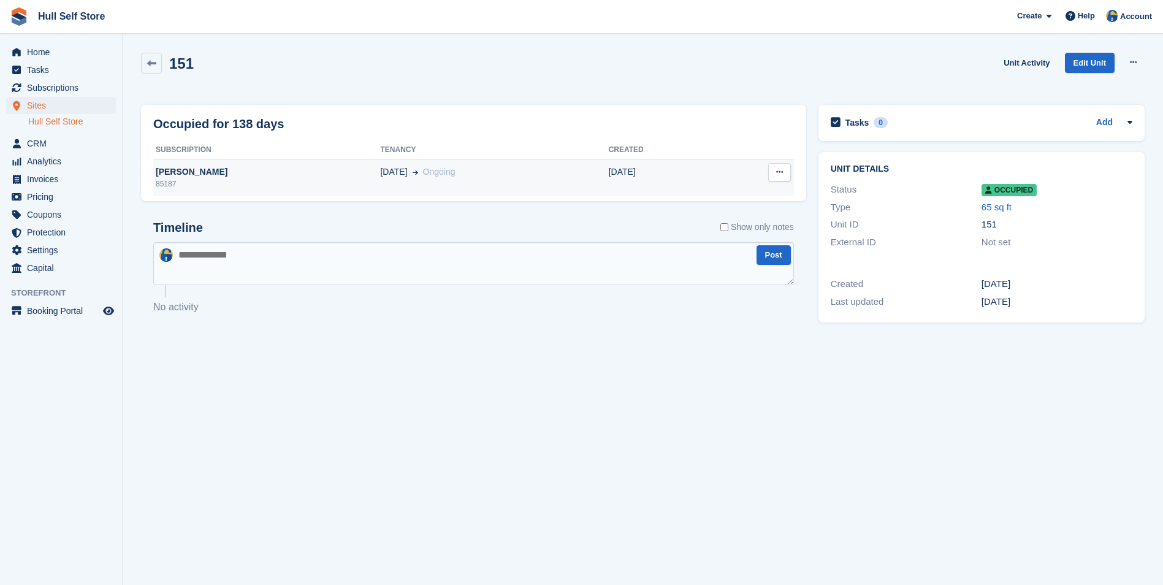
click at [329, 178] on div "85187" at bounding box center [266, 183] width 227 height 11
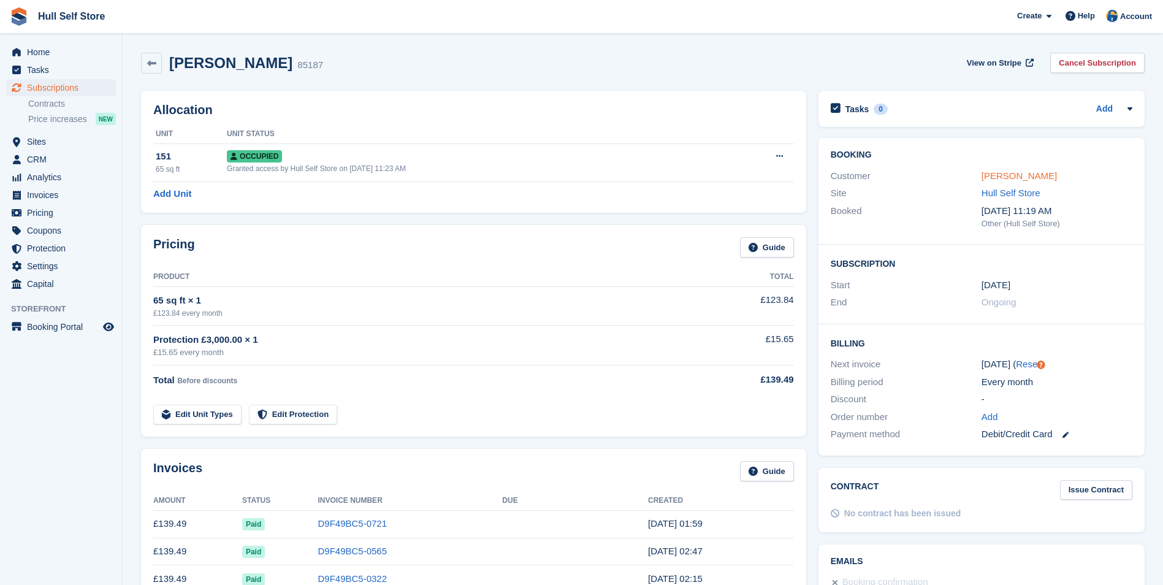
click at [1021, 174] on link "[PERSON_NAME]" at bounding box center [1018, 175] width 75 height 10
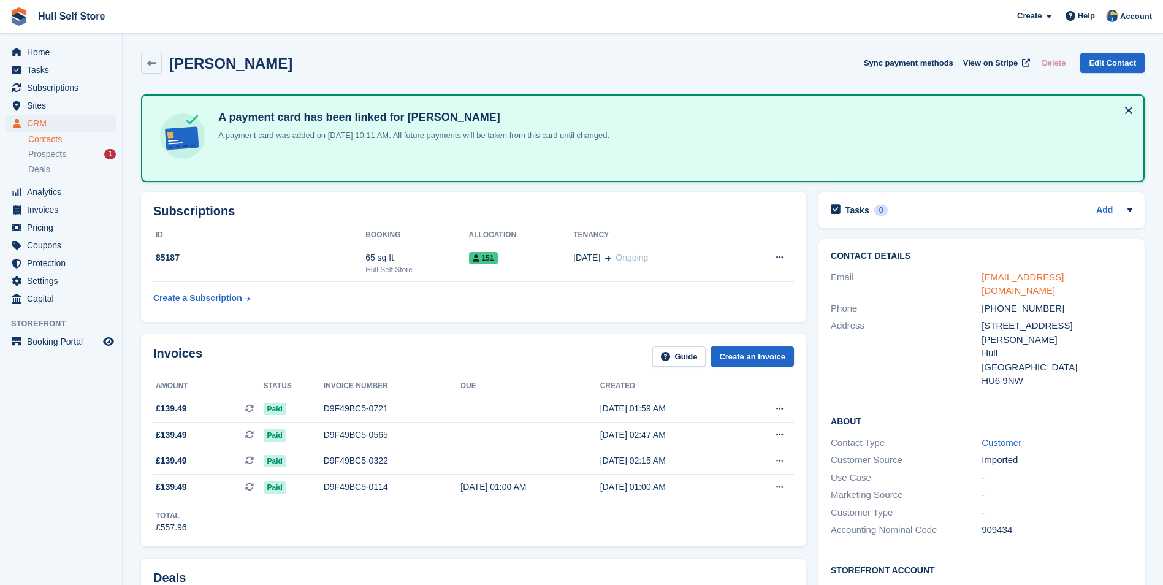
click at [1023, 280] on link "ella240@live.co.uk" at bounding box center [1022, 284] width 82 height 25
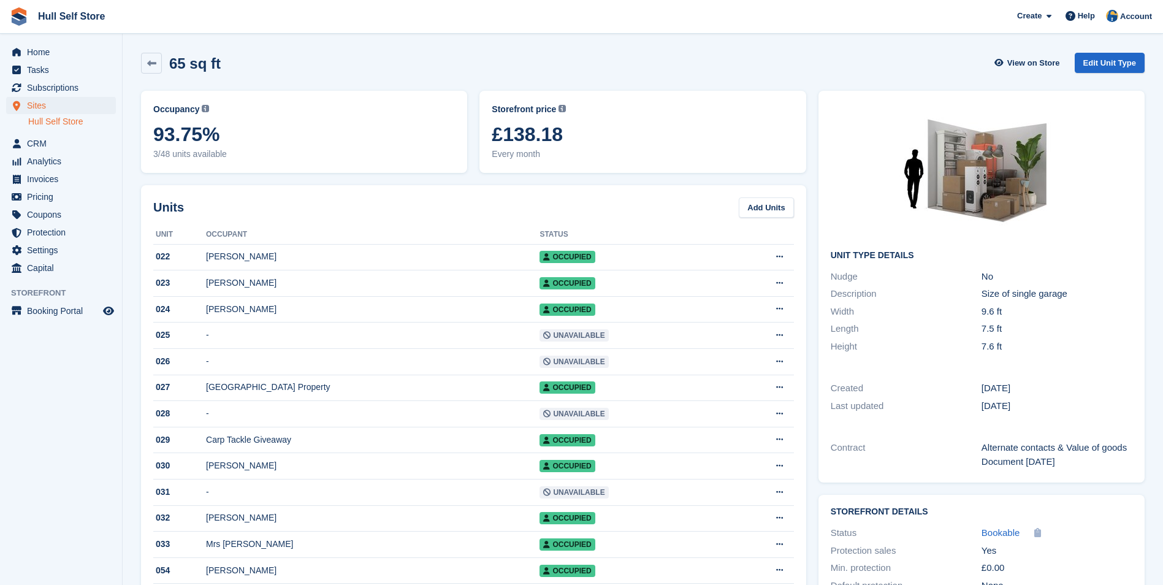
scroll to position [1254, 0]
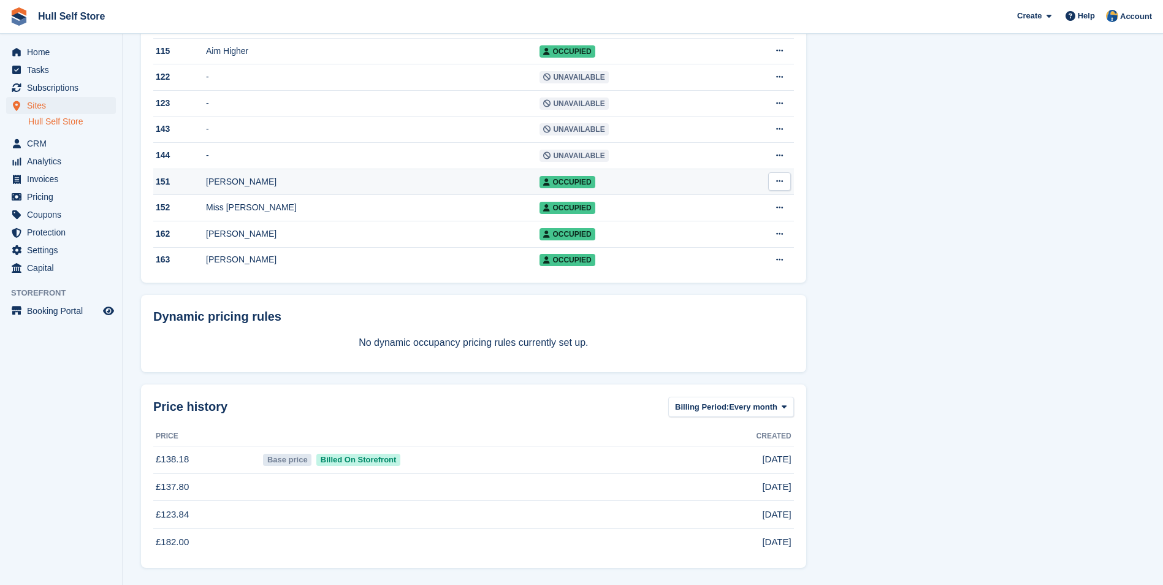
click at [363, 186] on td "[PERSON_NAME]" at bounding box center [372, 182] width 333 height 26
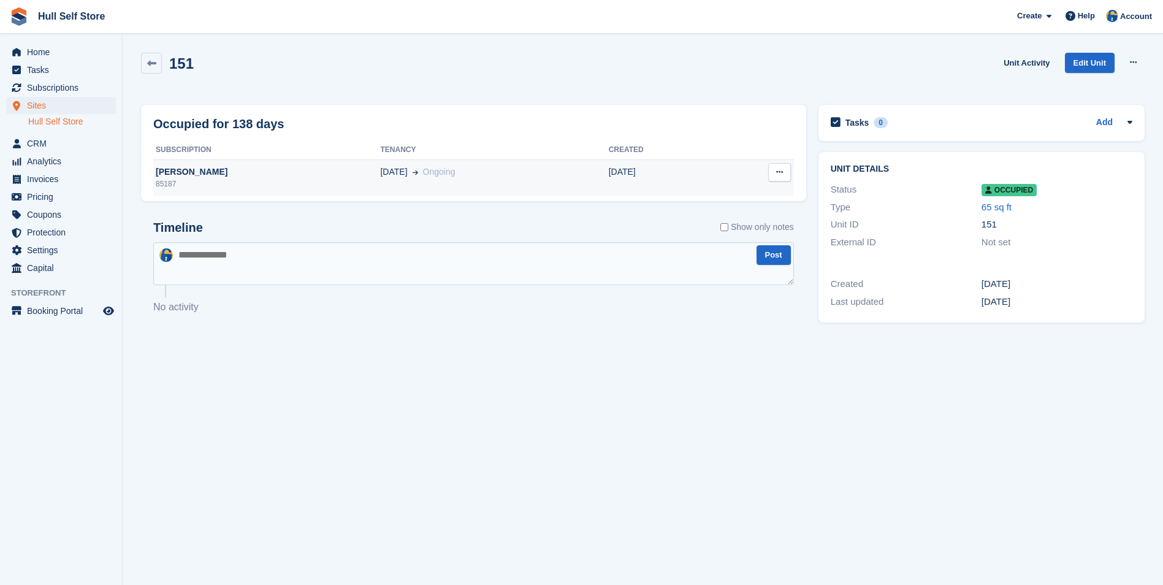
click at [598, 161] on td "01 Jun Ongoing" at bounding box center [494, 177] width 228 height 37
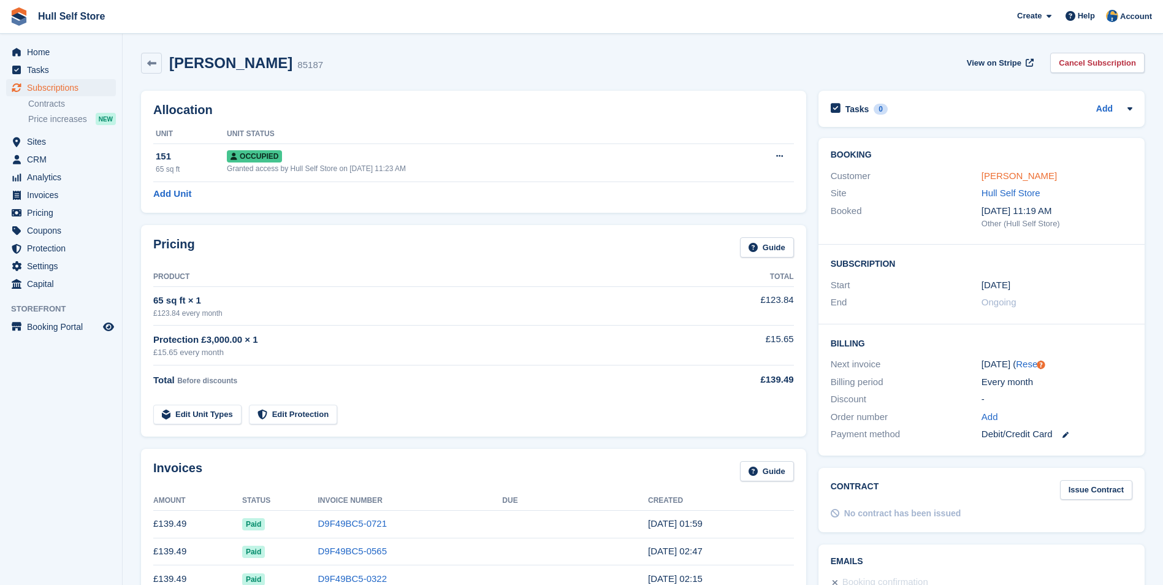
click at [1001, 174] on link "[PERSON_NAME]" at bounding box center [1018, 175] width 75 height 10
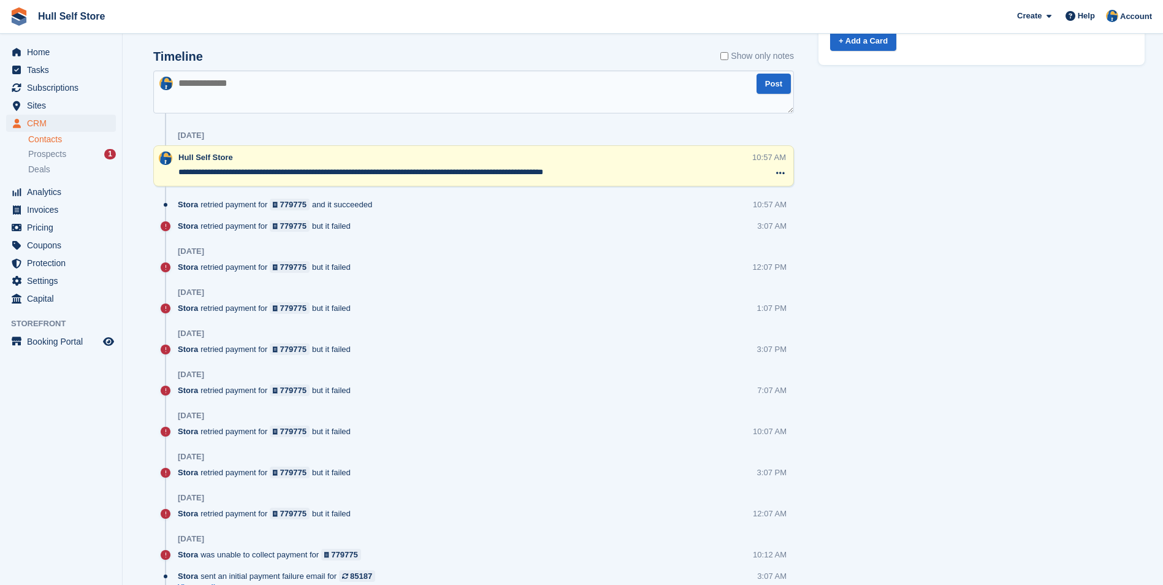
scroll to position [674, 0]
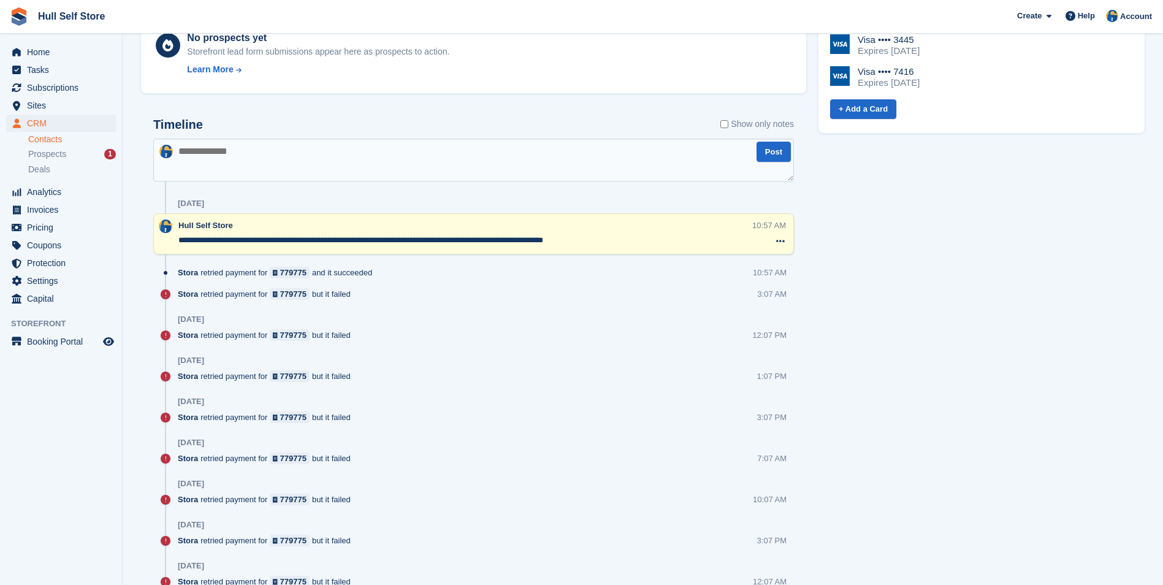
click at [440, 166] on textarea at bounding box center [473, 160] width 641 height 43
type textarea "**********"
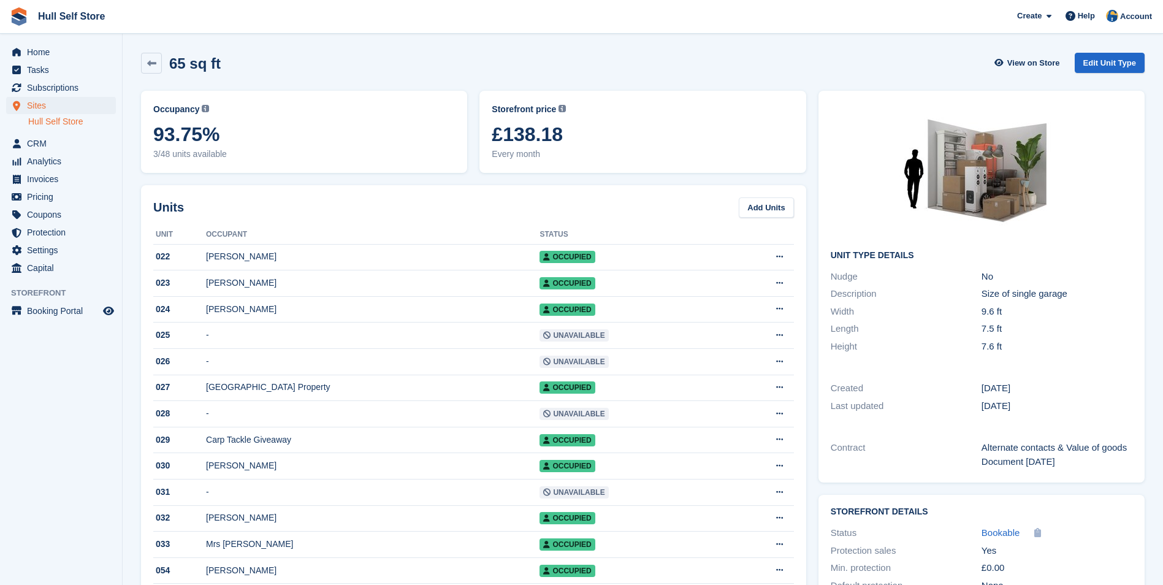
scroll to position [1254, 0]
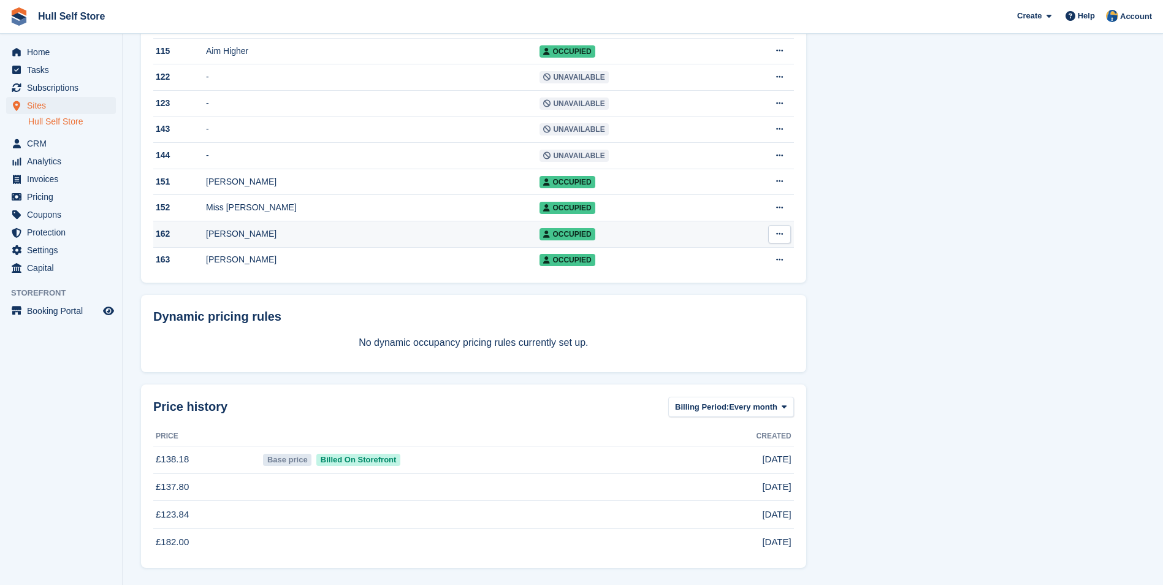
click at [332, 221] on td "[PERSON_NAME]" at bounding box center [372, 234] width 333 height 26
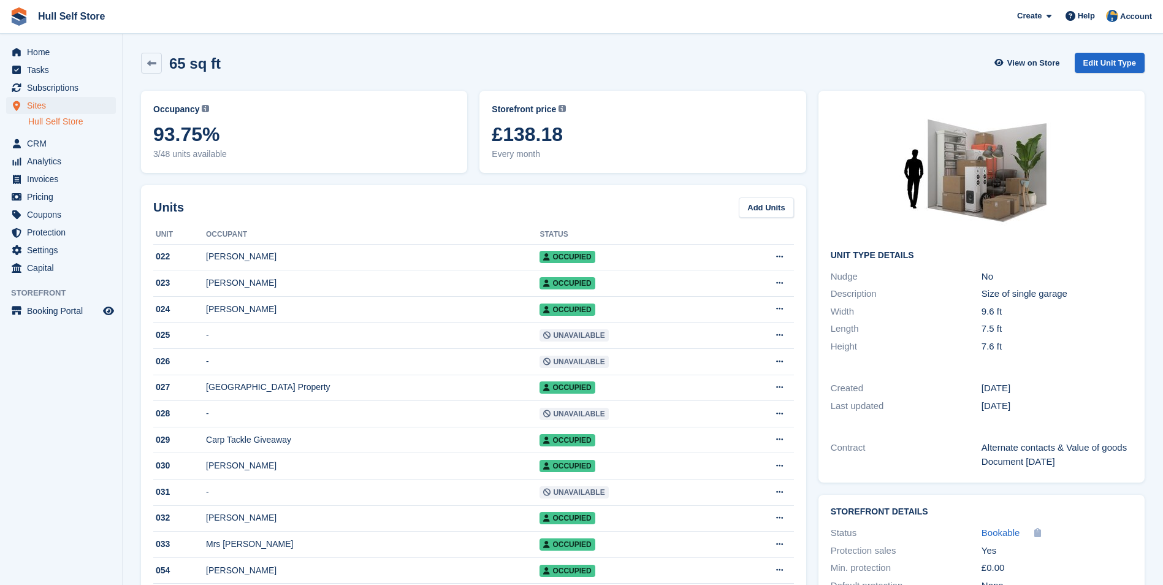
scroll to position [1254, 0]
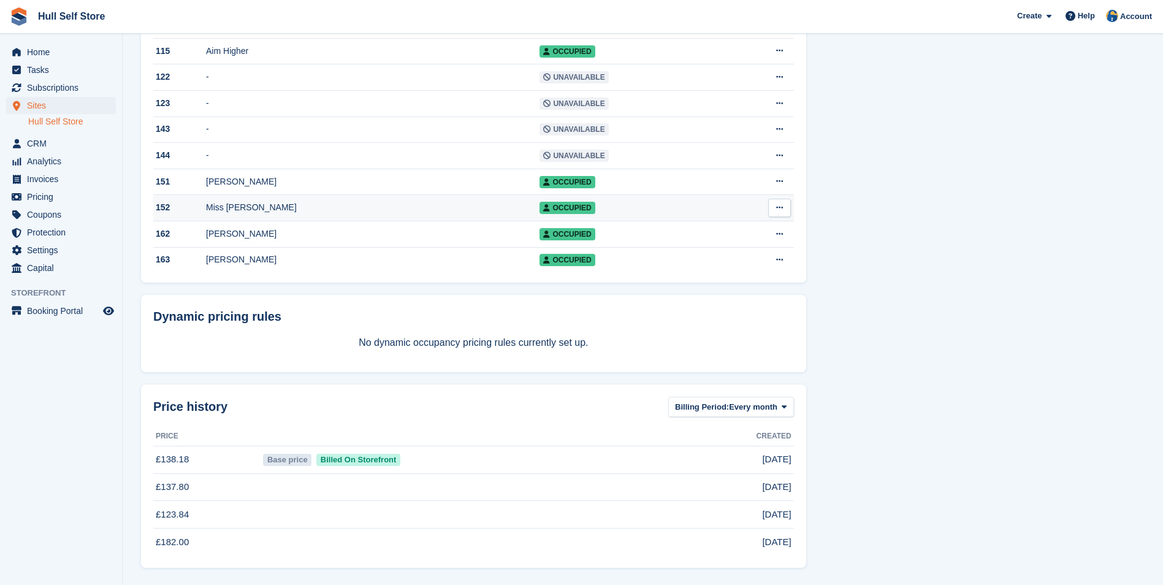
click at [206, 195] on td "152" at bounding box center [179, 208] width 53 height 26
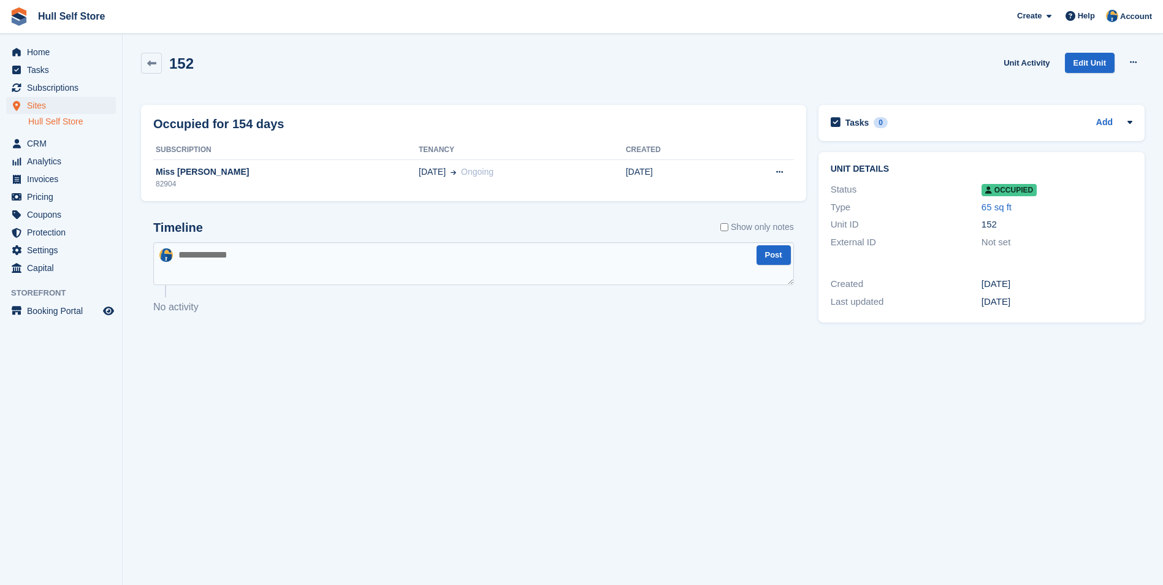
click at [552, 156] on th "Tenancy" at bounding box center [522, 150] width 207 height 20
click at [547, 171] on div "01 May Ongoing" at bounding box center [522, 172] width 207 height 13
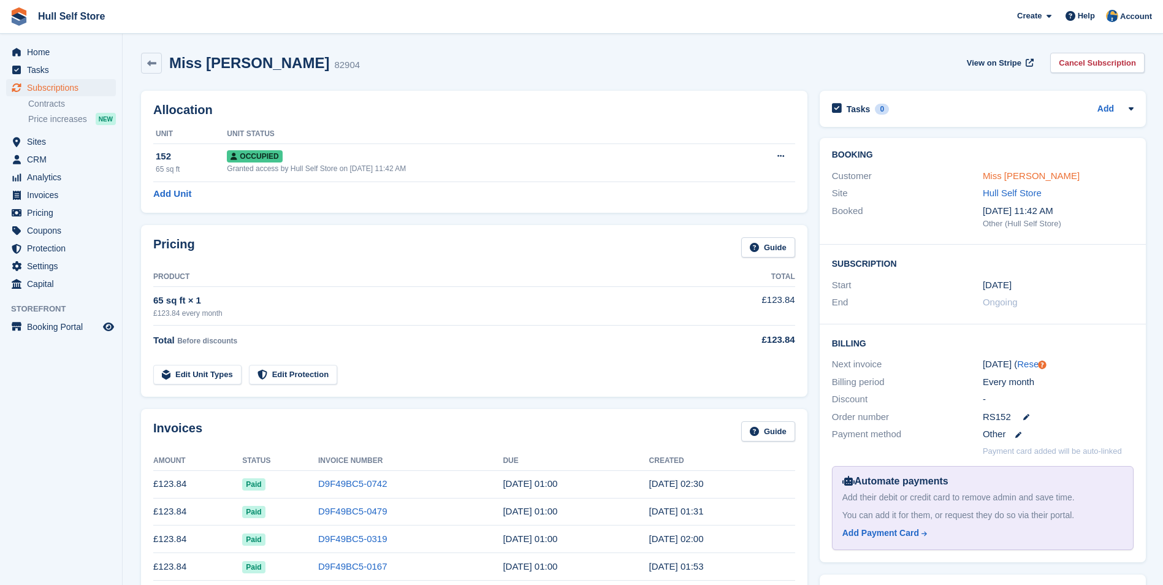
click at [1031, 174] on link "Miss Sharon Ward" at bounding box center [1031, 175] width 97 height 10
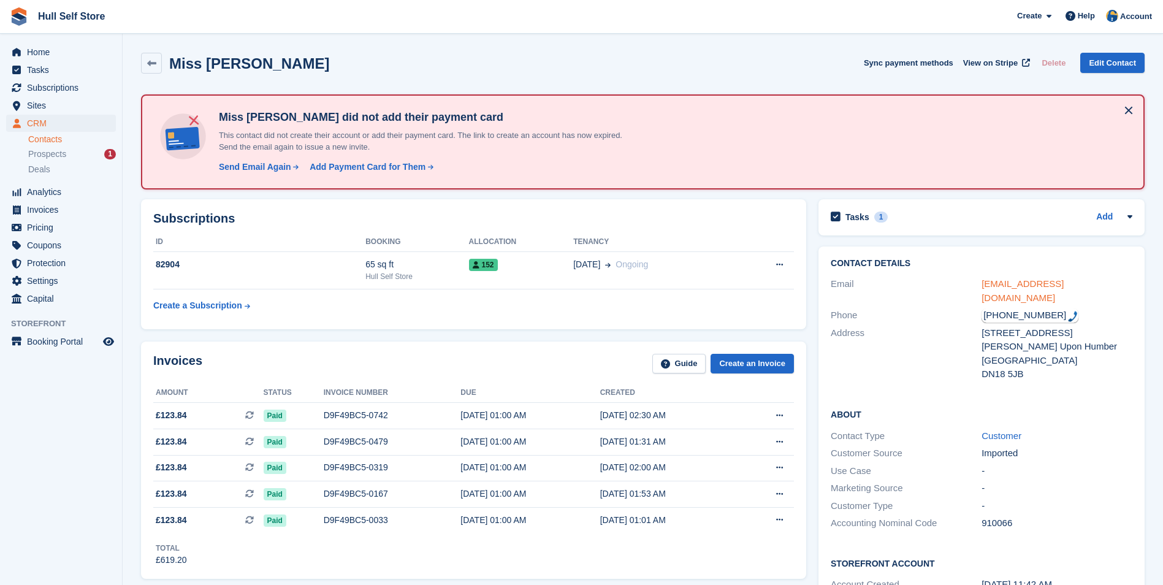
click at [1047, 282] on link "bizzielizzie70@yahoo.co.uk" at bounding box center [1022, 290] width 82 height 25
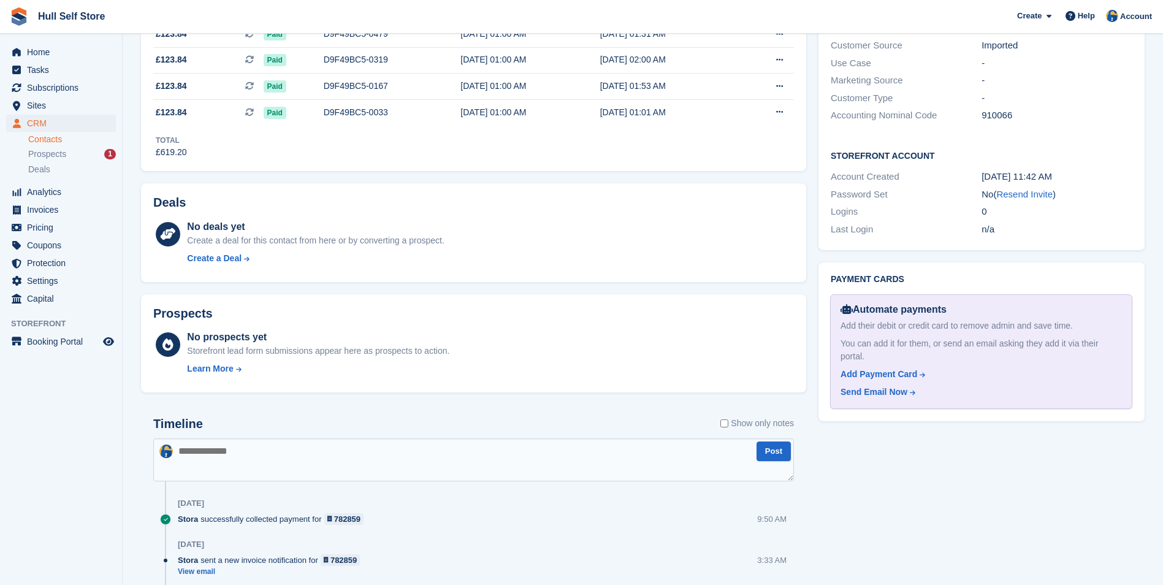
scroll to position [429, 0]
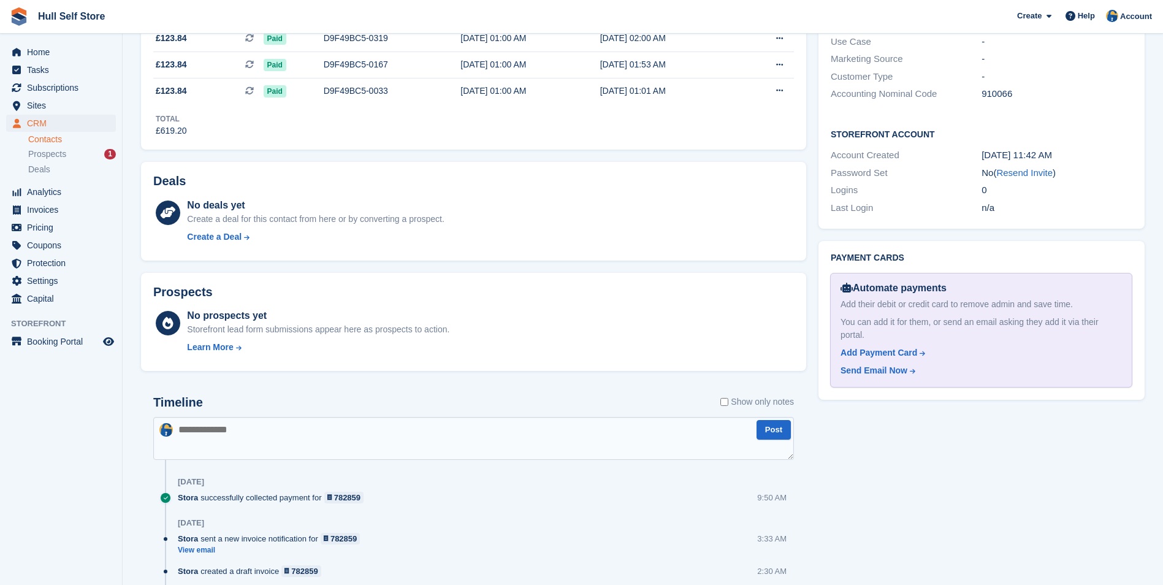
click at [612, 454] on textarea at bounding box center [473, 438] width 641 height 43
type textarea "**********"
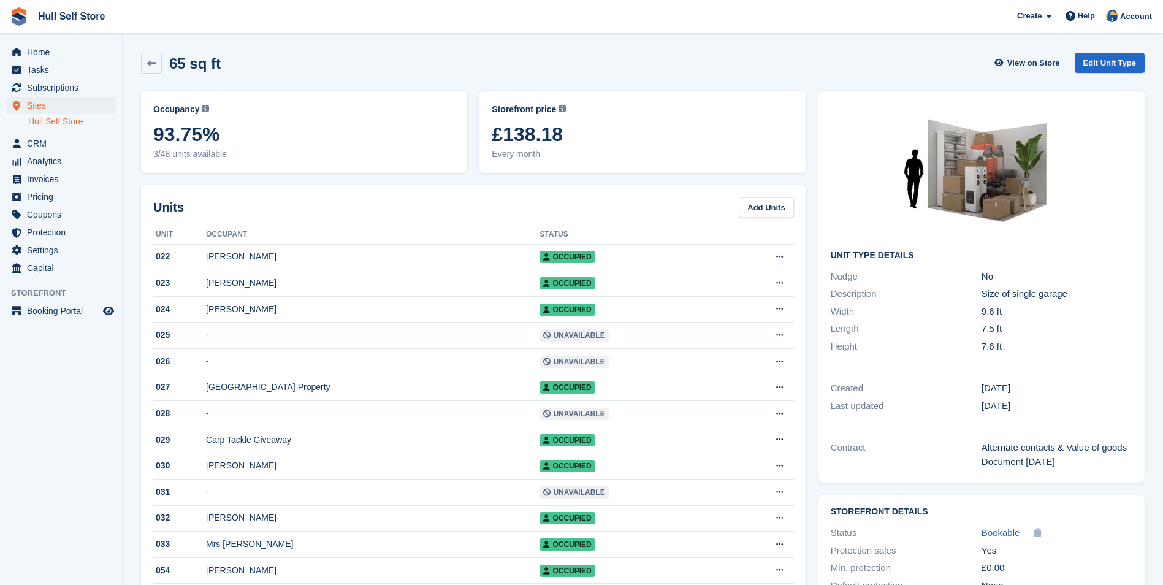
scroll to position [1254, 0]
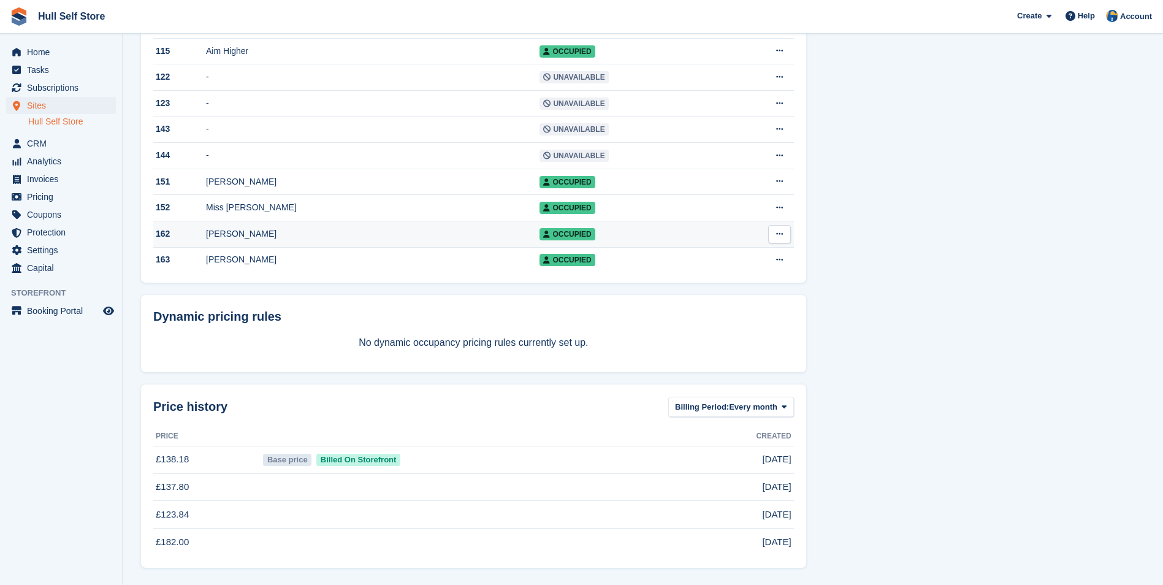
click at [258, 235] on div "[PERSON_NAME]" at bounding box center [372, 233] width 333 height 13
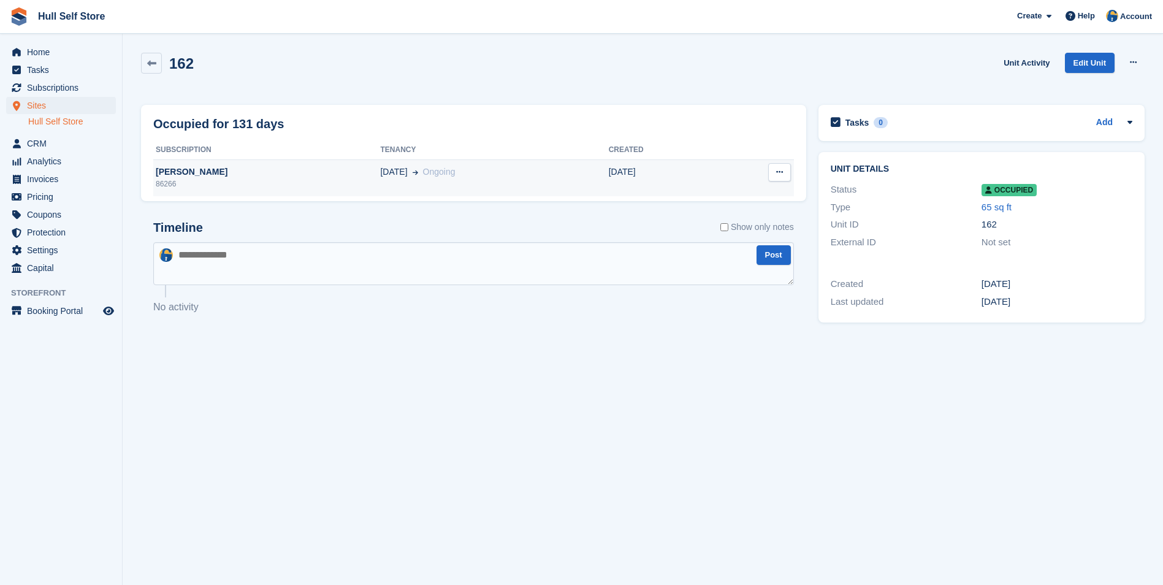
click at [262, 171] on div "[PERSON_NAME]" at bounding box center [266, 172] width 227 height 13
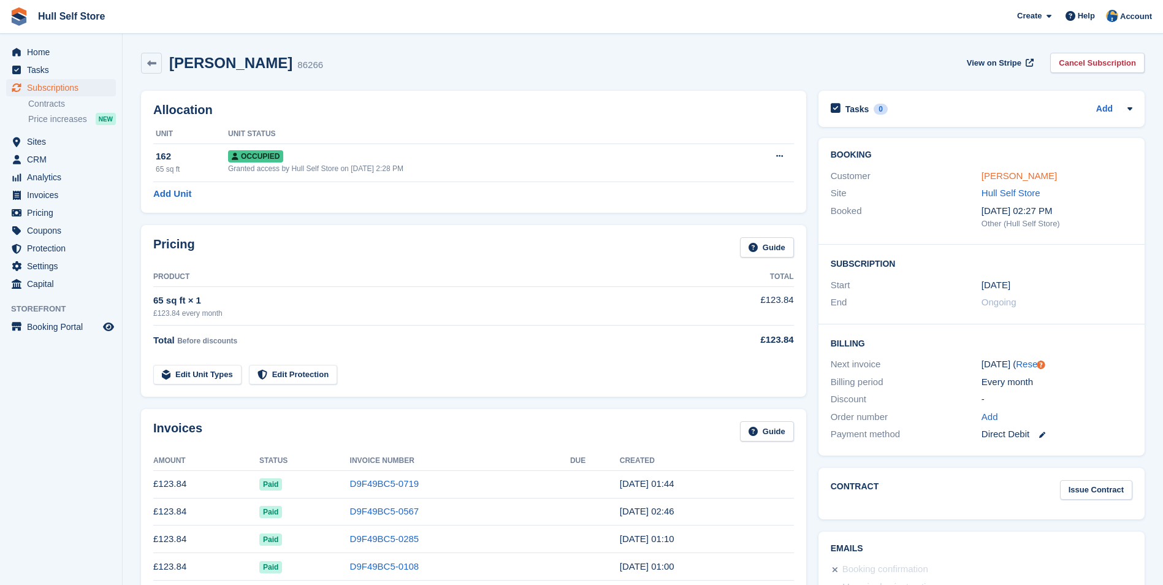
click at [1026, 178] on link "[PERSON_NAME]" at bounding box center [1018, 175] width 75 height 10
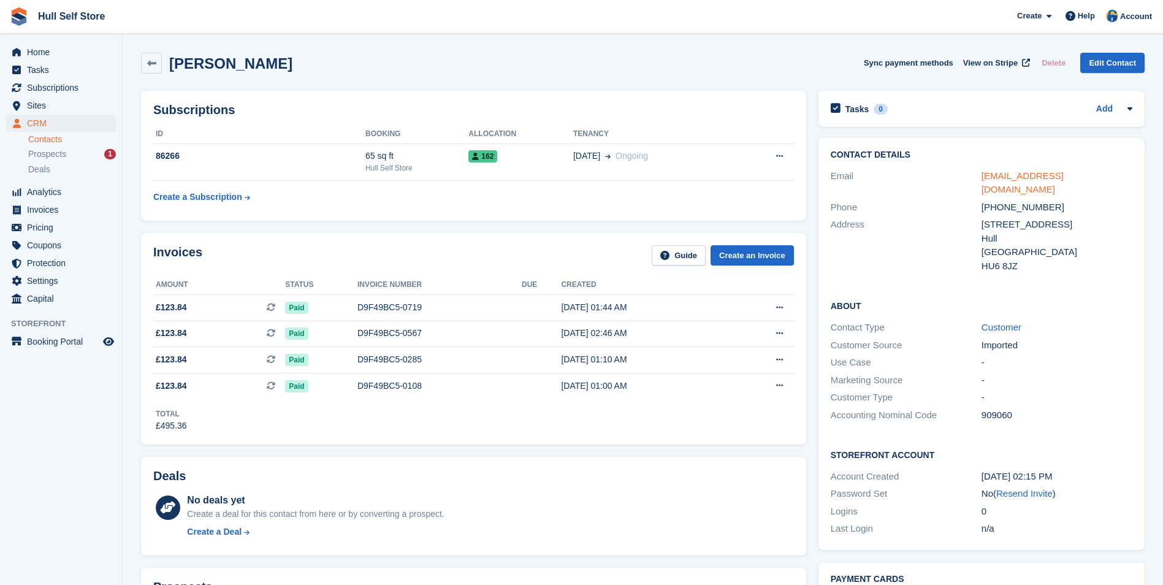
click at [1025, 178] on link "[EMAIL_ADDRESS][DOMAIN_NAME]" at bounding box center [1022, 182] width 82 height 25
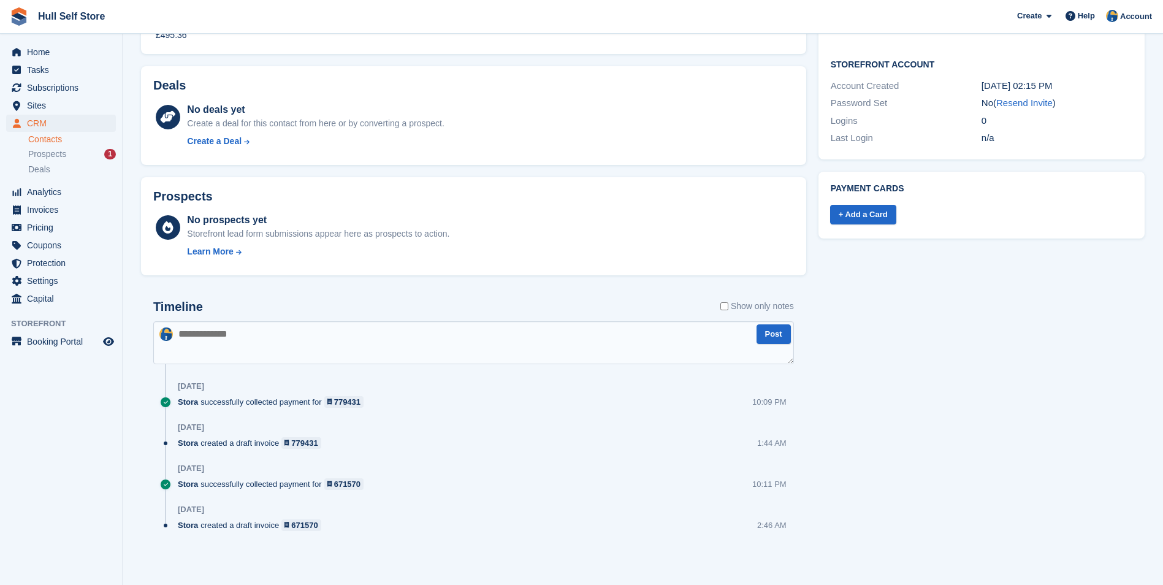
click at [549, 329] on textarea at bounding box center [473, 342] width 641 height 43
type textarea "**********"
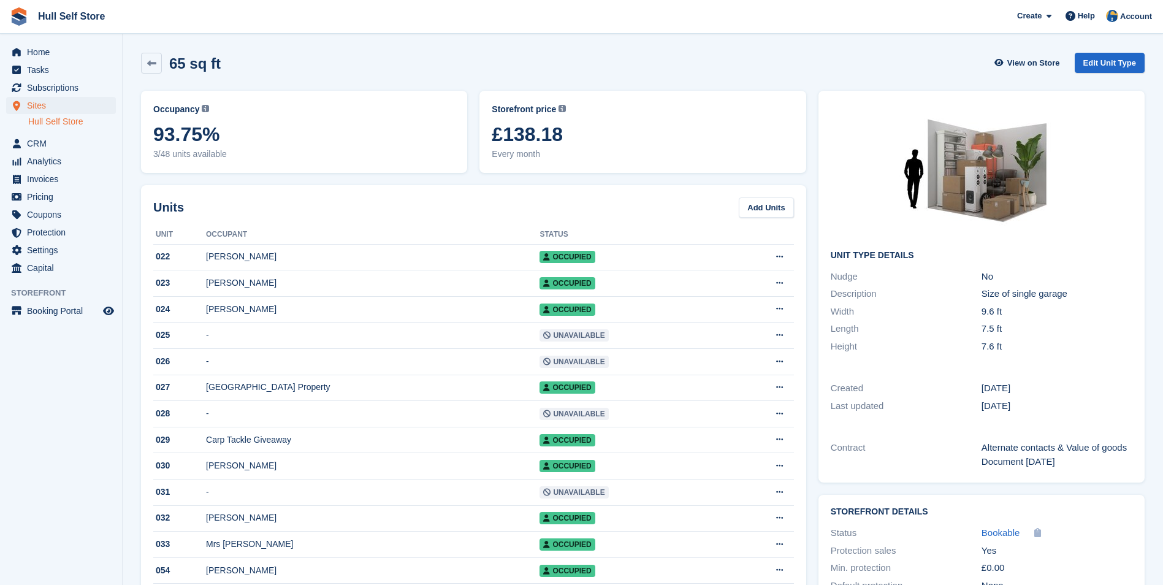
scroll to position [1254, 0]
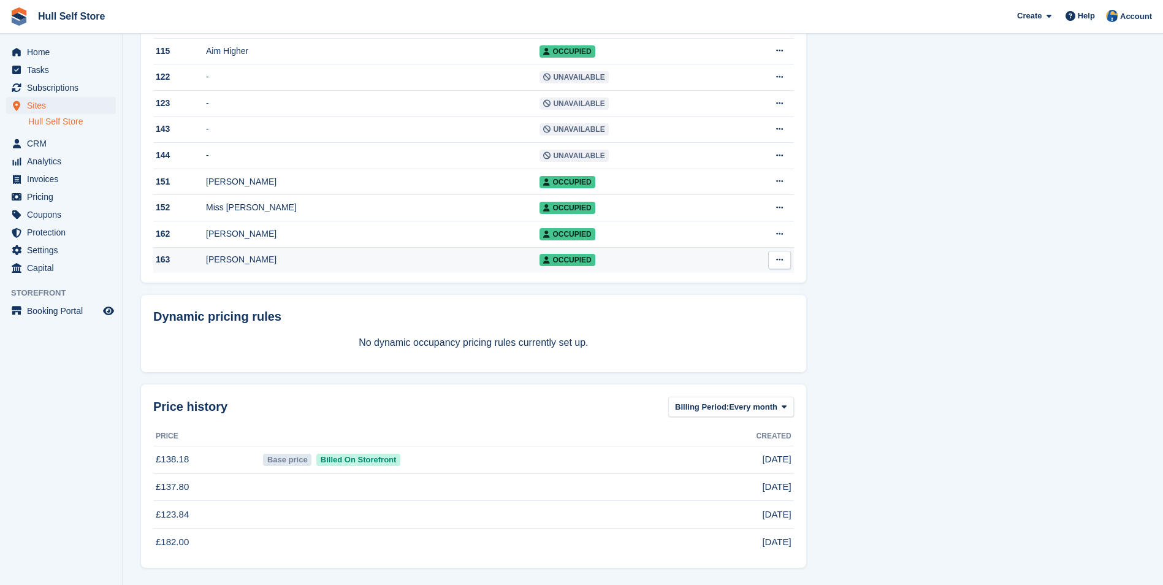
click at [275, 253] on div "[PERSON_NAME]" at bounding box center [372, 259] width 333 height 13
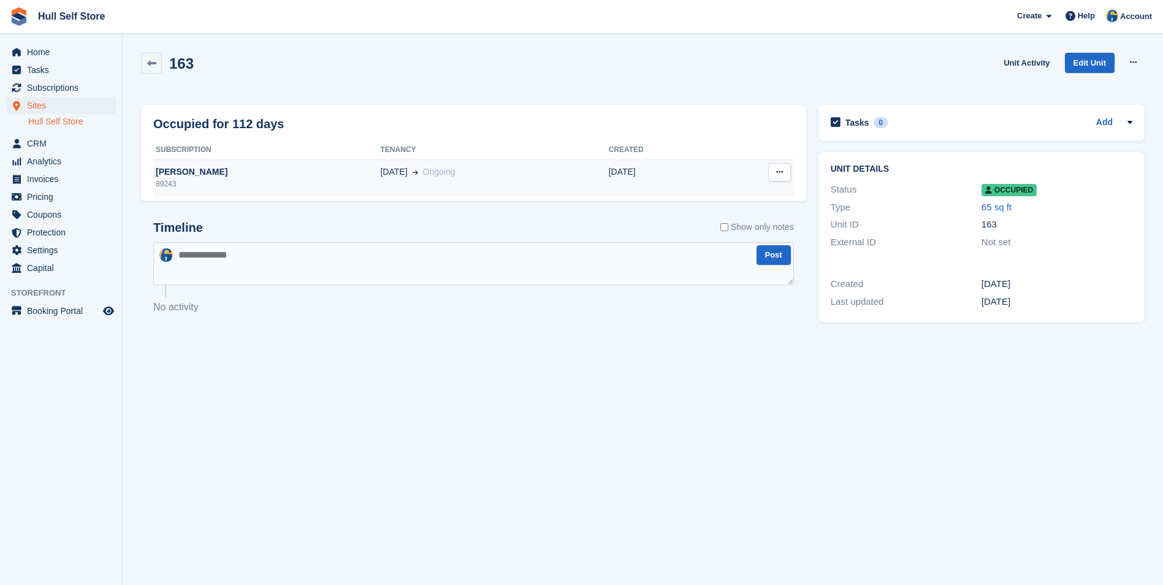
click at [332, 177] on div "[PERSON_NAME]" at bounding box center [266, 172] width 227 height 13
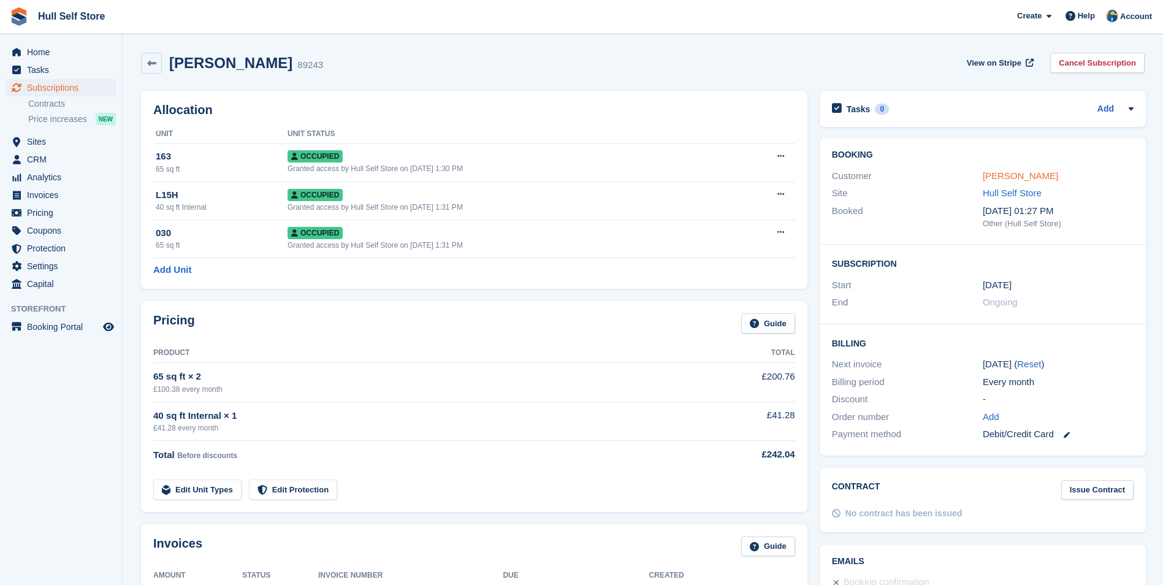
click at [1032, 175] on link "[PERSON_NAME]" at bounding box center [1020, 175] width 75 height 10
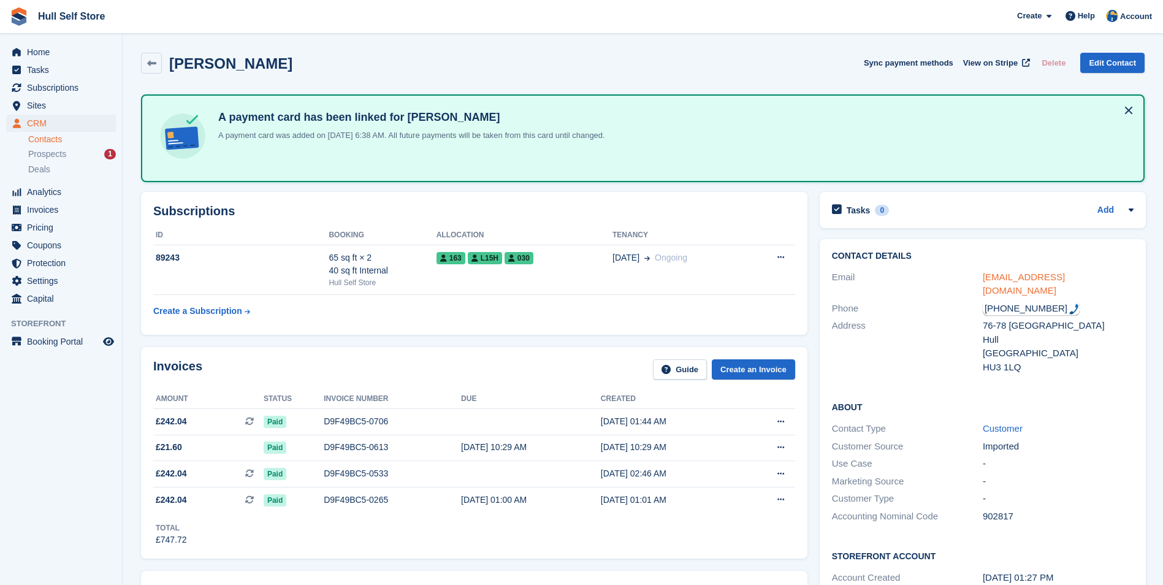
click at [1034, 277] on link "[EMAIL_ADDRESS][DOMAIN_NAME]" at bounding box center [1024, 284] width 82 height 25
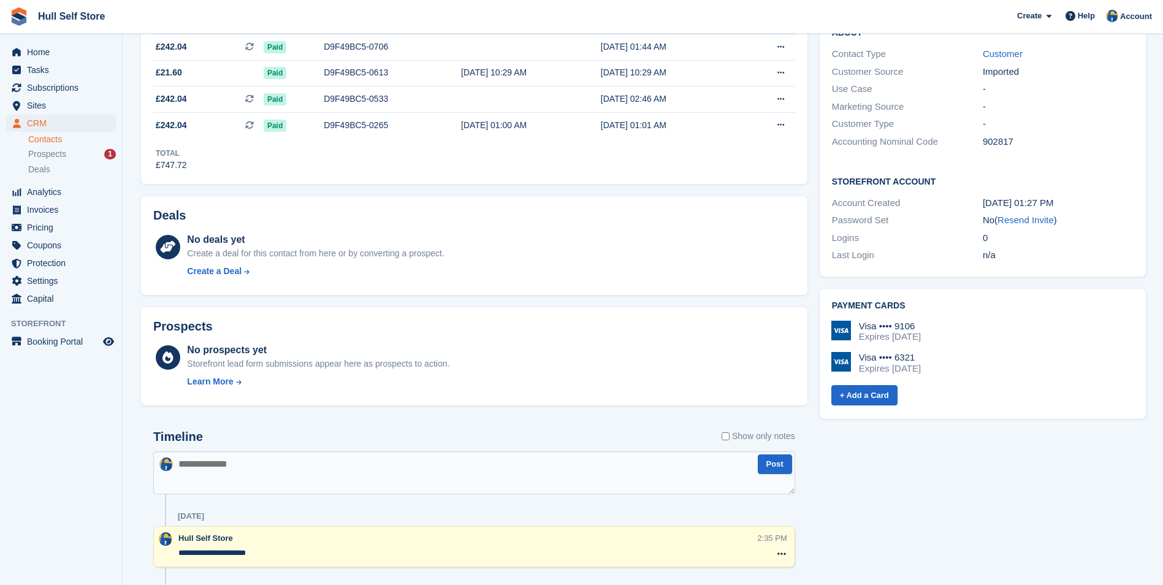
scroll to position [490, 0]
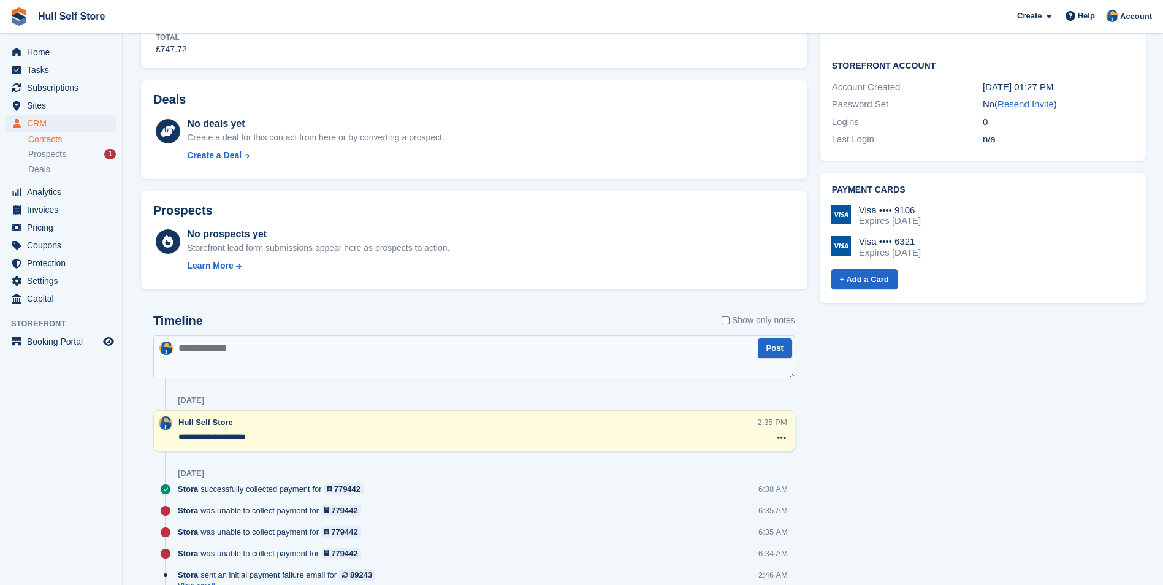
click at [535, 339] on textarea at bounding box center [474, 356] width 642 height 43
type textarea "**********"
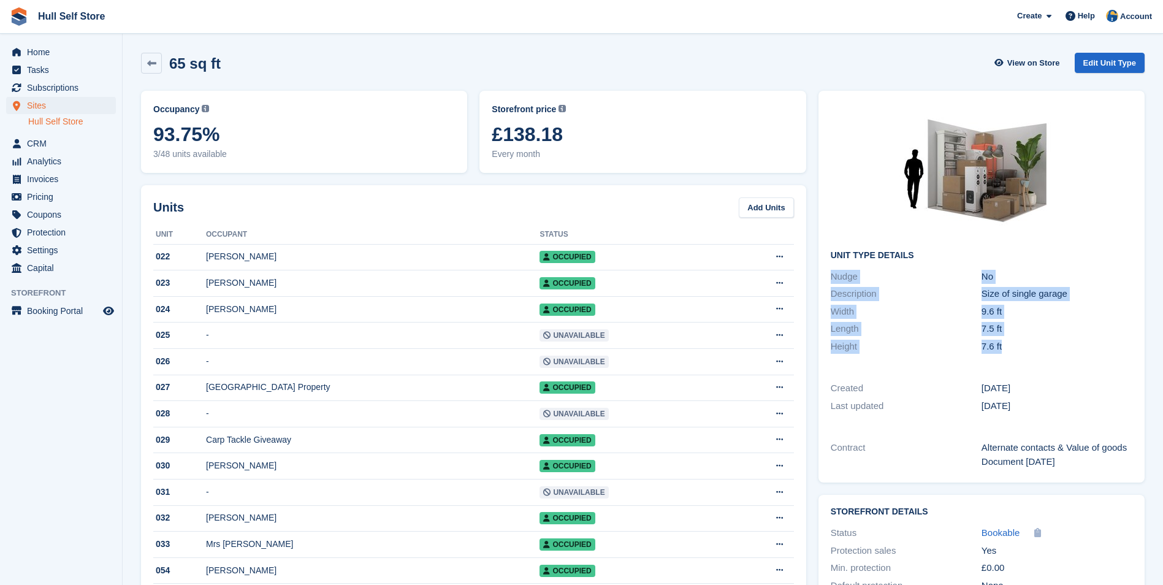
drag, startPoint x: 1006, startPoint y: 349, endPoint x: 972, endPoint y: 249, distance: 105.6
click at [972, 249] on div "Unit Type details Nudge No Description Size of single garage Width 9.6 ft Lengt…" at bounding box center [981, 229] width 326 height 276
drag, startPoint x: 972, startPoint y: 249, endPoint x: 954, endPoint y: 252, distance: 18.0
click at [954, 252] on h2 "Unit Type details" at bounding box center [982, 256] width 302 height 10
